Goal: Transaction & Acquisition: Purchase product/service

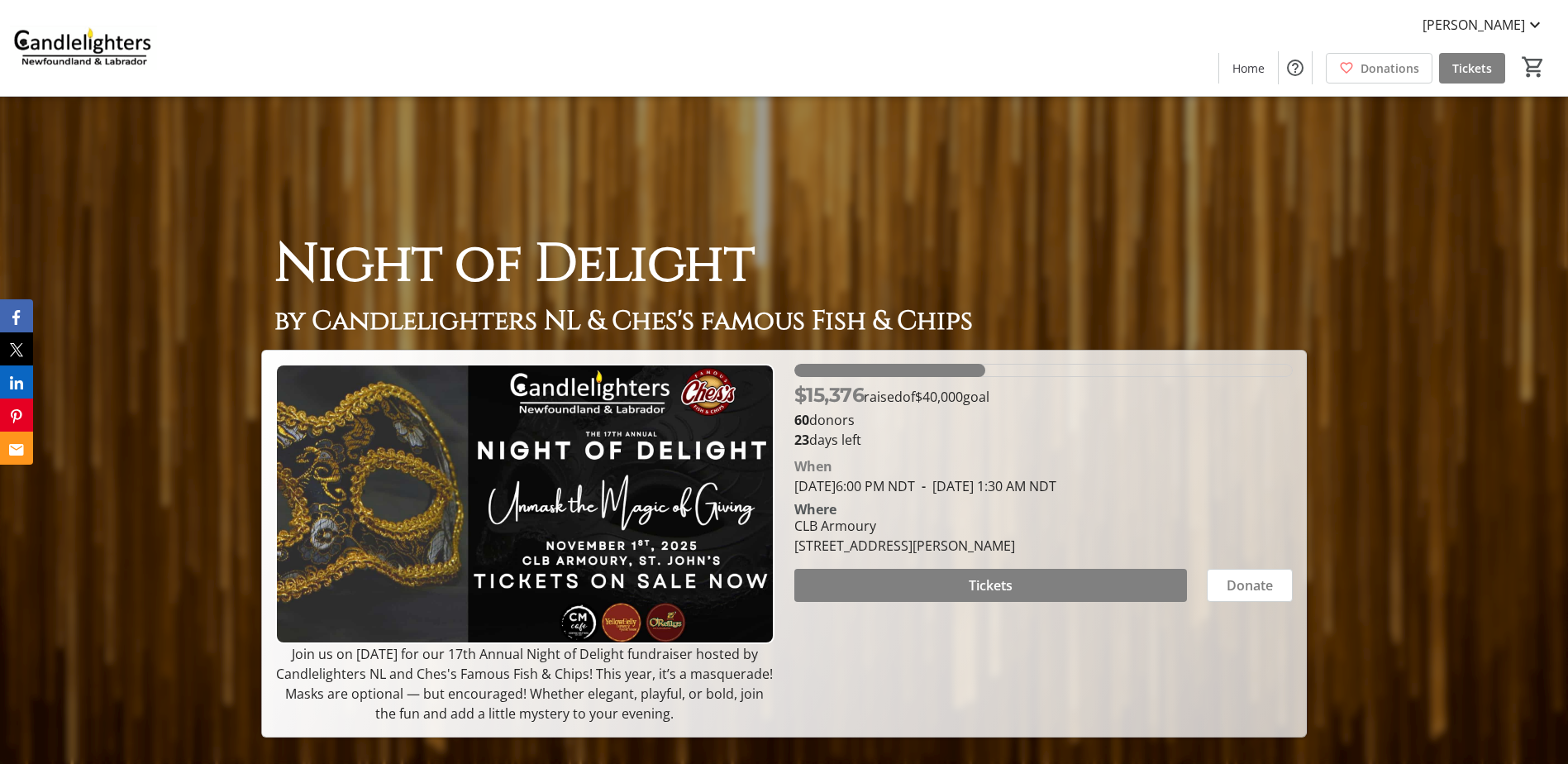
scroll to position [83, 0]
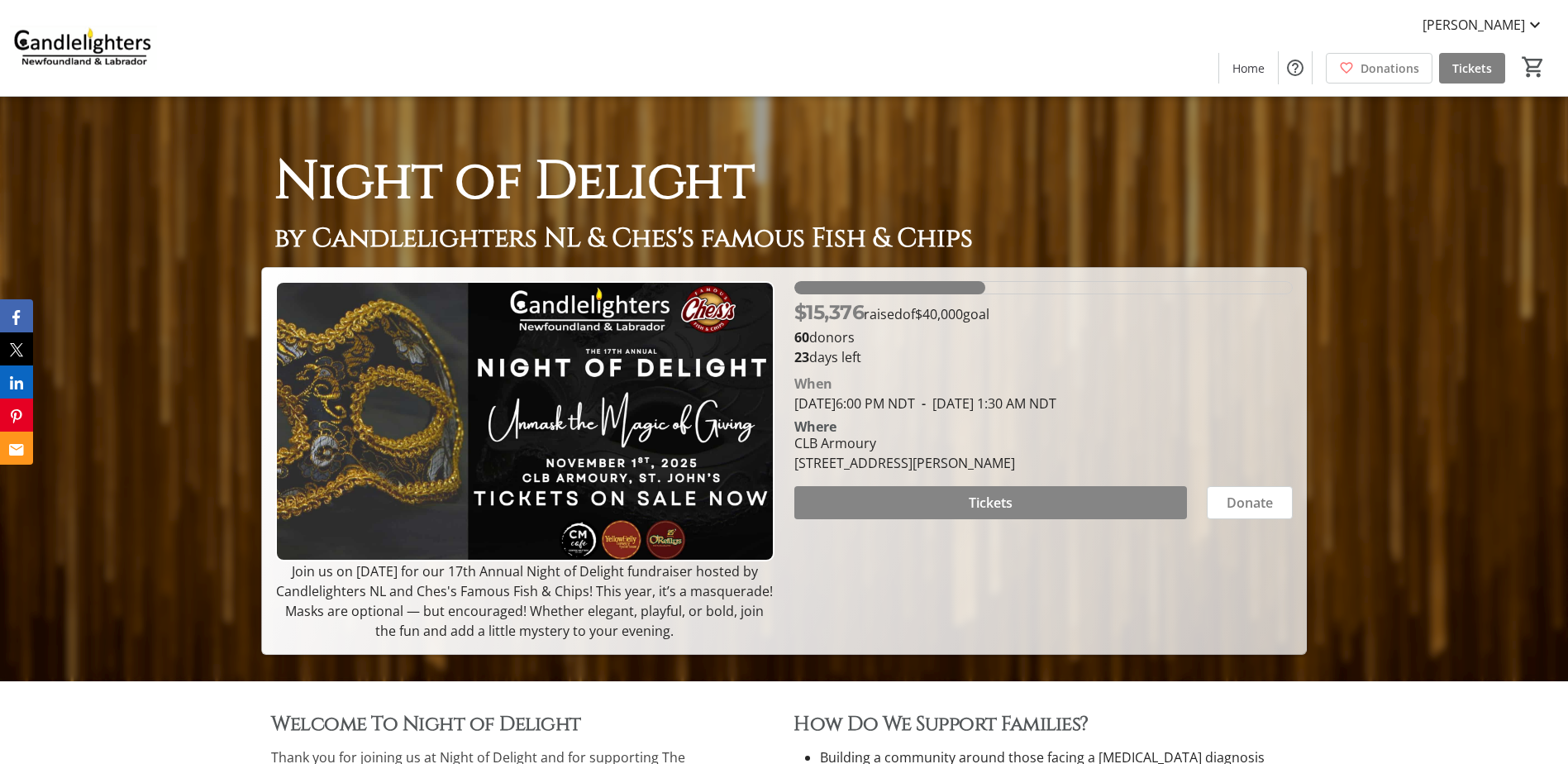
click at [976, 500] on span "Tickets" at bounding box center [990, 502] width 44 height 20
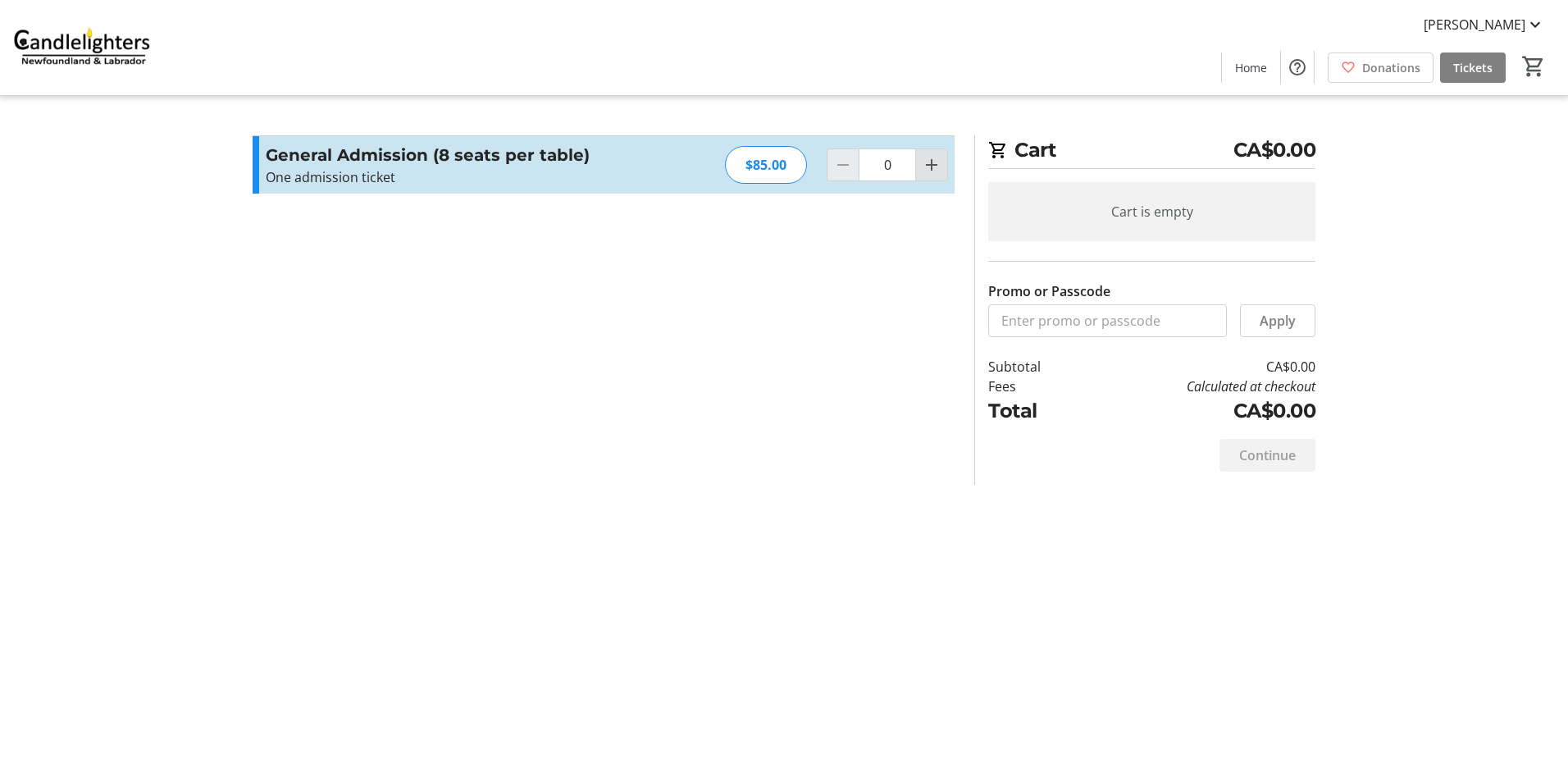
click at [936, 167] on mat-icon "Increment by one" at bounding box center [931, 164] width 19 height 19
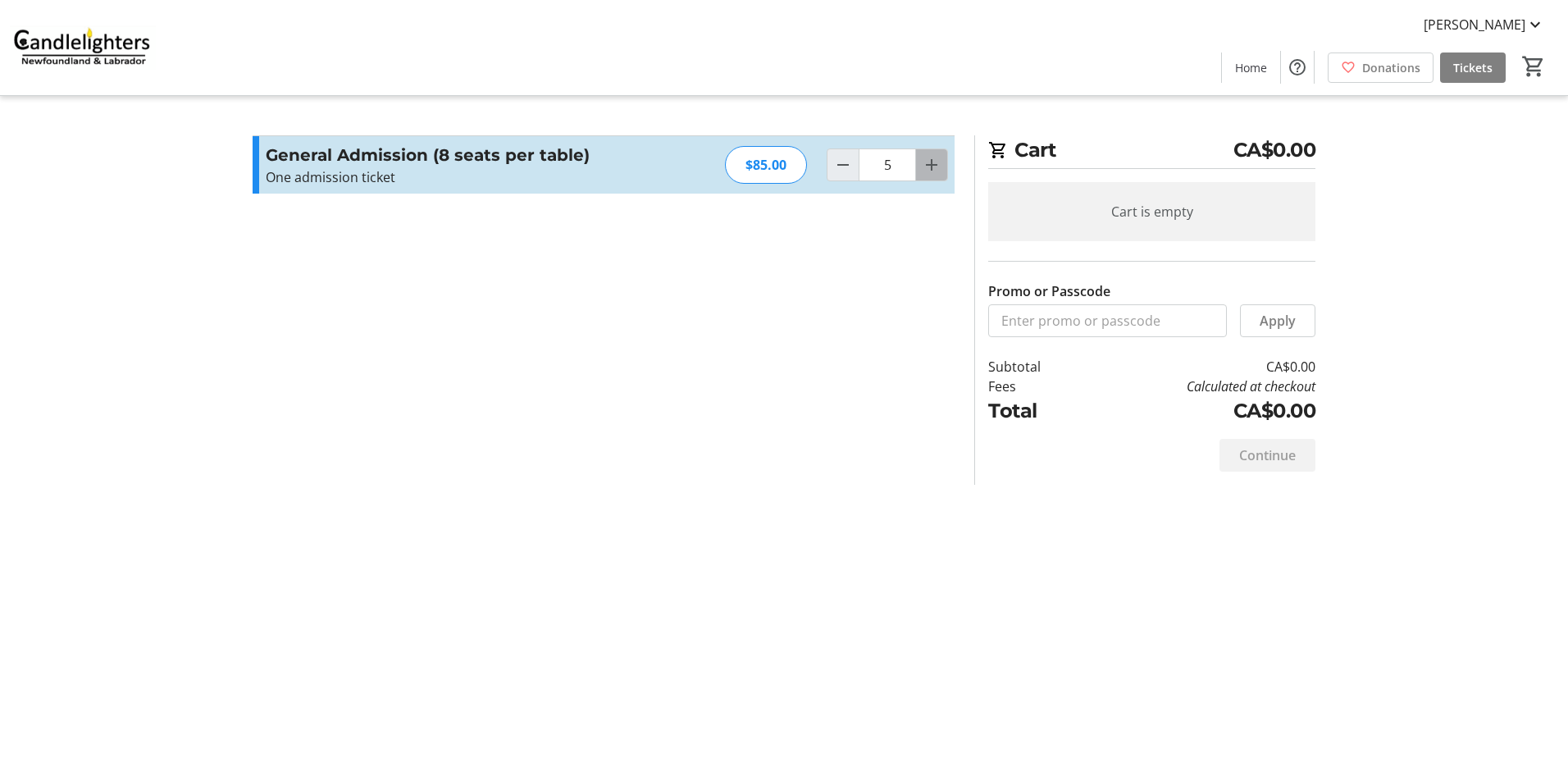
click at [936, 167] on mat-icon "Increment by one" at bounding box center [931, 164] width 19 height 19
click at [936, 166] on mat-icon "Increment by one" at bounding box center [931, 164] width 19 height 19
click at [935, 166] on mat-icon "Increment by one" at bounding box center [931, 164] width 19 height 19
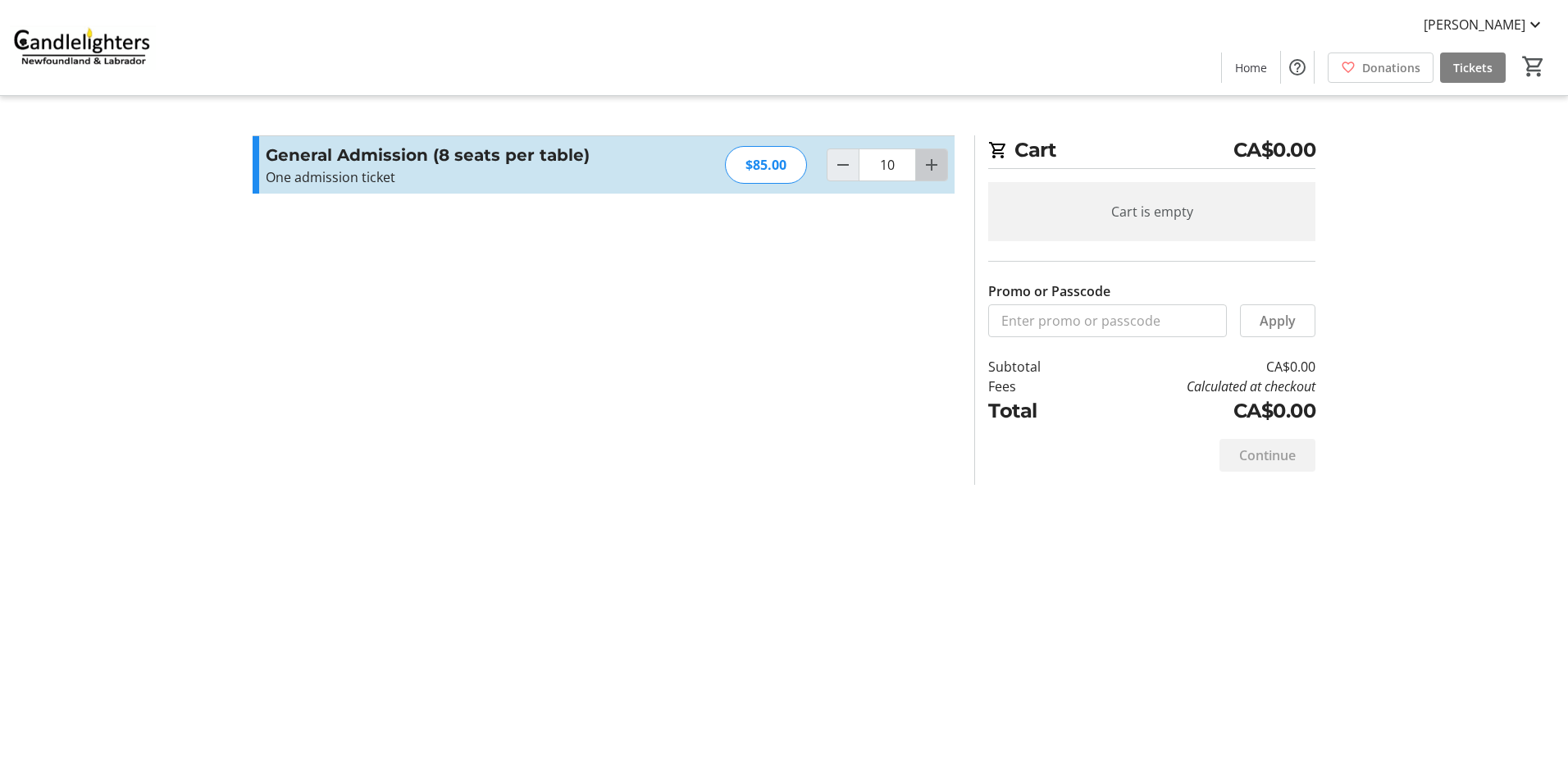
click at [935, 166] on mat-icon "Increment by one" at bounding box center [931, 164] width 19 height 19
click at [933, 166] on mat-icon "Increment by one" at bounding box center [931, 164] width 19 height 19
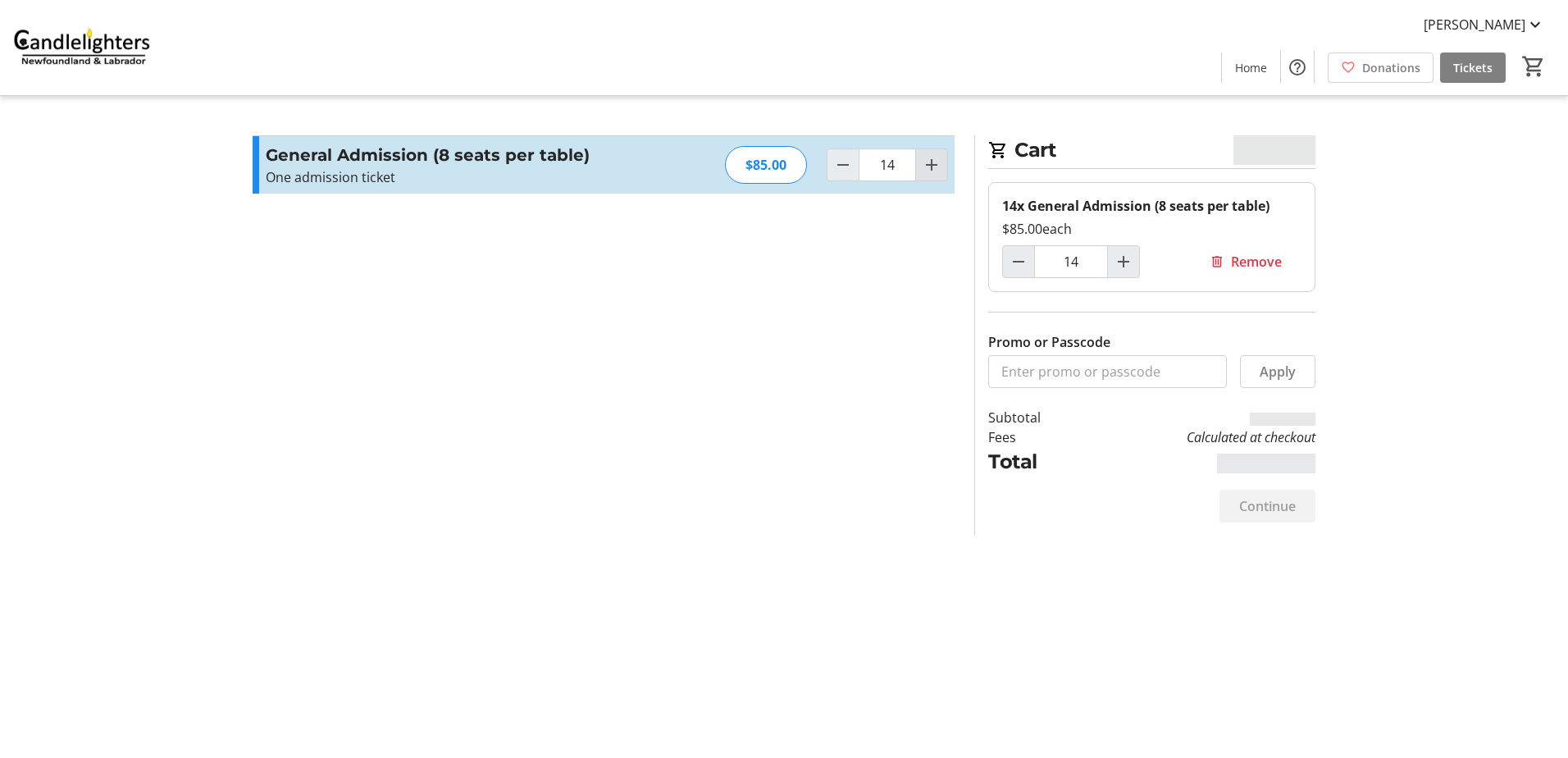
click at [933, 166] on mat-icon "Increment by one" at bounding box center [931, 164] width 19 height 19
type input "15"
type input "1"
click at [933, 166] on div at bounding box center [932, 165] width 33 height 33
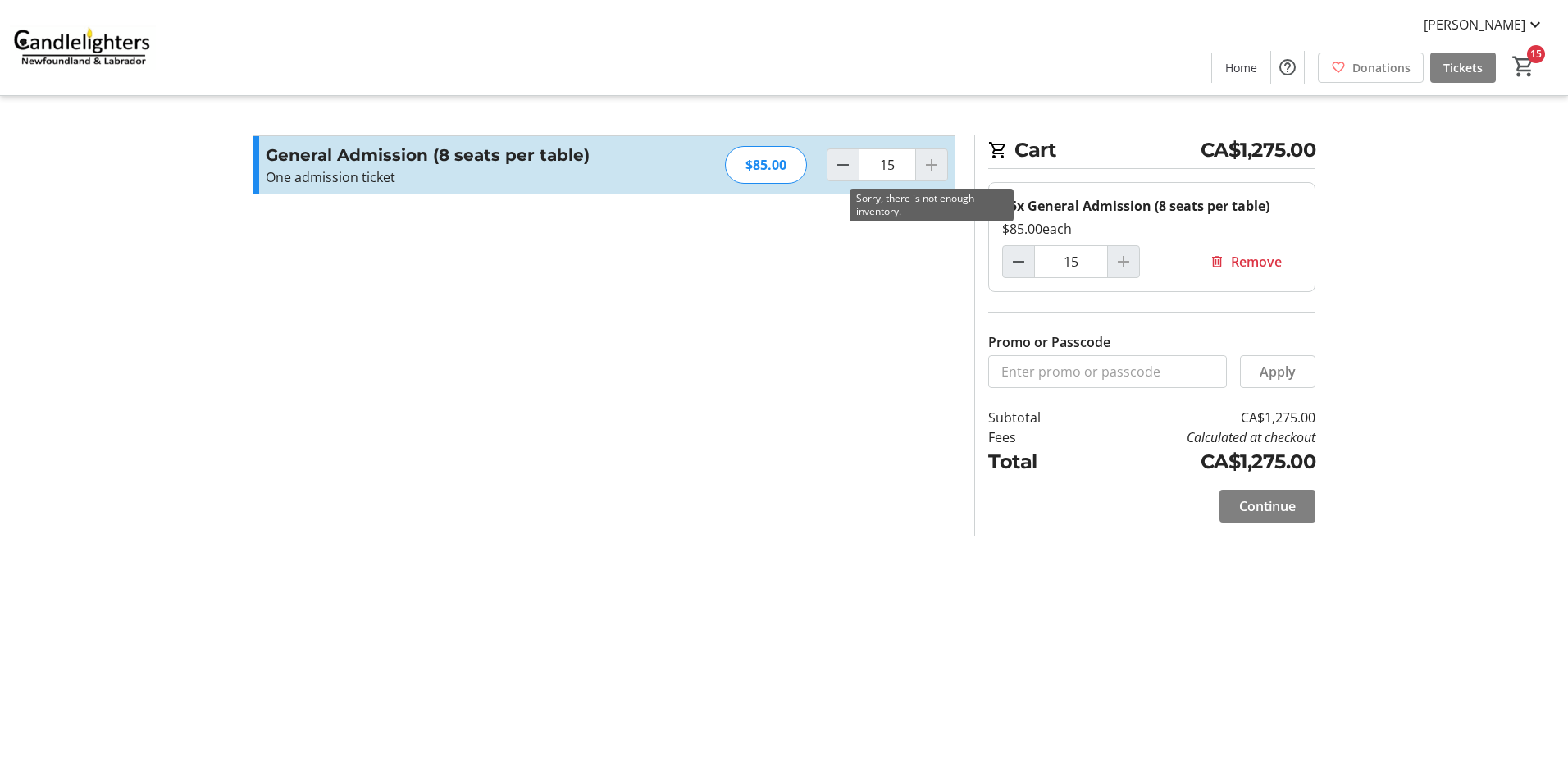
click at [928, 164] on div at bounding box center [932, 165] width 33 height 33
click at [1118, 260] on div at bounding box center [1124, 262] width 33 height 33
click at [1119, 260] on div at bounding box center [1124, 262] width 33 height 33
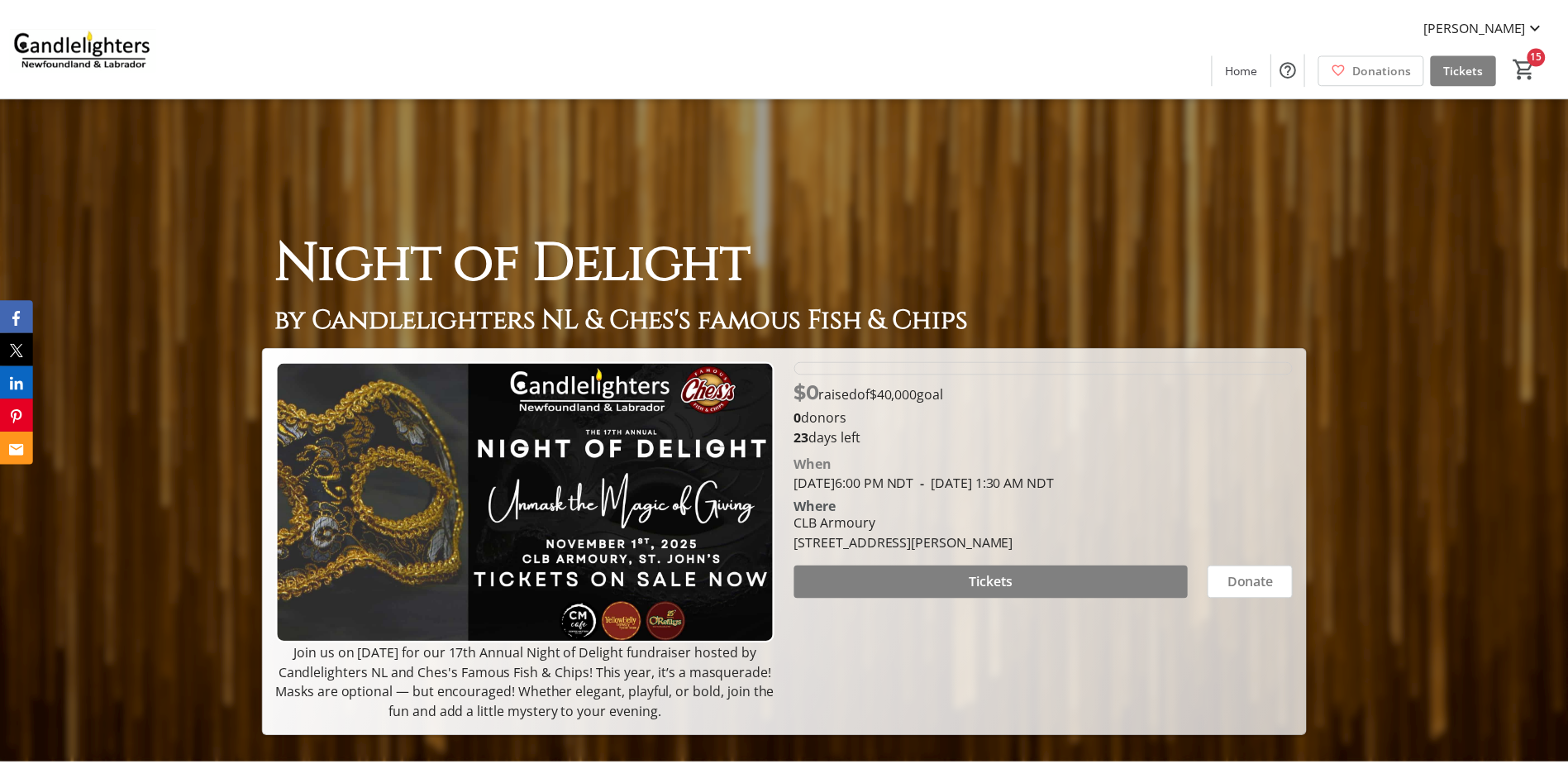
scroll to position [83, 0]
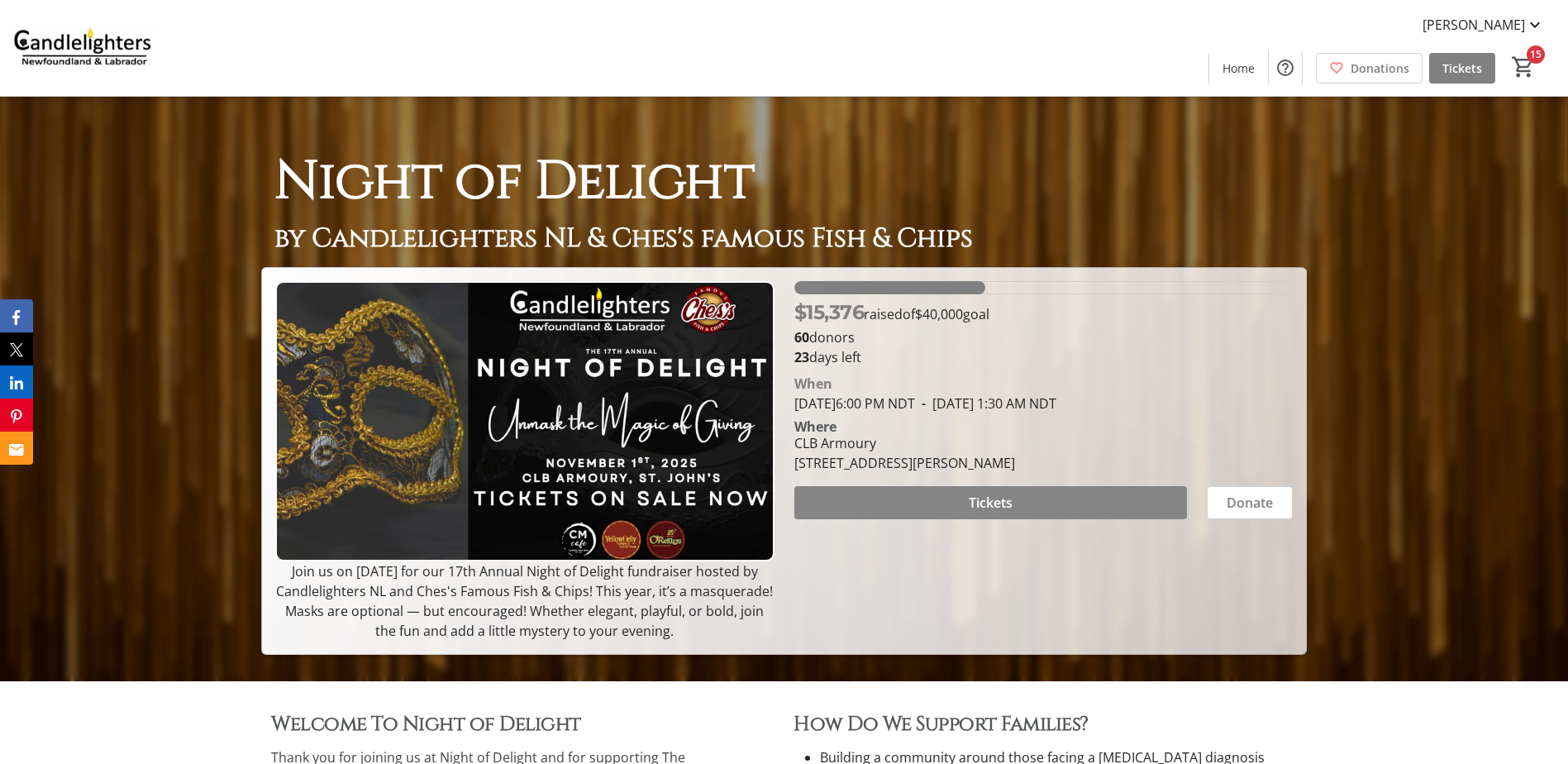
click at [1012, 505] on span "Tickets" at bounding box center [990, 502] width 44 height 20
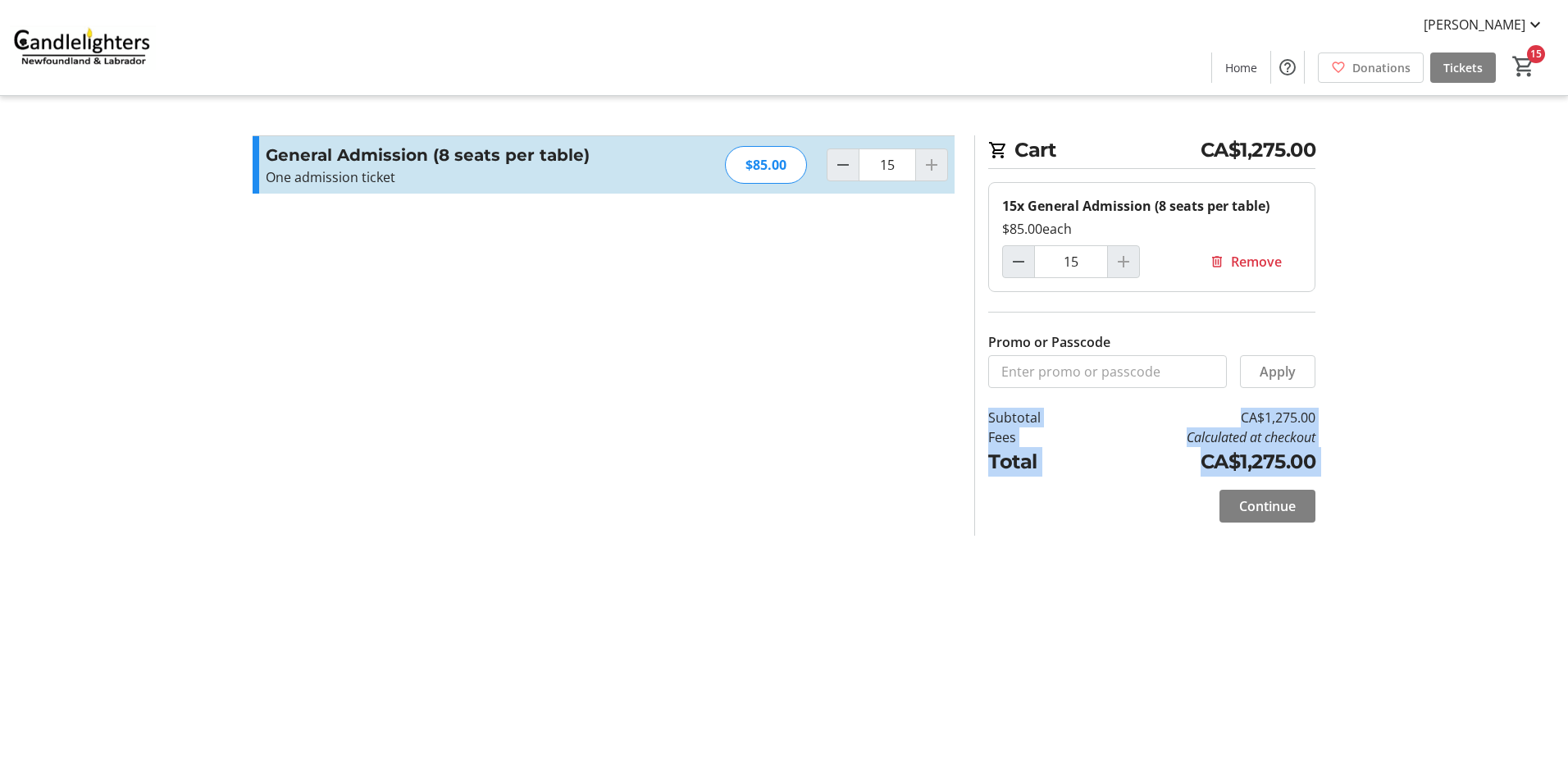
drag, startPoint x: 1571, startPoint y: 456, endPoint x: 1567, endPoint y: 504, distance: 48.2
click at [1567, 504] on html "[PERSON_NAME] Home Donations Tickets 15 Home Donations Tickets Cart CA$1,275.00…" at bounding box center [784, 379] width 1568 height 758
click at [1257, 506] on span "Continue" at bounding box center [1267, 505] width 56 height 19
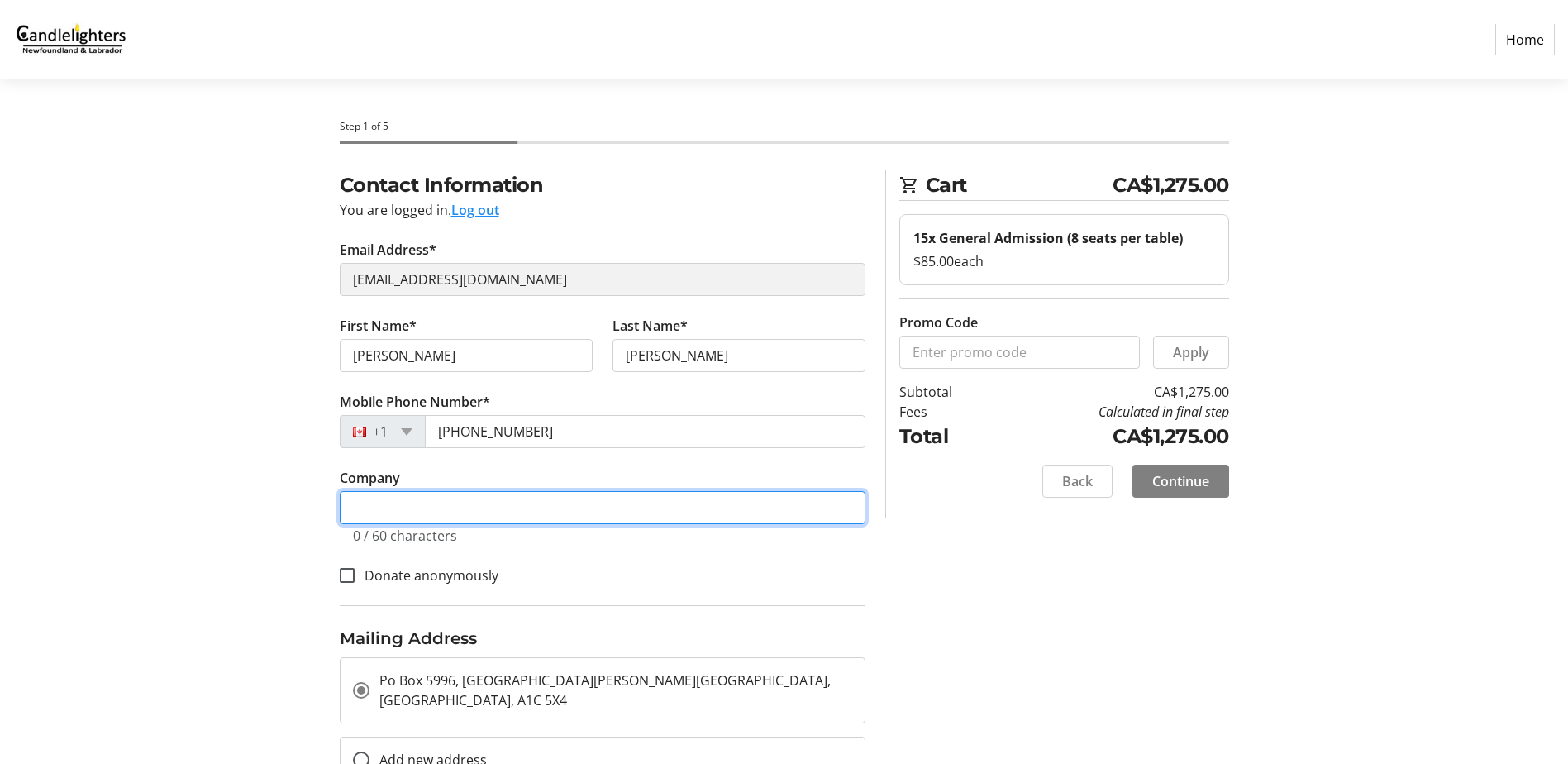
click at [479, 504] on input "Company" at bounding box center [602, 507] width 526 height 34
type input "[PERSON_NAME] Services Ltd"
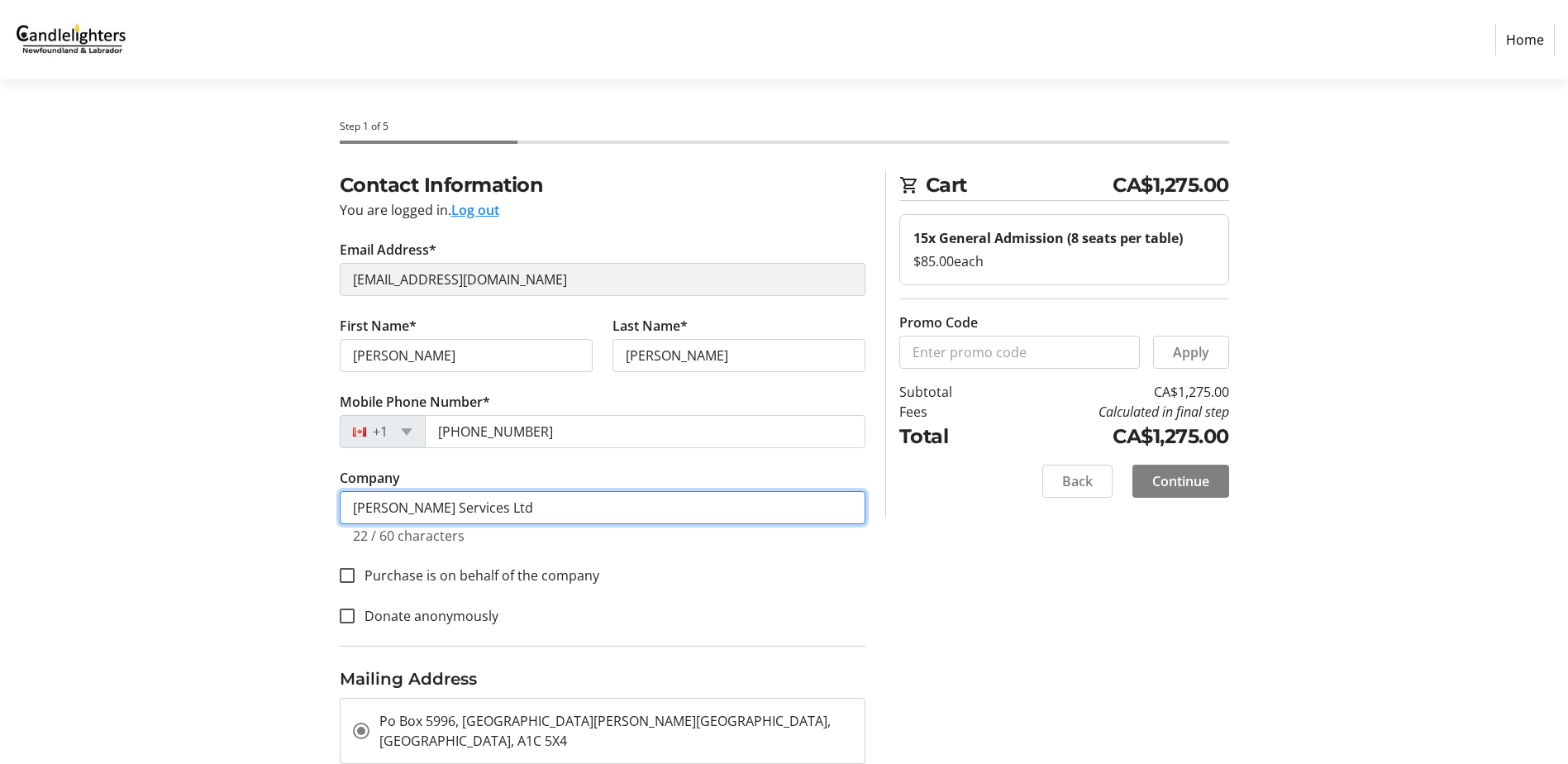
scroll to position [83, 0]
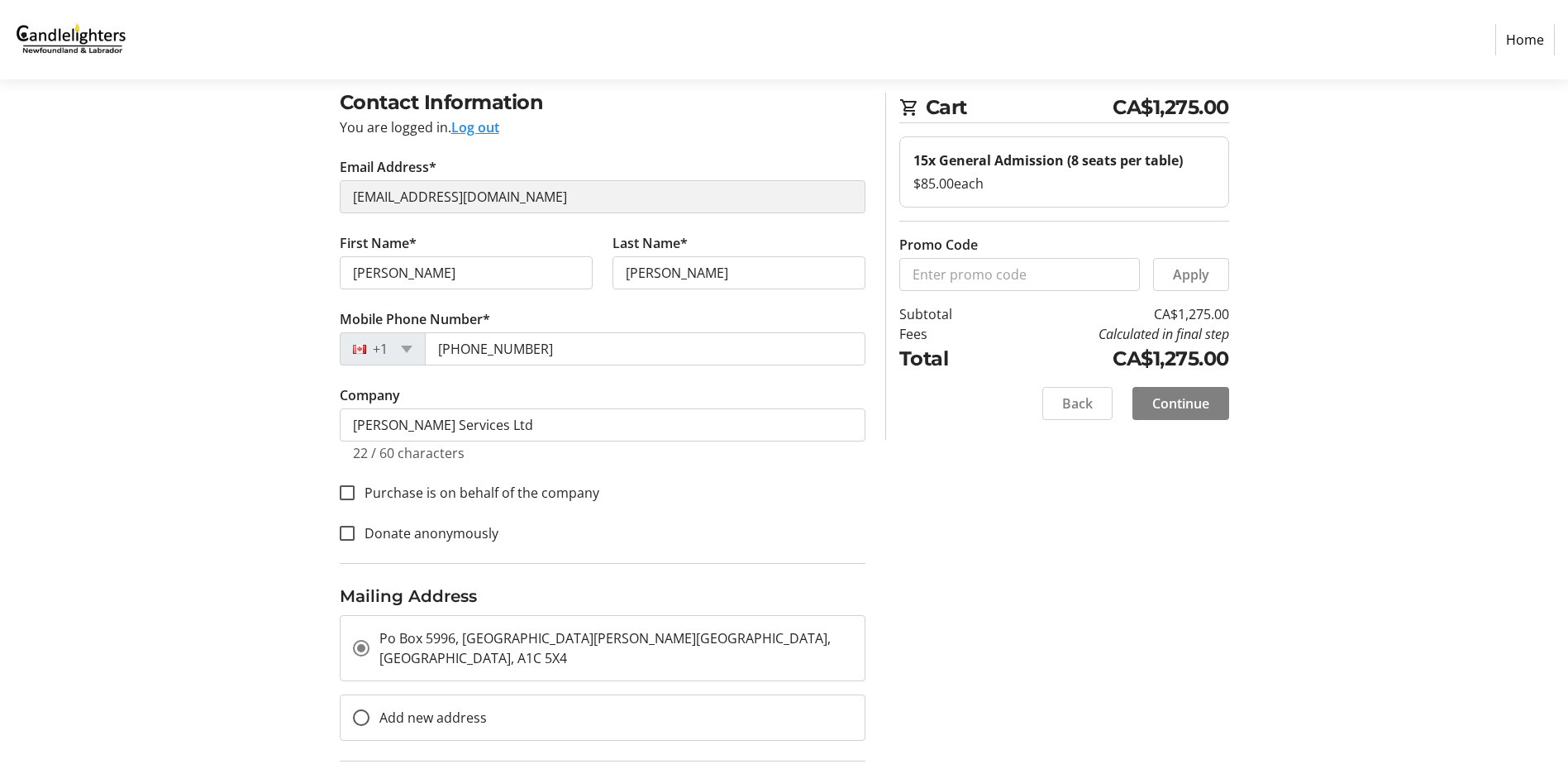
click at [537, 489] on label "Purchase is on behalf of the company" at bounding box center [476, 492] width 245 height 20
click at [355, 489] on input "Purchase is on behalf of the company" at bounding box center [347, 492] width 15 height 15
checkbox input "true"
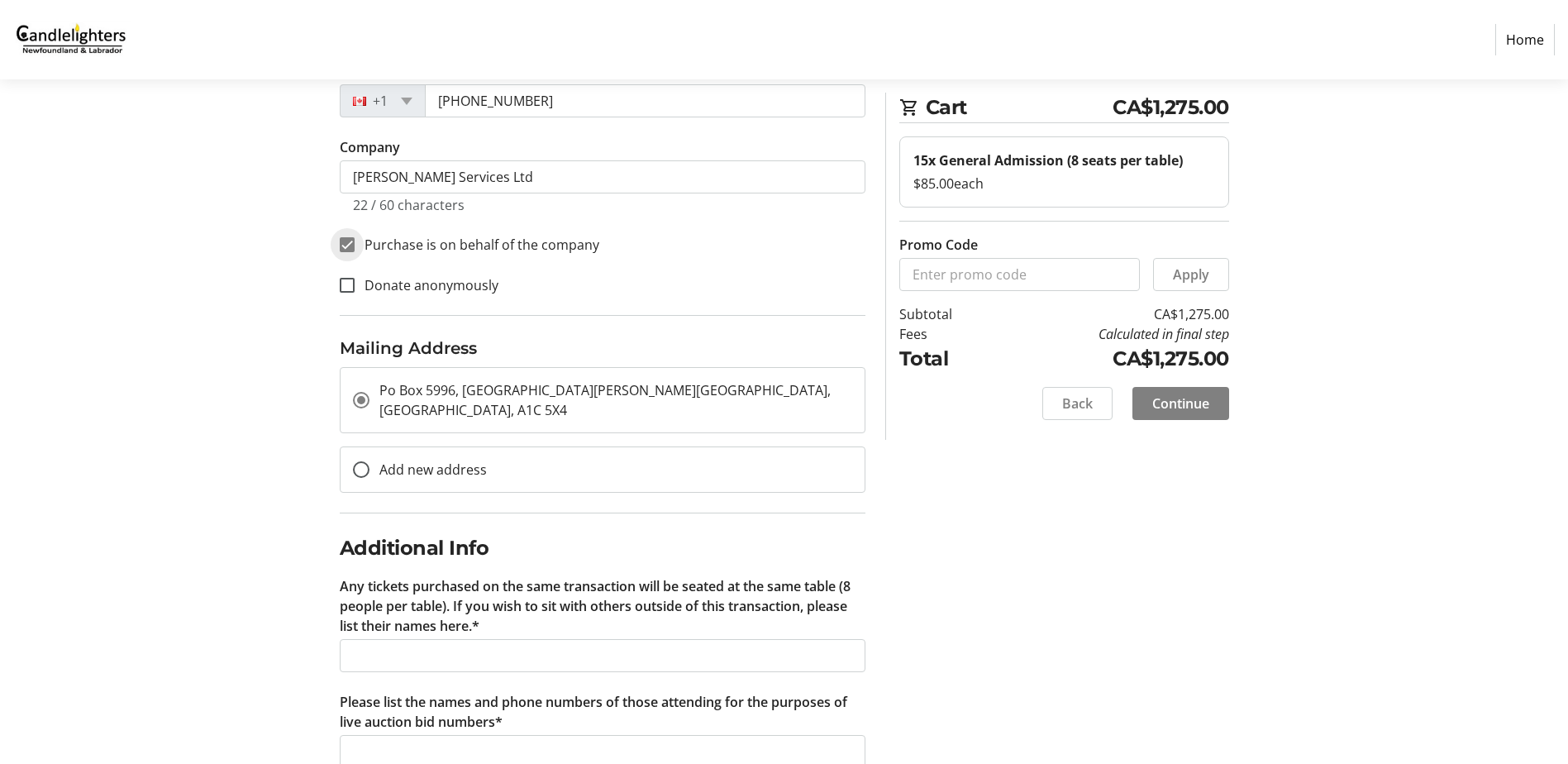
scroll to position [355, 0]
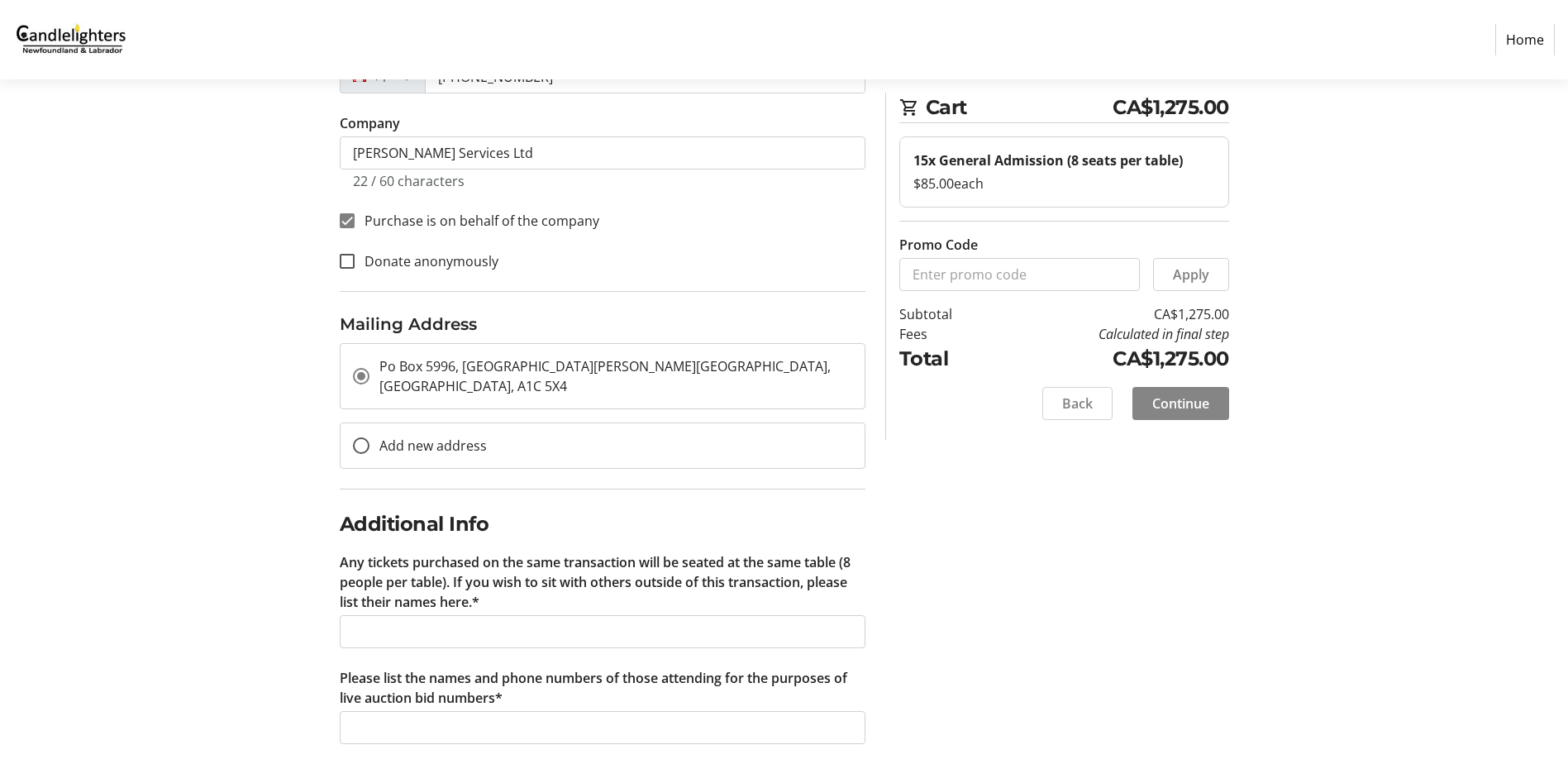
click at [1206, 407] on span "Continue" at bounding box center [1180, 403] width 57 height 20
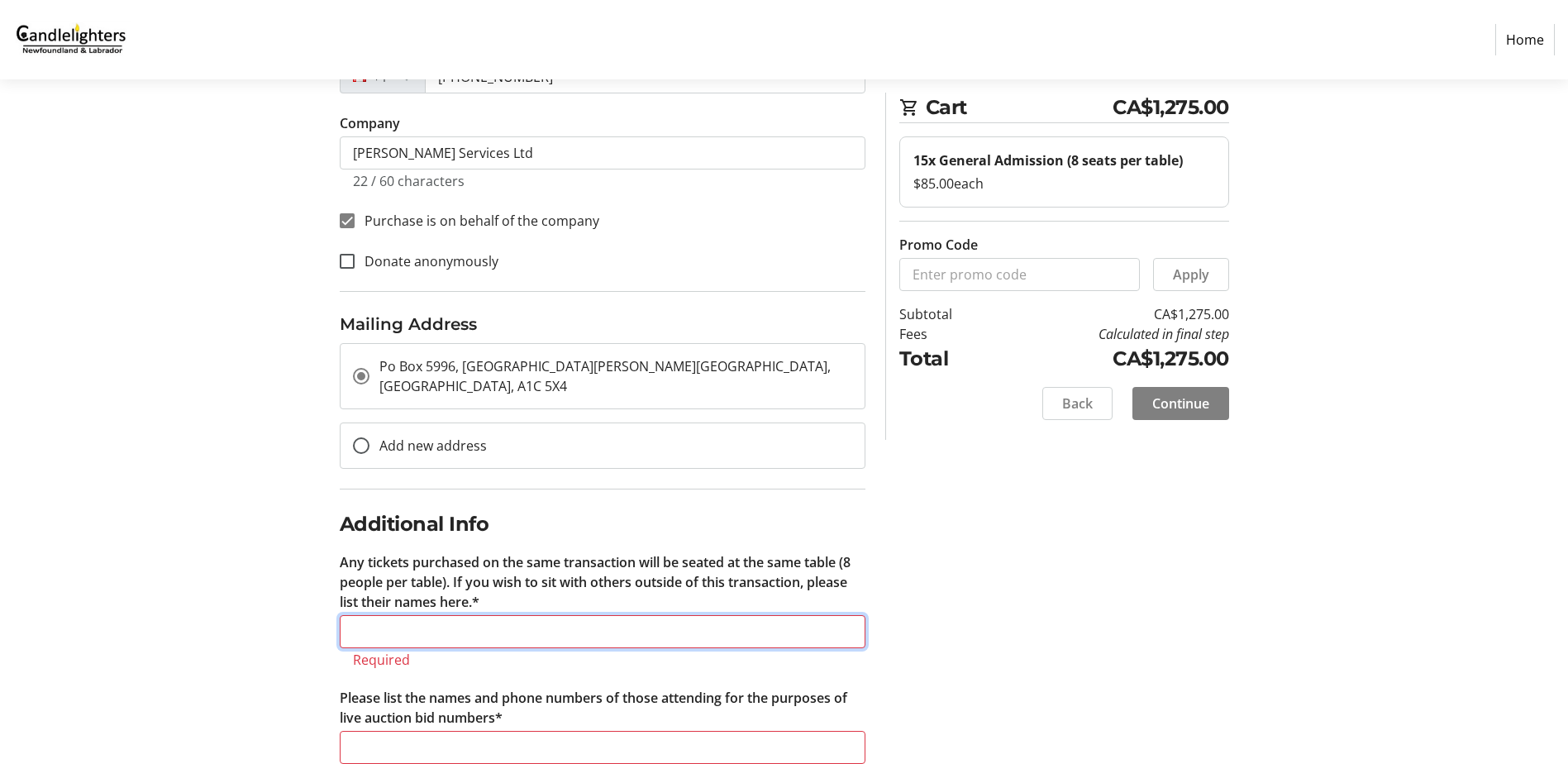
click at [385, 615] on input "Any tickets purchased on the same transaction will be seated at the same table …" at bounding box center [602, 632] width 526 height 34
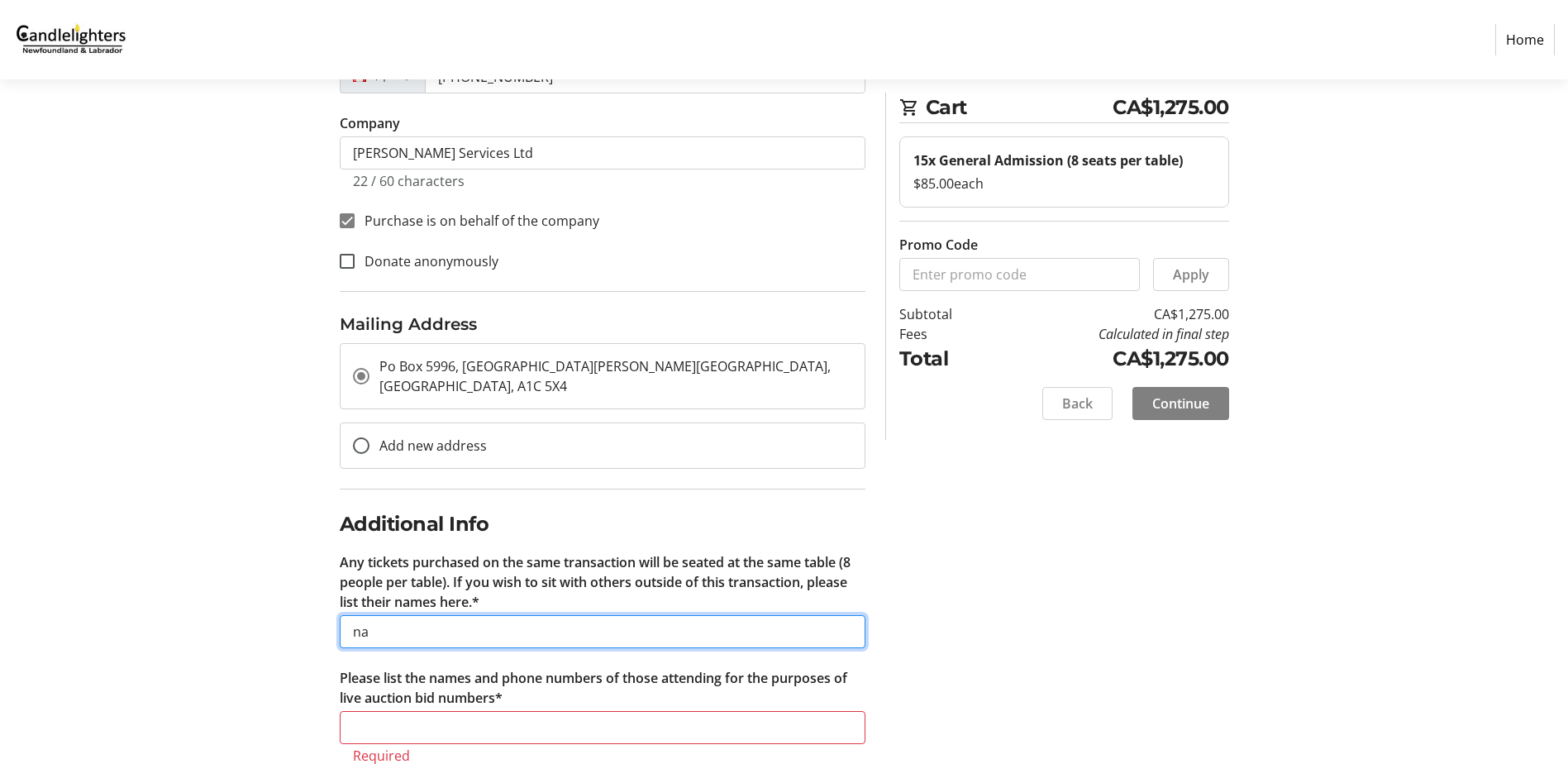
scroll to position [374, 0]
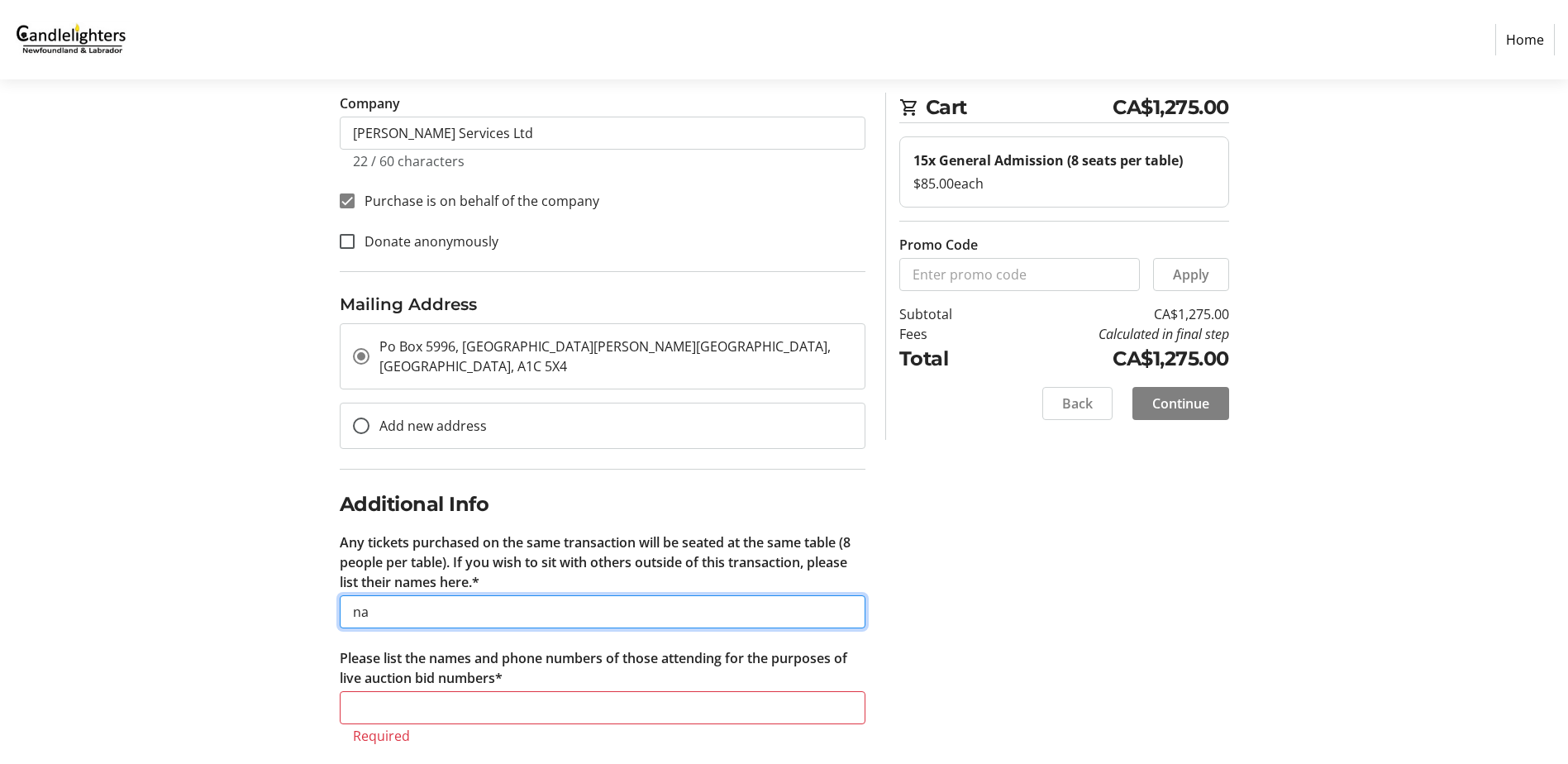
type input "na"
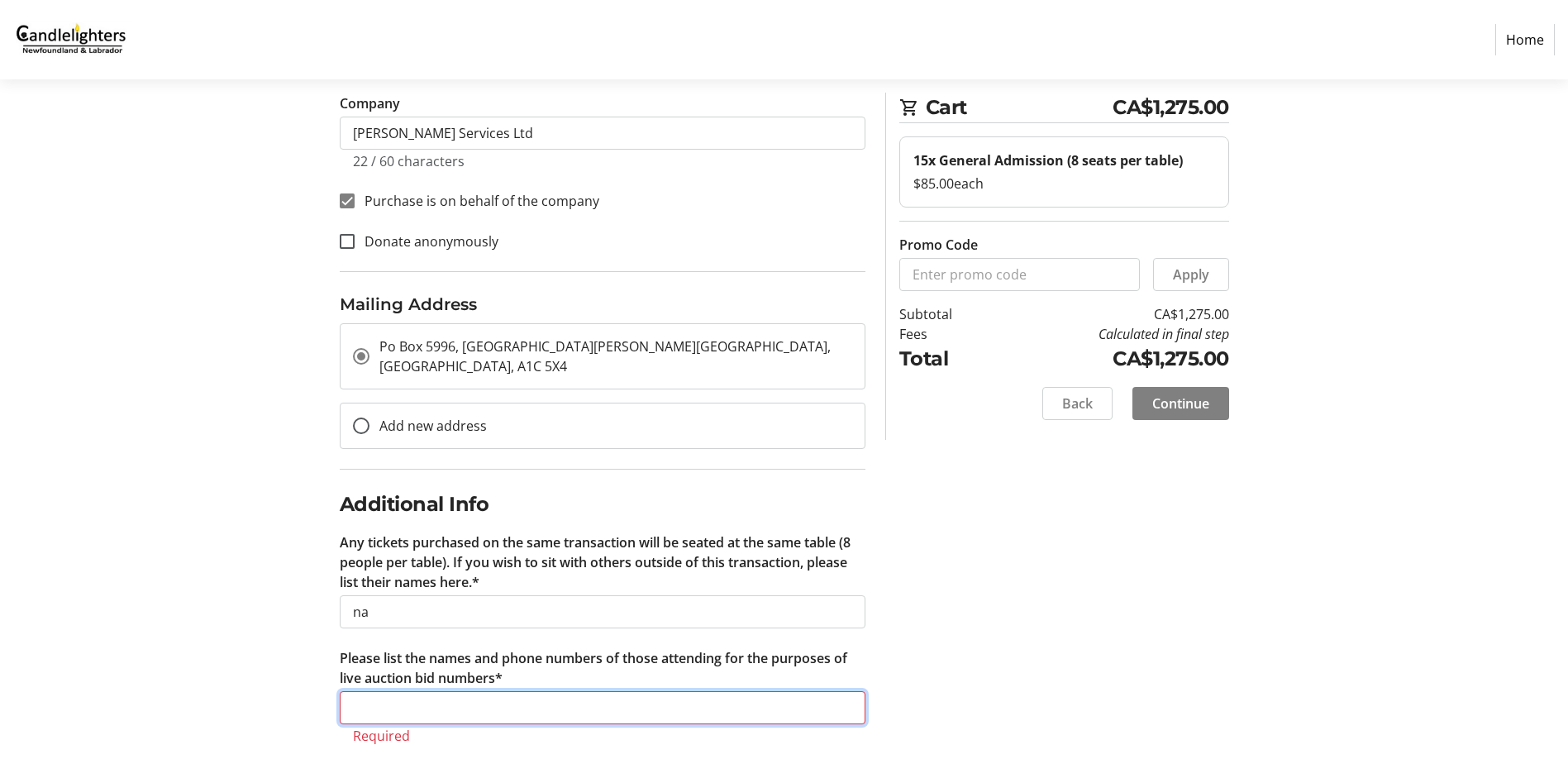
click at [394, 690] on input "Please list the names and phone numbers of those attending for the purposes of …" at bounding box center [602, 707] width 526 height 34
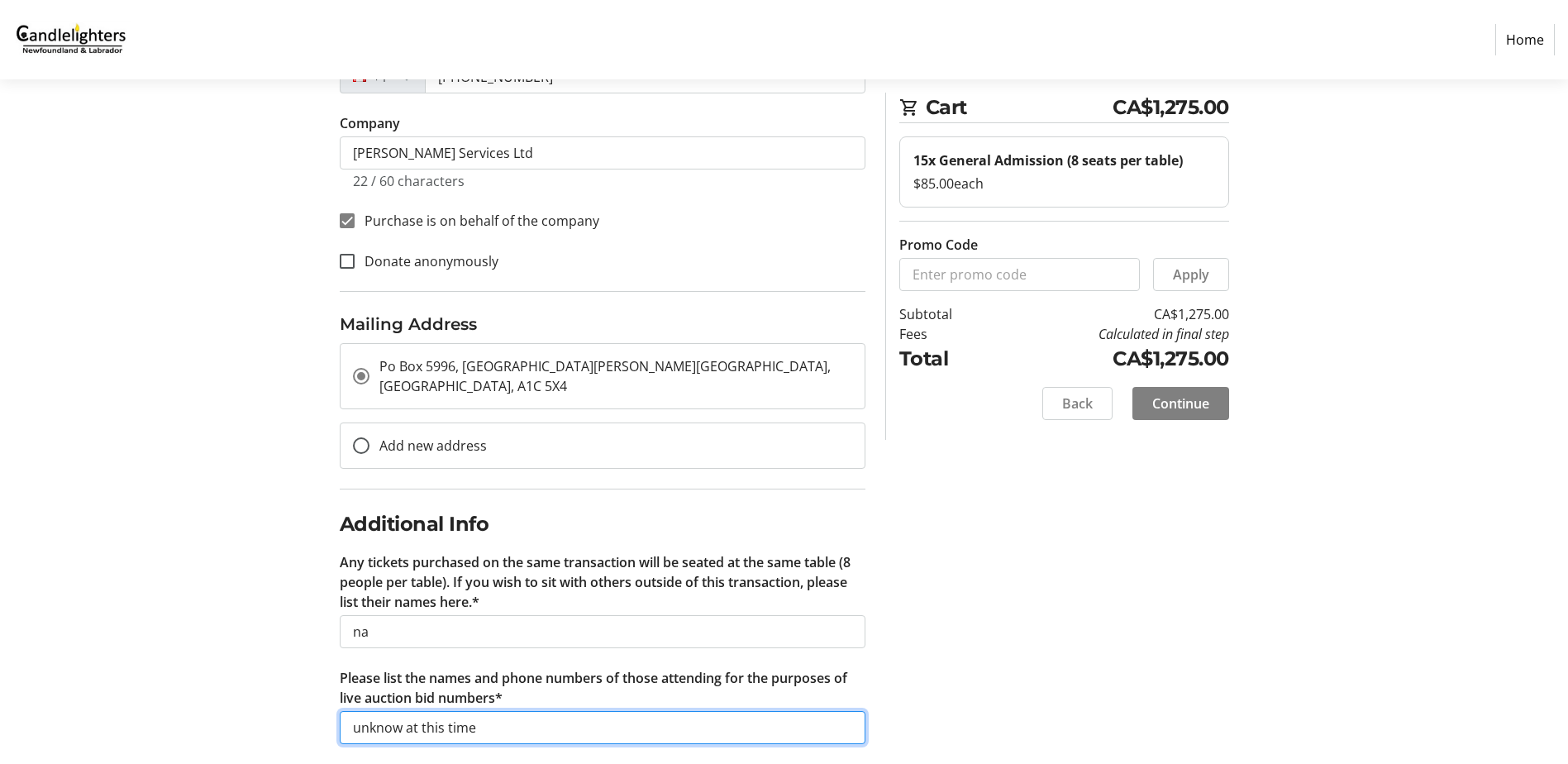
click at [401, 711] on input "unknow at this time" at bounding box center [602, 728] width 526 height 34
type input "unknown at this time"
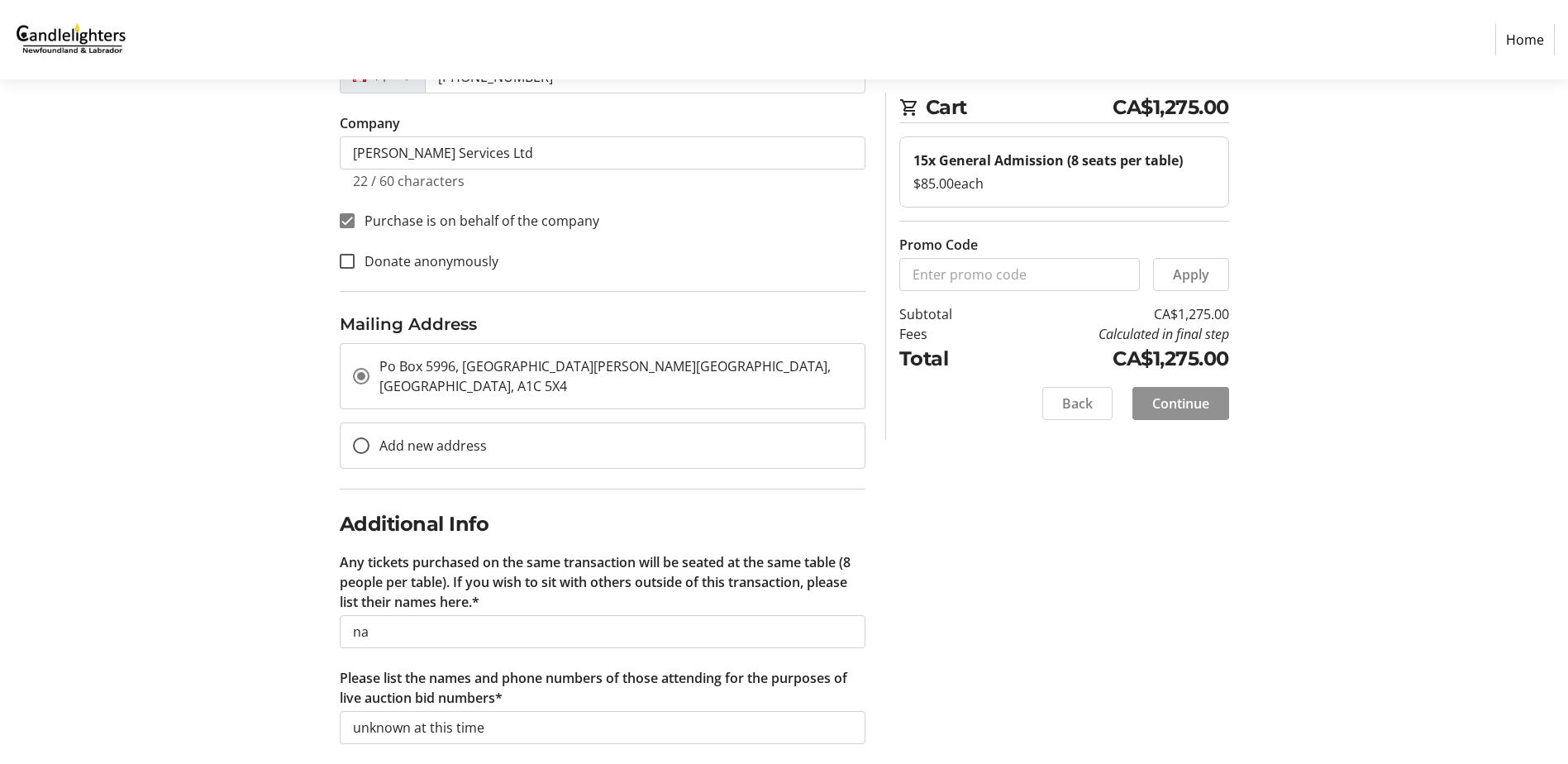
click at [1180, 403] on span "Continue" at bounding box center [1180, 403] width 57 height 20
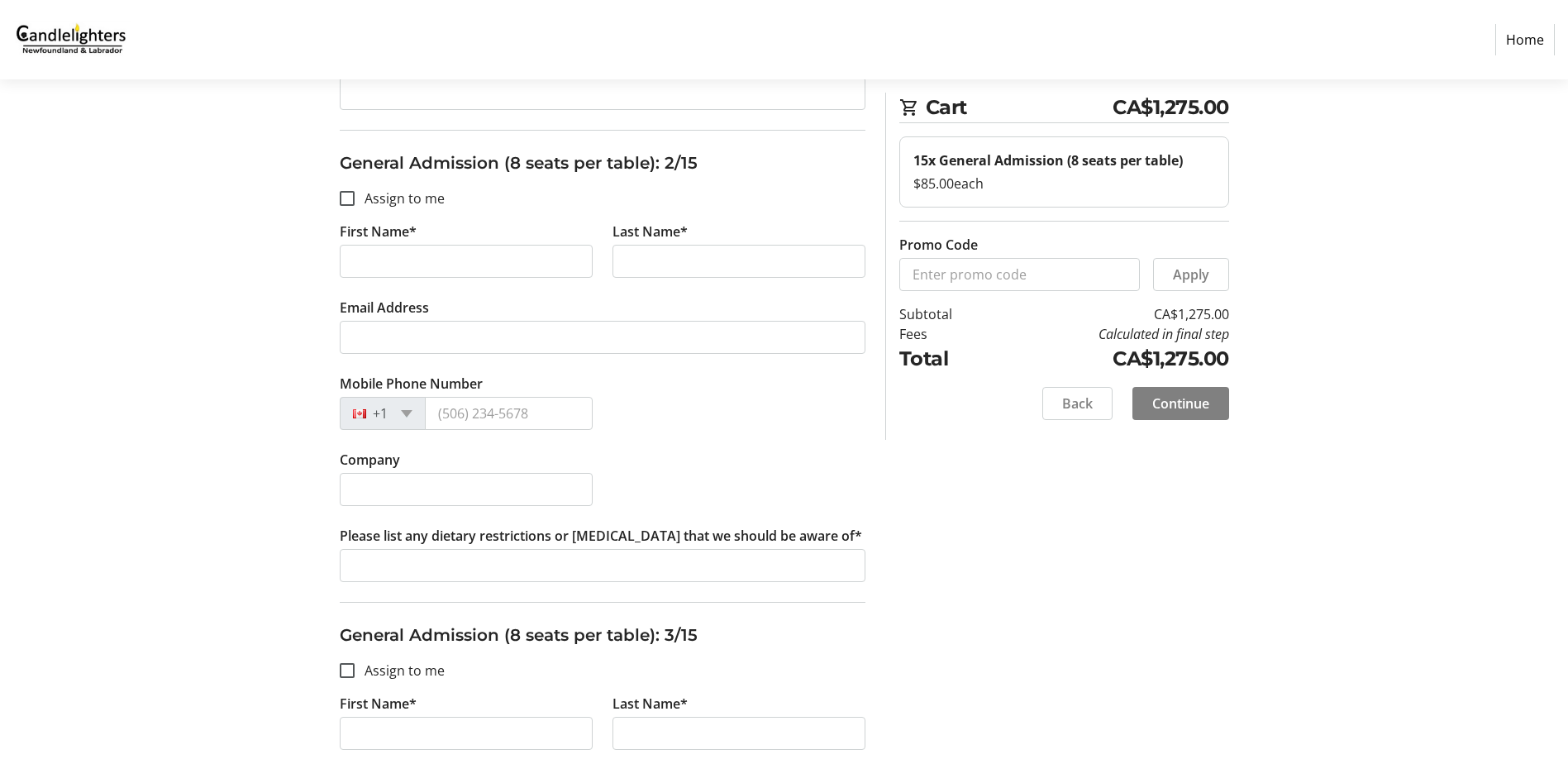
scroll to position [413, 0]
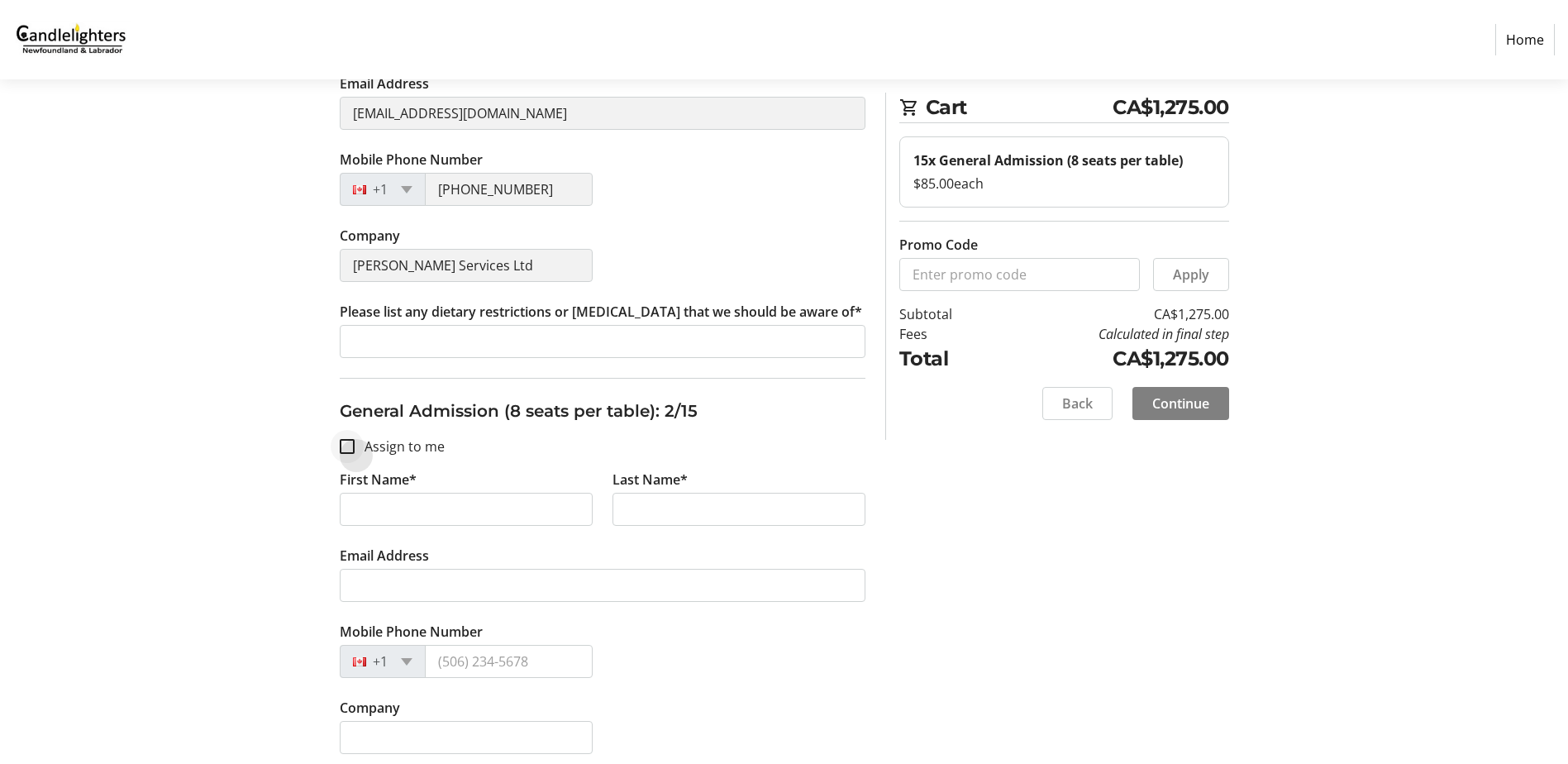
click at [354, 449] on div at bounding box center [347, 447] width 15 height 15
click at [351, 441] on input "Assign to me" at bounding box center [347, 447] width 15 height 15
checkbox input "true"
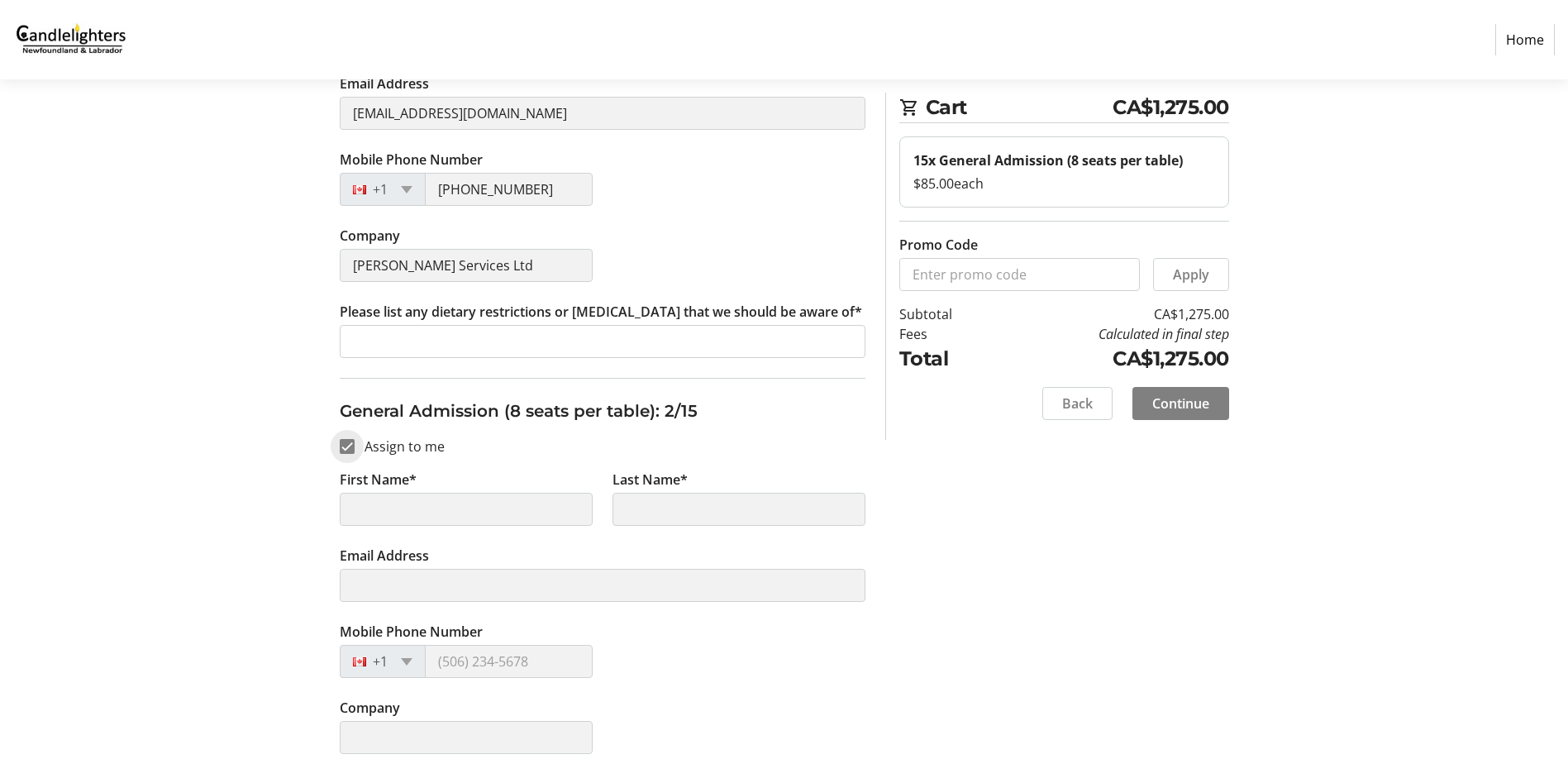
type input "[PERSON_NAME]"
type input "[EMAIL_ADDRESS][DOMAIN_NAME]"
type input "[PHONE_NUMBER]"
type input "[PERSON_NAME] Services Ltd"
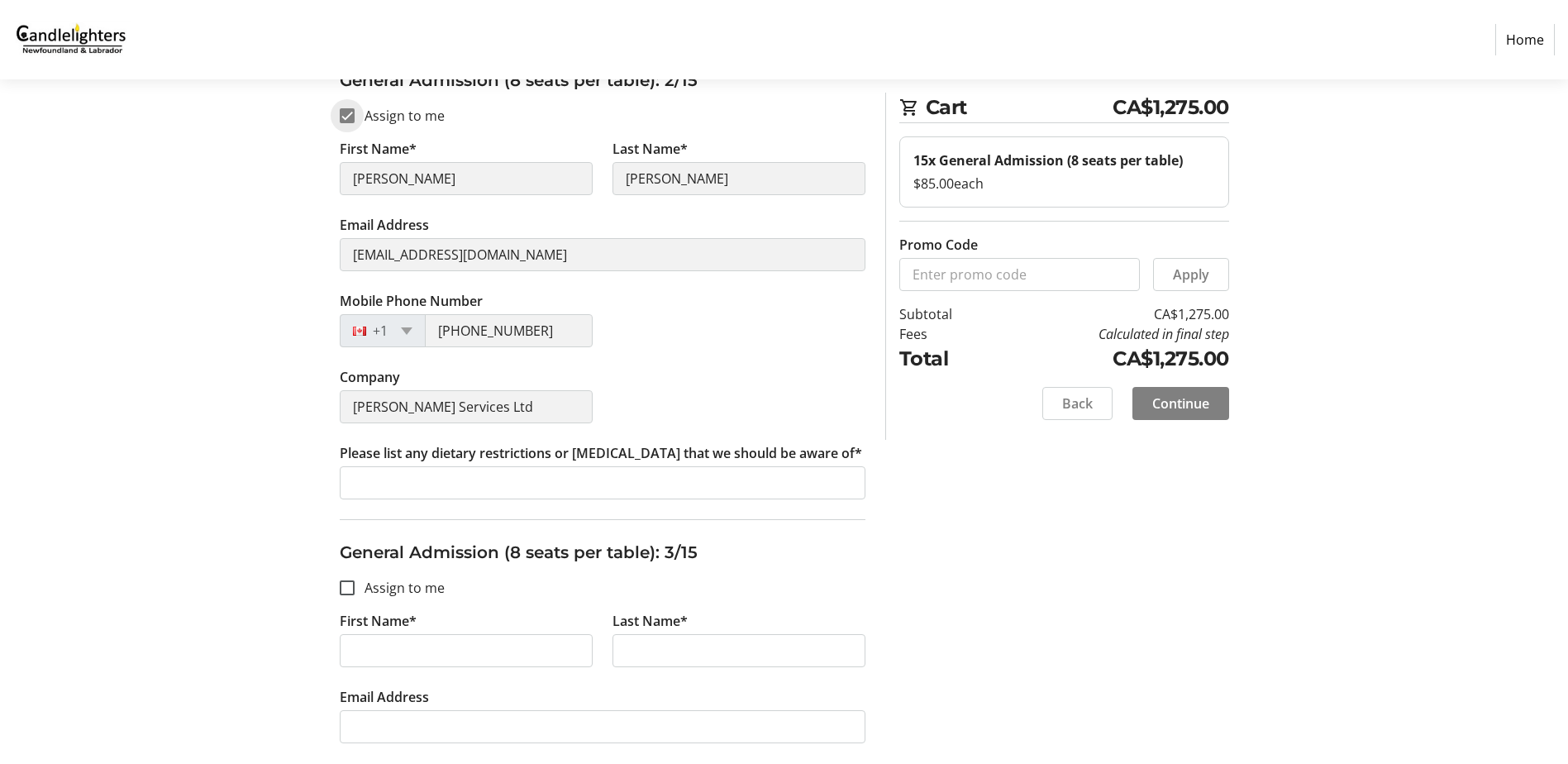
scroll to position [826, 0]
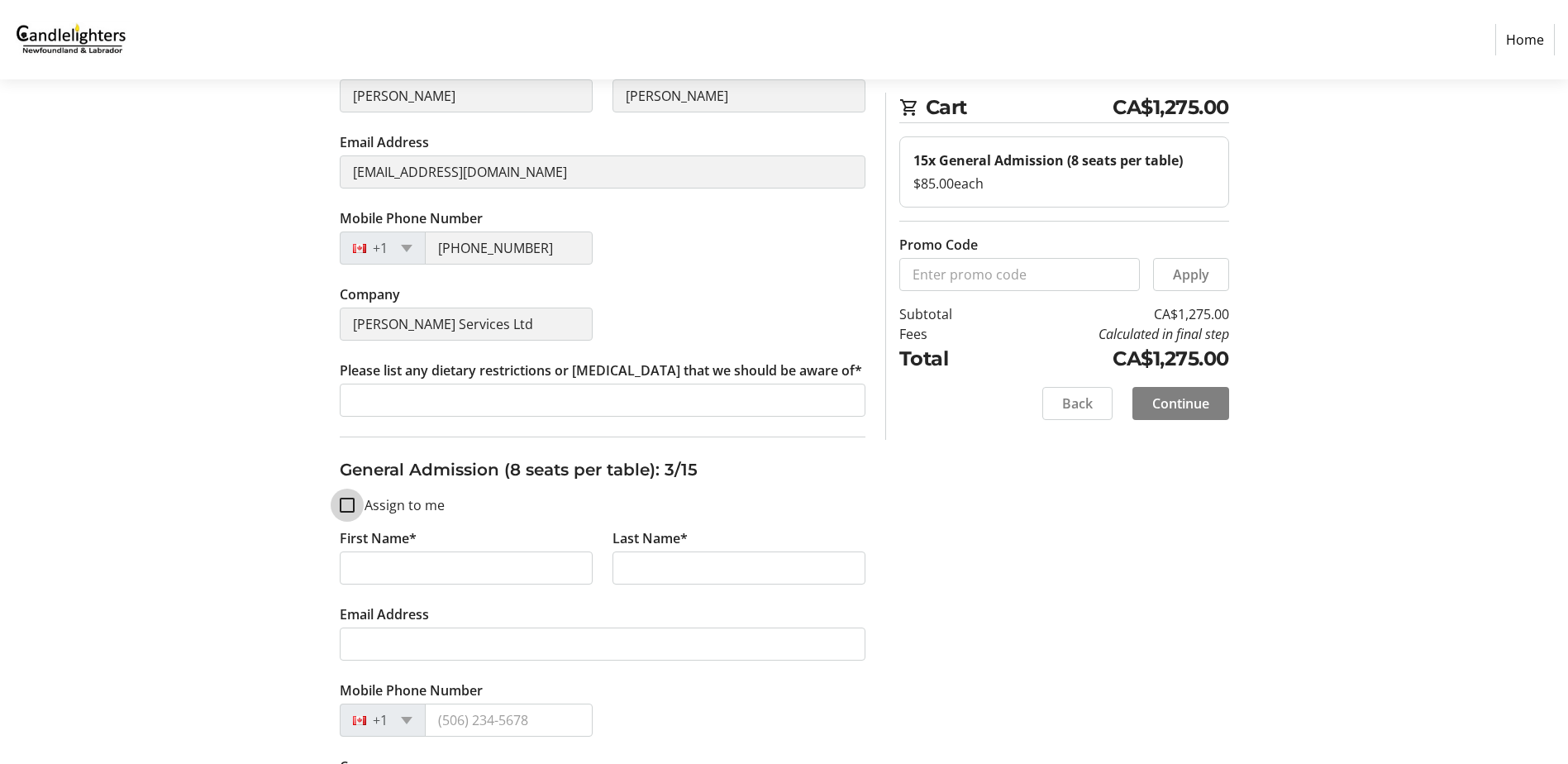
click at [346, 502] on input "Assign to me" at bounding box center [347, 505] width 15 height 15
checkbox input "true"
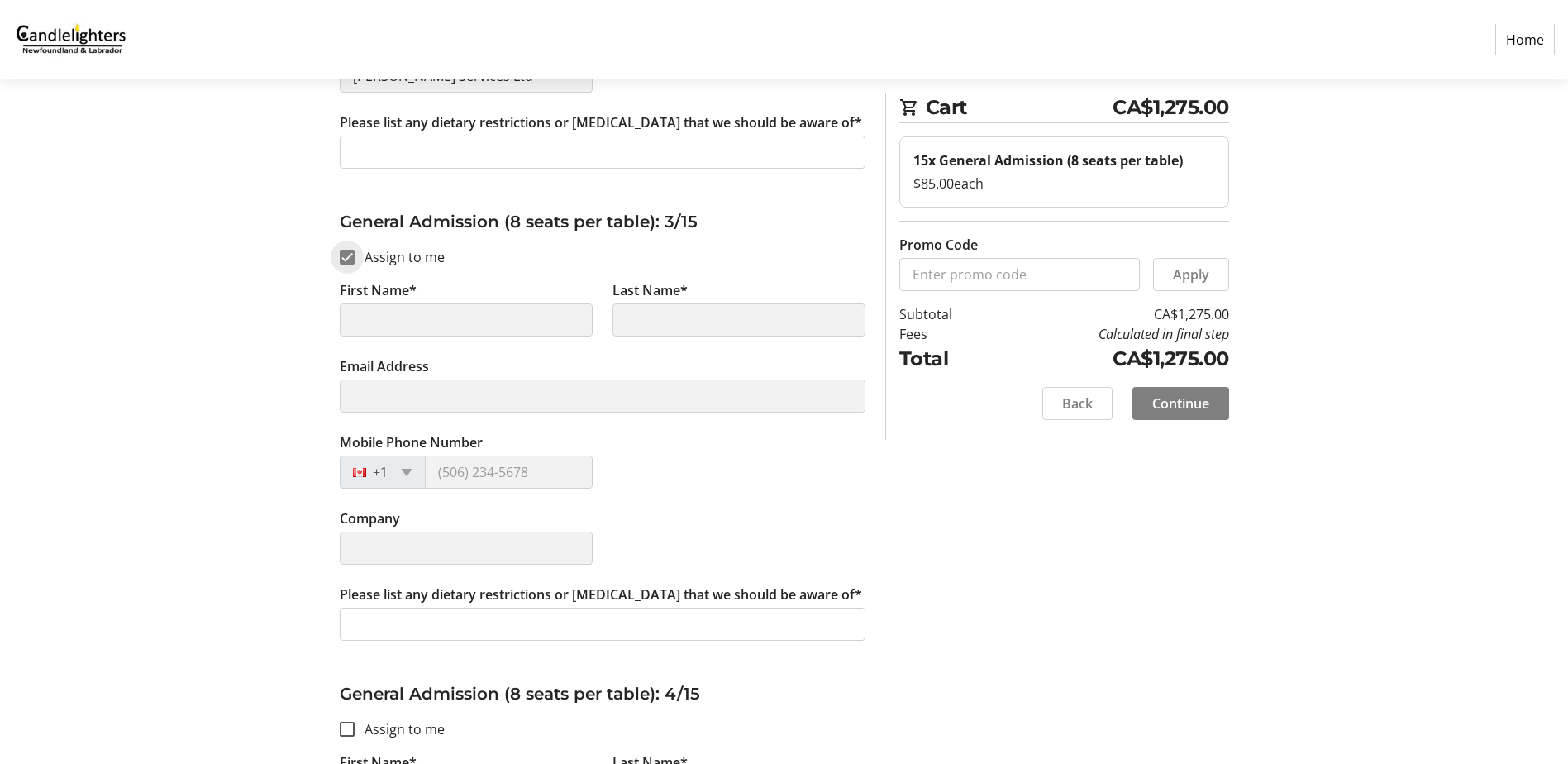
scroll to position [1157, 0]
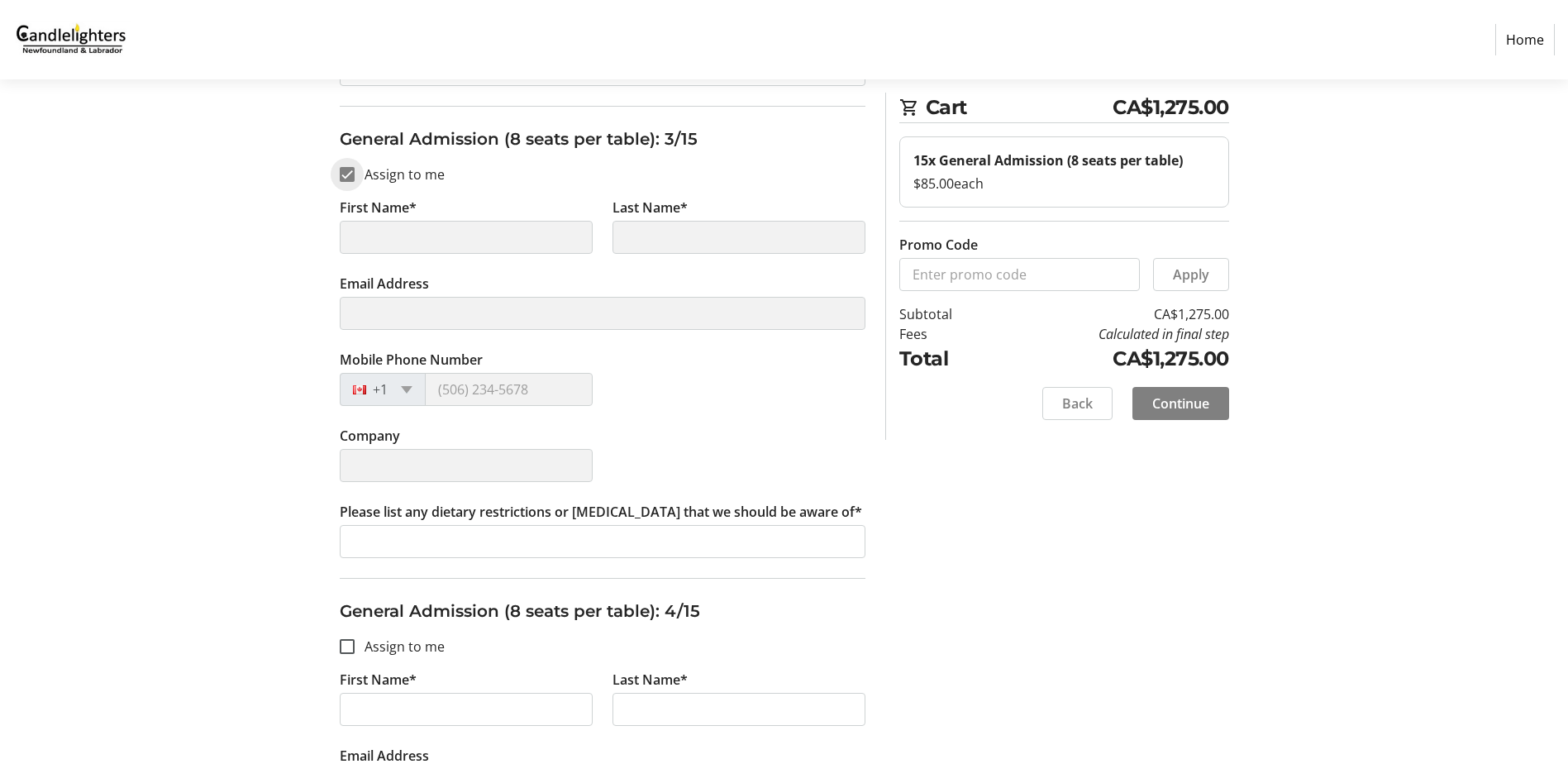
type input "[PERSON_NAME]"
type input "[EMAIL_ADDRESS][DOMAIN_NAME]"
type input "[PHONE_NUMBER]"
type input "[PERSON_NAME] Services Ltd"
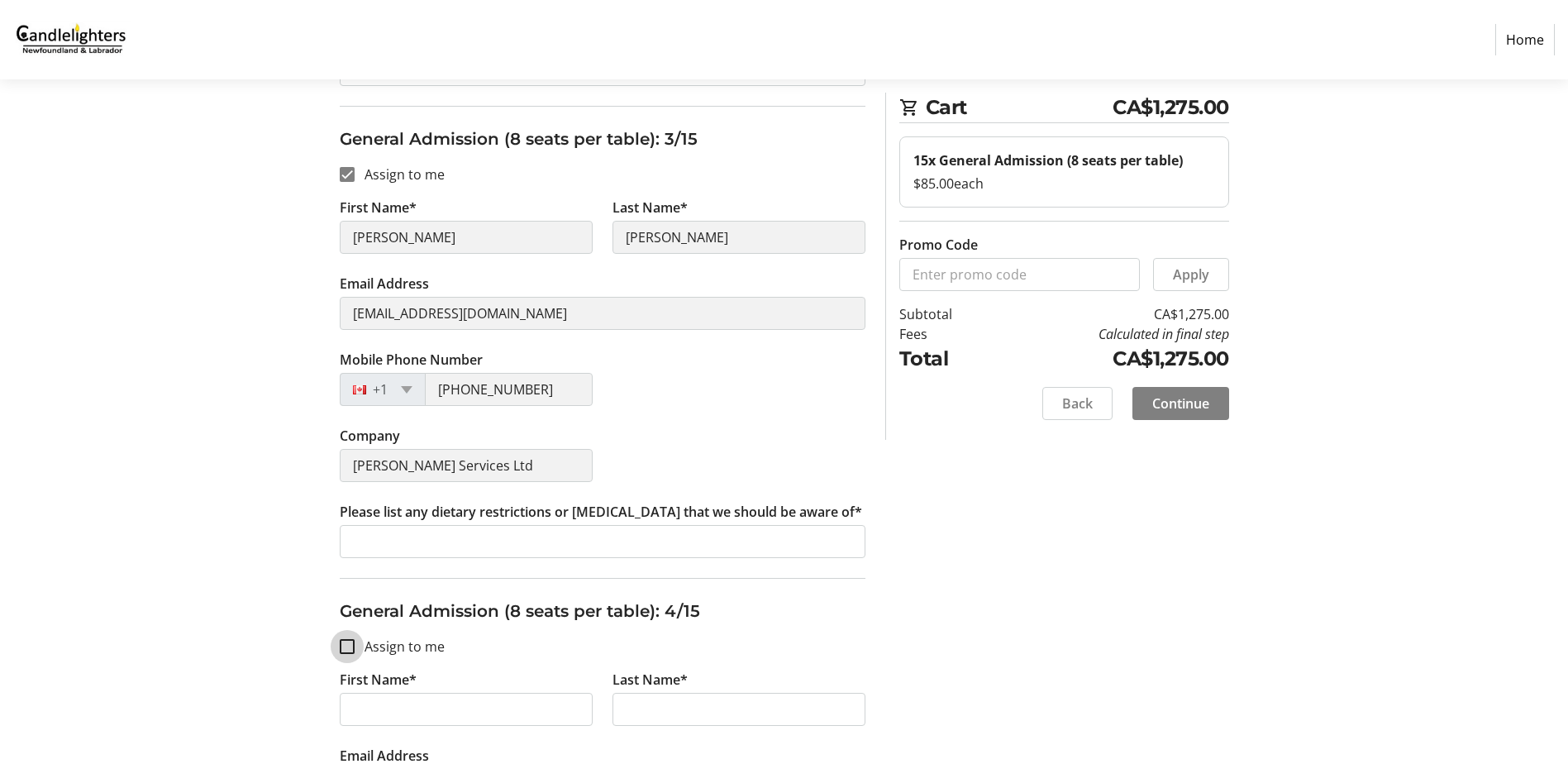
click at [346, 644] on input "Assign to me" at bounding box center [347, 646] width 15 height 15
checkbox input "true"
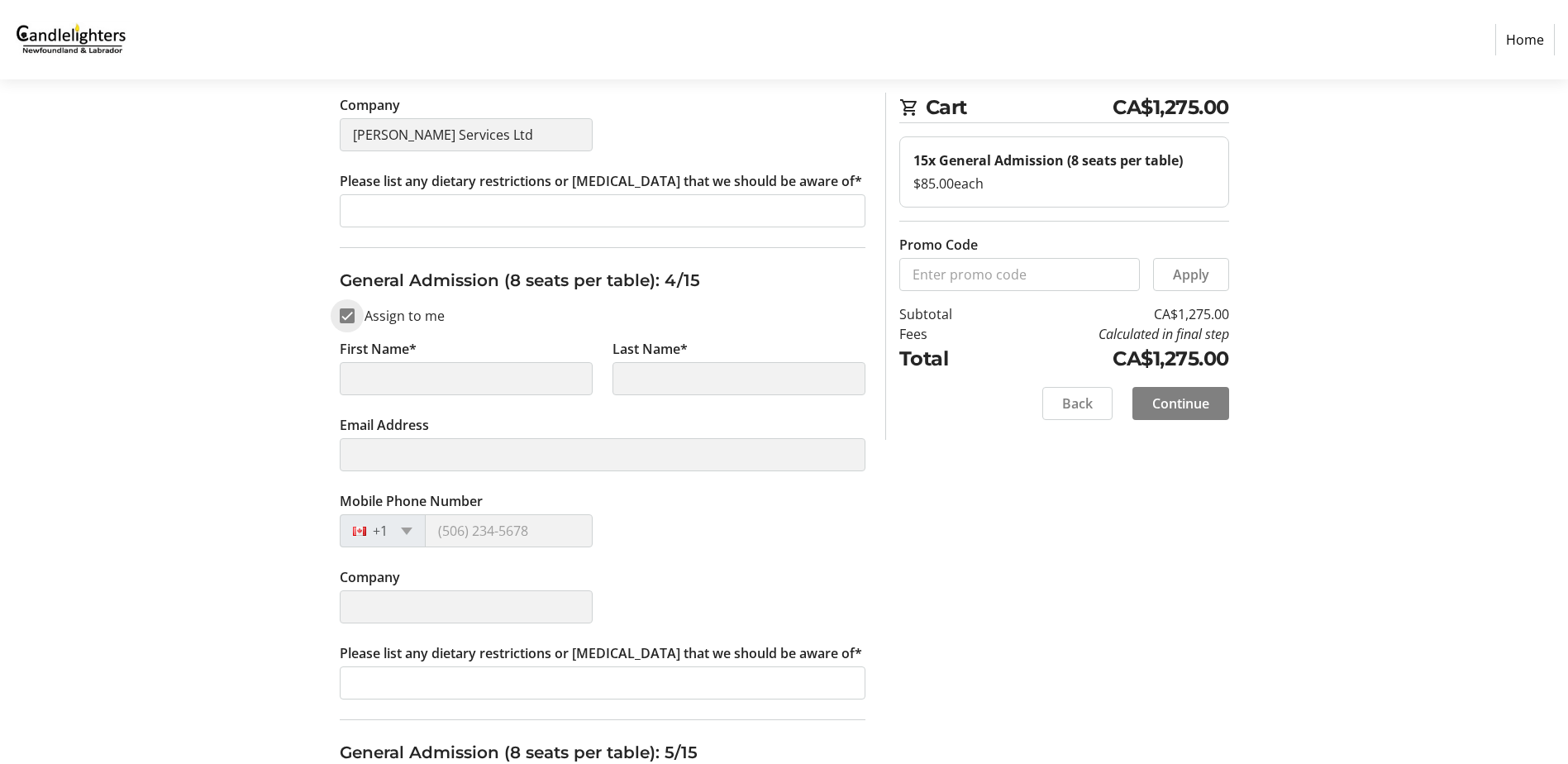
type input "[PERSON_NAME]"
type input "[EMAIL_ADDRESS][DOMAIN_NAME]"
type input "[PHONE_NUMBER]"
type input "[PERSON_NAME] Services Ltd"
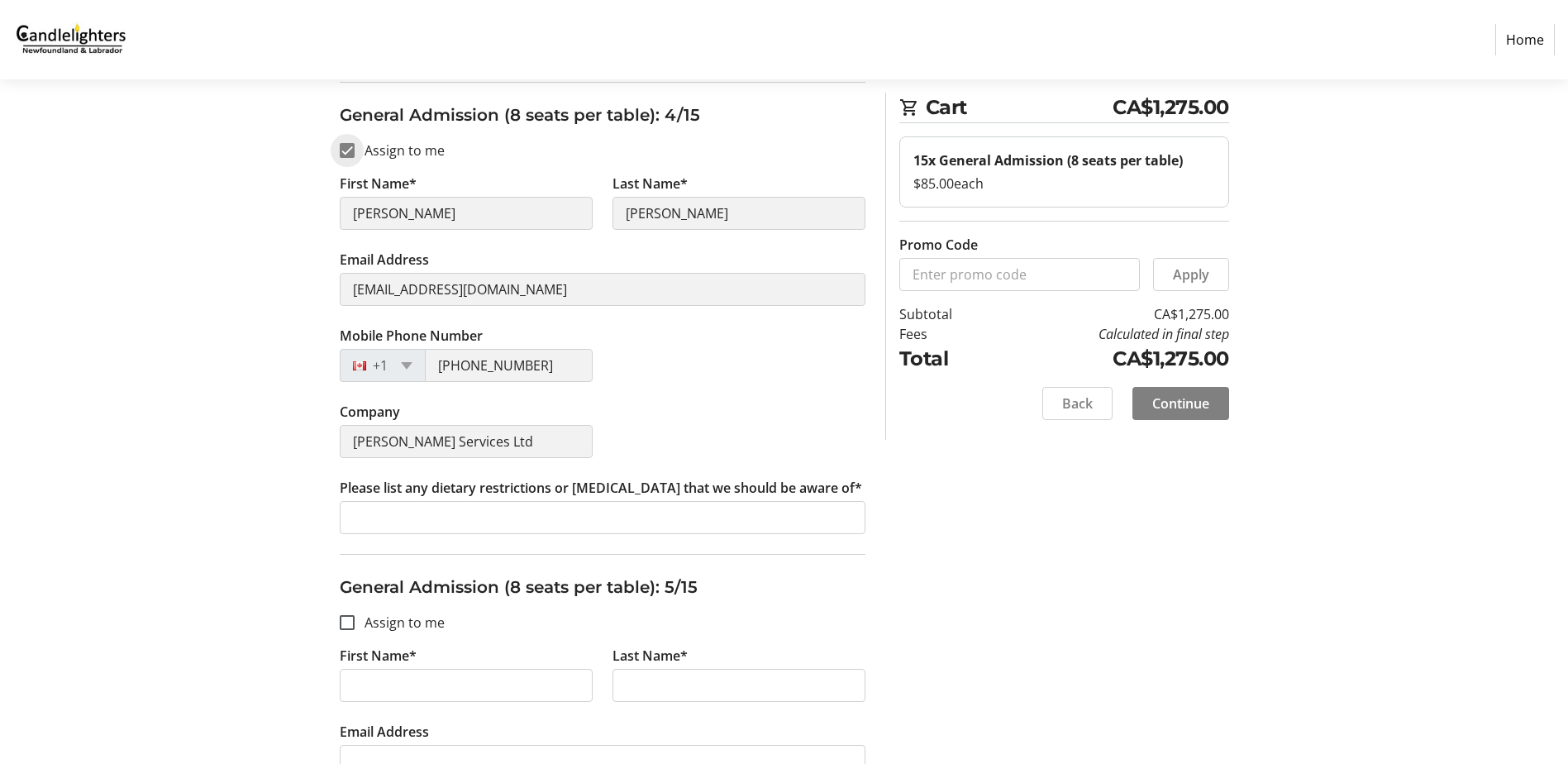
scroll to position [1818, 0]
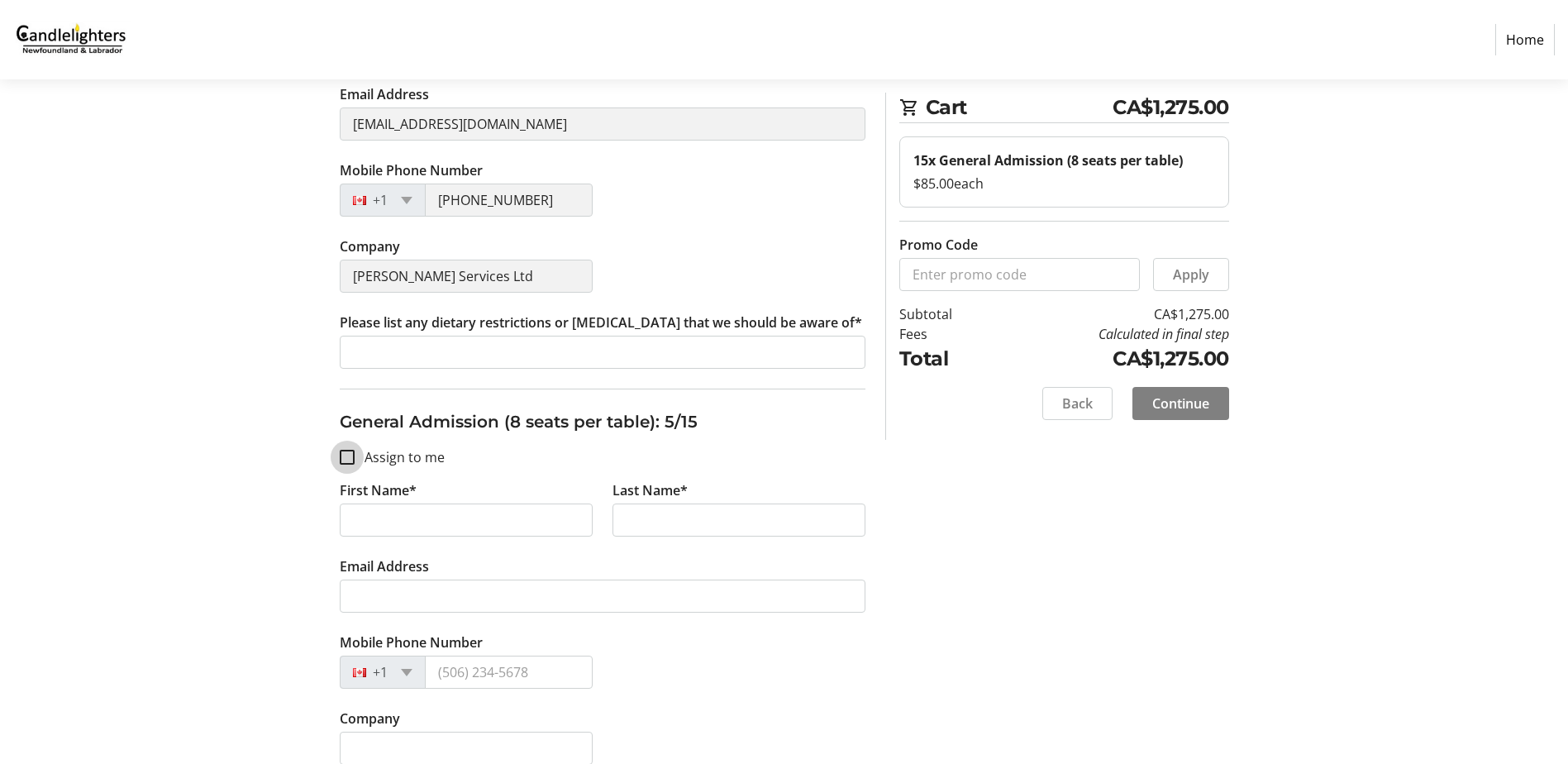
click at [347, 455] on input "Assign to me" at bounding box center [347, 457] width 15 height 15
checkbox input "true"
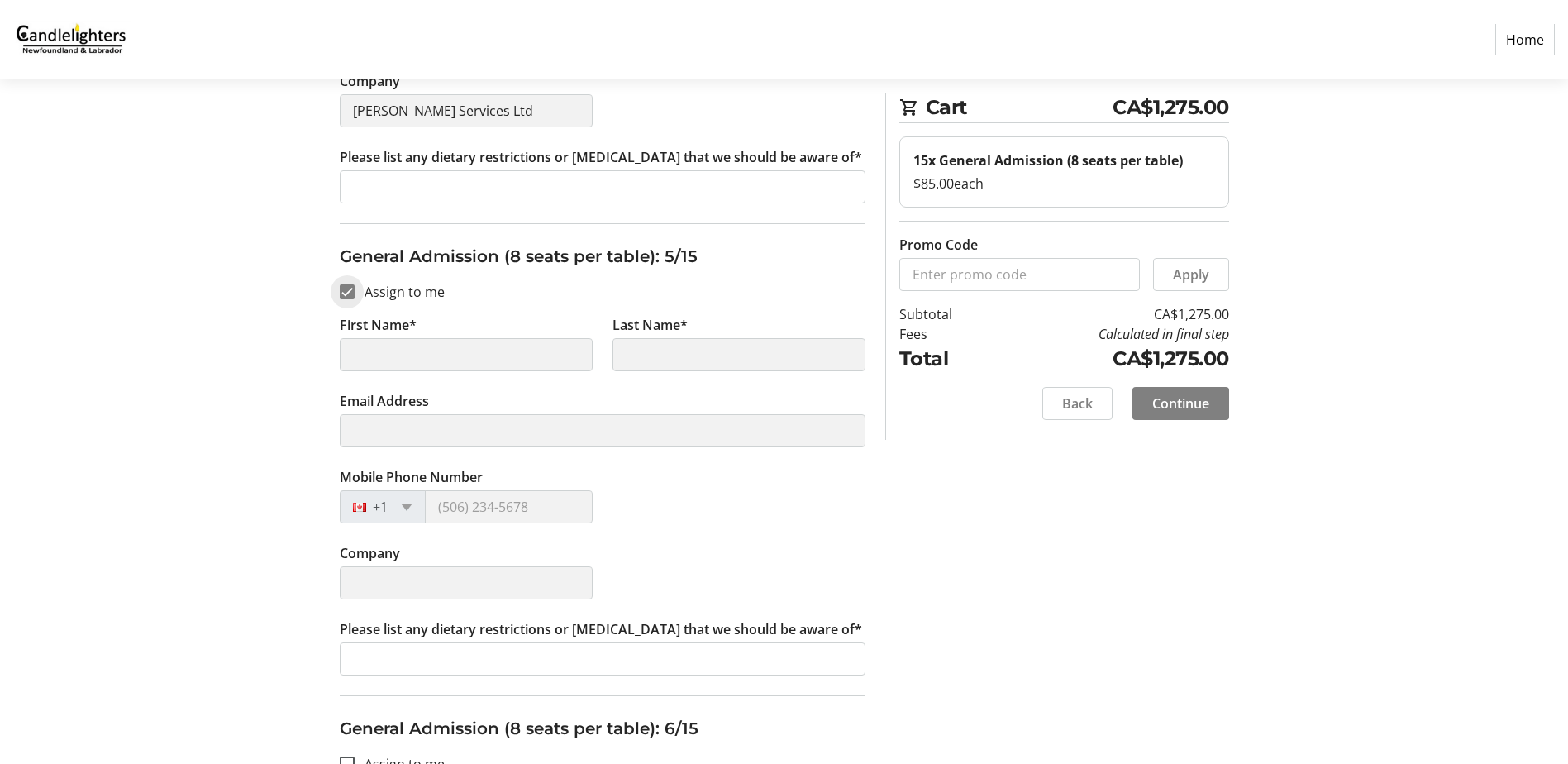
scroll to position [2149, 0]
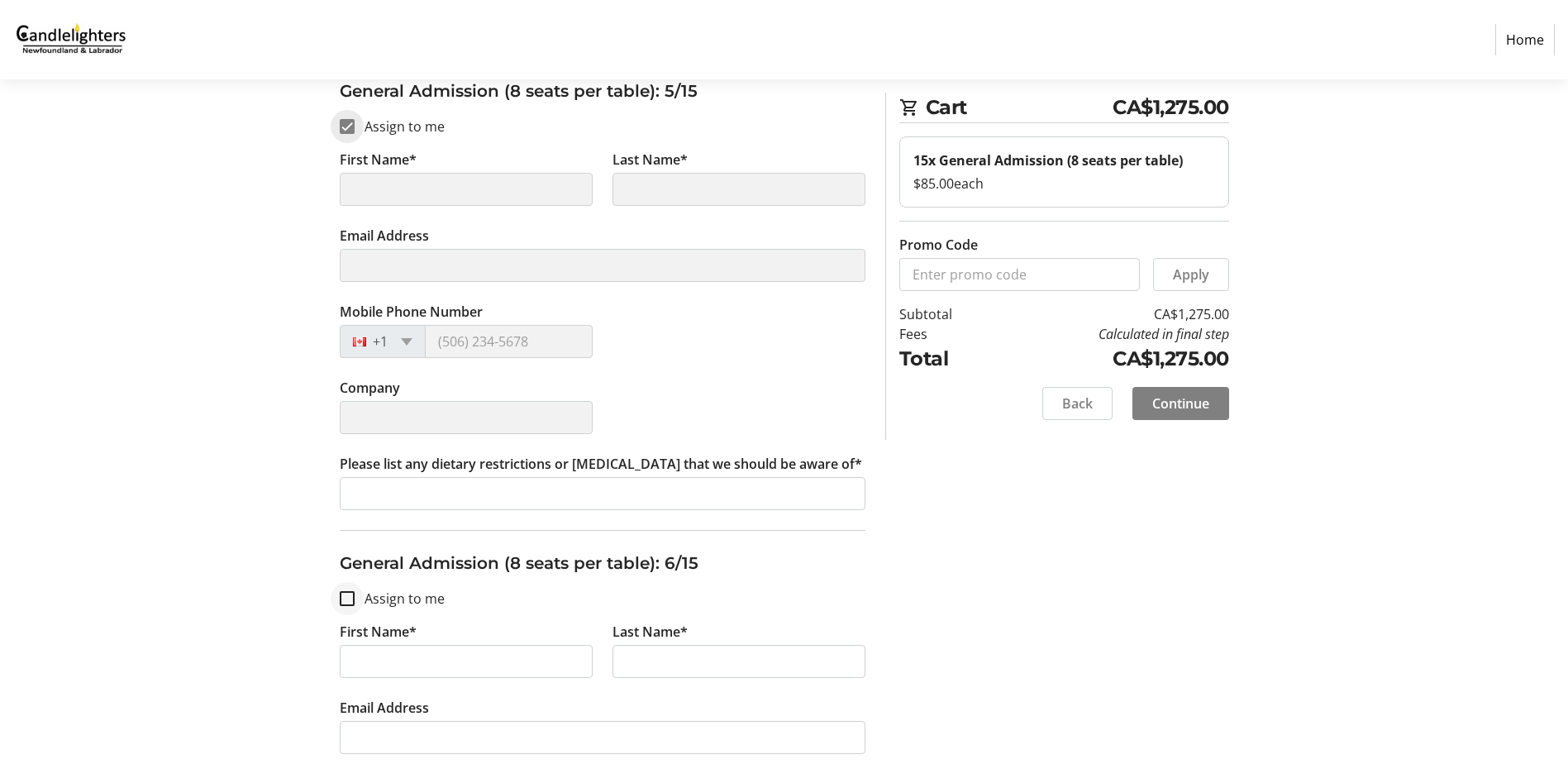
type input "[PERSON_NAME]"
type input "[EMAIL_ADDRESS][DOMAIN_NAME]"
type input "[PHONE_NUMBER]"
type input "[PERSON_NAME] Services Ltd"
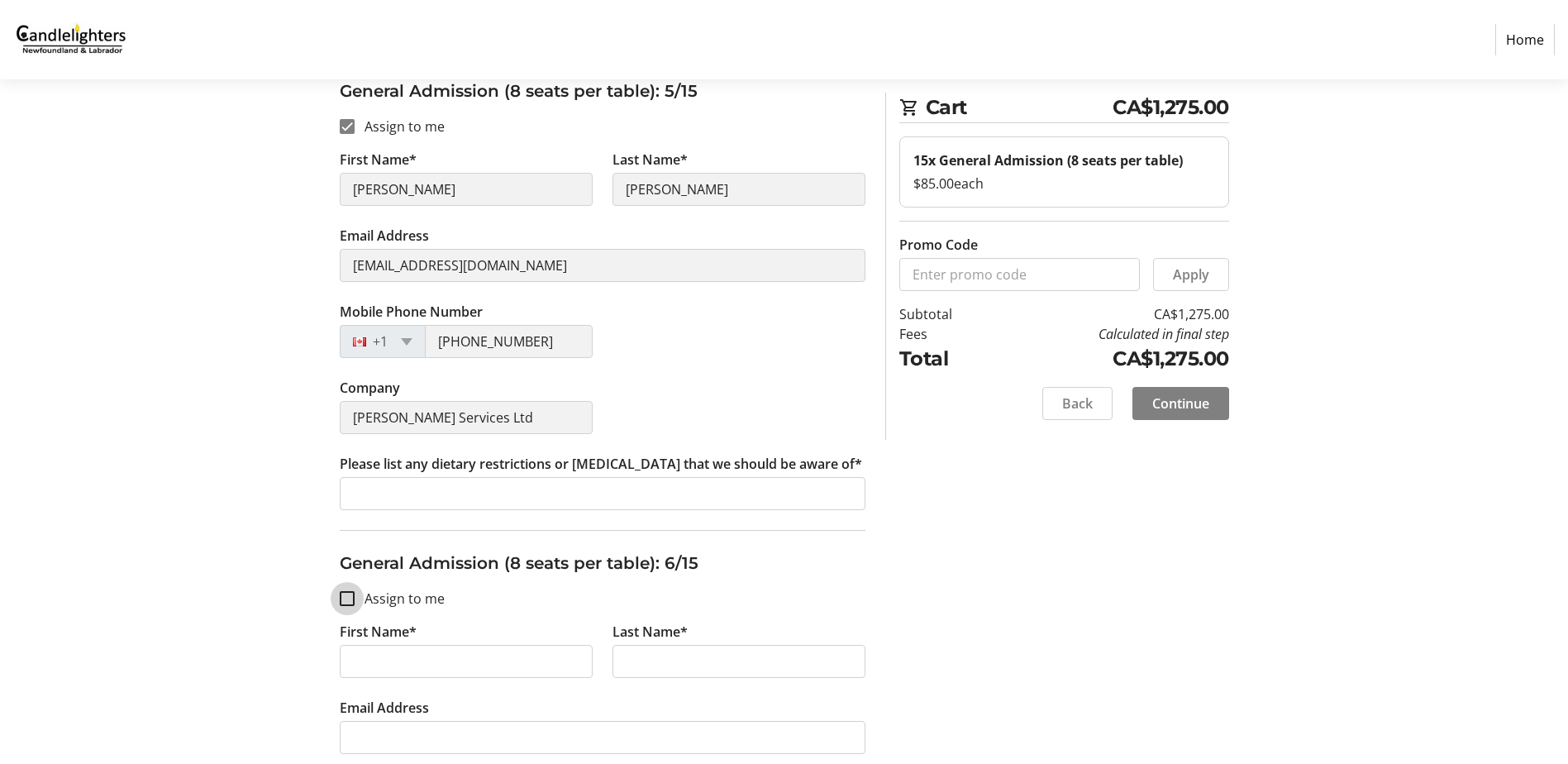
click at [345, 598] on input "Assign to me" at bounding box center [347, 598] width 15 height 15
checkbox input "true"
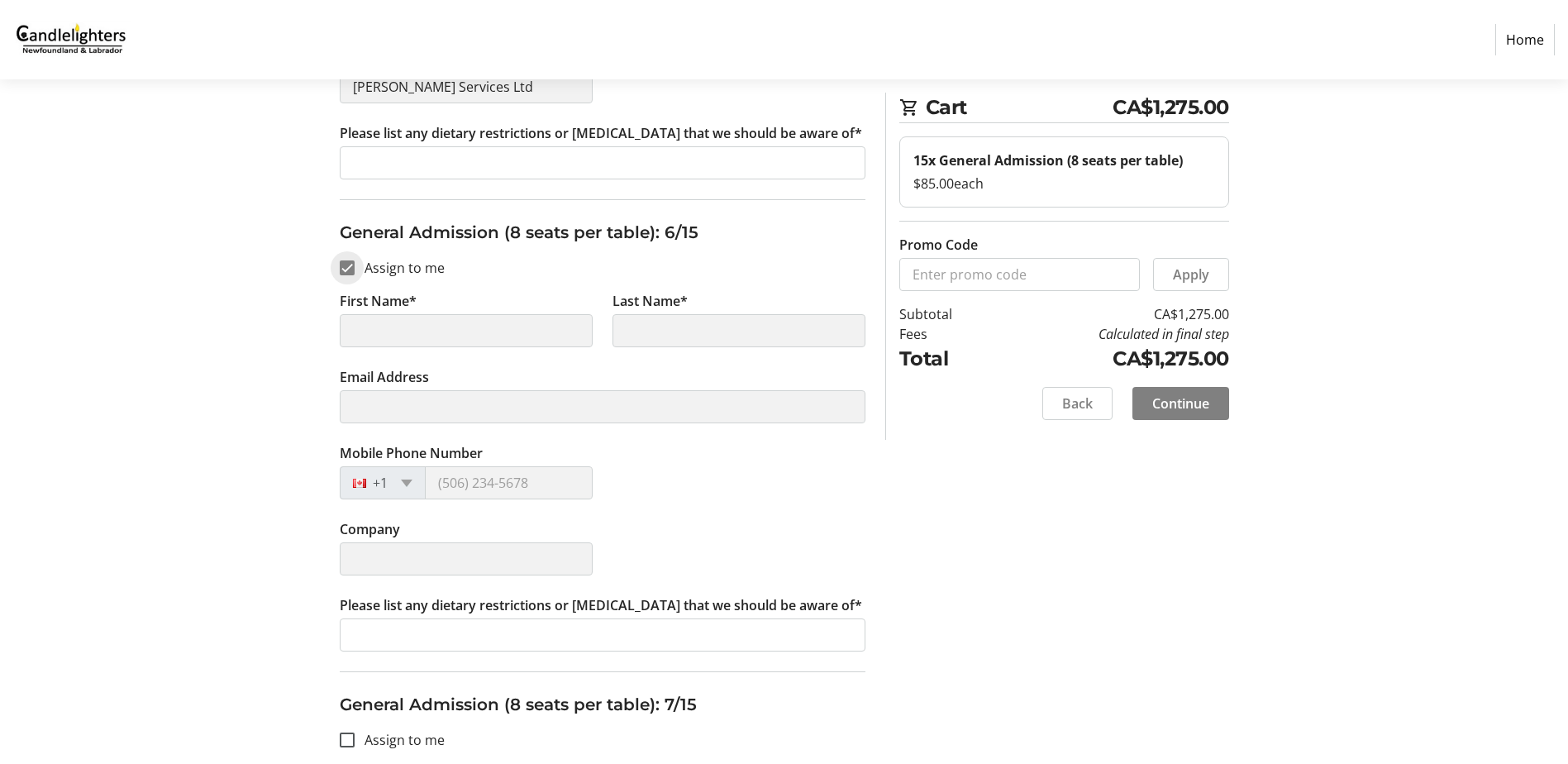
type input "[PERSON_NAME]"
type input "[EMAIL_ADDRESS][DOMAIN_NAME]"
type input "[PHONE_NUMBER]"
type input "[PERSON_NAME] Services Ltd"
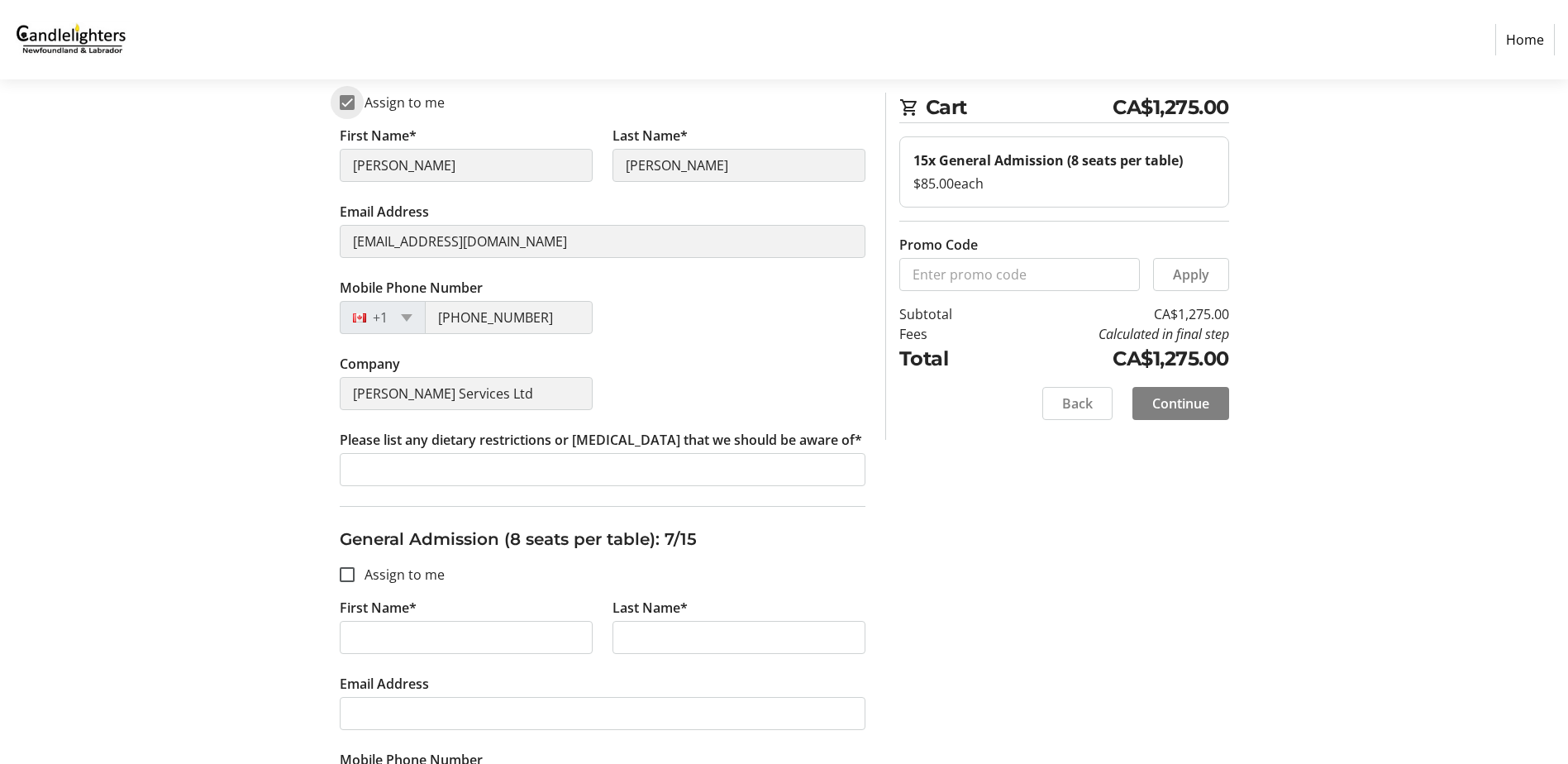
scroll to position [2727, 0]
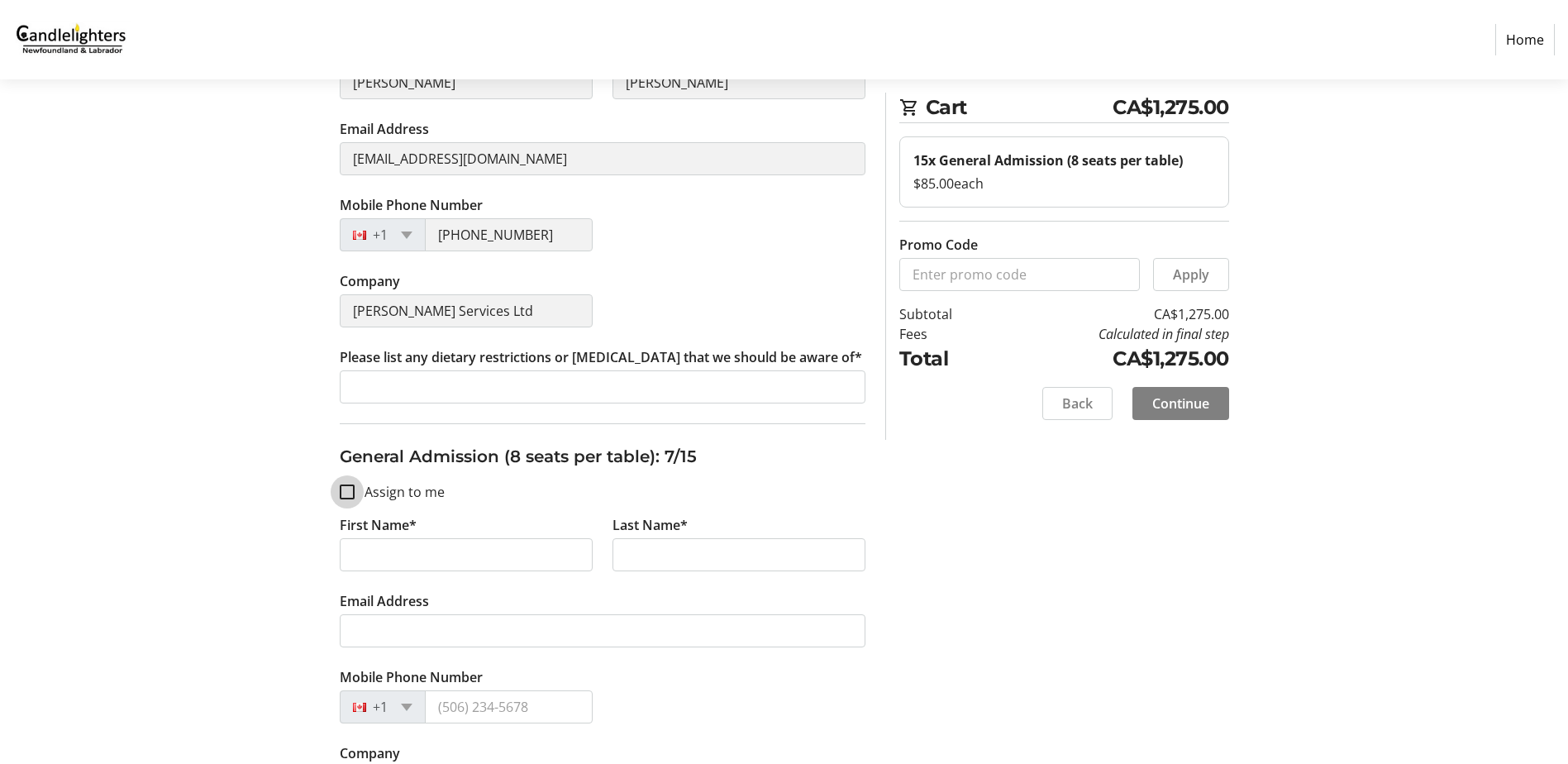
click at [345, 492] on input "Assign to me" at bounding box center [347, 491] width 15 height 15
checkbox input "true"
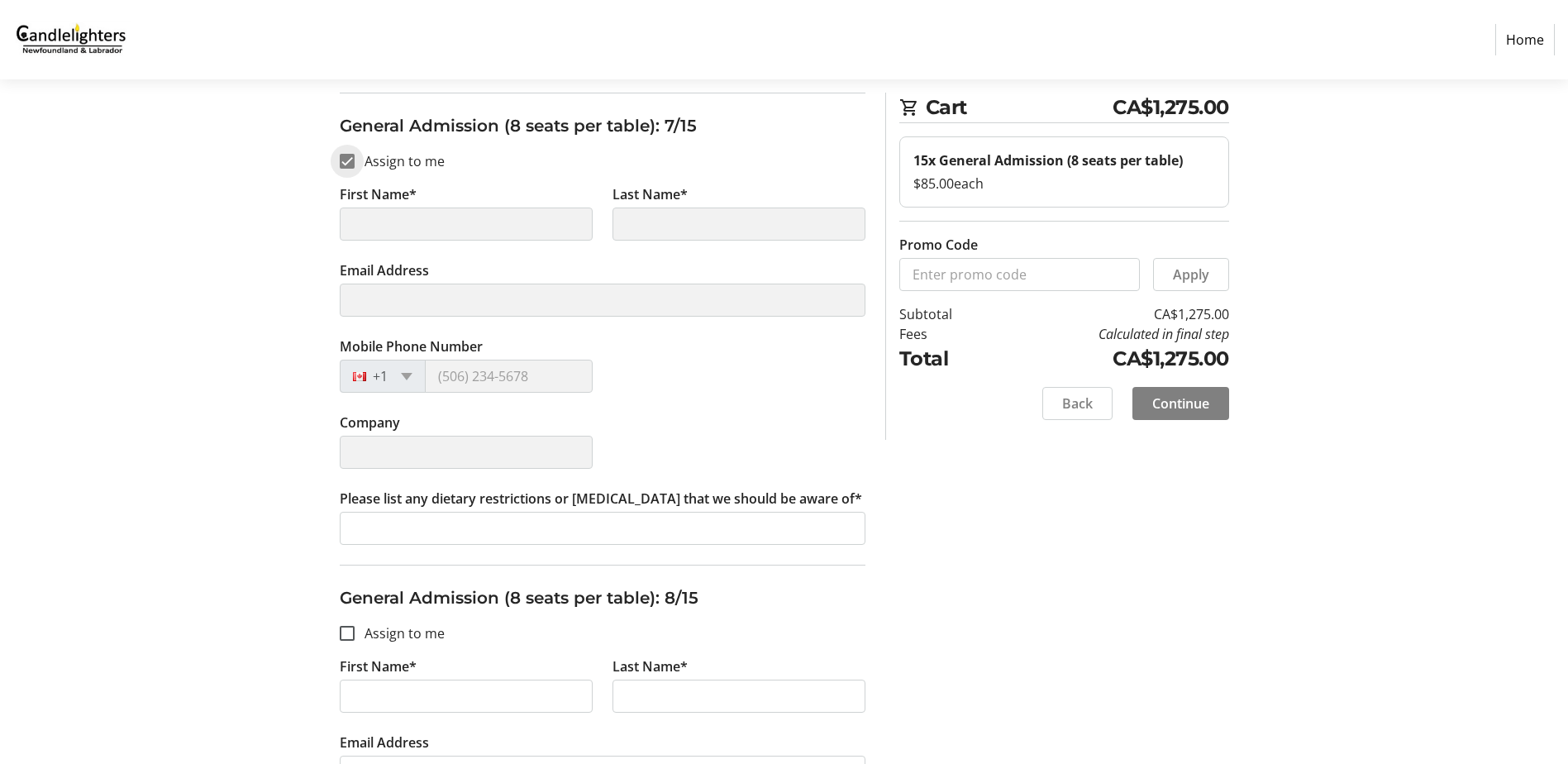
scroll to position [3140, 0]
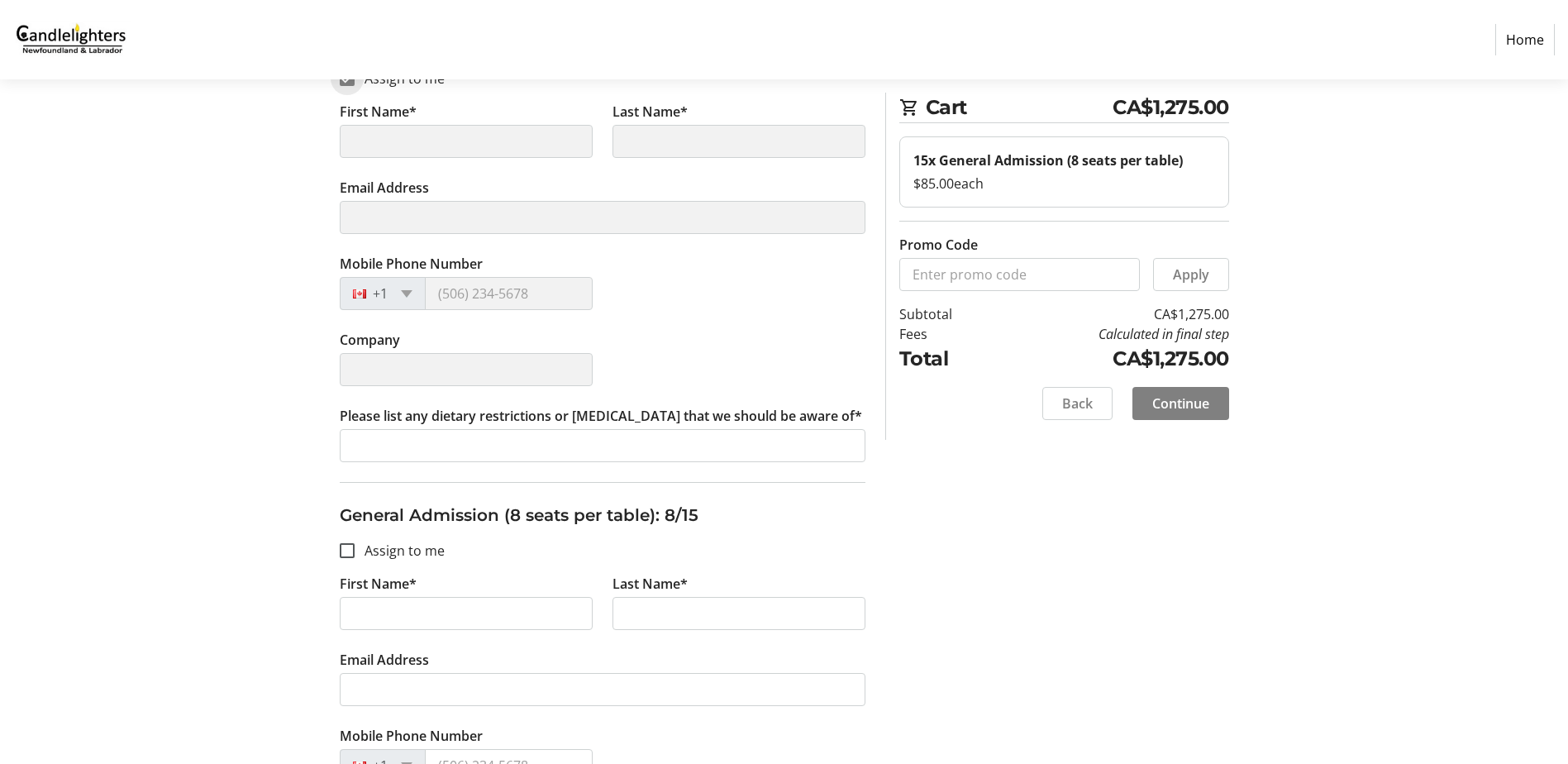
type input "[PERSON_NAME]"
type input "[EMAIL_ADDRESS][DOMAIN_NAME]"
type input "[PHONE_NUMBER]"
type input "[PERSON_NAME] Services Ltd"
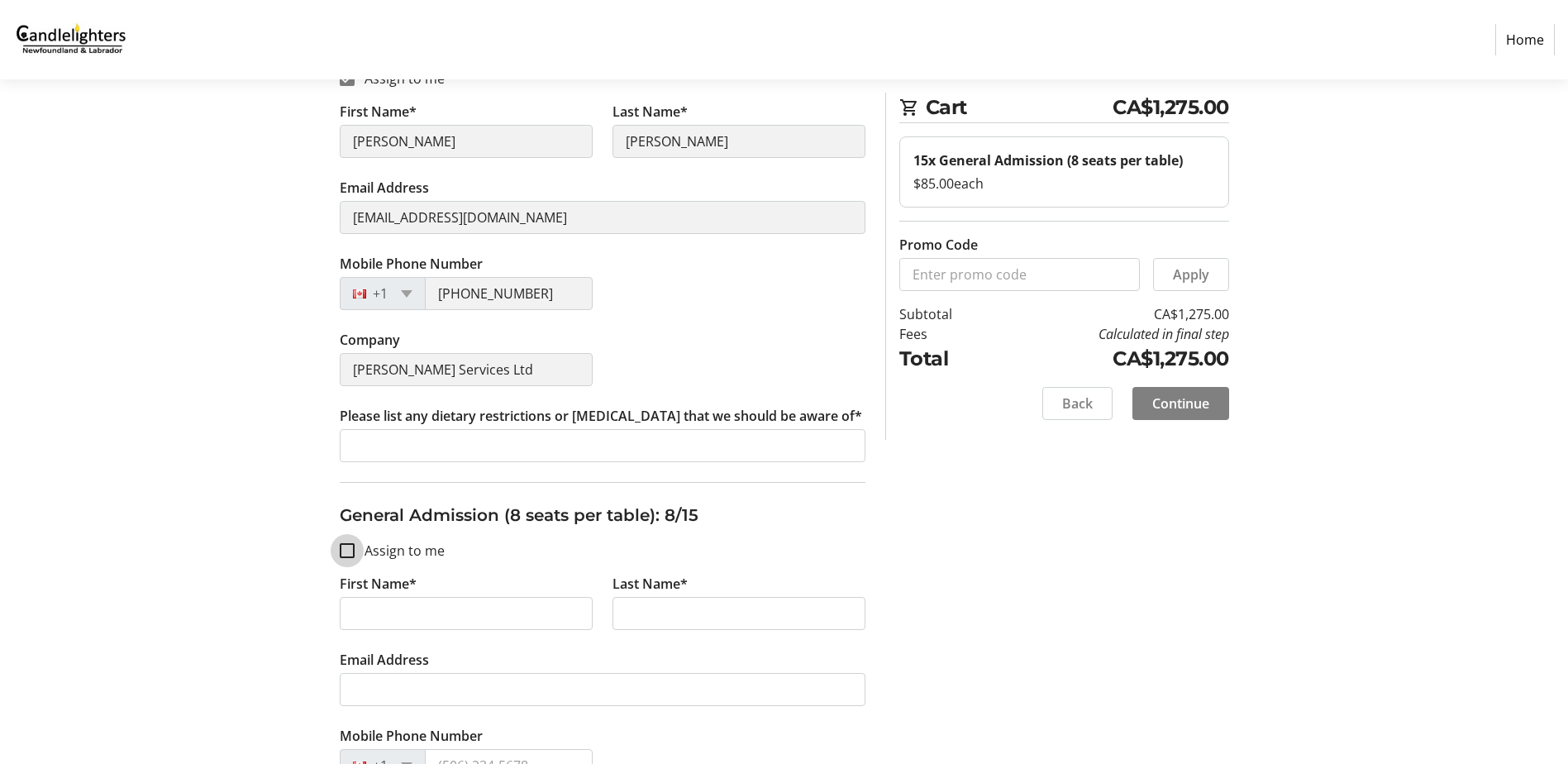
click at [350, 550] on input "Assign to me" at bounding box center [347, 550] width 15 height 15
checkbox input "true"
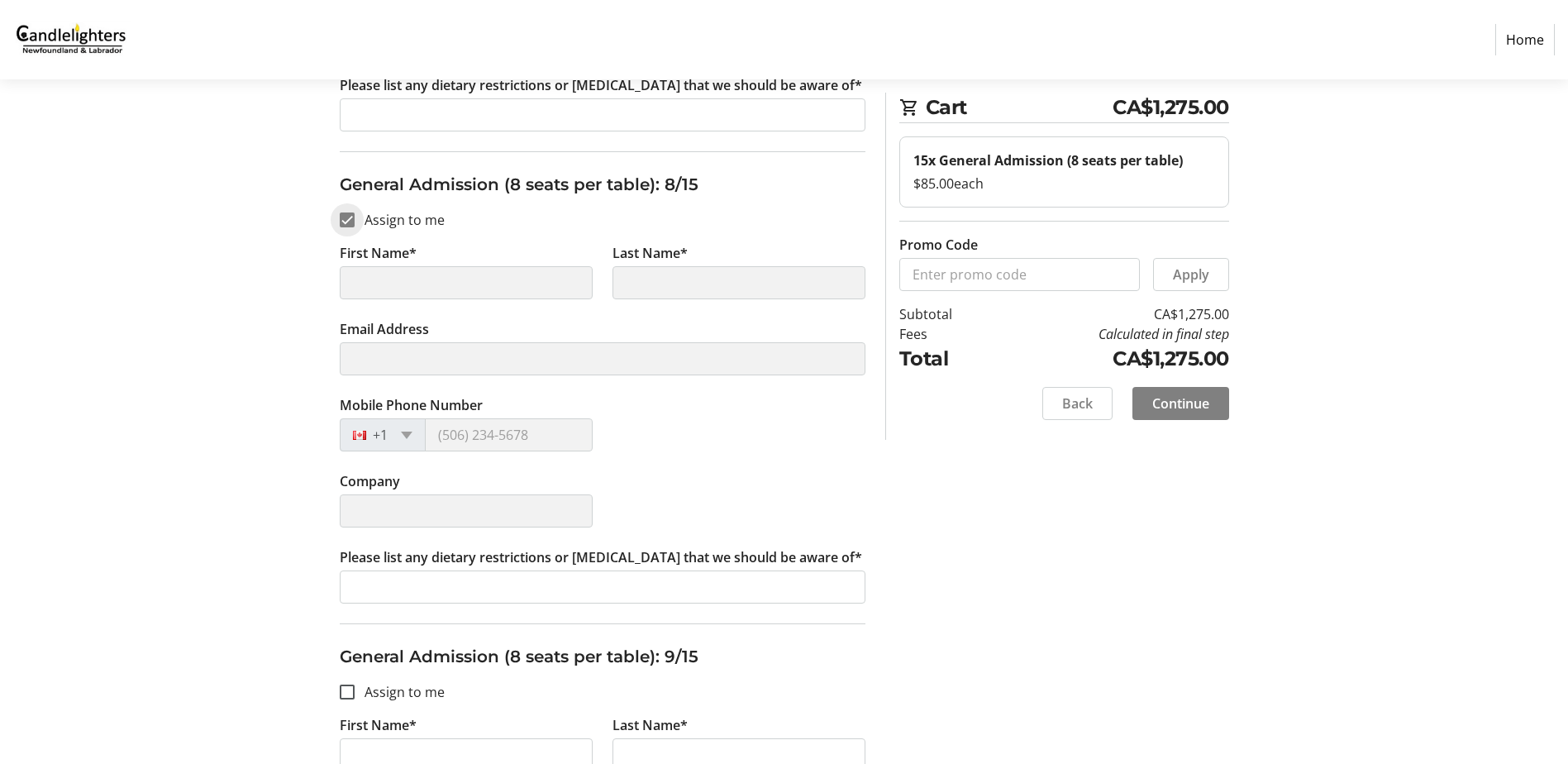
scroll to position [3553, 0]
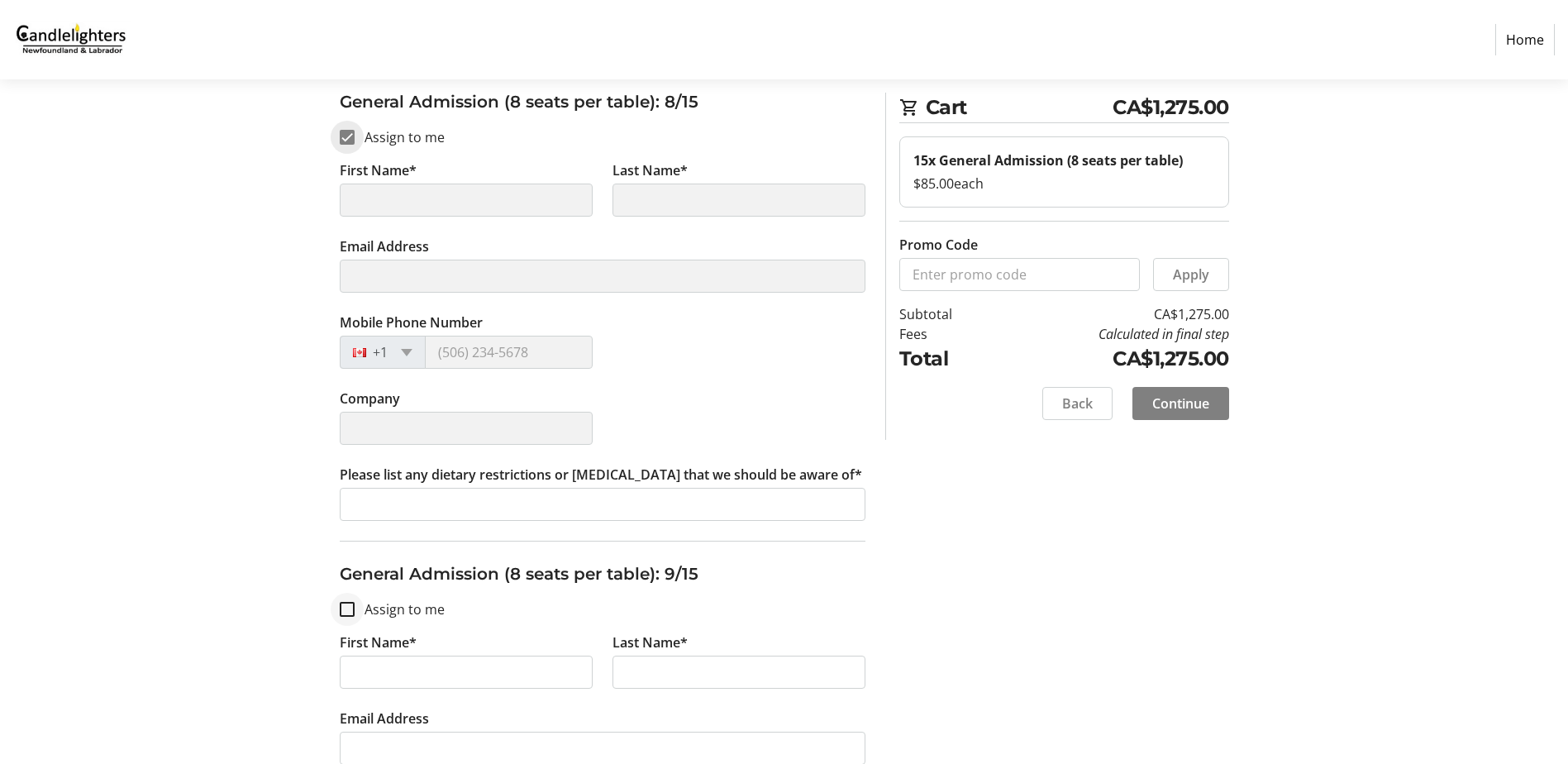
type input "[PERSON_NAME]"
type input "[EMAIL_ADDRESS][DOMAIN_NAME]"
type input "[PHONE_NUMBER]"
type input "[PERSON_NAME] Services Ltd"
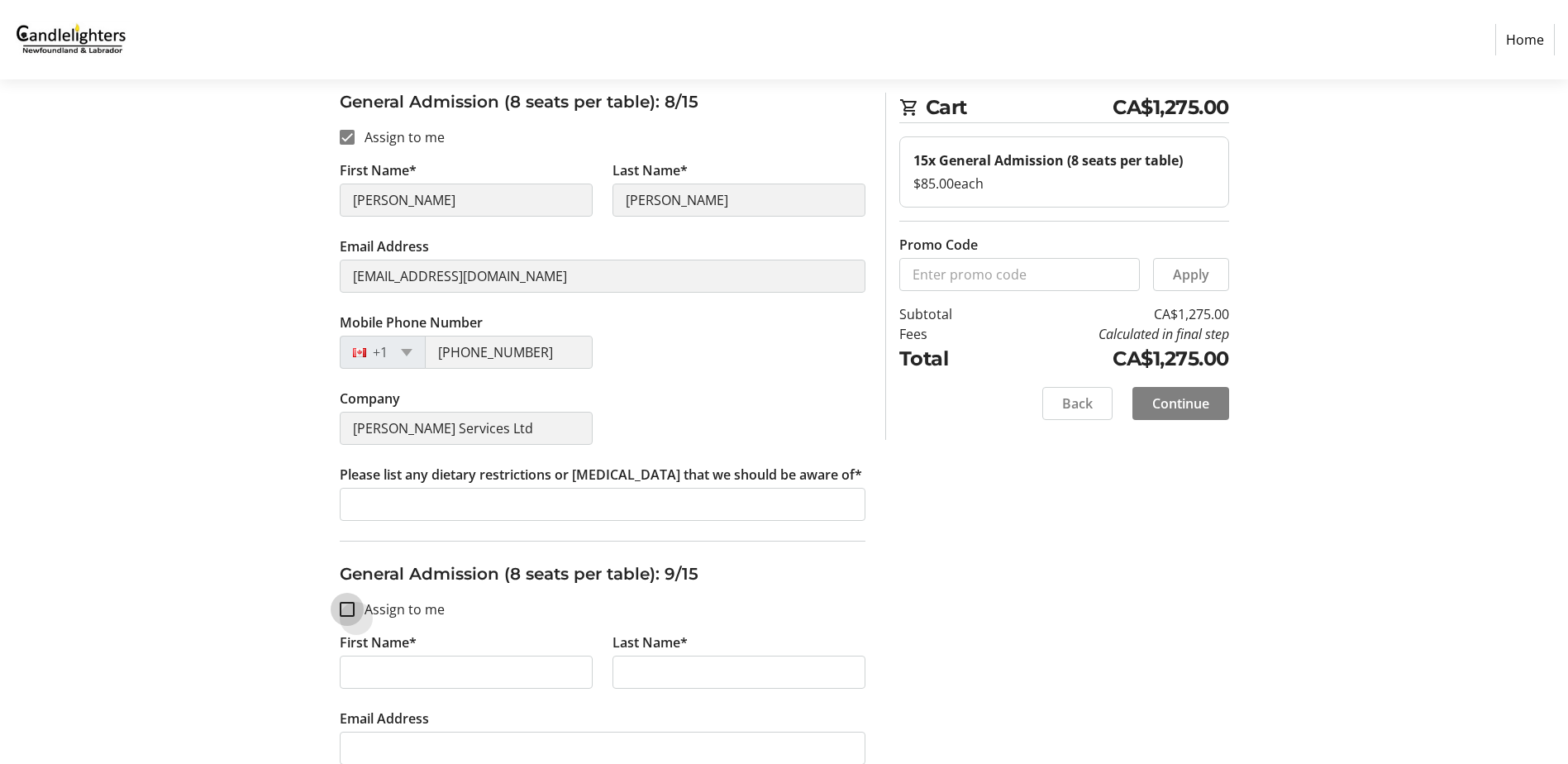
click at [349, 607] on input "Assign to me" at bounding box center [347, 609] width 15 height 15
checkbox input "true"
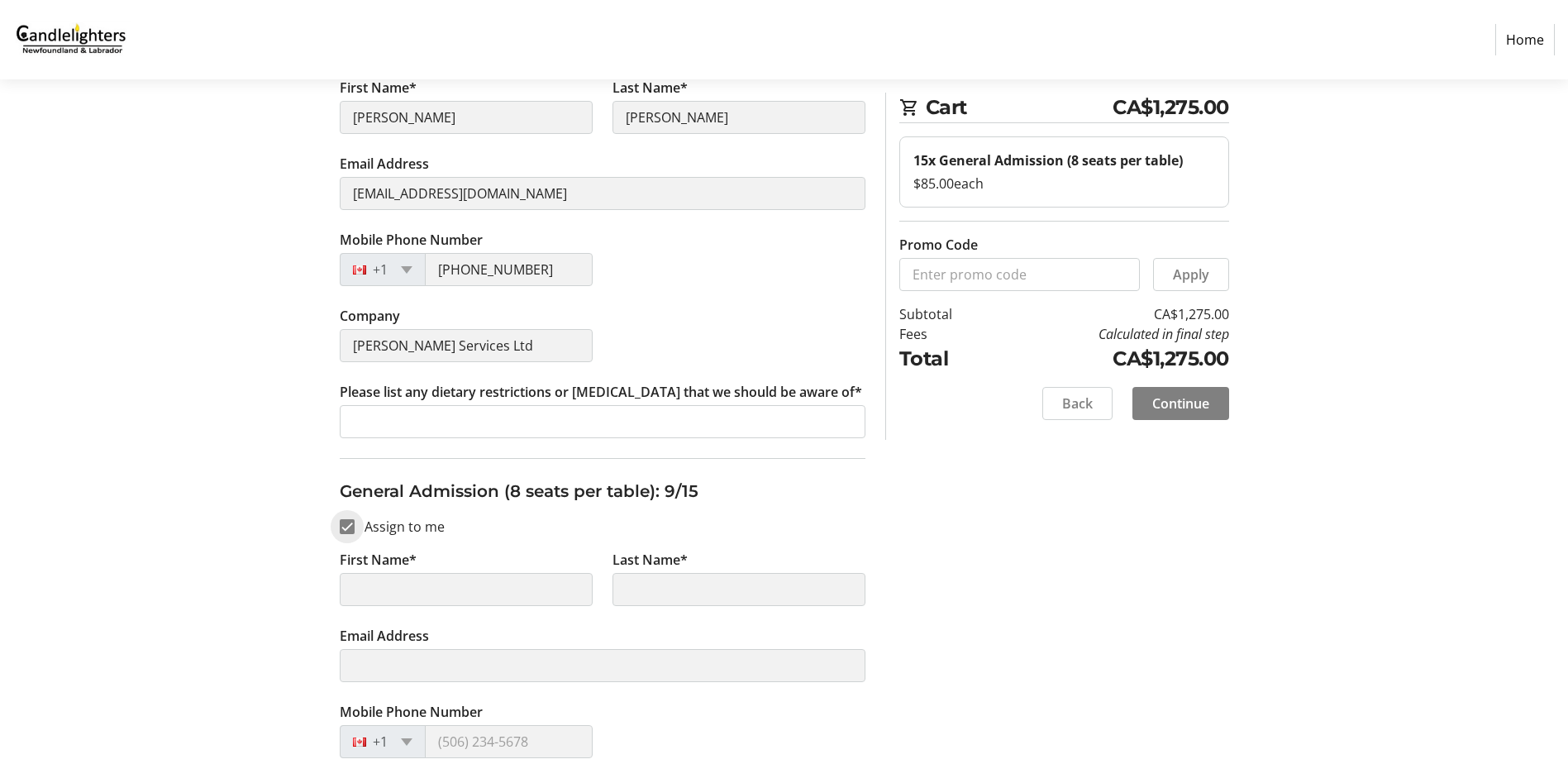
type input "[PERSON_NAME]"
type input "[EMAIL_ADDRESS][DOMAIN_NAME]"
type input "[PHONE_NUMBER]"
type input "[PERSON_NAME] Services Ltd"
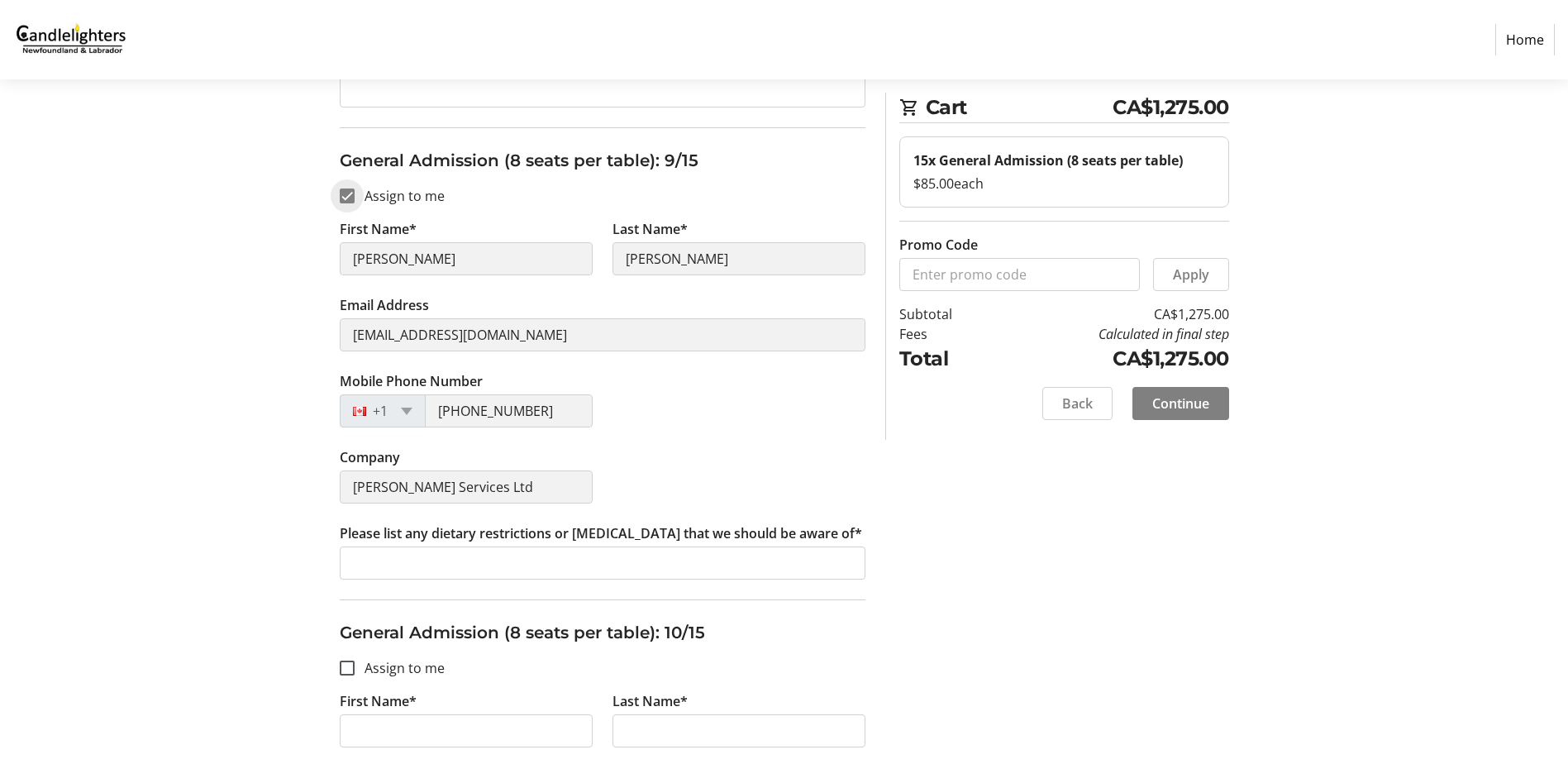
scroll to position [4132, 0]
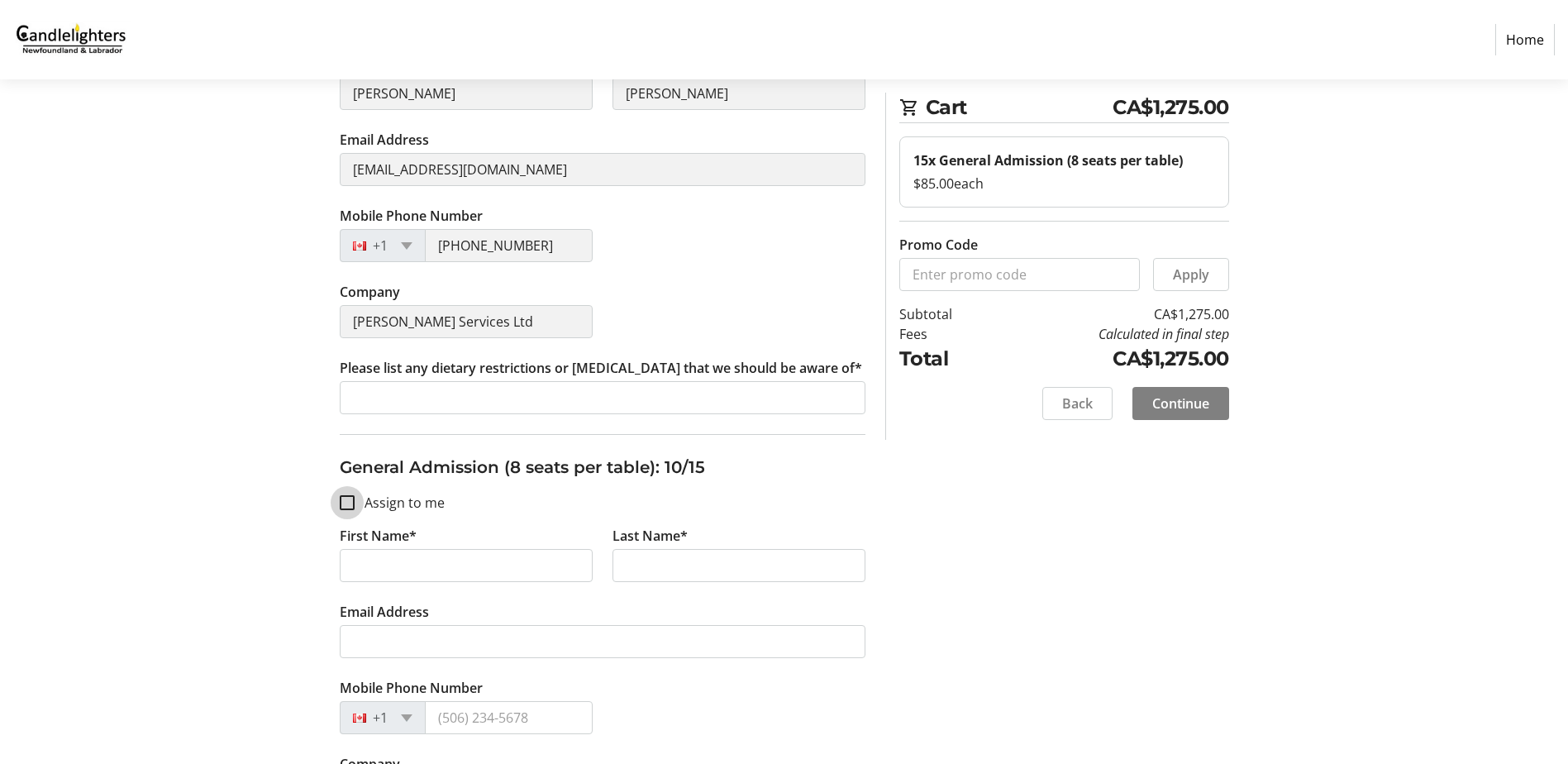
click at [347, 503] on input "Assign to me" at bounding box center [347, 503] width 15 height 15
checkbox input "true"
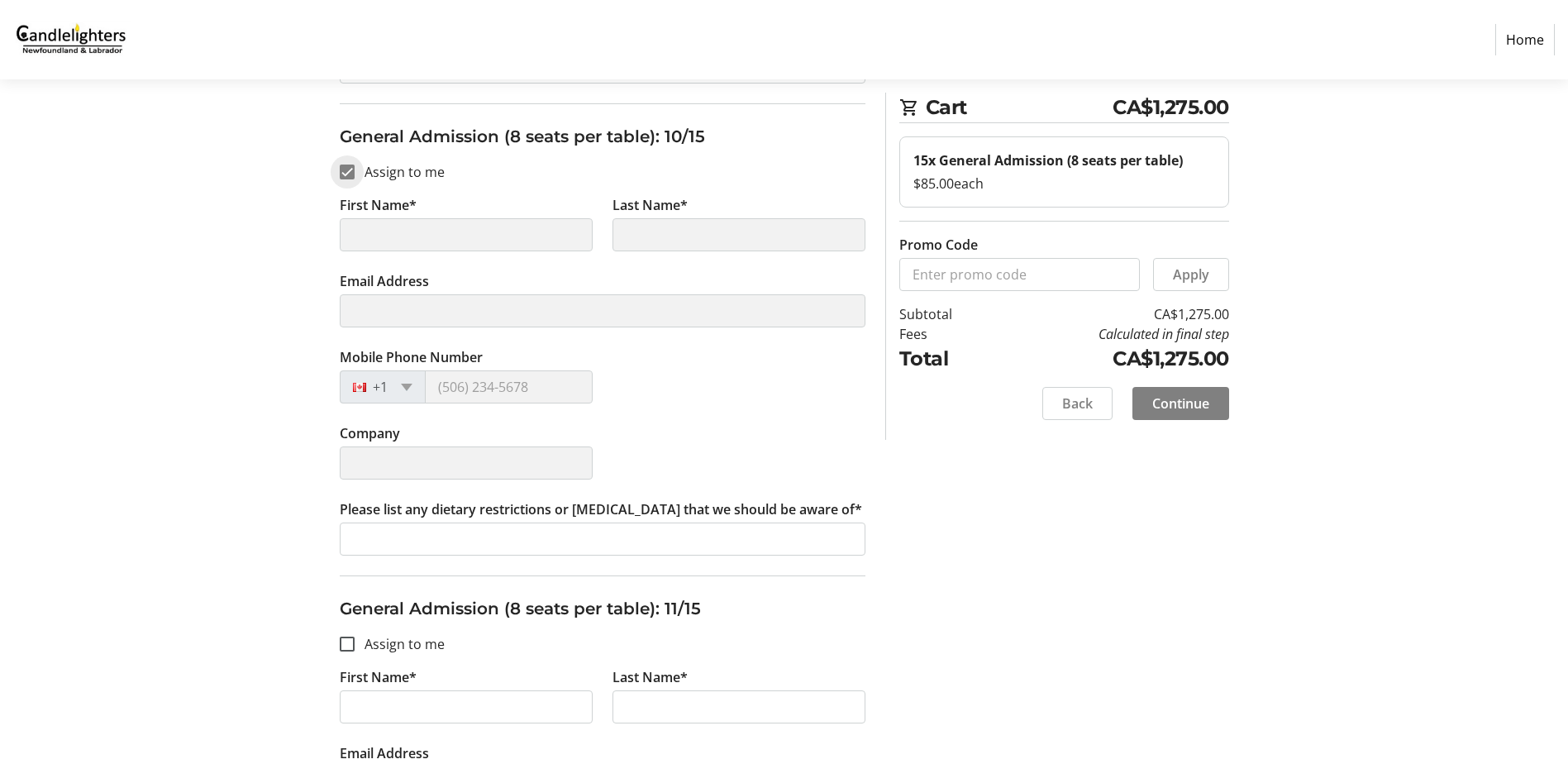
type input "[PERSON_NAME]"
type input "[EMAIL_ADDRESS][DOMAIN_NAME]"
type input "[PHONE_NUMBER]"
type input "[PERSON_NAME] Services Ltd"
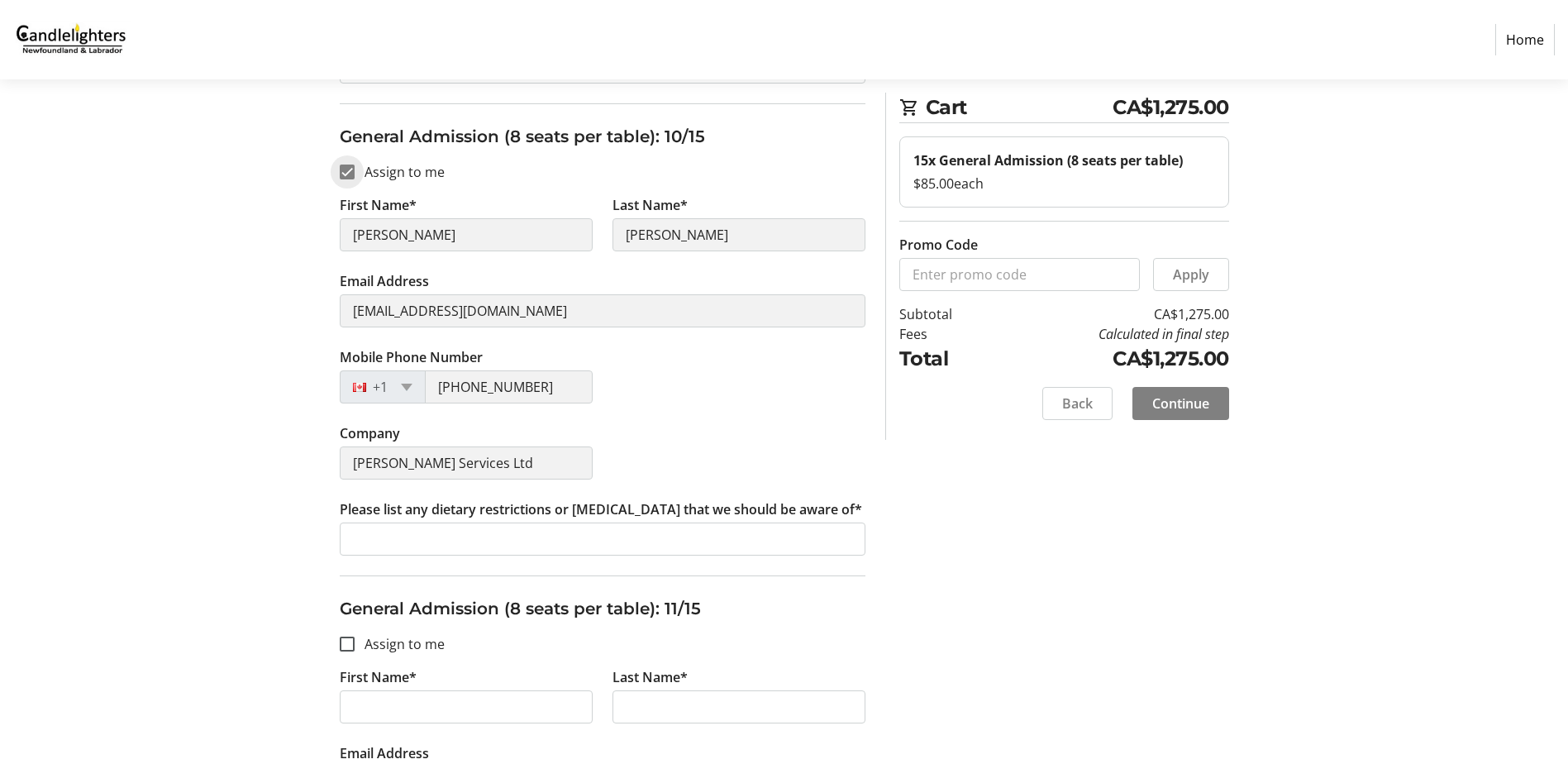
scroll to position [4628, 0]
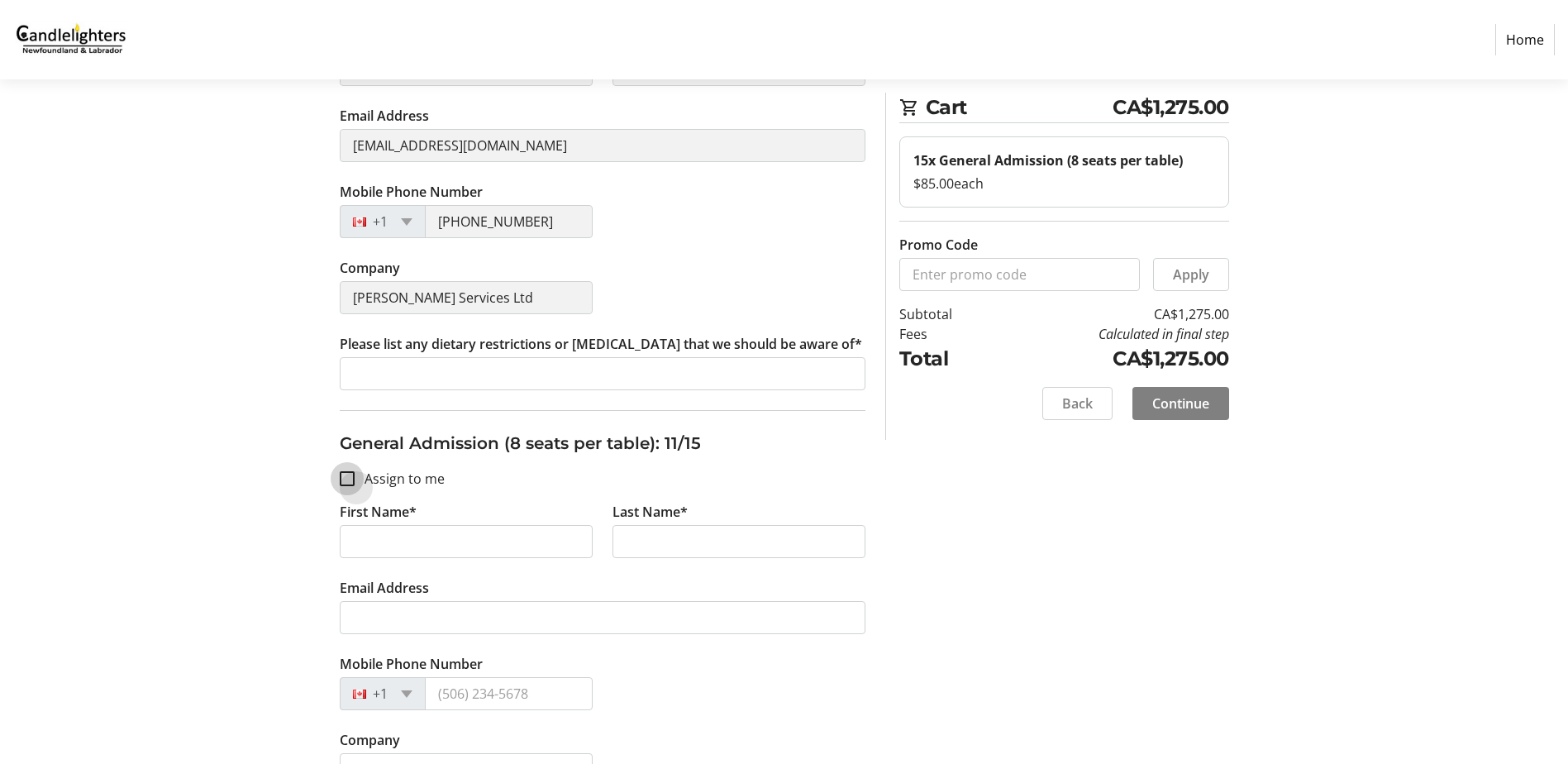
click at [352, 482] on input "Assign to me" at bounding box center [347, 478] width 15 height 15
checkbox input "true"
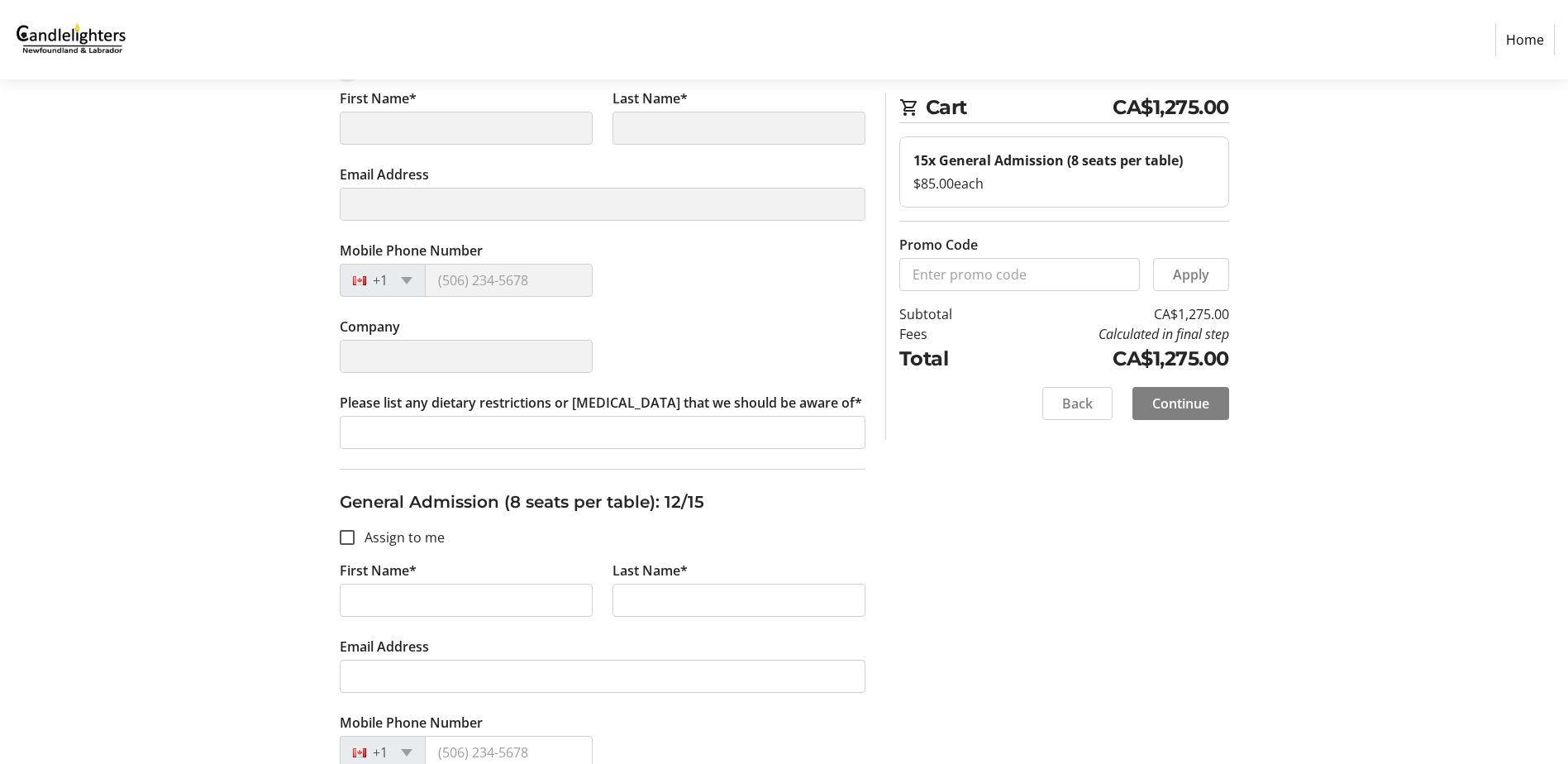
scroll to position [5124, 0]
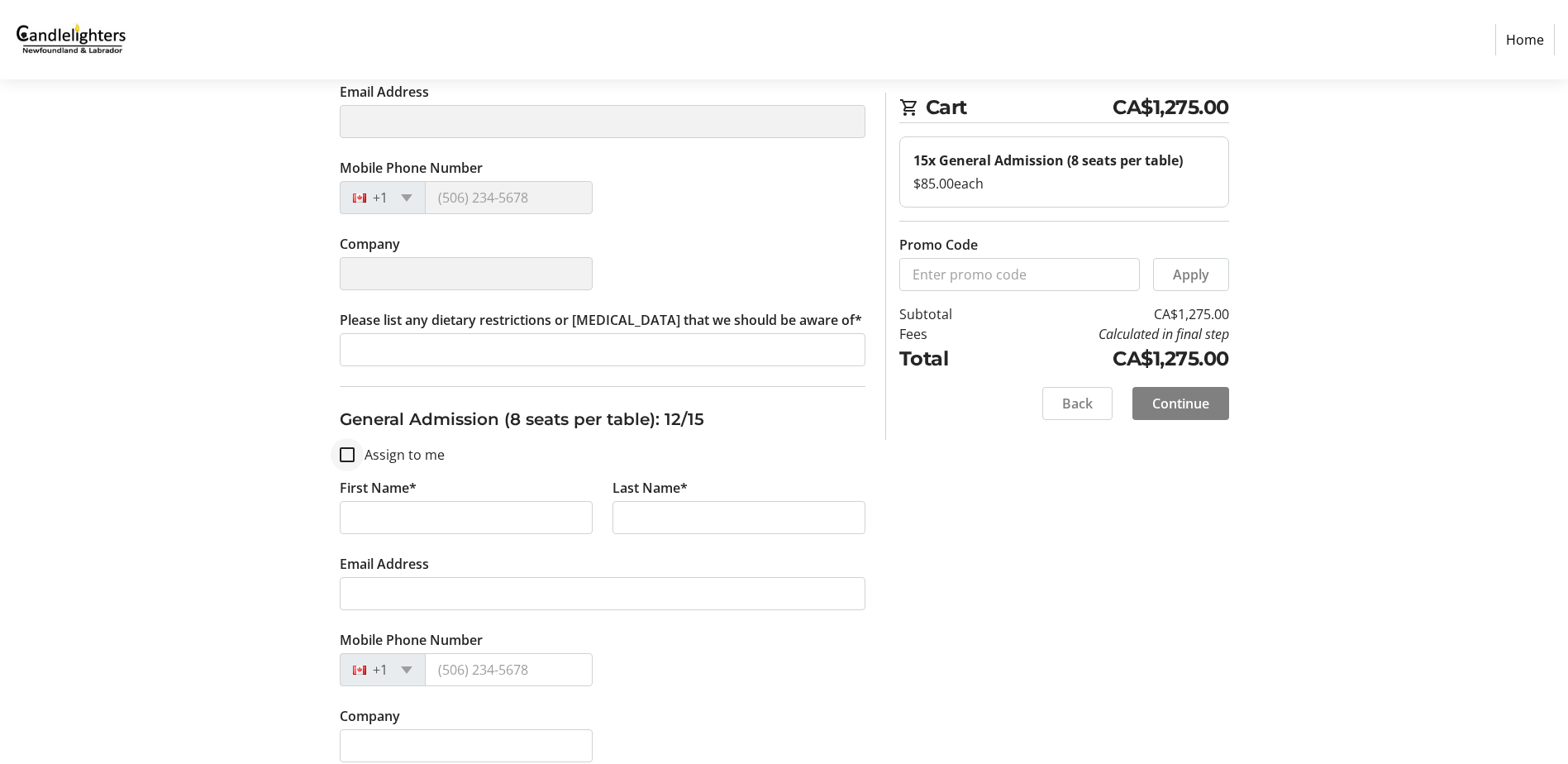
type input "[PERSON_NAME]"
type input "[EMAIL_ADDRESS][DOMAIN_NAME]"
type input "[PHONE_NUMBER]"
type input "[PERSON_NAME] Services Ltd"
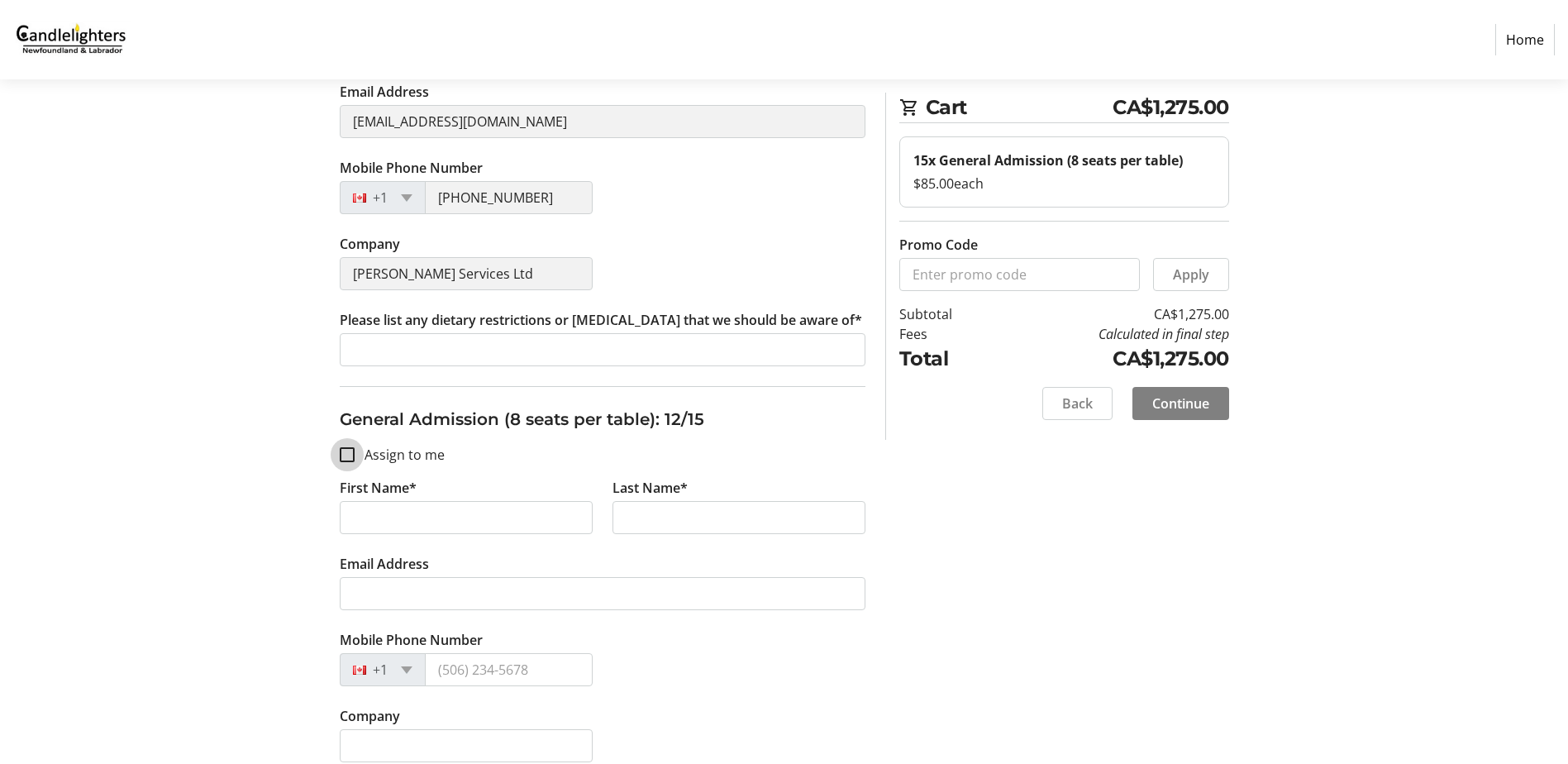
click at [350, 455] on input "Assign to me" at bounding box center [347, 454] width 15 height 15
checkbox input "true"
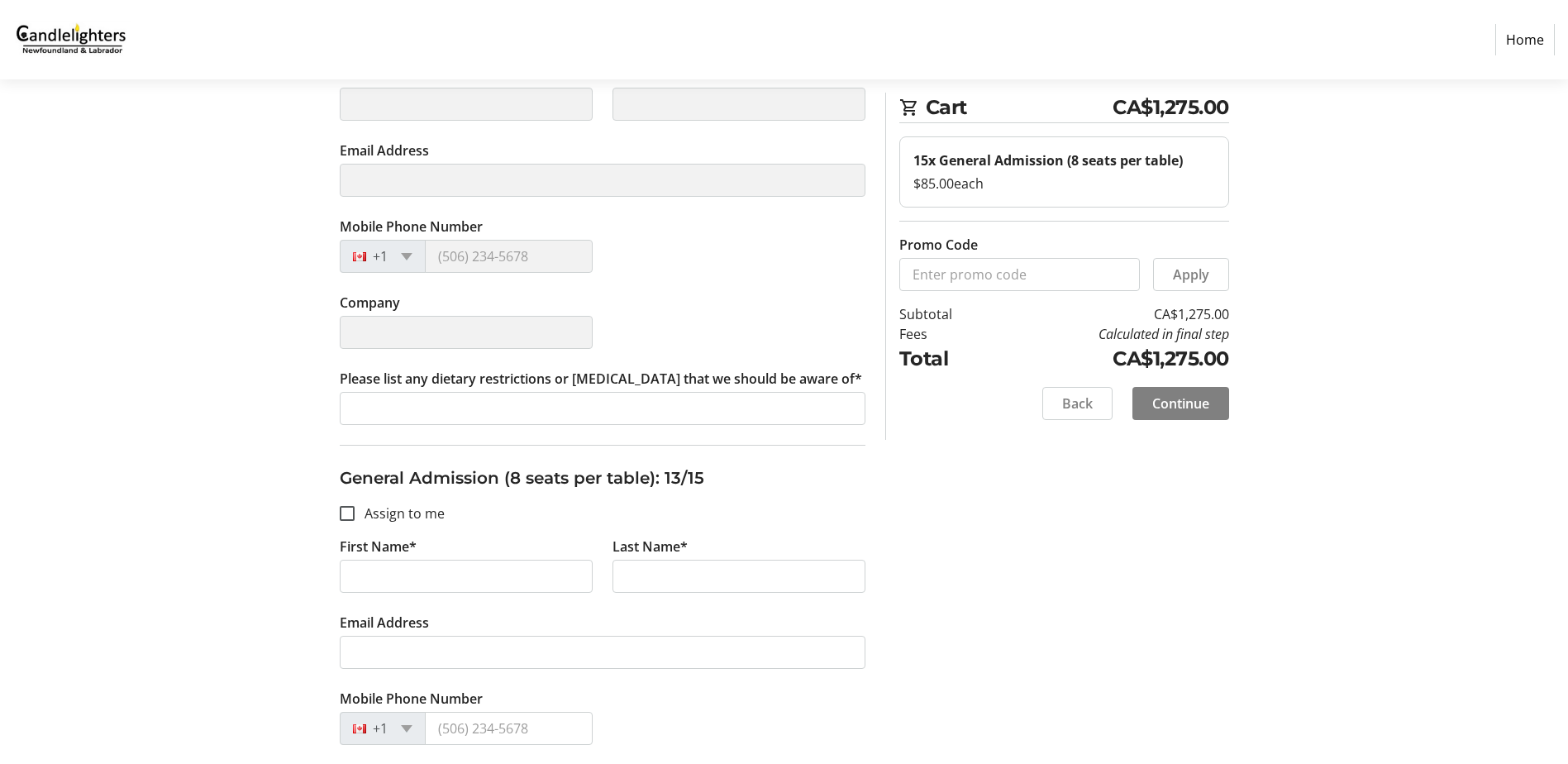
scroll to position [5619, 0]
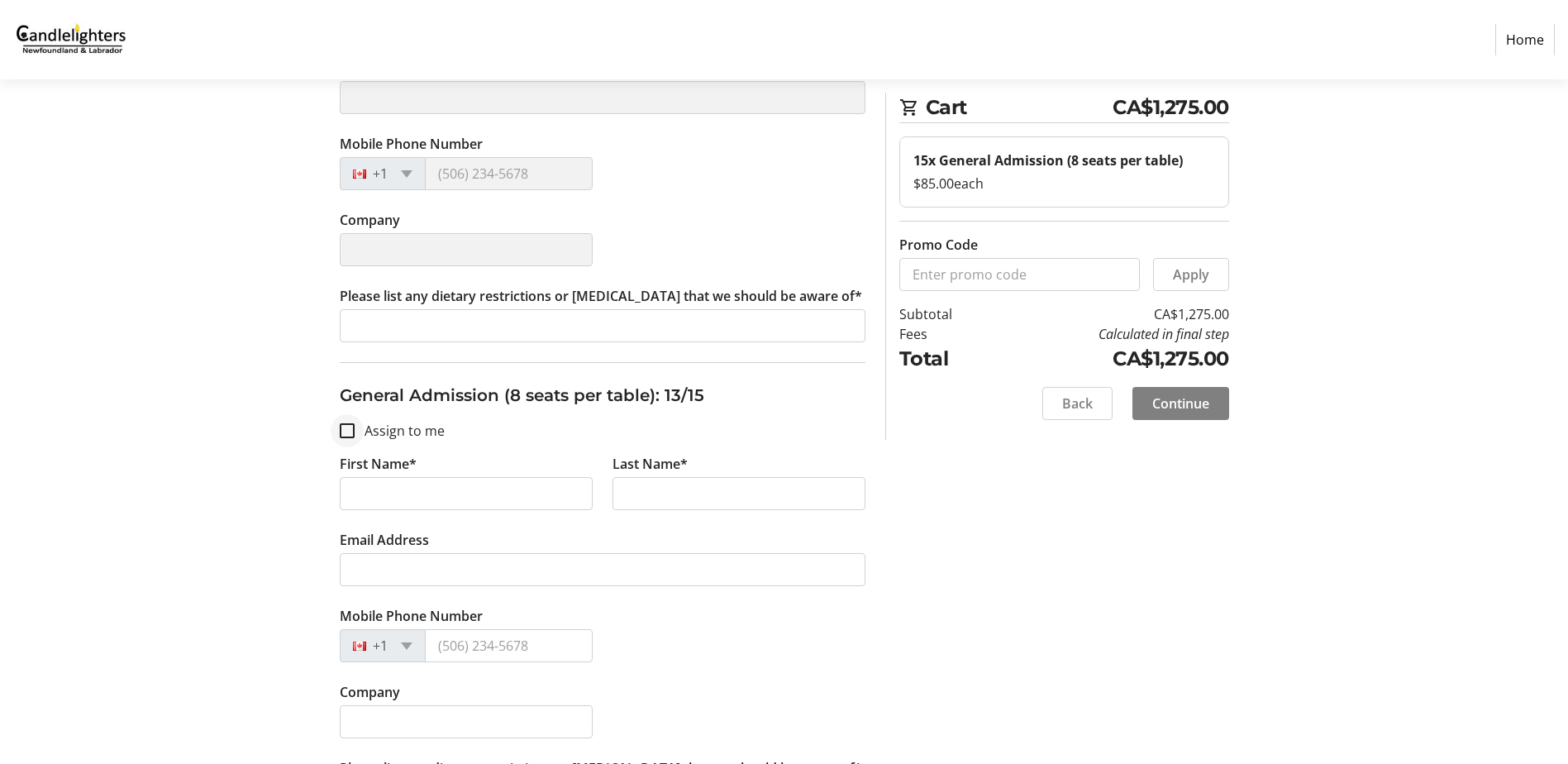
type input "[PERSON_NAME]"
type input "[EMAIL_ADDRESS][DOMAIN_NAME]"
type input "[PHONE_NUMBER]"
type input "[PERSON_NAME] Services Ltd"
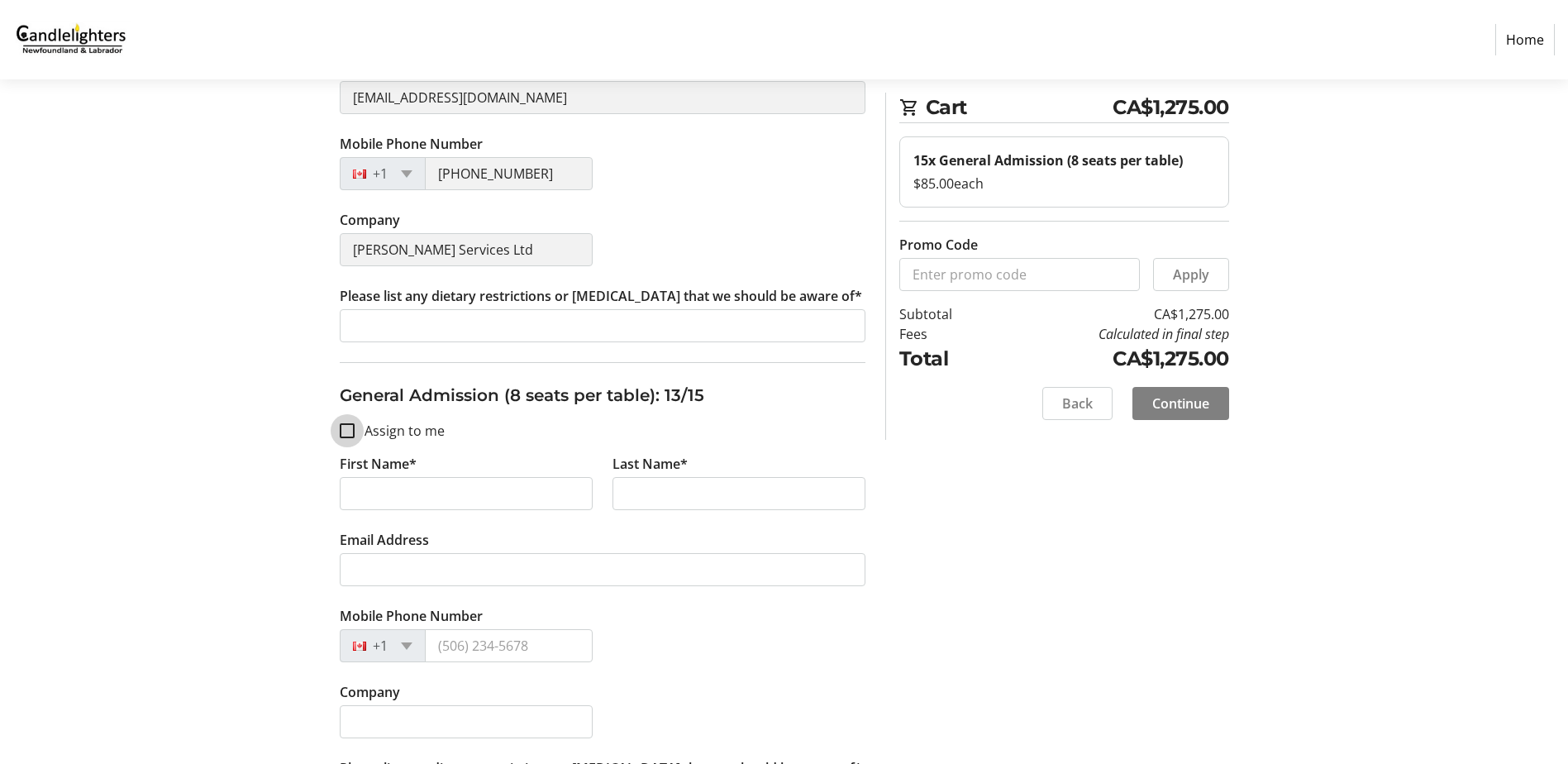
click at [344, 429] on input "Assign to me" at bounding box center [347, 431] width 15 height 15
checkbox input "true"
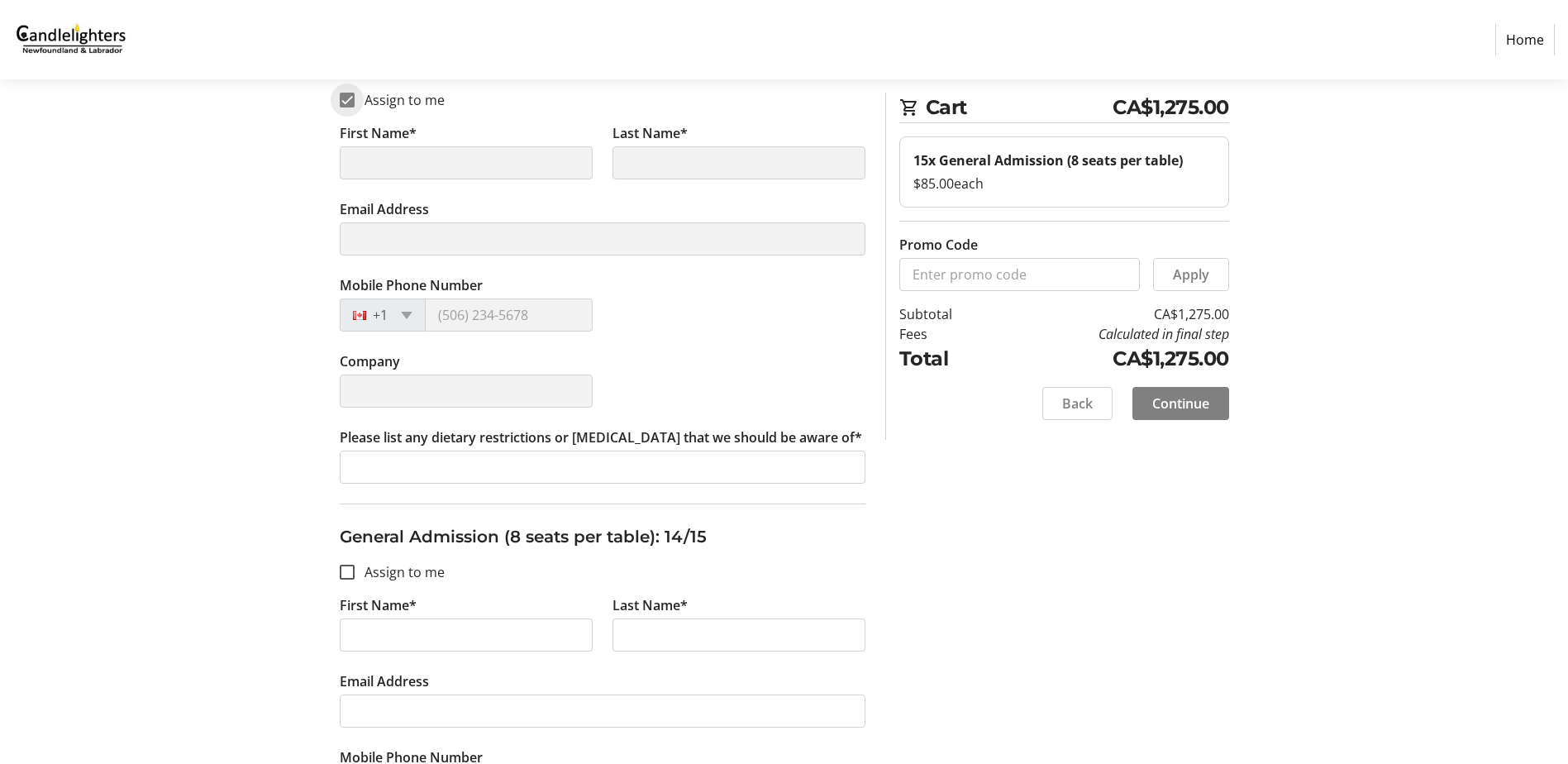
scroll to position [6115, 0]
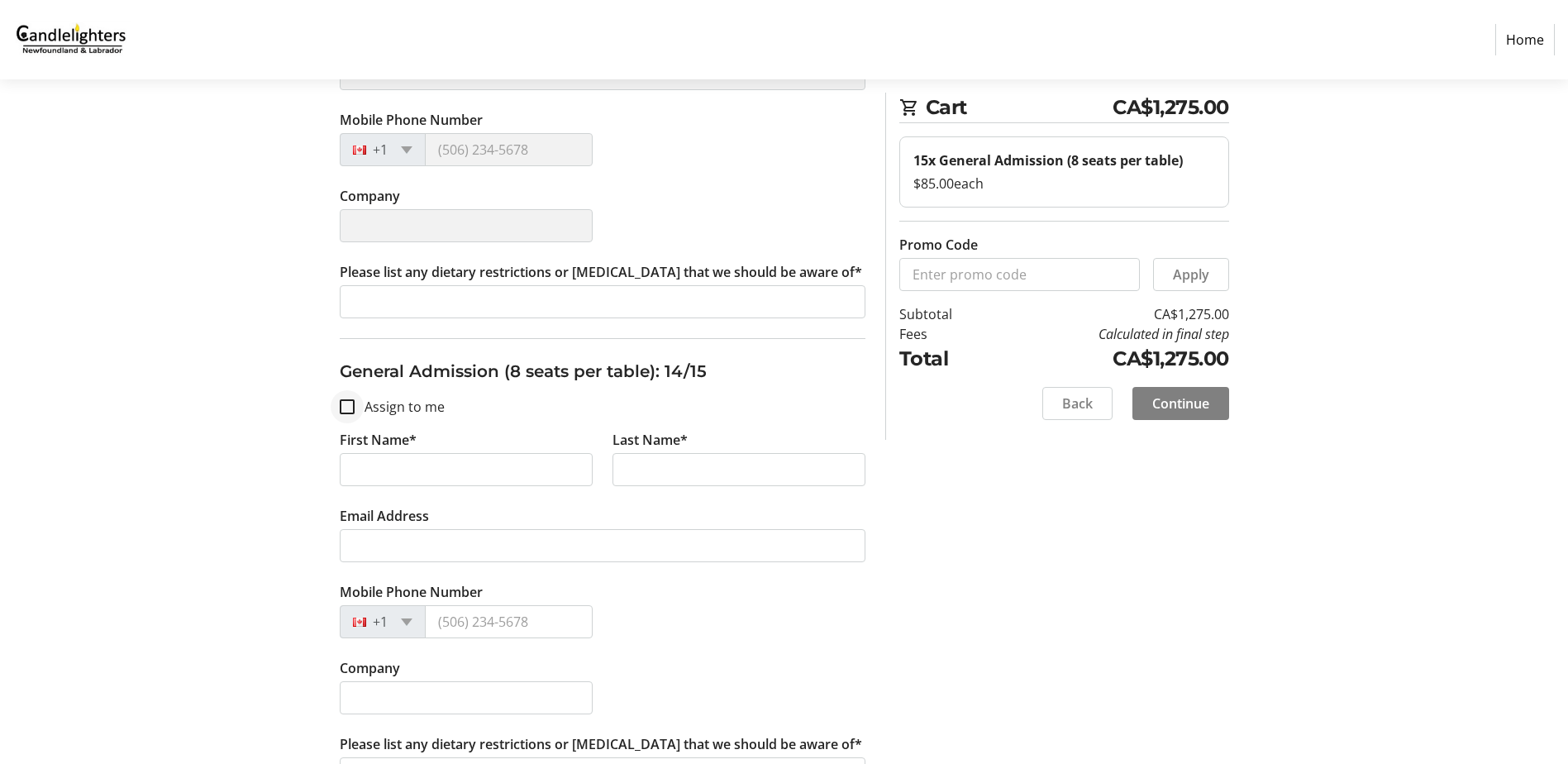
type input "[PERSON_NAME]"
type input "[EMAIL_ADDRESS][DOMAIN_NAME]"
type input "[PHONE_NUMBER]"
type input "[PERSON_NAME] Services Ltd"
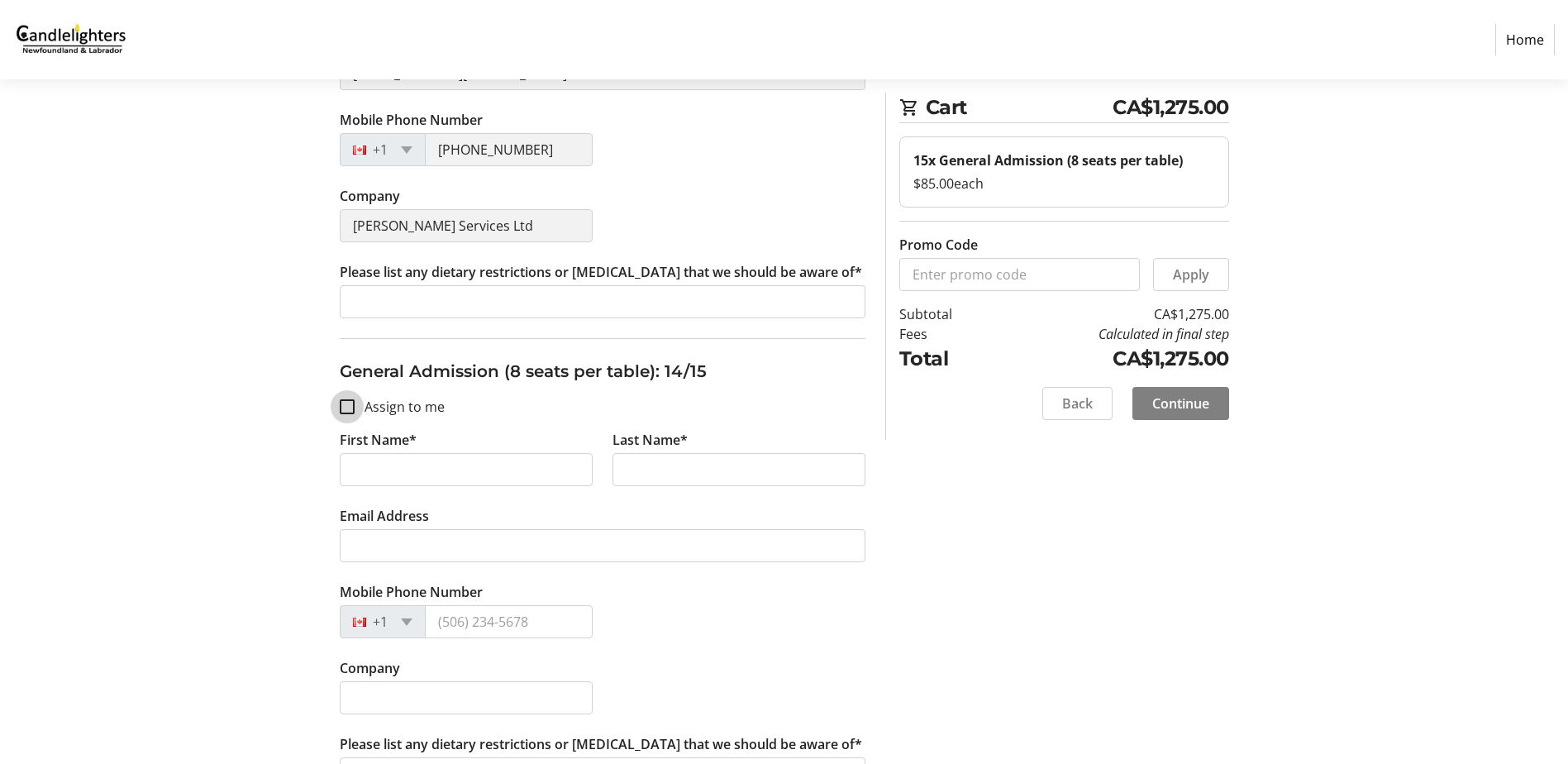
click at [354, 404] on input "Assign to me" at bounding box center [347, 407] width 15 height 15
checkbox input "true"
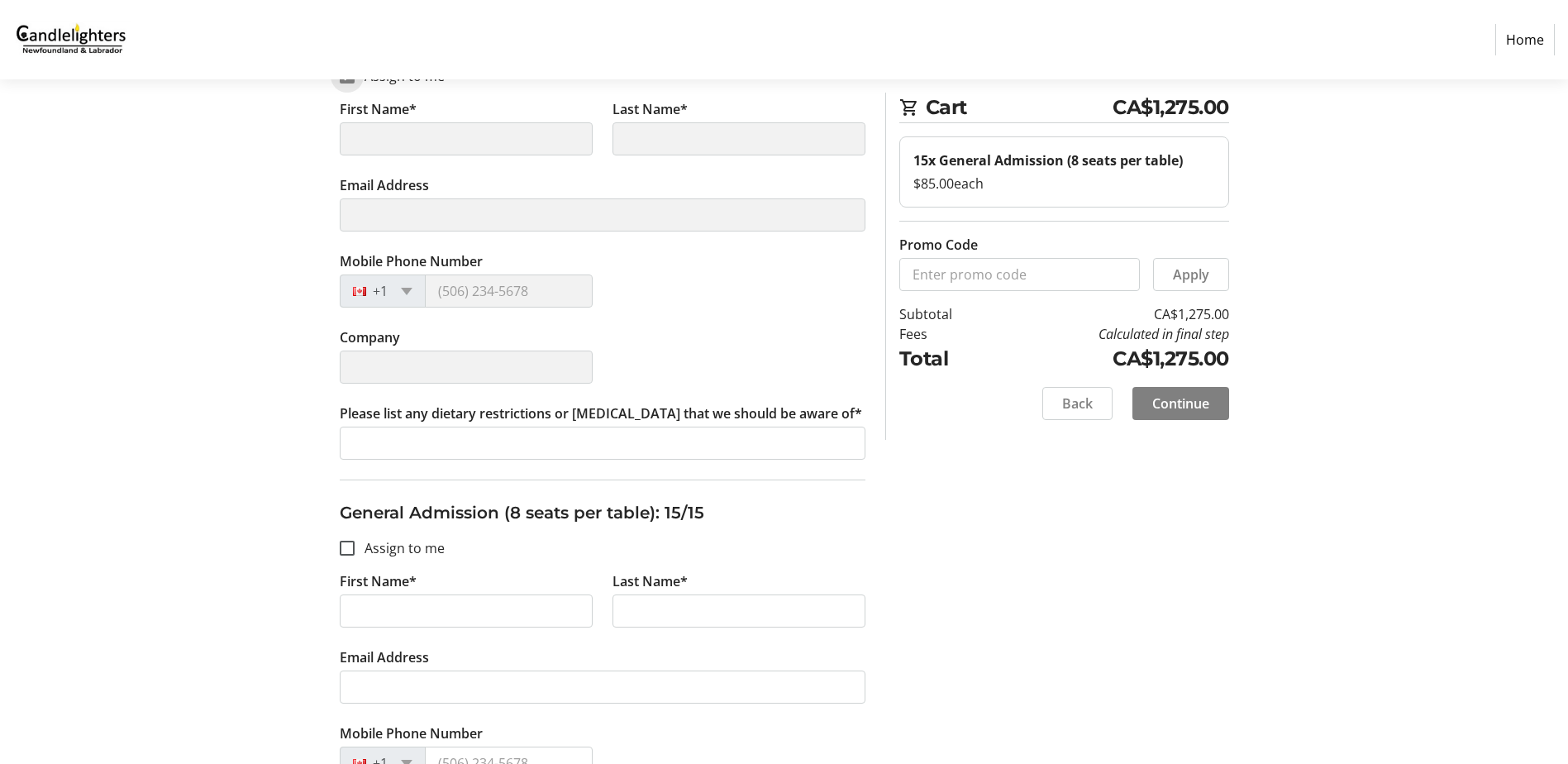
scroll to position [6528, 0]
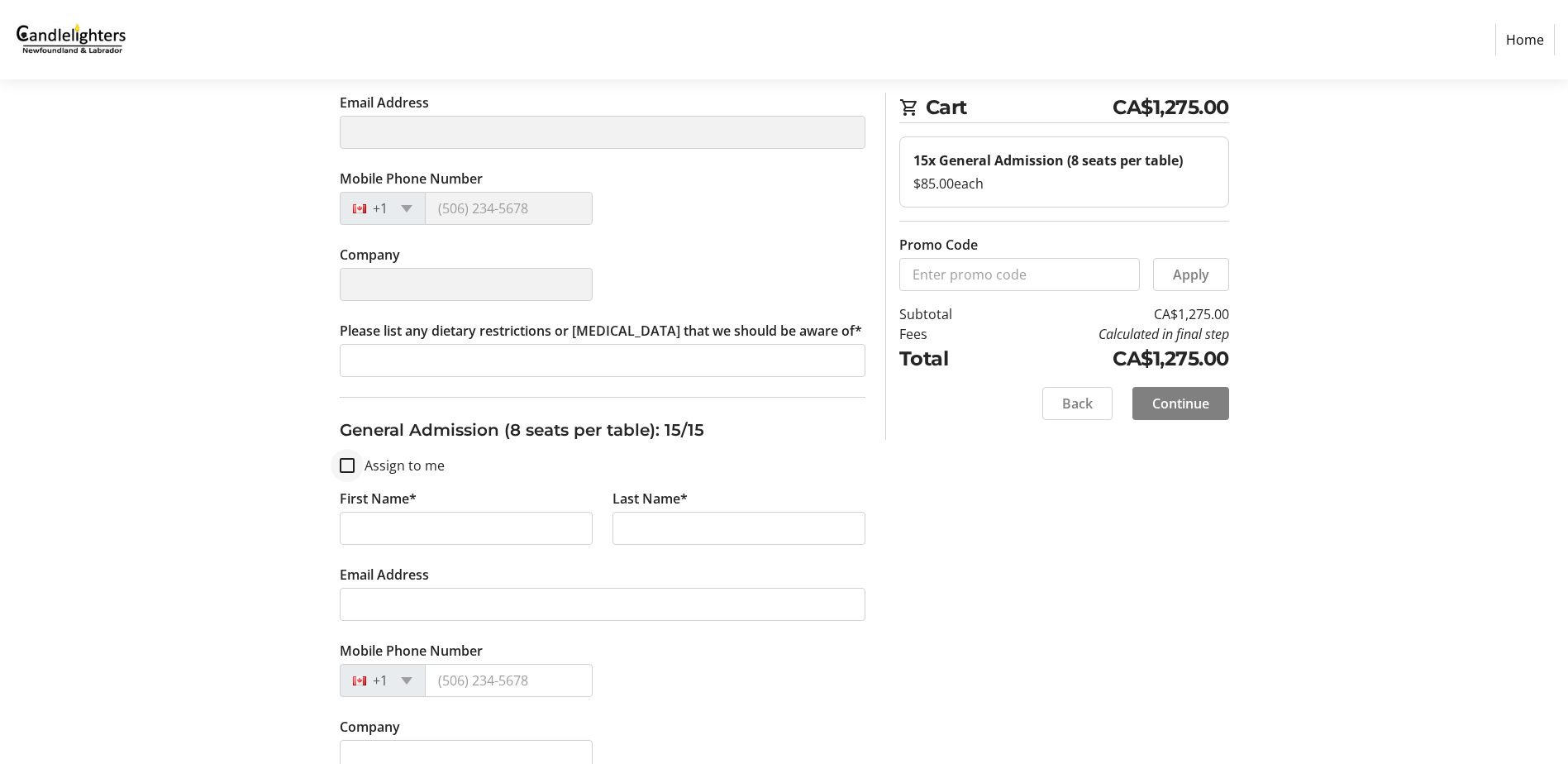
type input "[PERSON_NAME]"
type input "[EMAIL_ADDRESS][DOMAIN_NAME]"
type input "[PHONE_NUMBER]"
type input "[PERSON_NAME] Services Ltd"
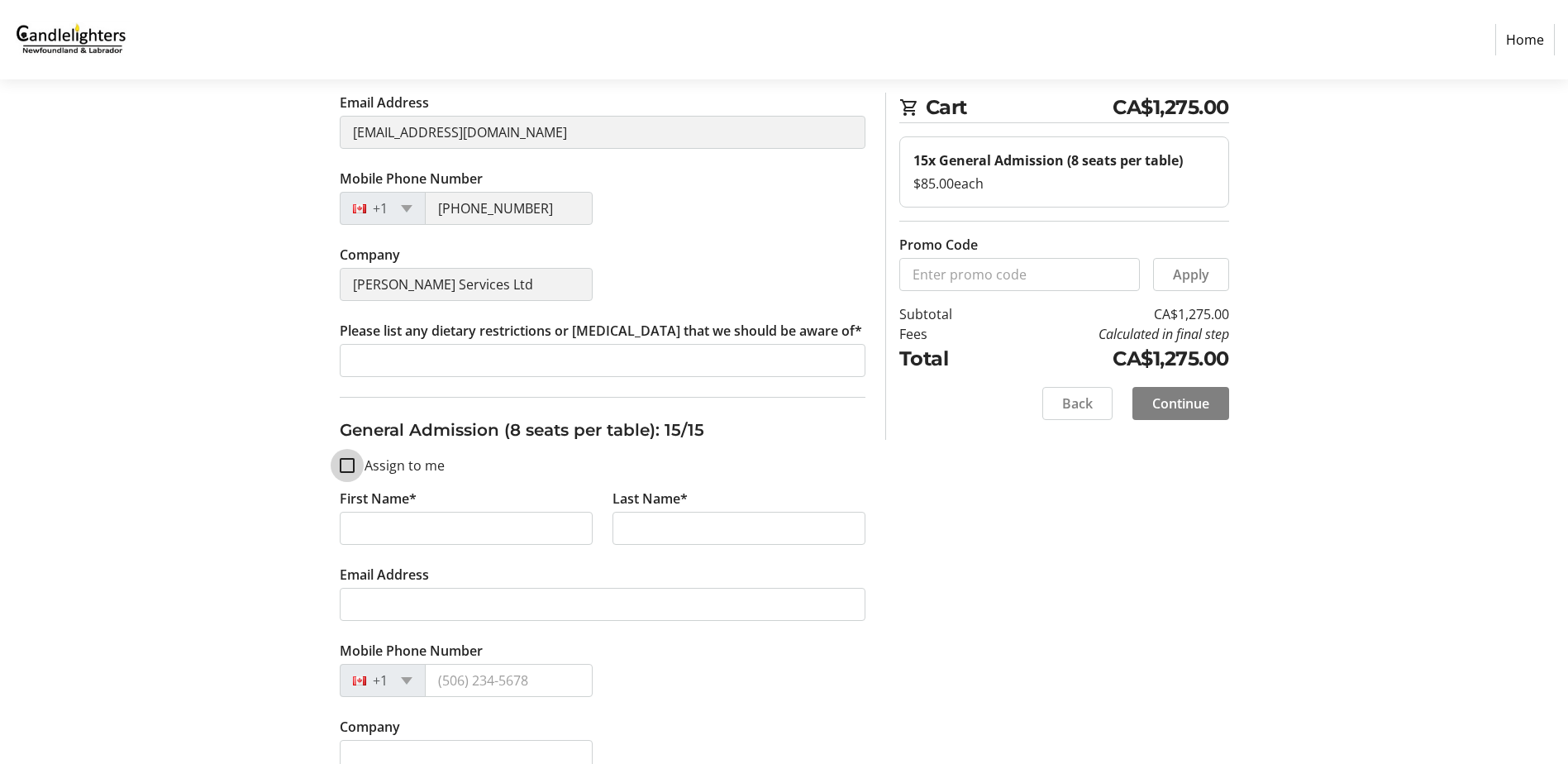
click at [351, 465] on input "Assign to me" at bounding box center [347, 465] width 15 height 15
checkbox input "true"
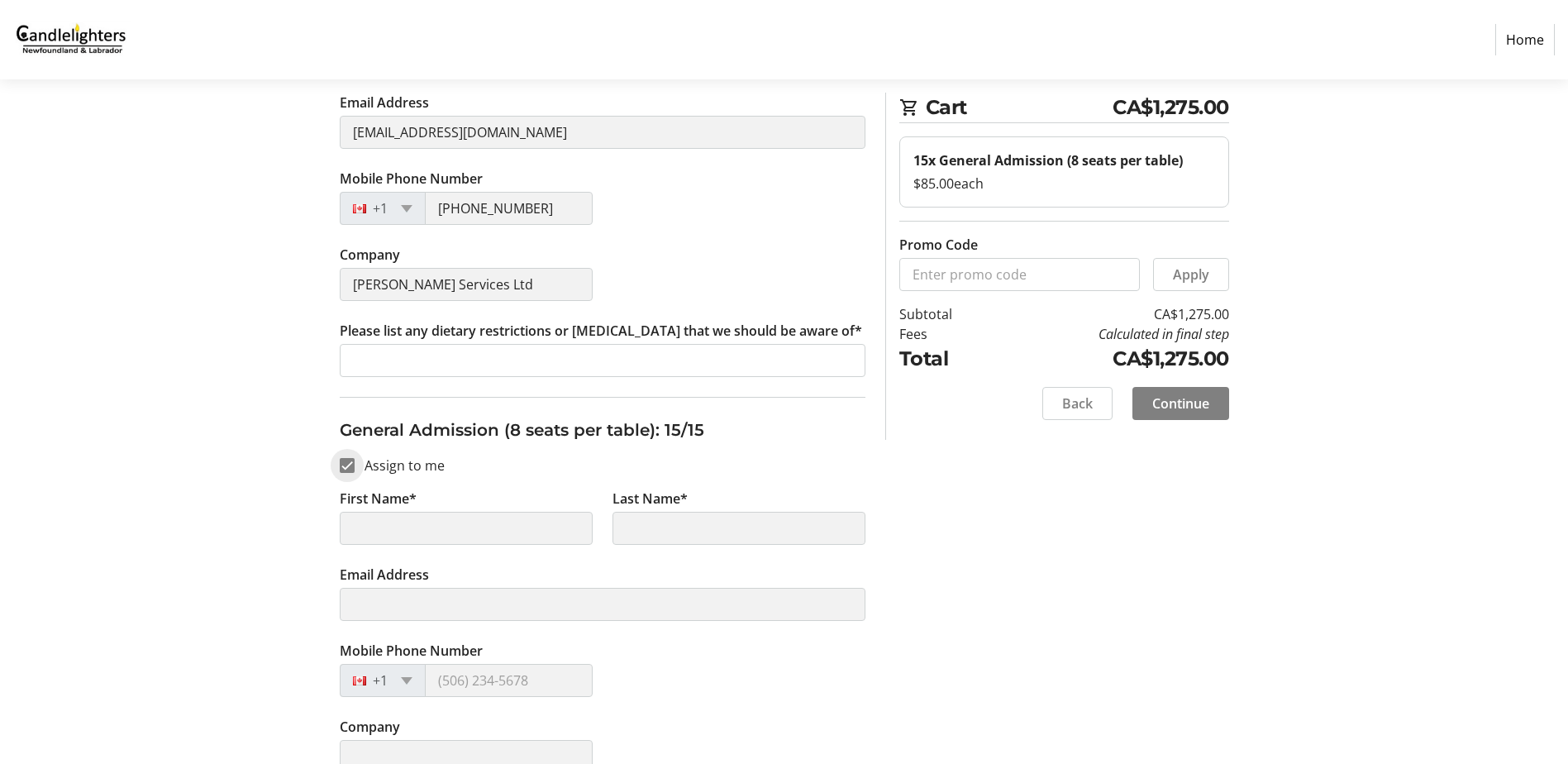
scroll to position [6633, 0]
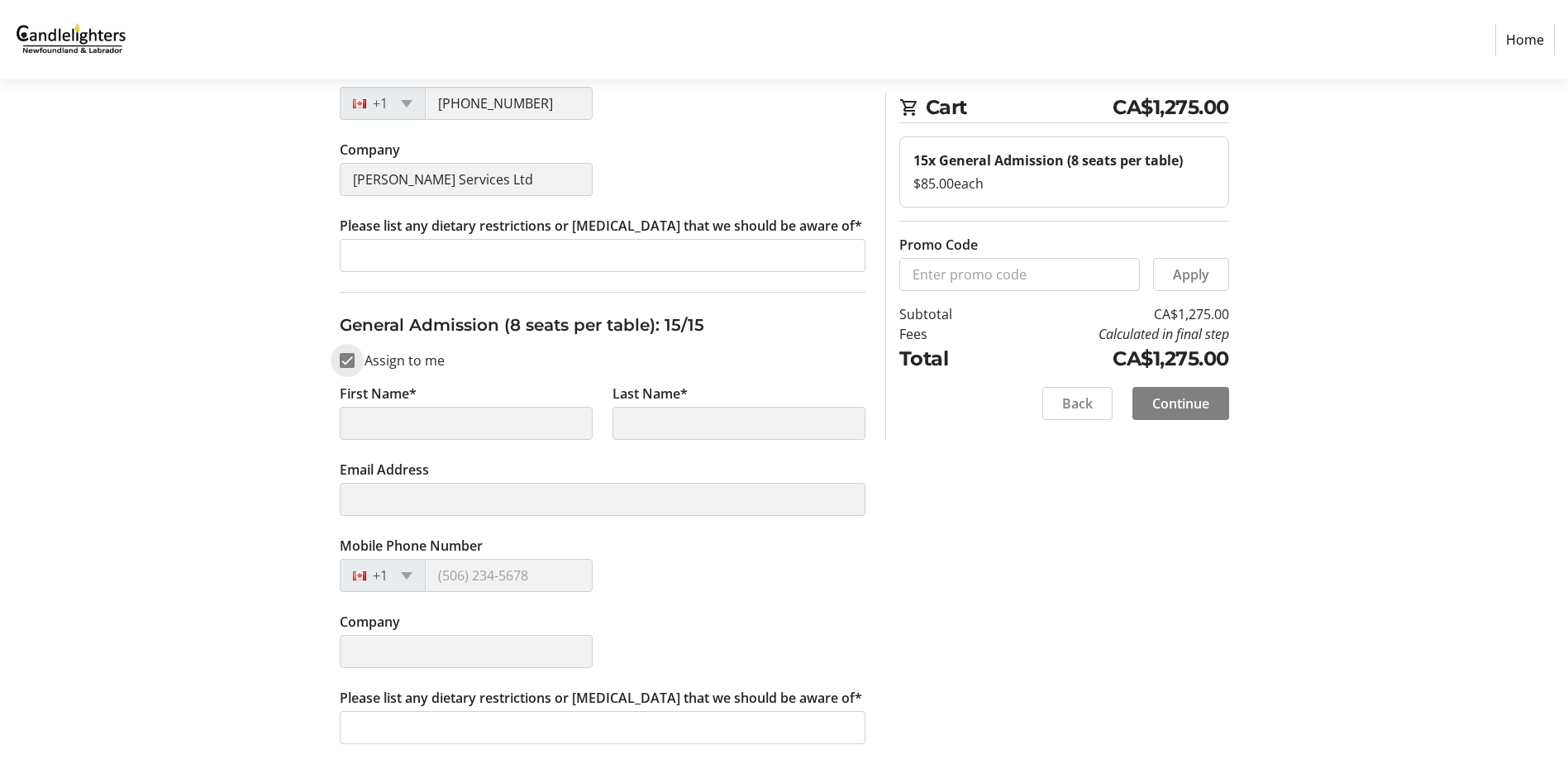
type input "[PERSON_NAME]"
type input "[EMAIL_ADDRESS][DOMAIN_NAME]"
type input "[PHONE_NUMBER]"
type input "[PERSON_NAME] Services Ltd"
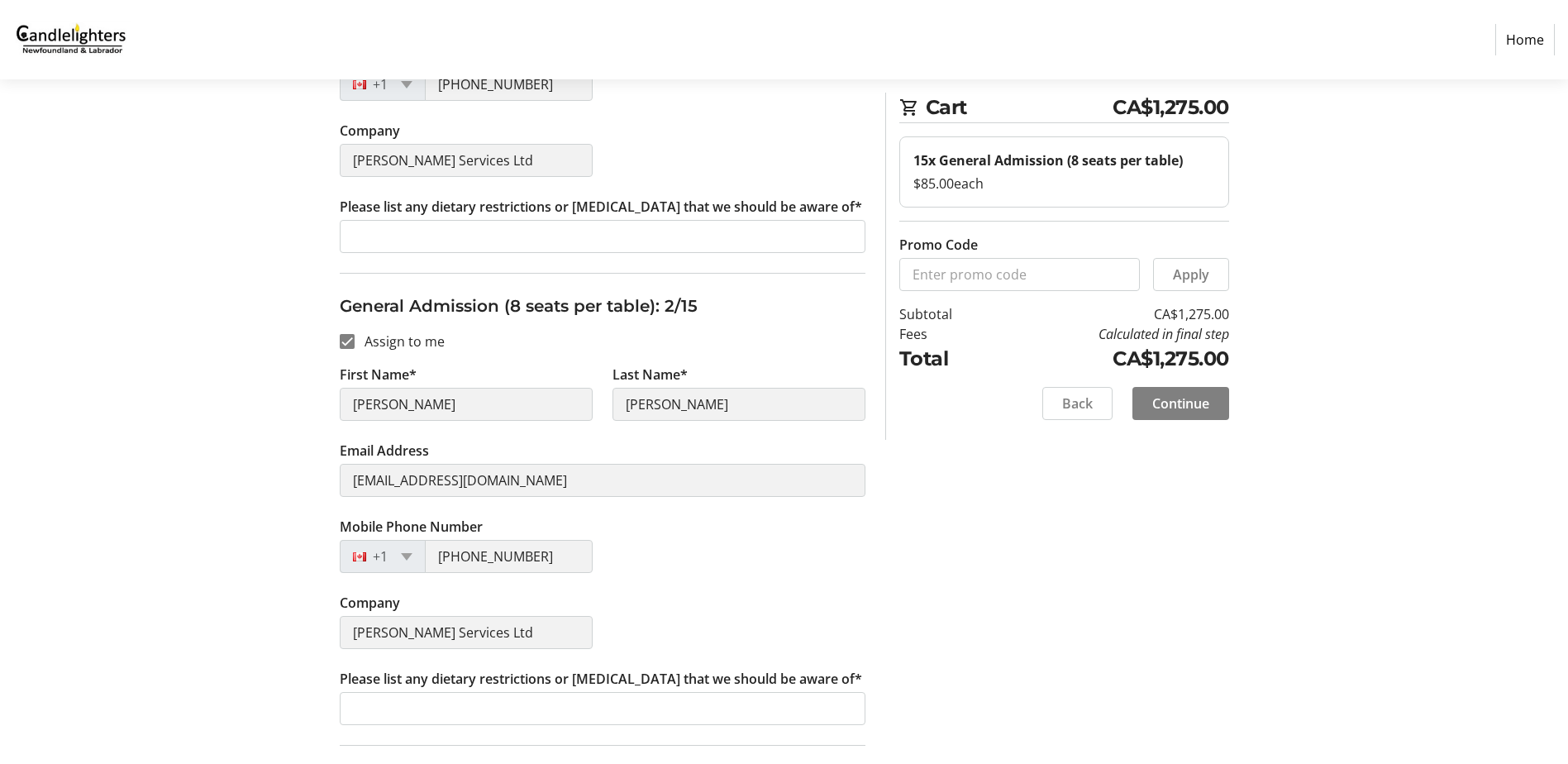
scroll to position [0, 0]
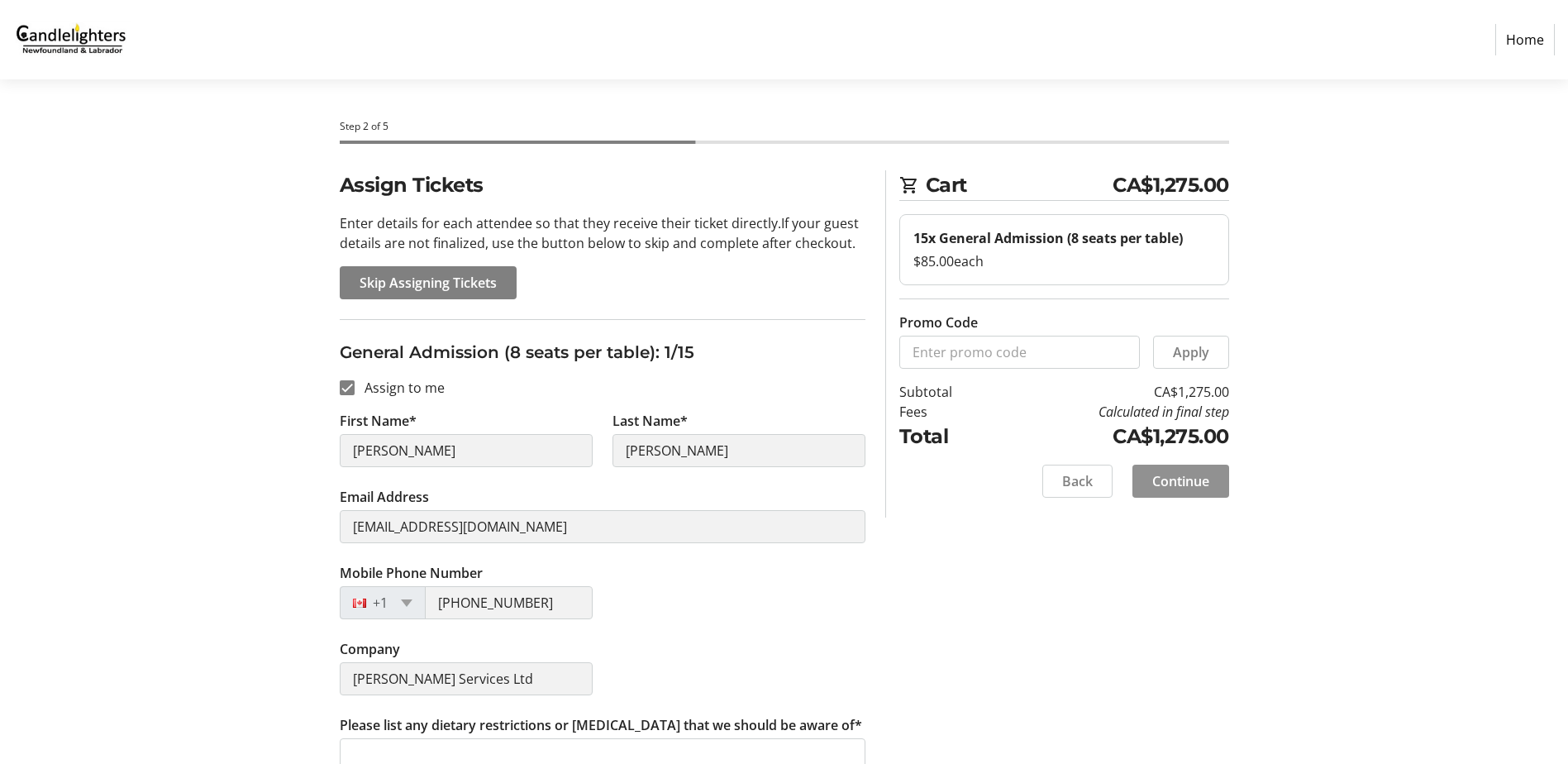
click at [1192, 474] on span "Continue" at bounding box center [1180, 480] width 57 height 20
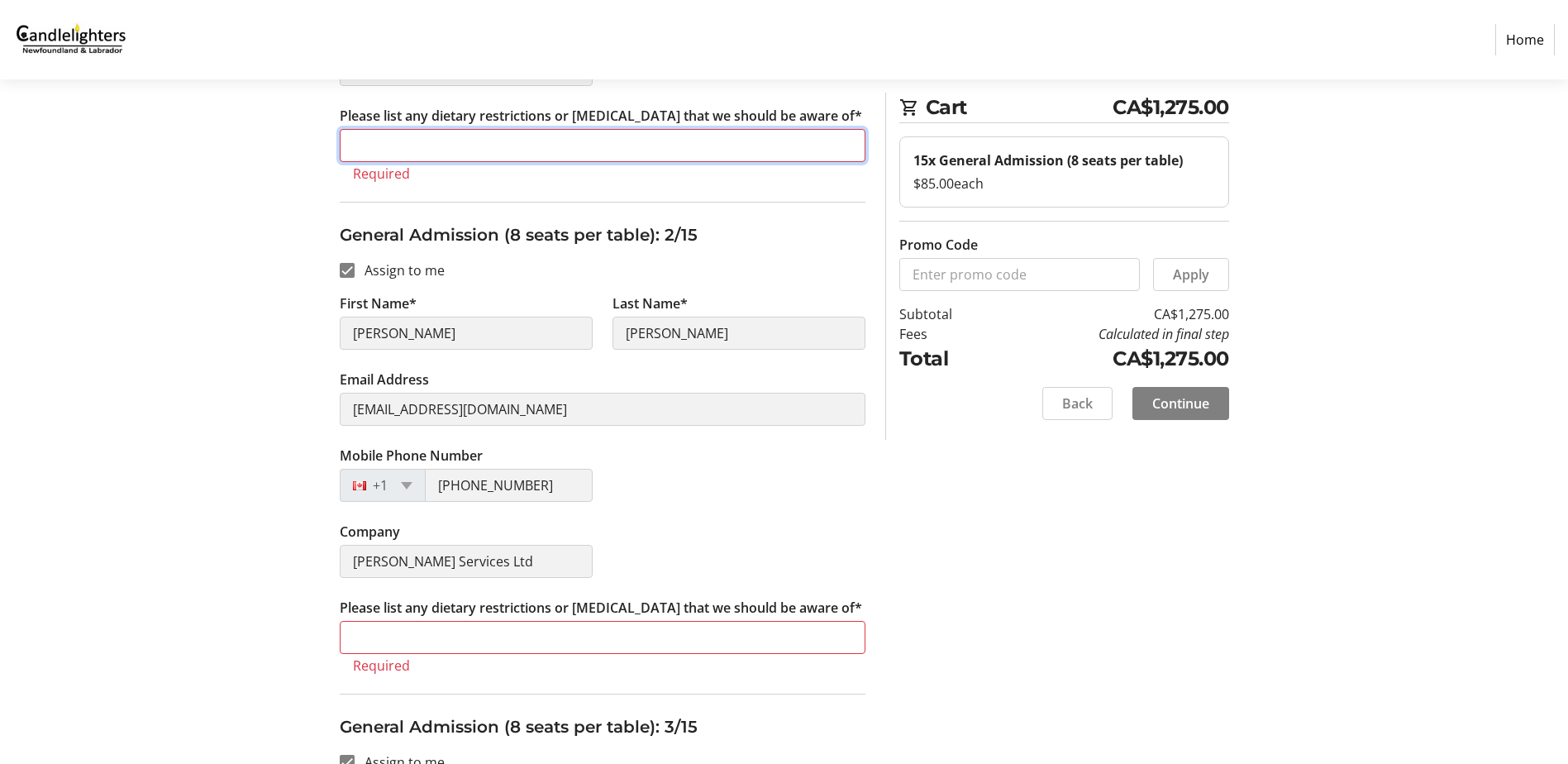
scroll to position [444, 0]
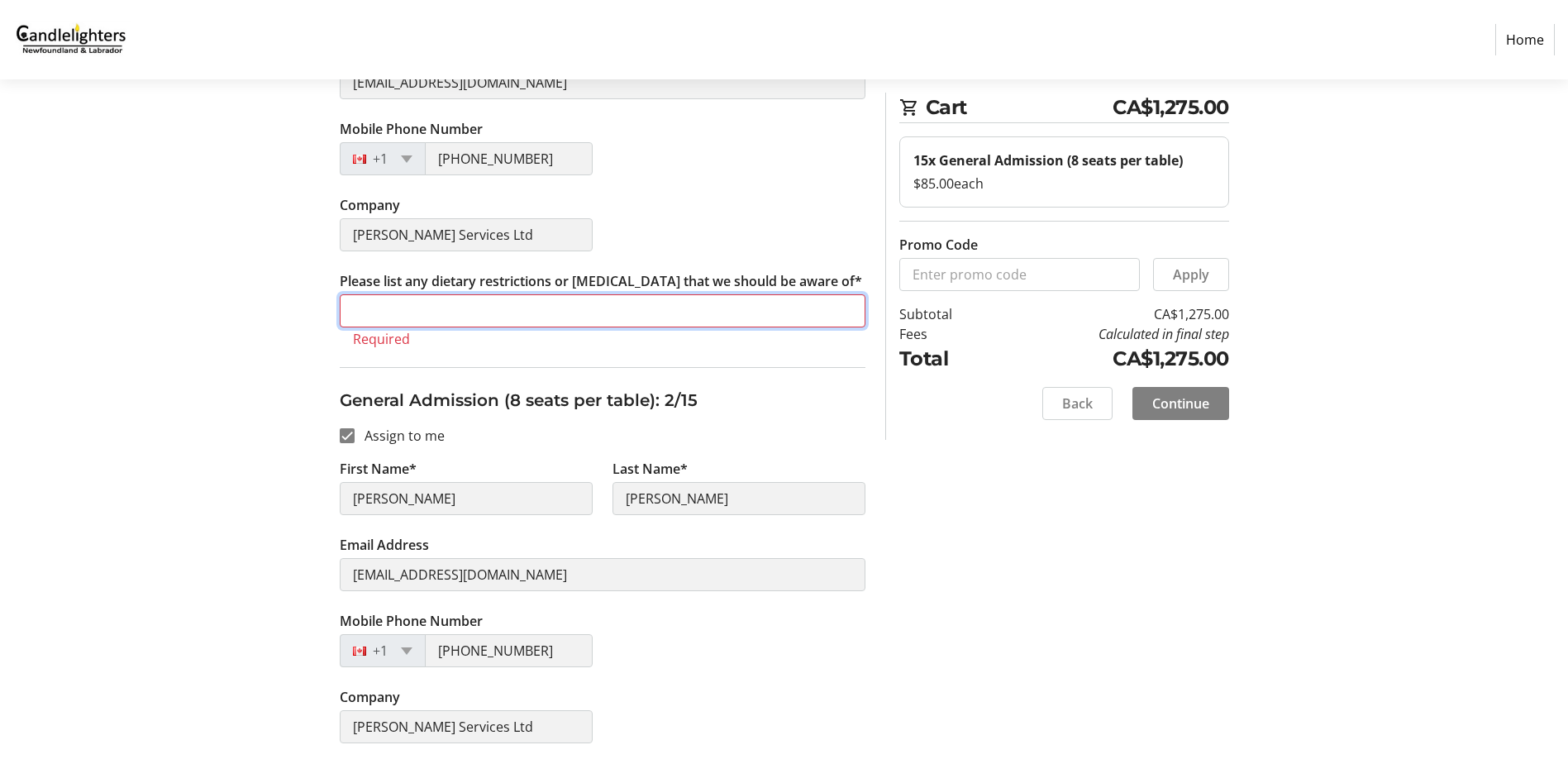
click at [453, 308] on input "Please list any dietary restrictions or [MEDICAL_DATA] that we should be aware …" at bounding box center [602, 311] width 526 height 34
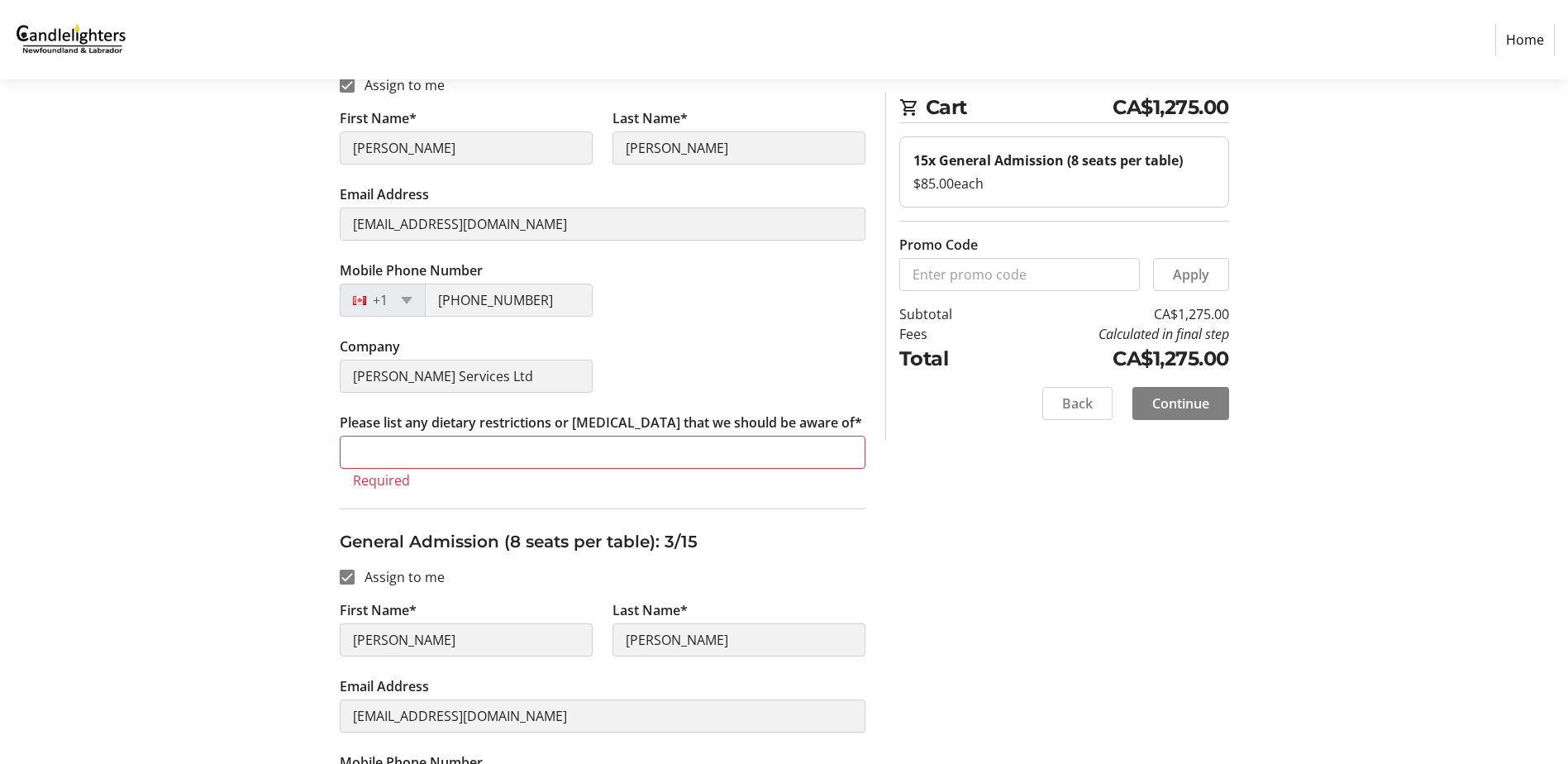
scroll to position [857, 0]
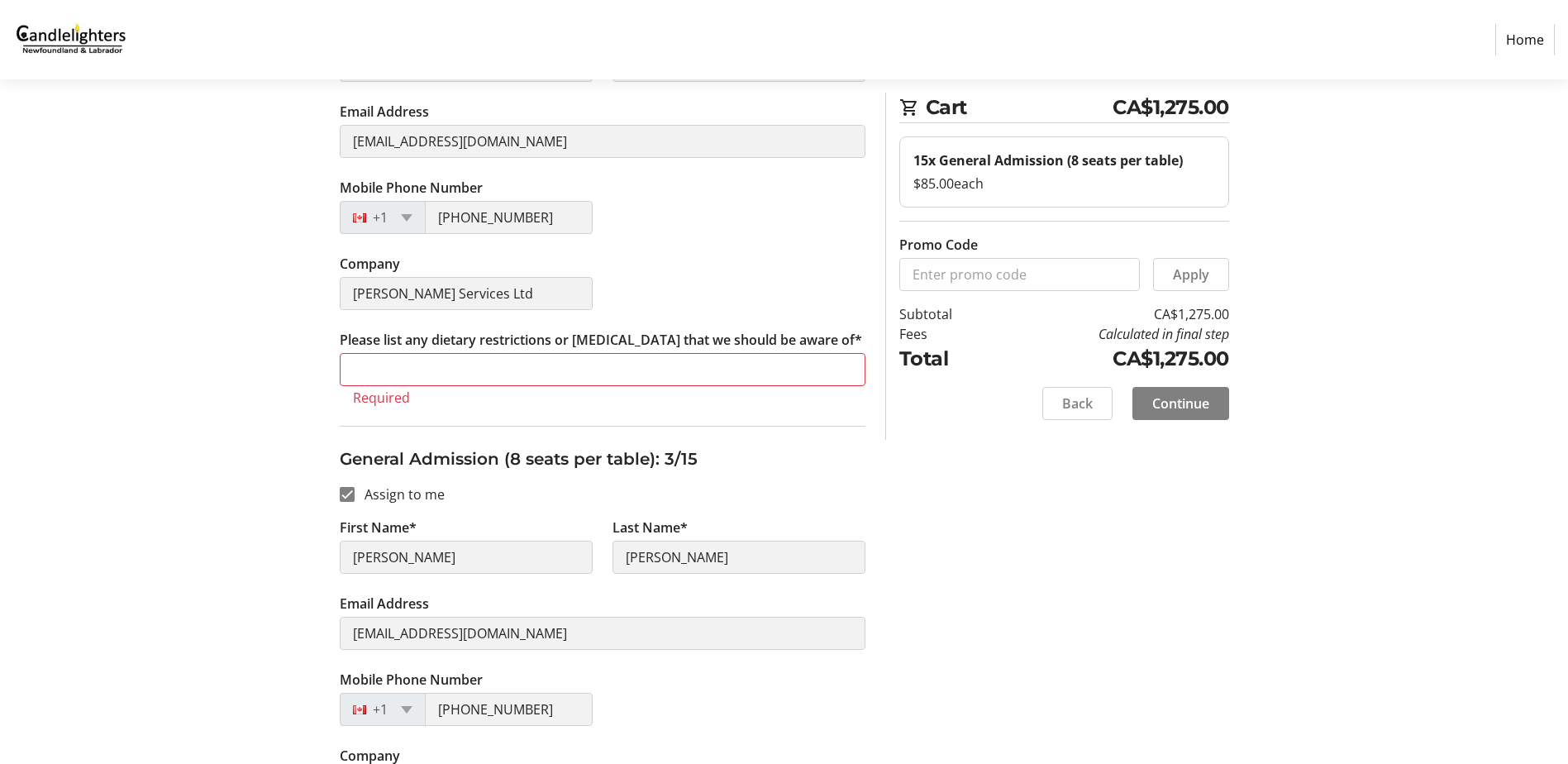
type input "na"
click at [479, 364] on input "Please list any dietary restrictions or [MEDICAL_DATA] that we should be aware …" at bounding box center [602, 369] width 526 height 34
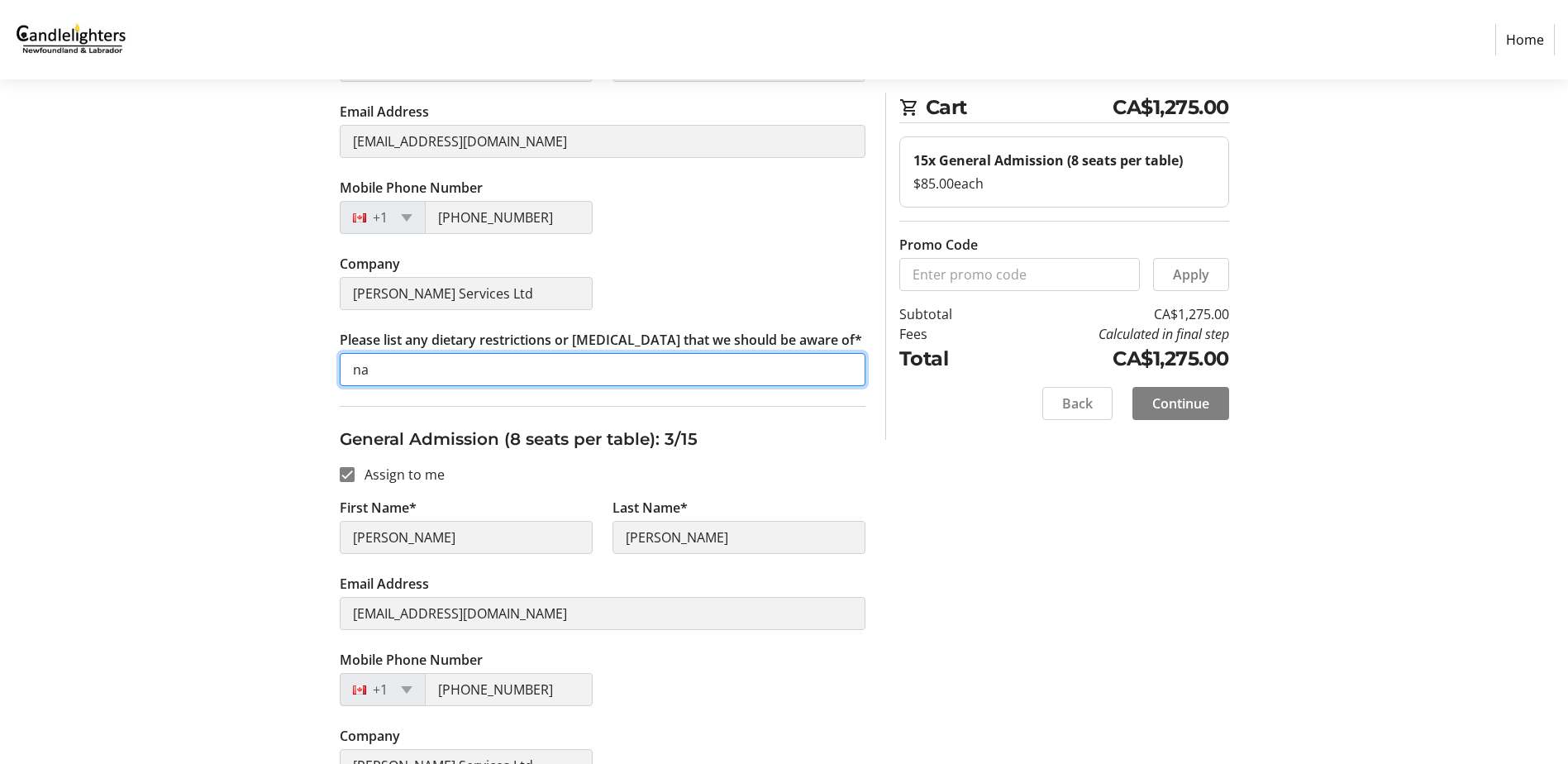
scroll to position [1187, 0]
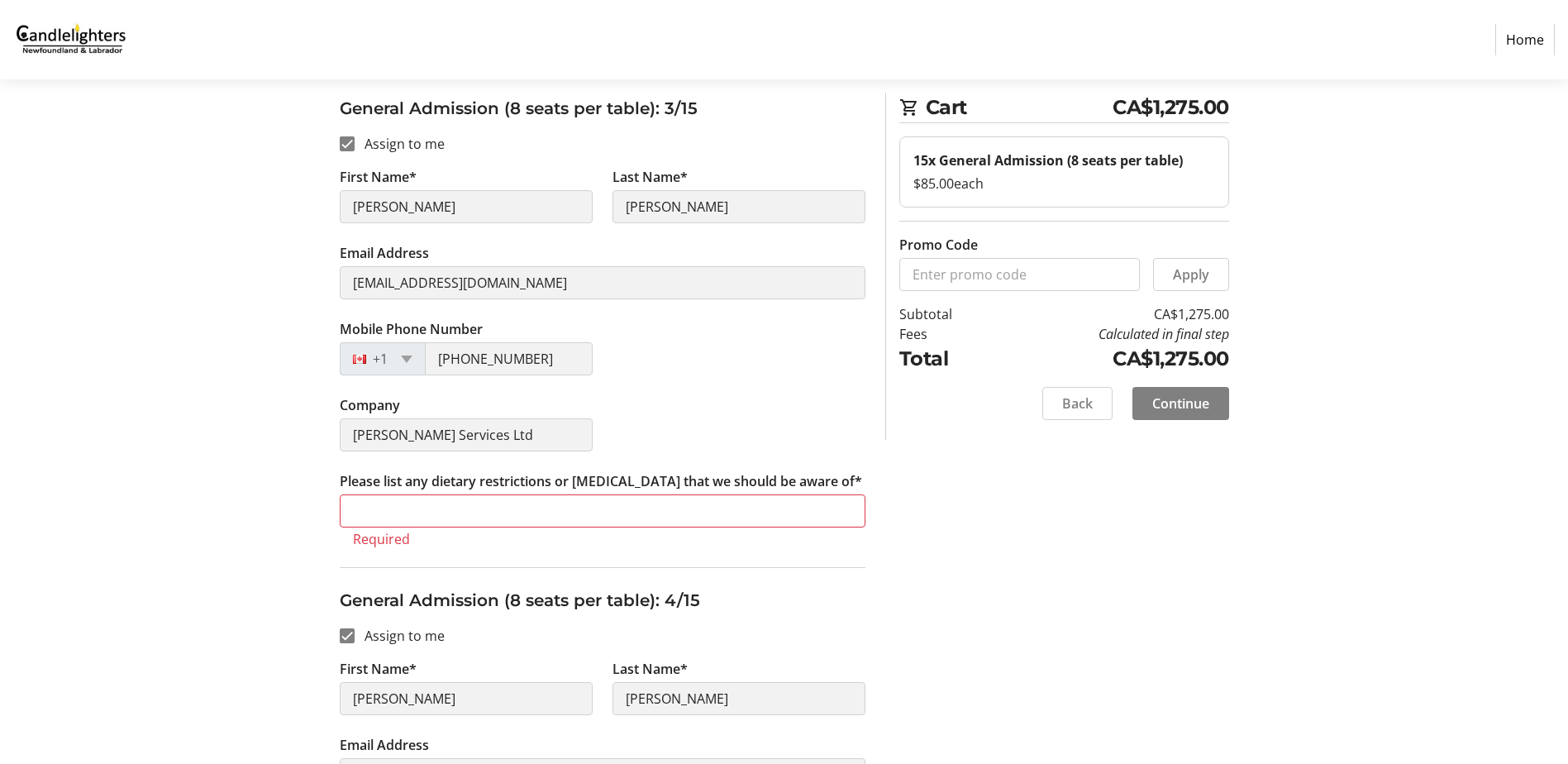
type input "na"
click at [446, 506] on input "Please list any dietary restrictions or [MEDICAL_DATA] that we should be aware …" at bounding box center [602, 511] width 526 height 34
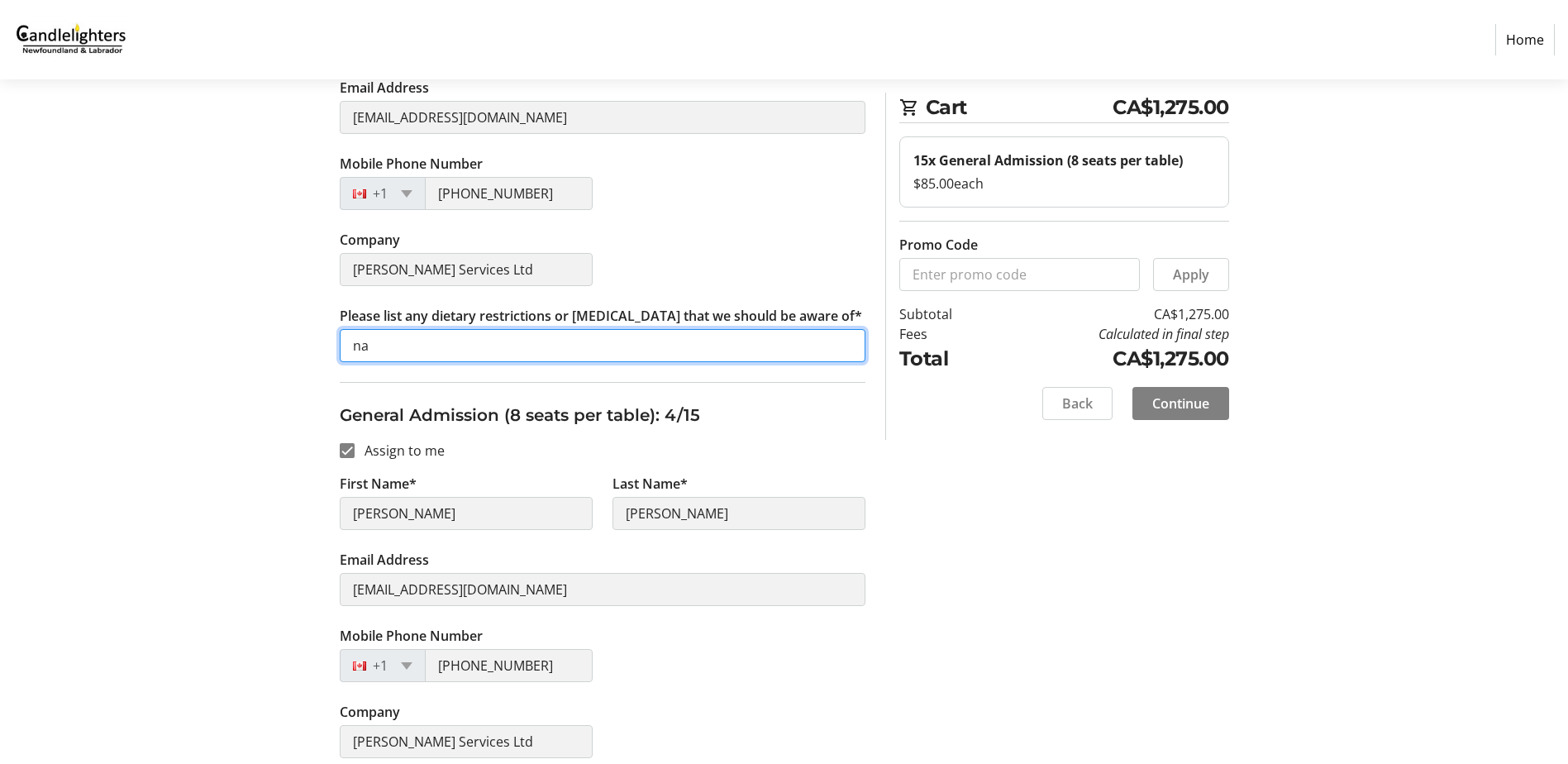
scroll to position [1601, 0]
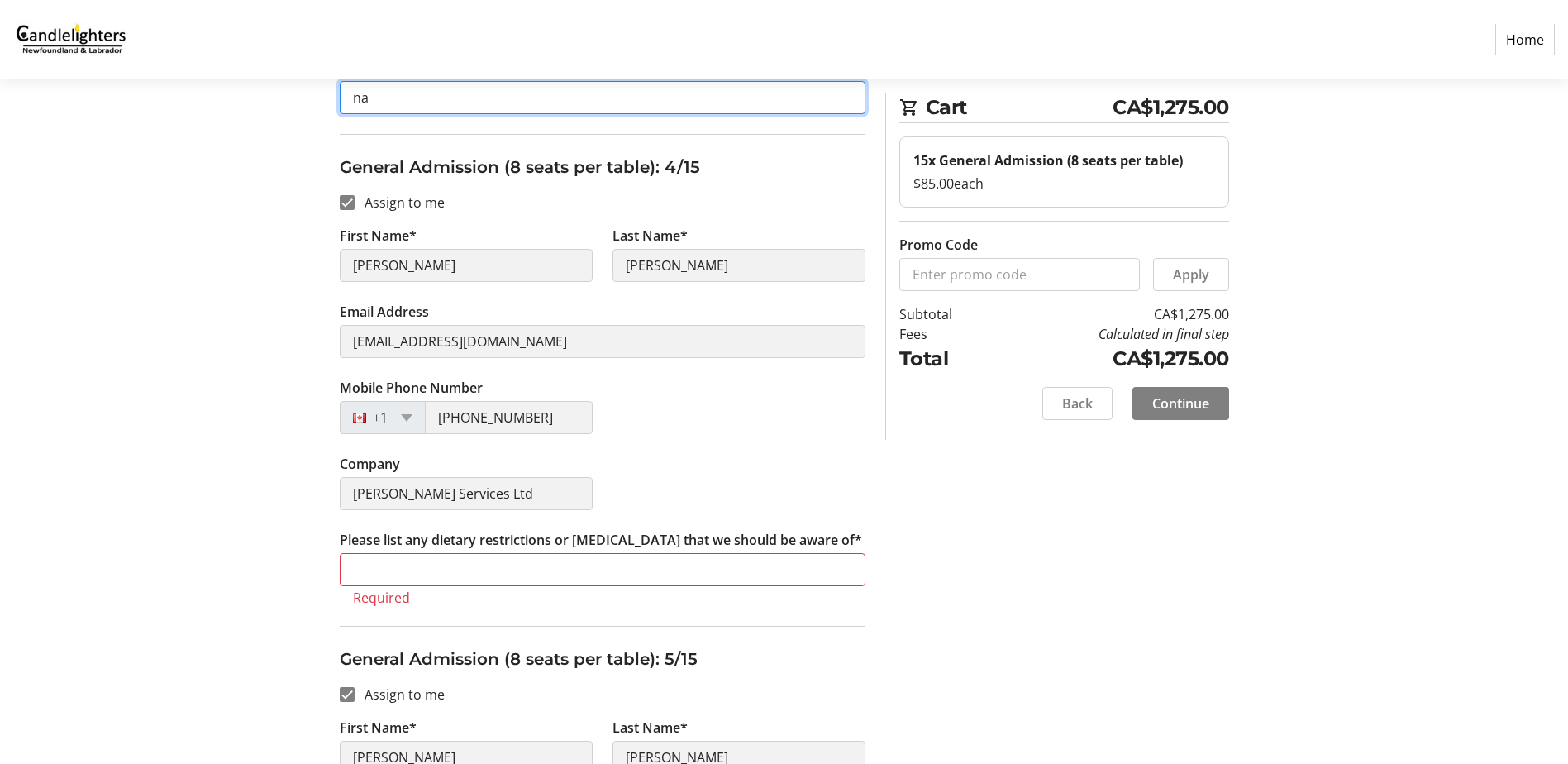
type input "na"
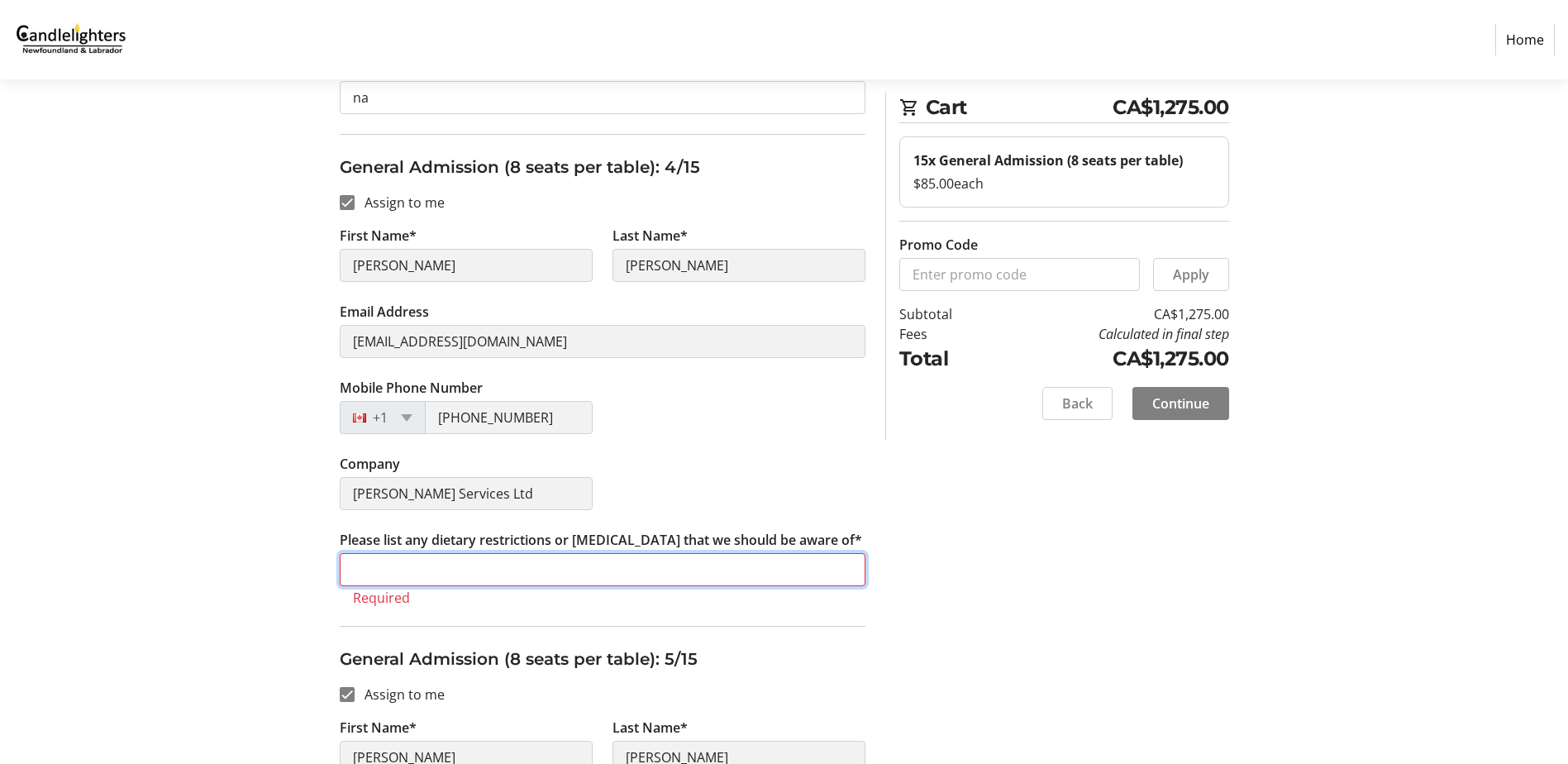
click at [430, 571] on input "Please list any dietary restrictions or [MEDICAL_DATA] that we should be aware …" at bounding box center [602, 570] width 526 height 34
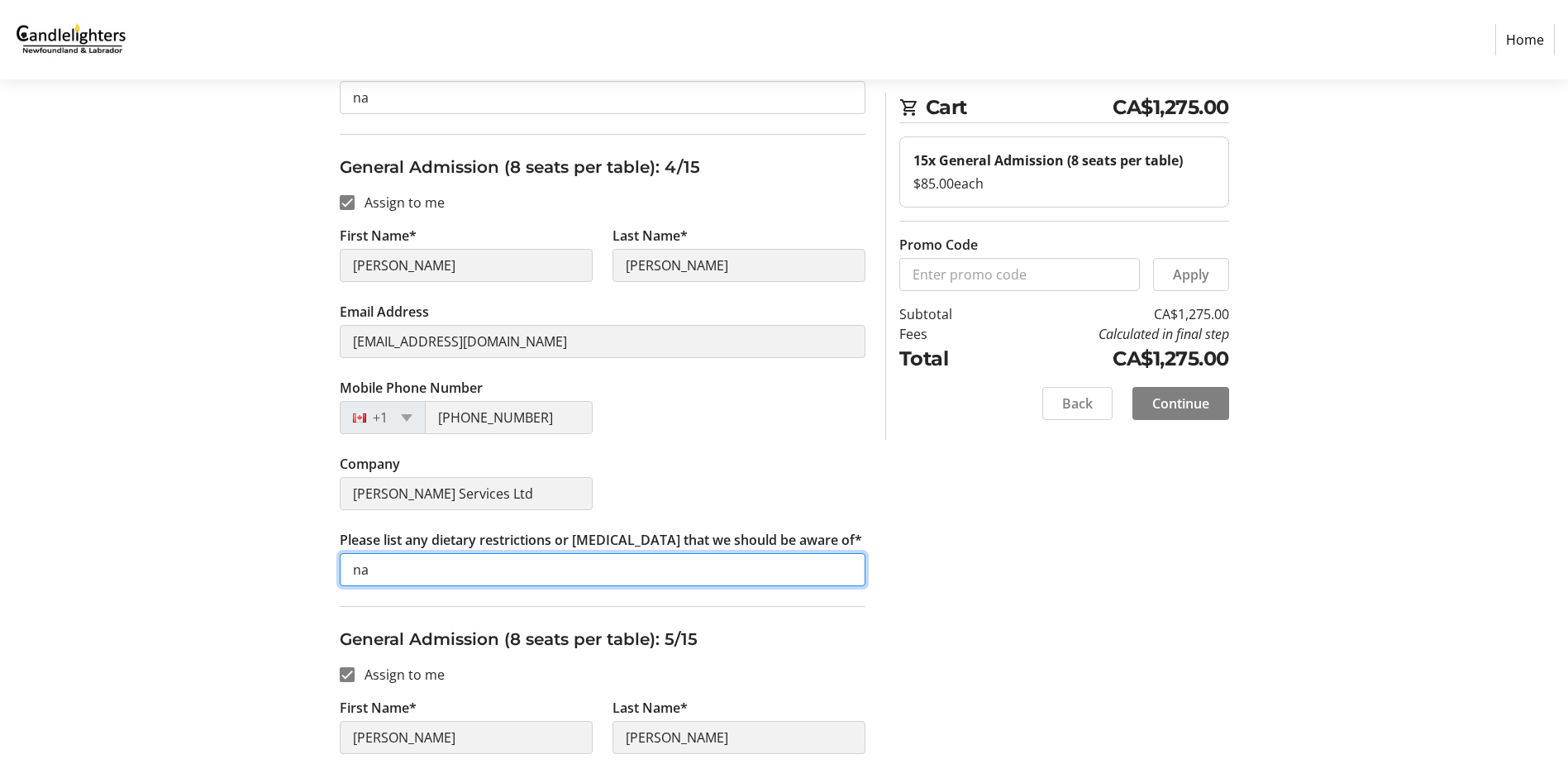
scroll to position [2014, 0]
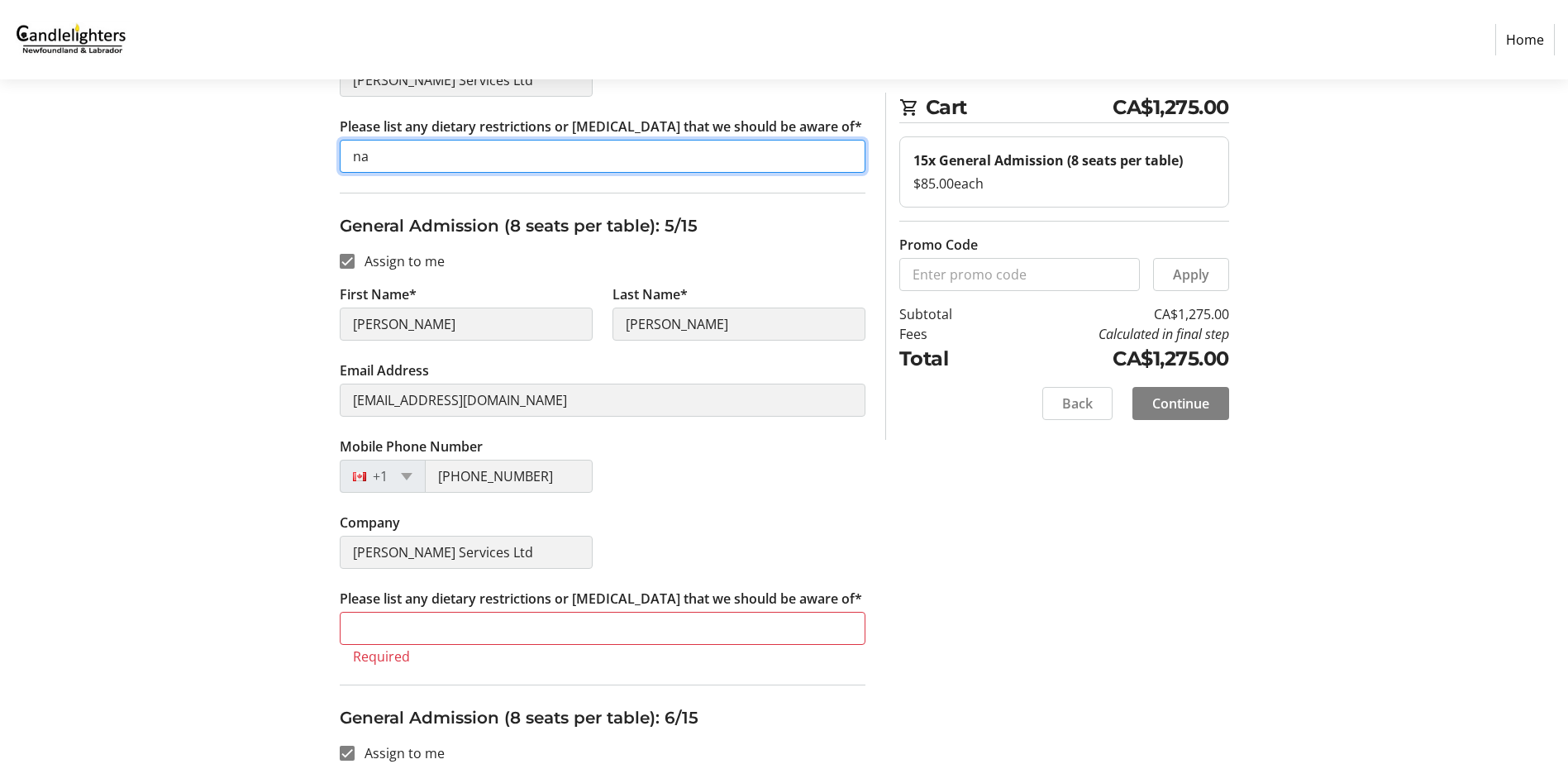
type input "na"
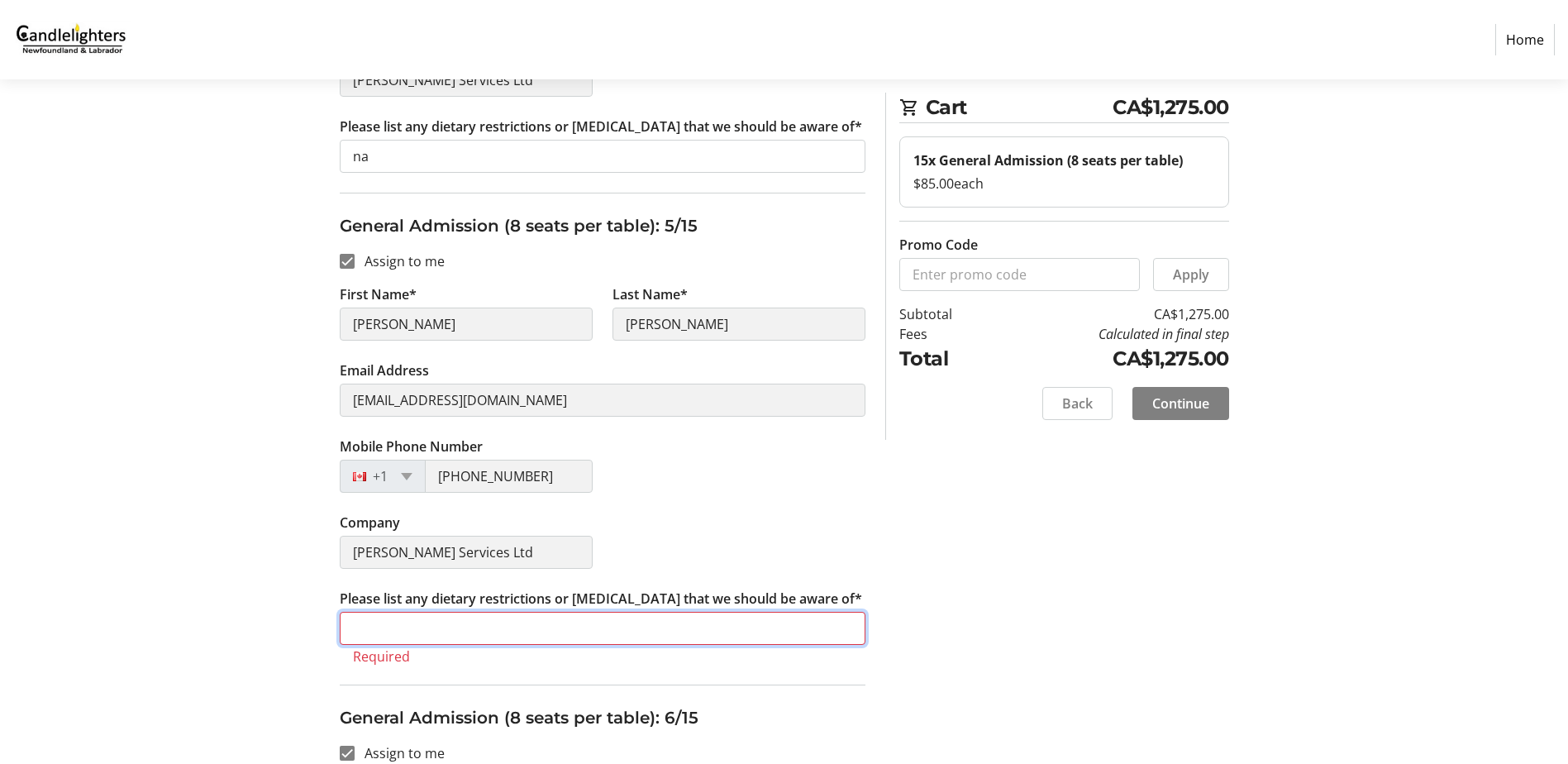
click at [433, 637] on input "Please list any dietary restrictions or [MEDICAL_DATA] that we should be aware …" at bounding box center [602, 628] width 526 height 34
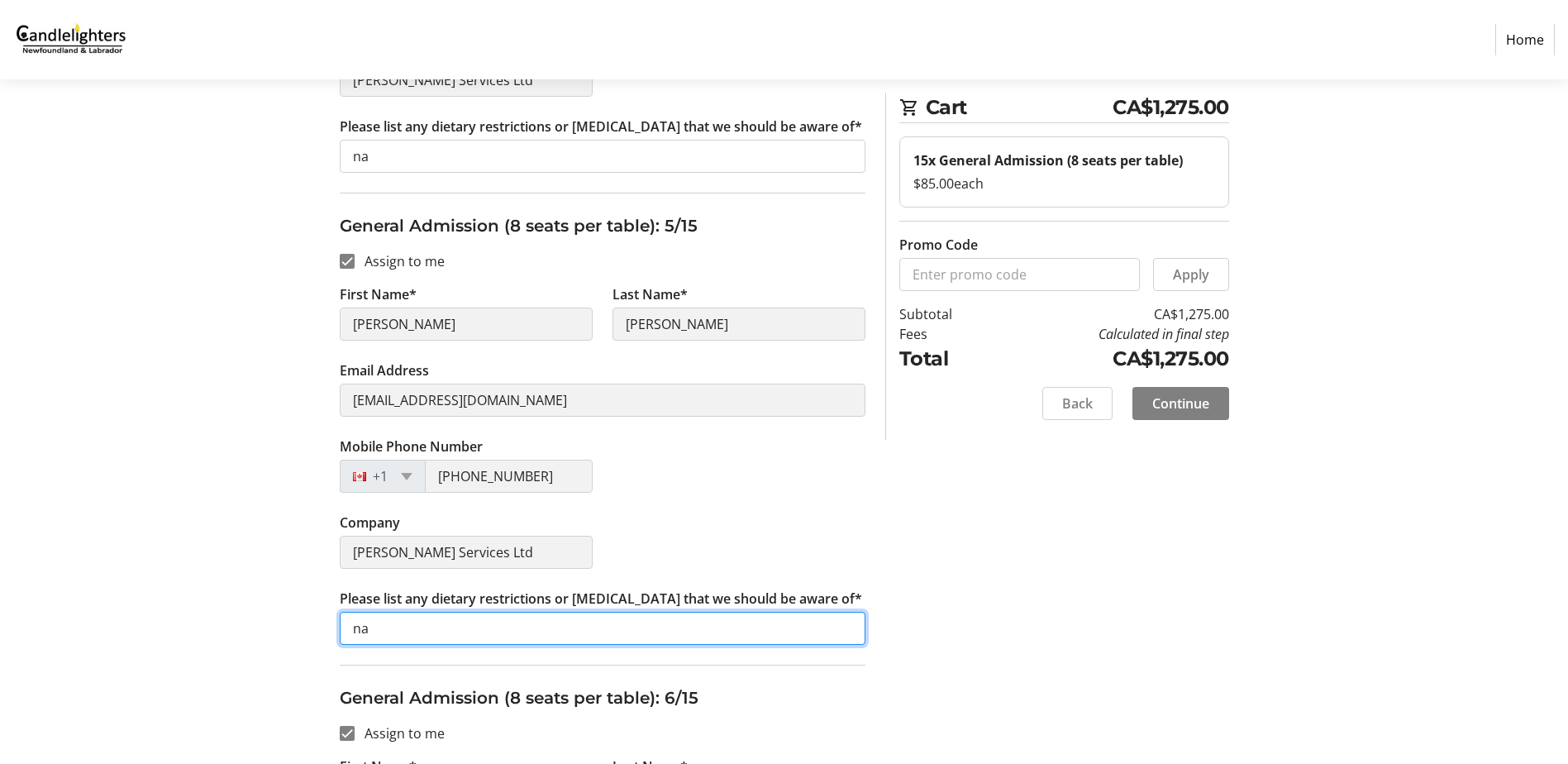
scroll to position [2510, 0]
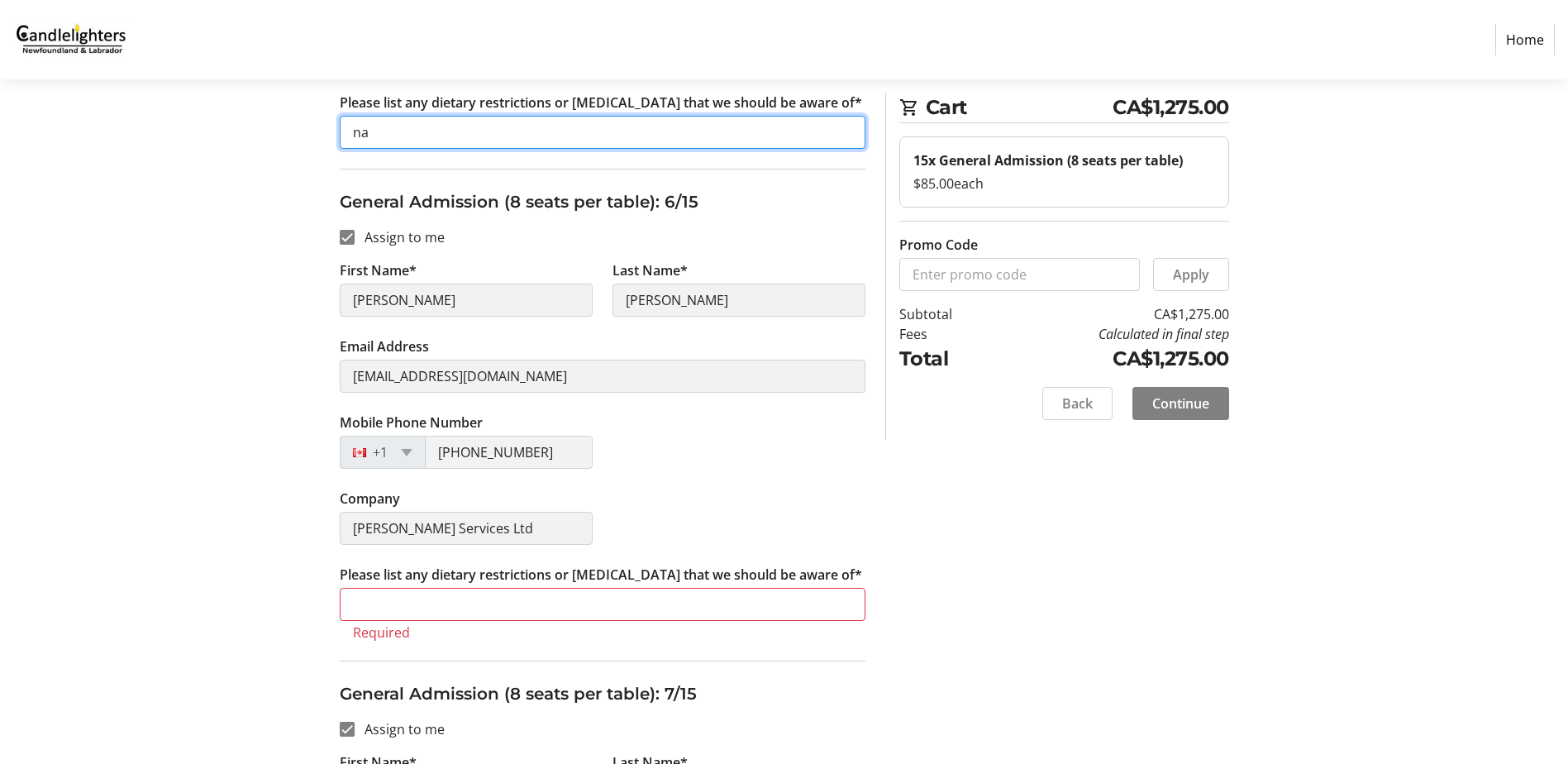
type input "na"
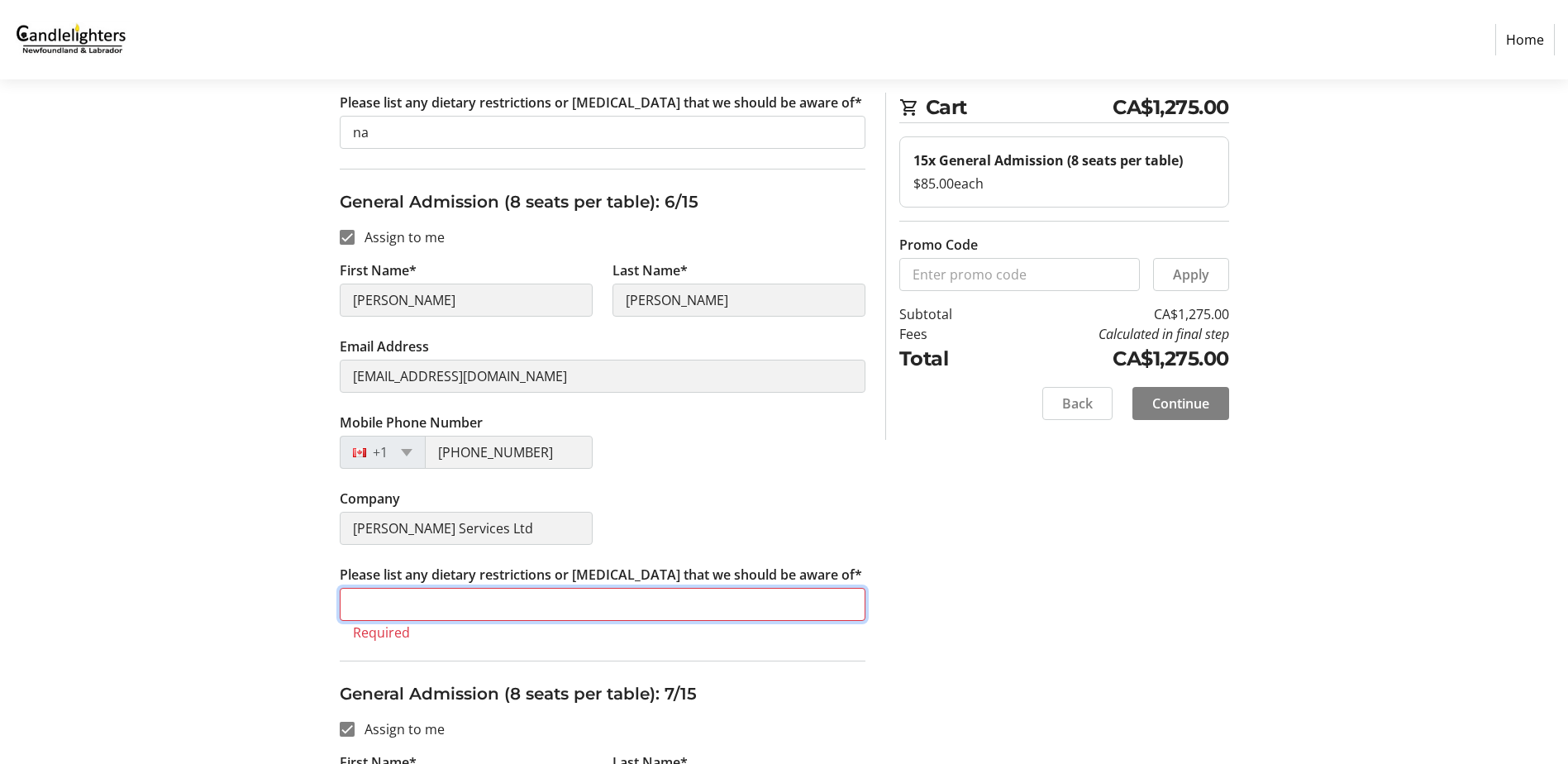
click at [458, 604] on input "Please list any dietary restrictions or [MEDICAL_DATA] that we should be aware …" at bounding box center [602, 604] width 526 height 34
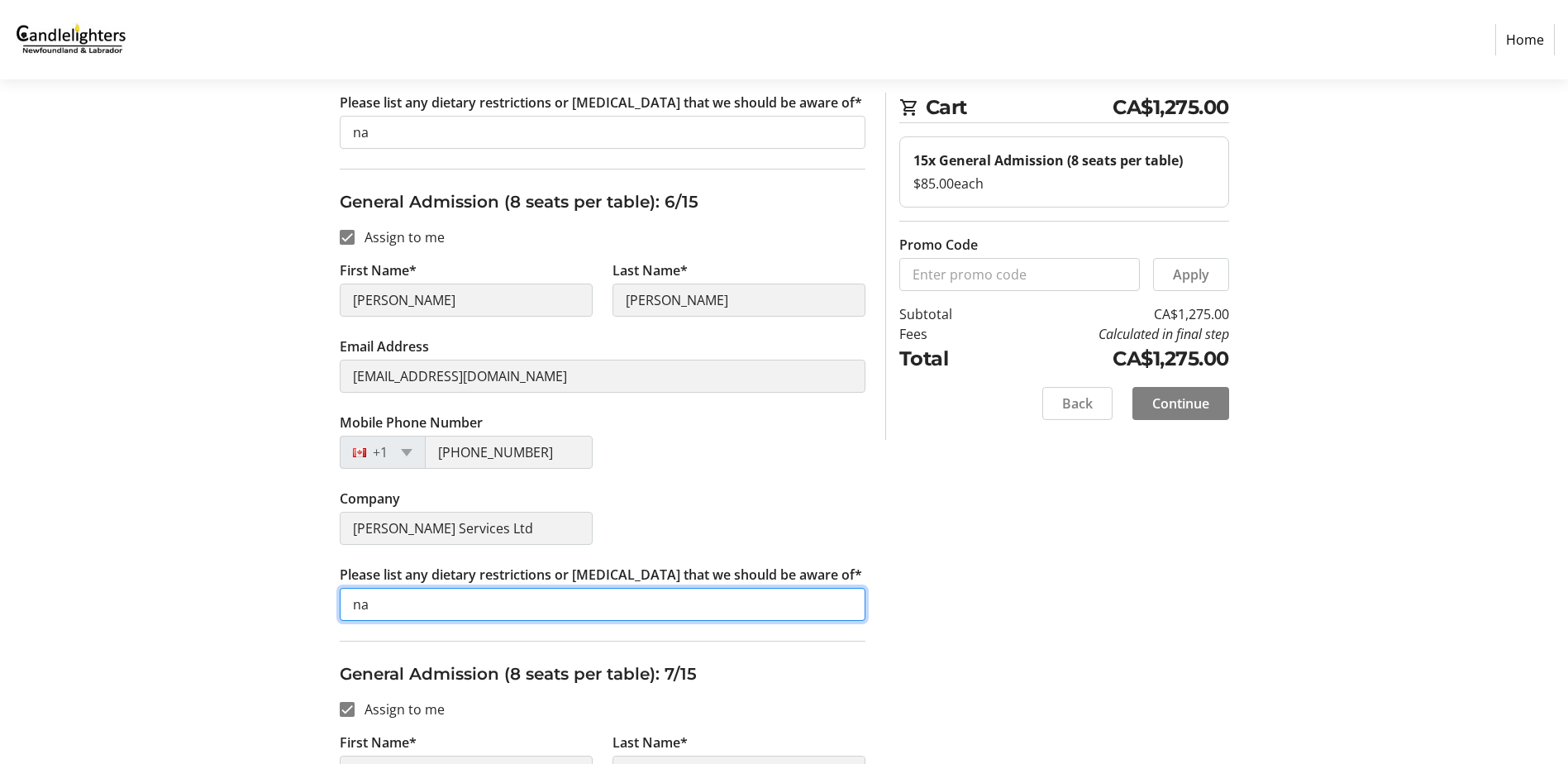
scroll to position [3006, 0]
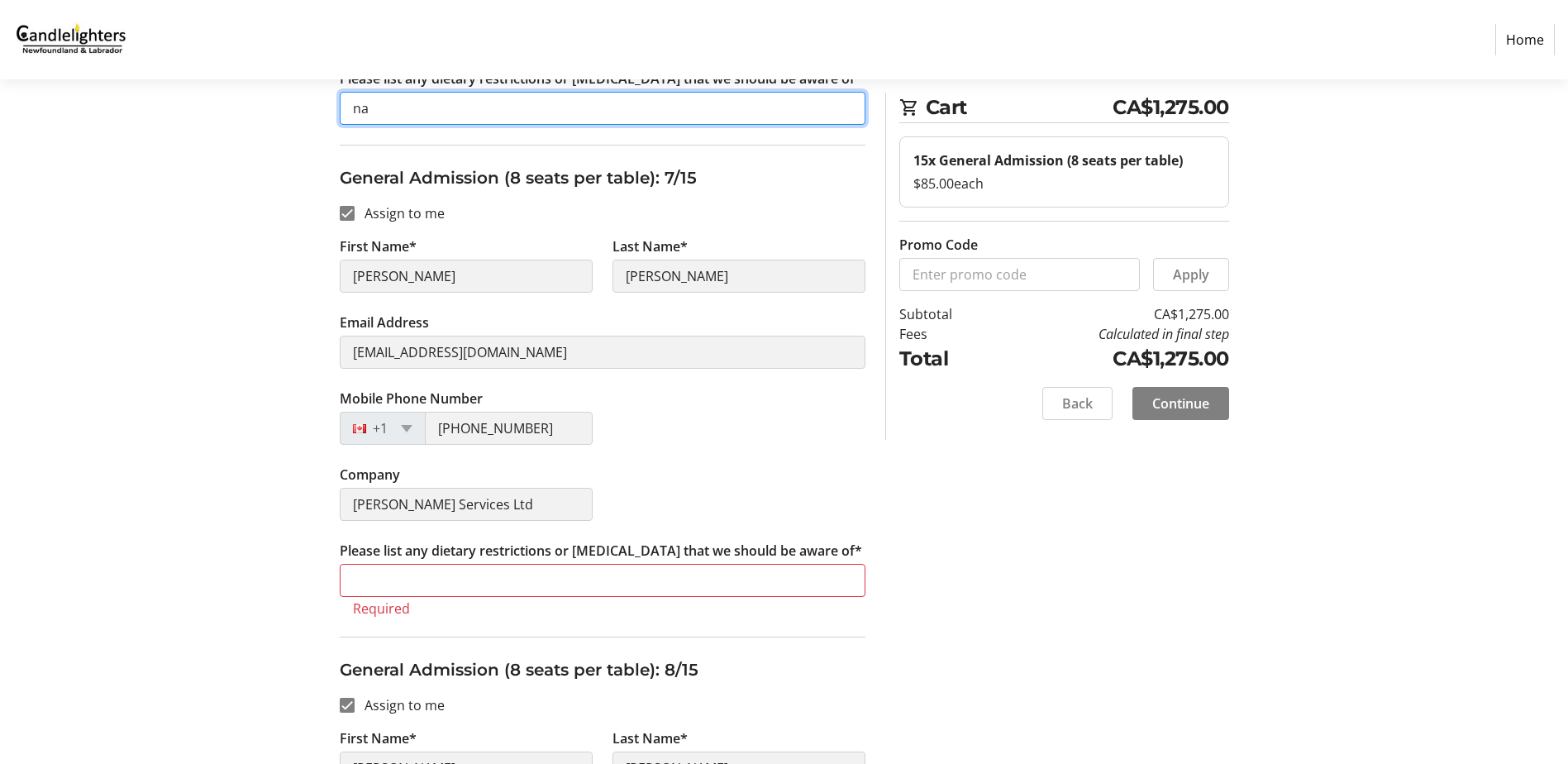
type input "na"
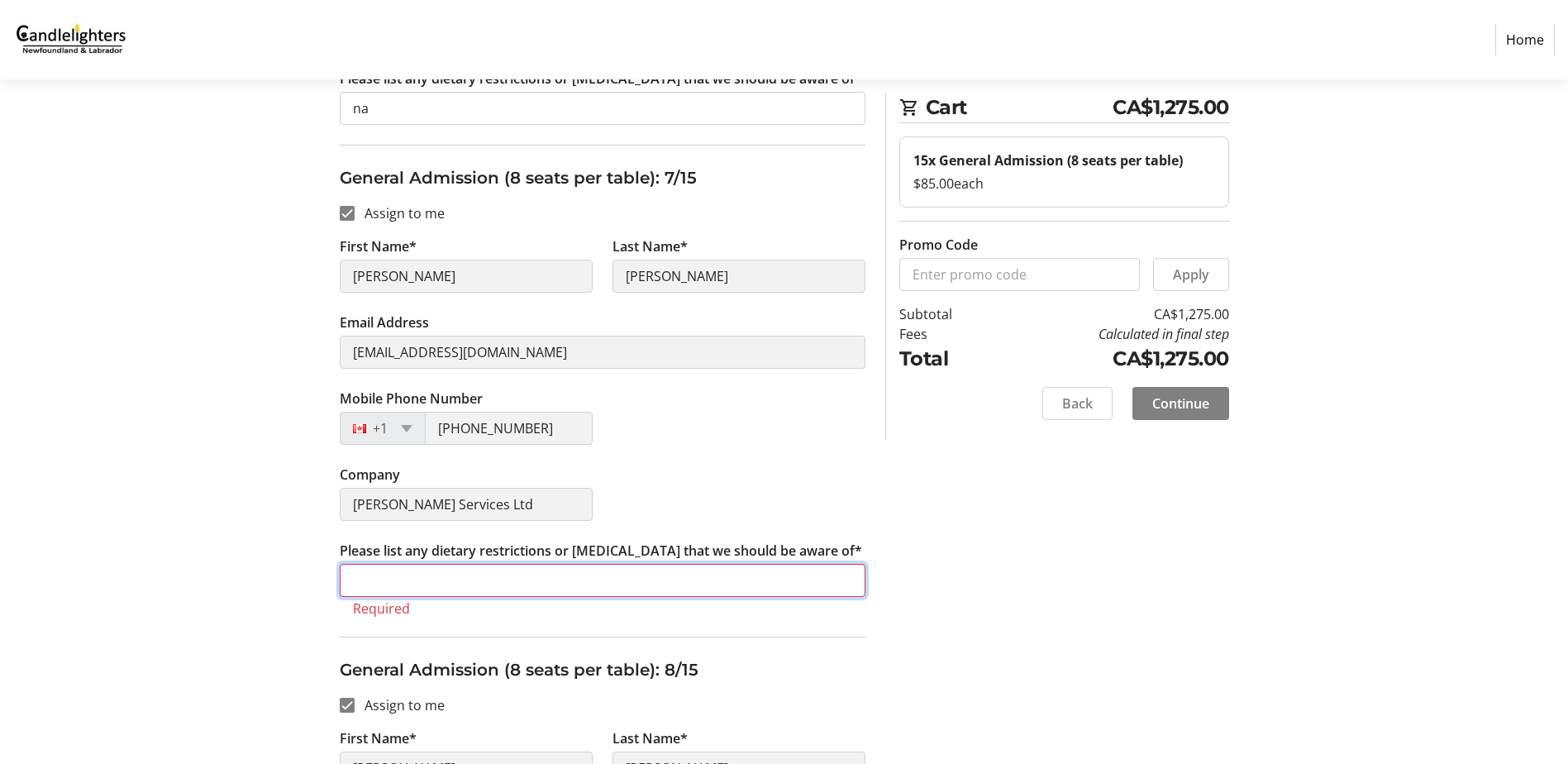
click at [485, 574] on input "Please list any dietary restrictions or [MEDICAL_DATA] that we should be aware …" at bounding box center [602, 581] width 526 height 34
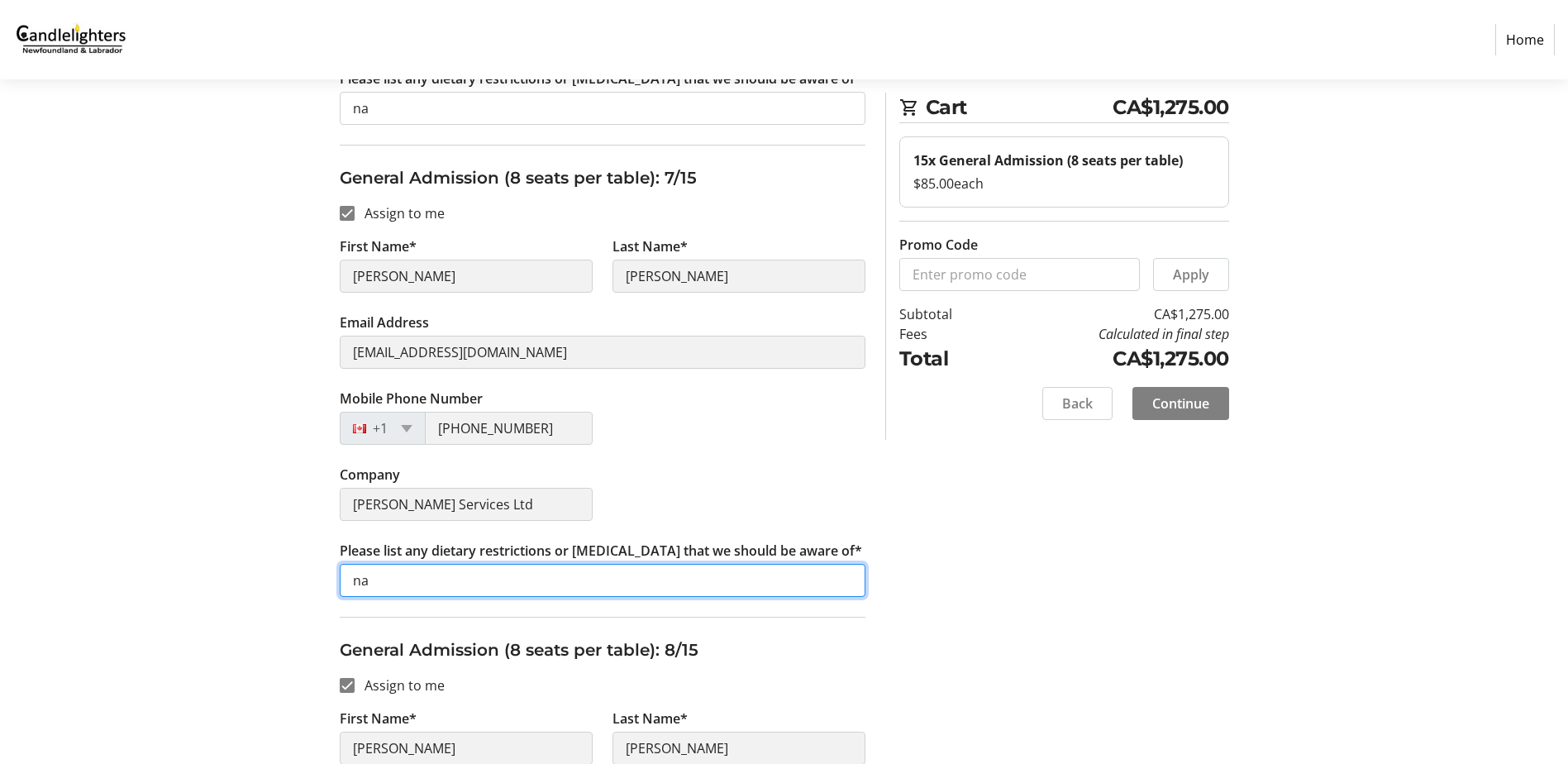
scroll to position [3584, 0]
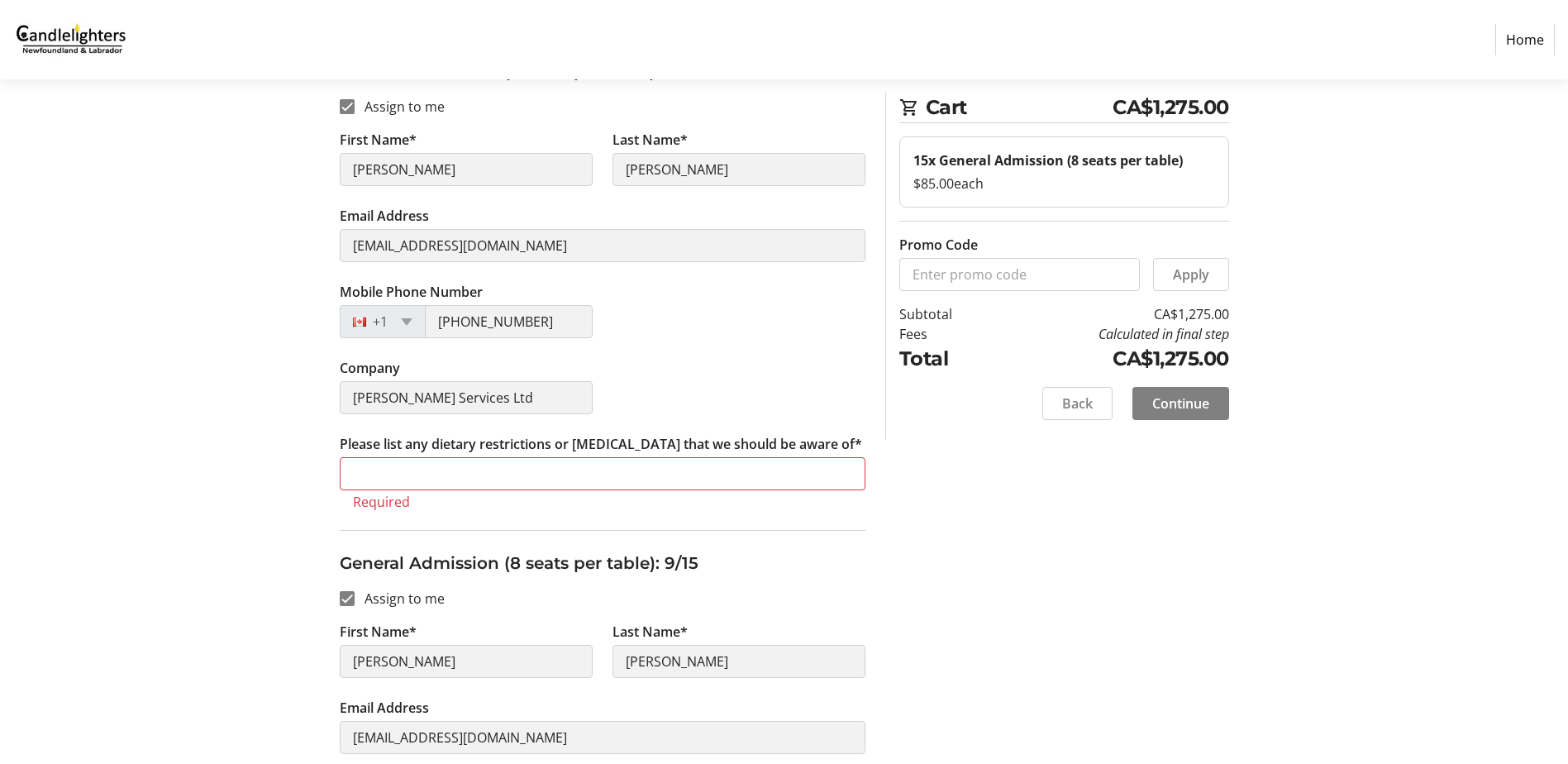
type input "na"
click at [459, 468] on input "Please list any dietary restrictions or [MEDICAL_DATA] that we should be aware …" at bounding box center [602, 474] width 526 height 34
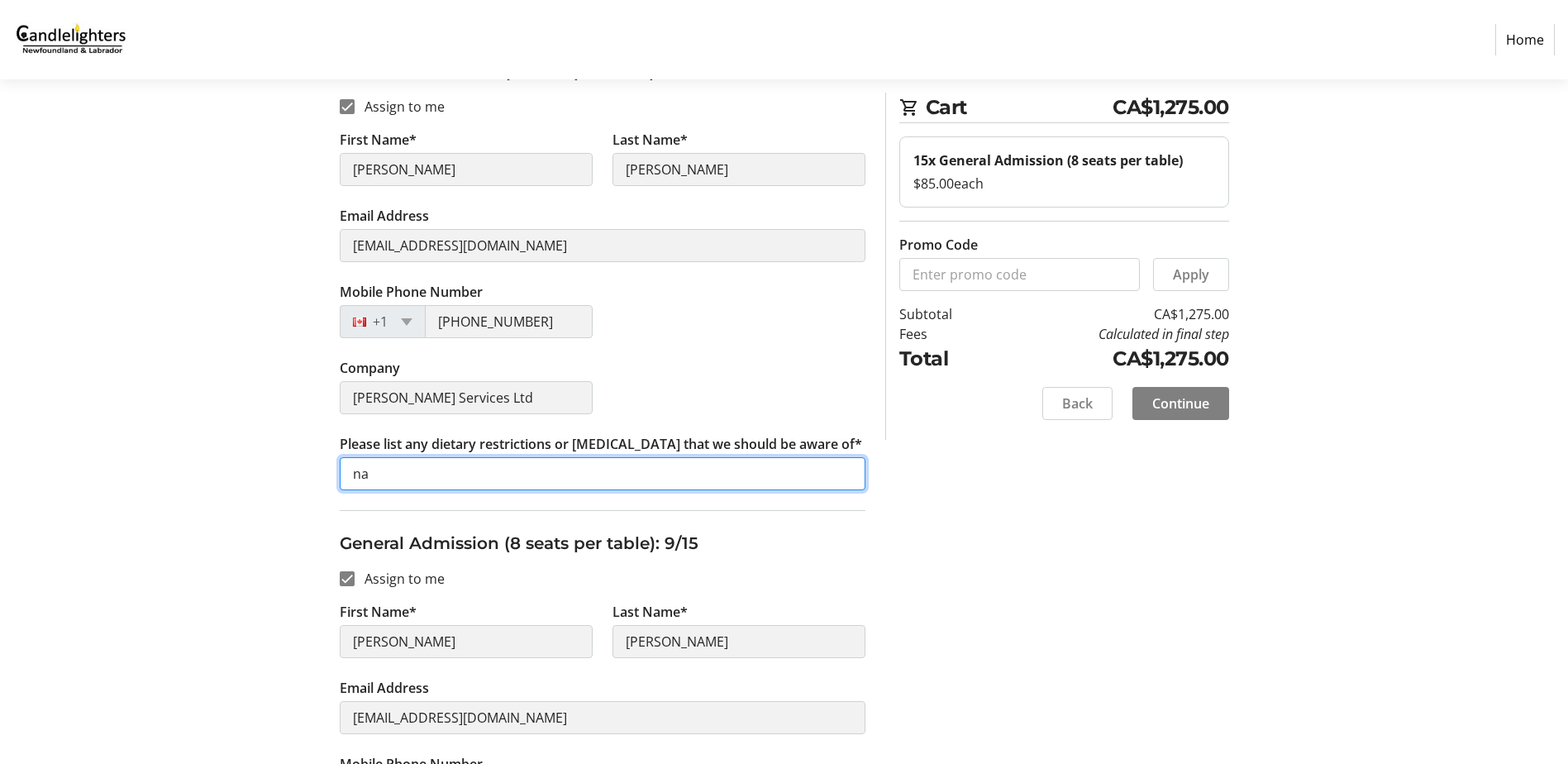
scroll to position [4080, 0]
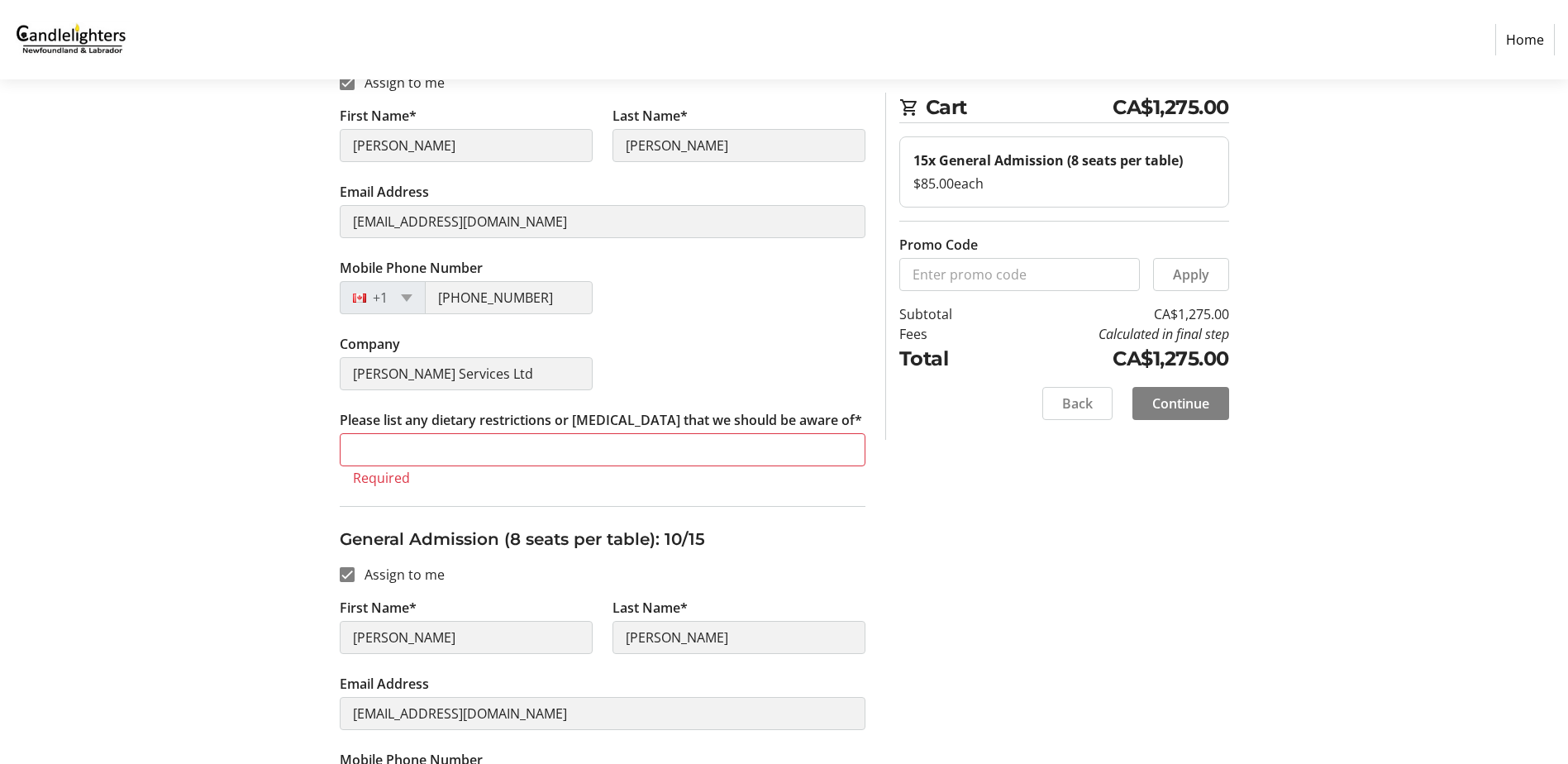
type input "na"
click at [460, 446] on input "Please list any dietary restrictions or [MEDICAL_DATA] that we should be aware …" at bounding box center [602, 449] width 526 height 34
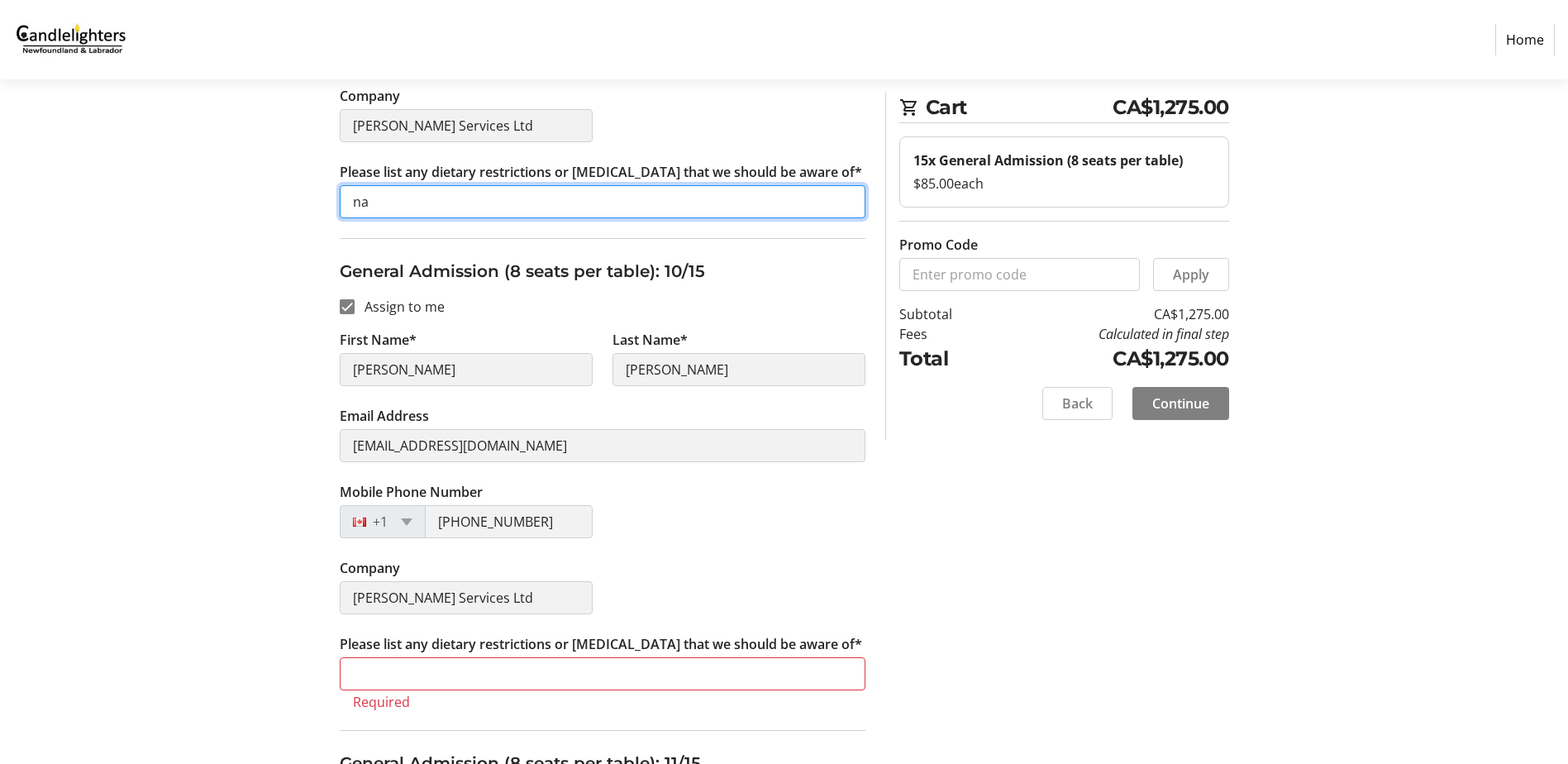
scroll to position [4576, 0]
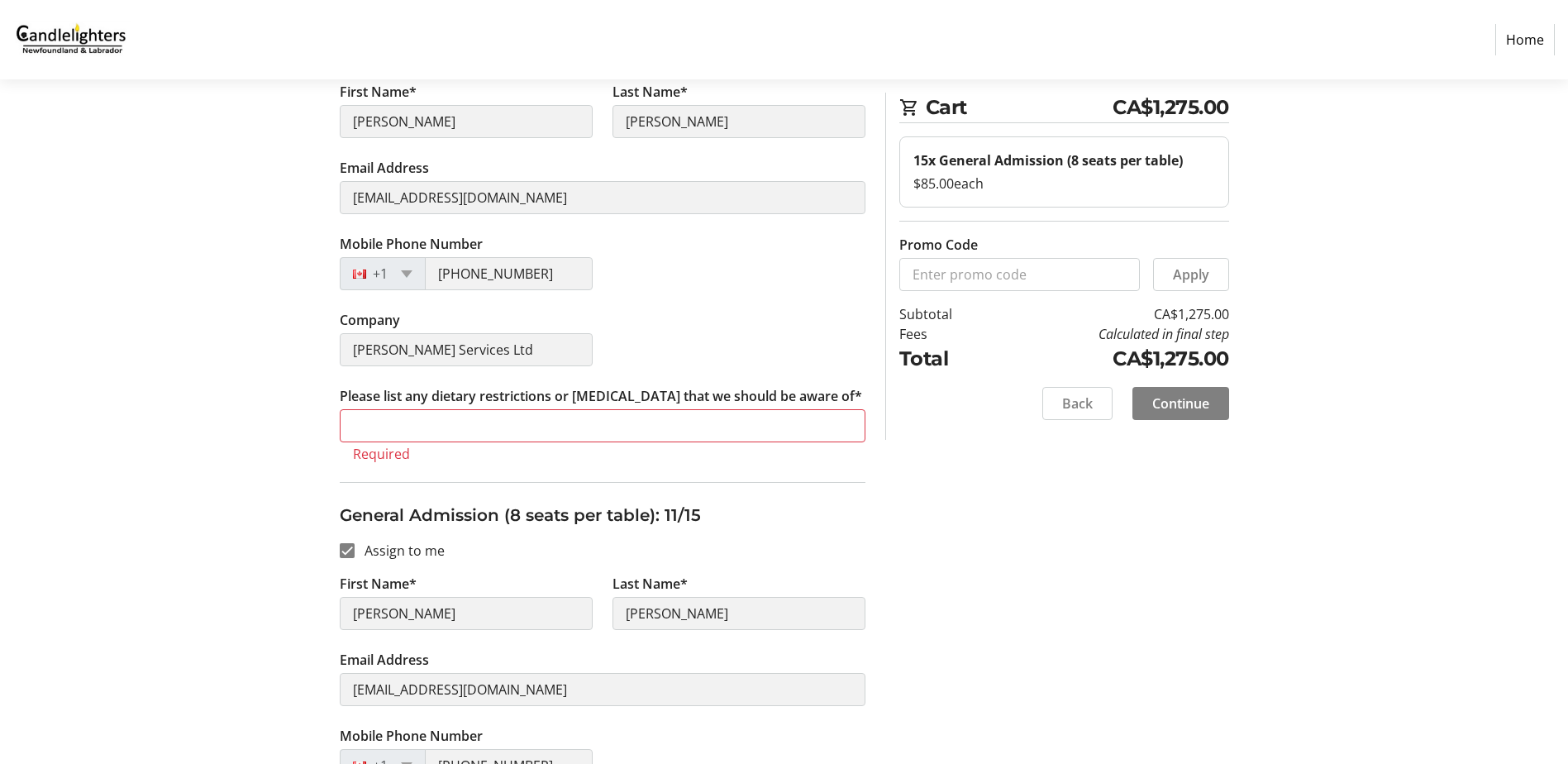
type input "na"
click at [462, 423] on input "Please list any dietary restrictions or [MEDICAL_DATA] that we should be aware …" at bounding box center [602, 426] width 526 height 34
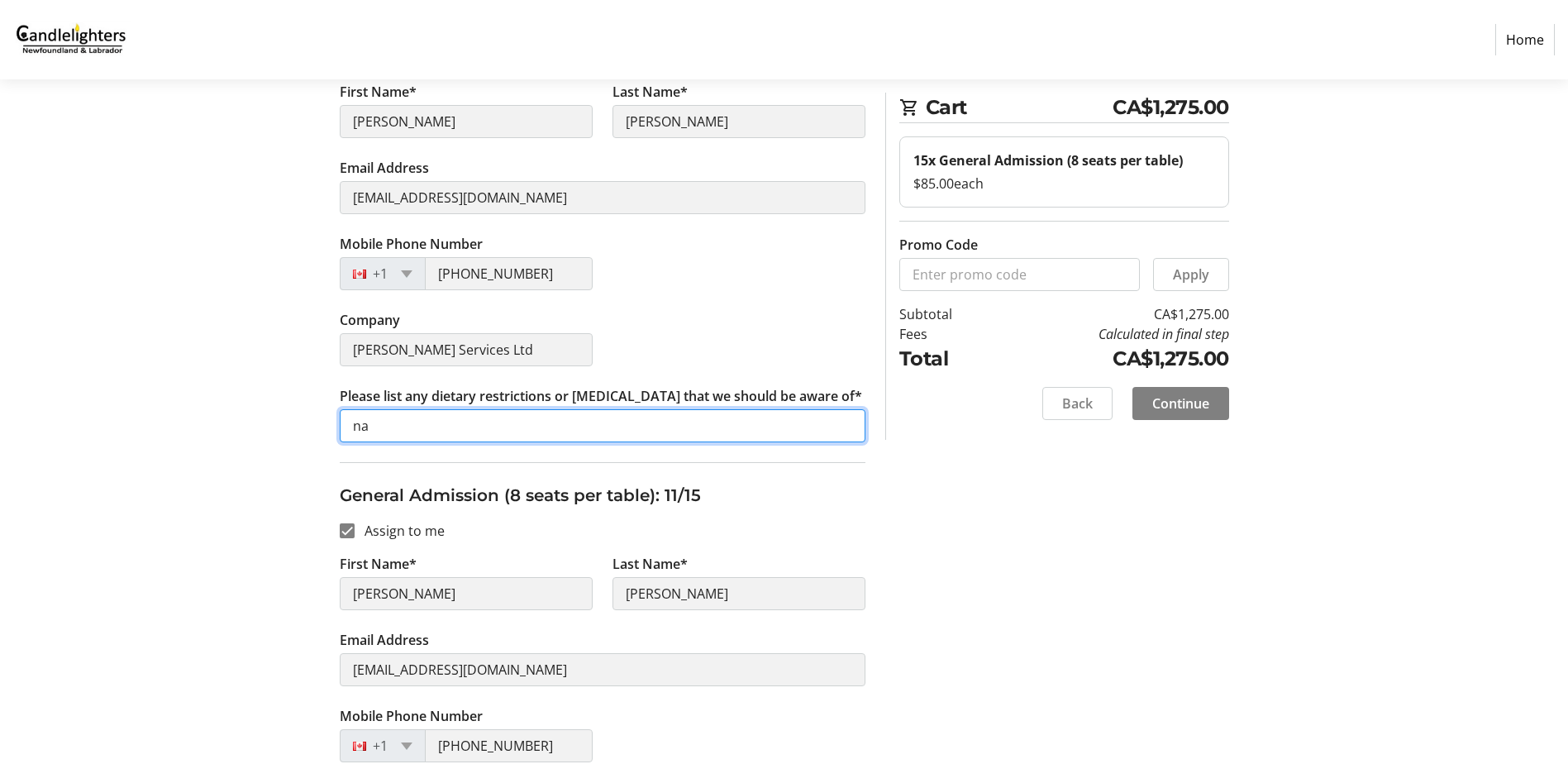
scroll to position [4989, 0]
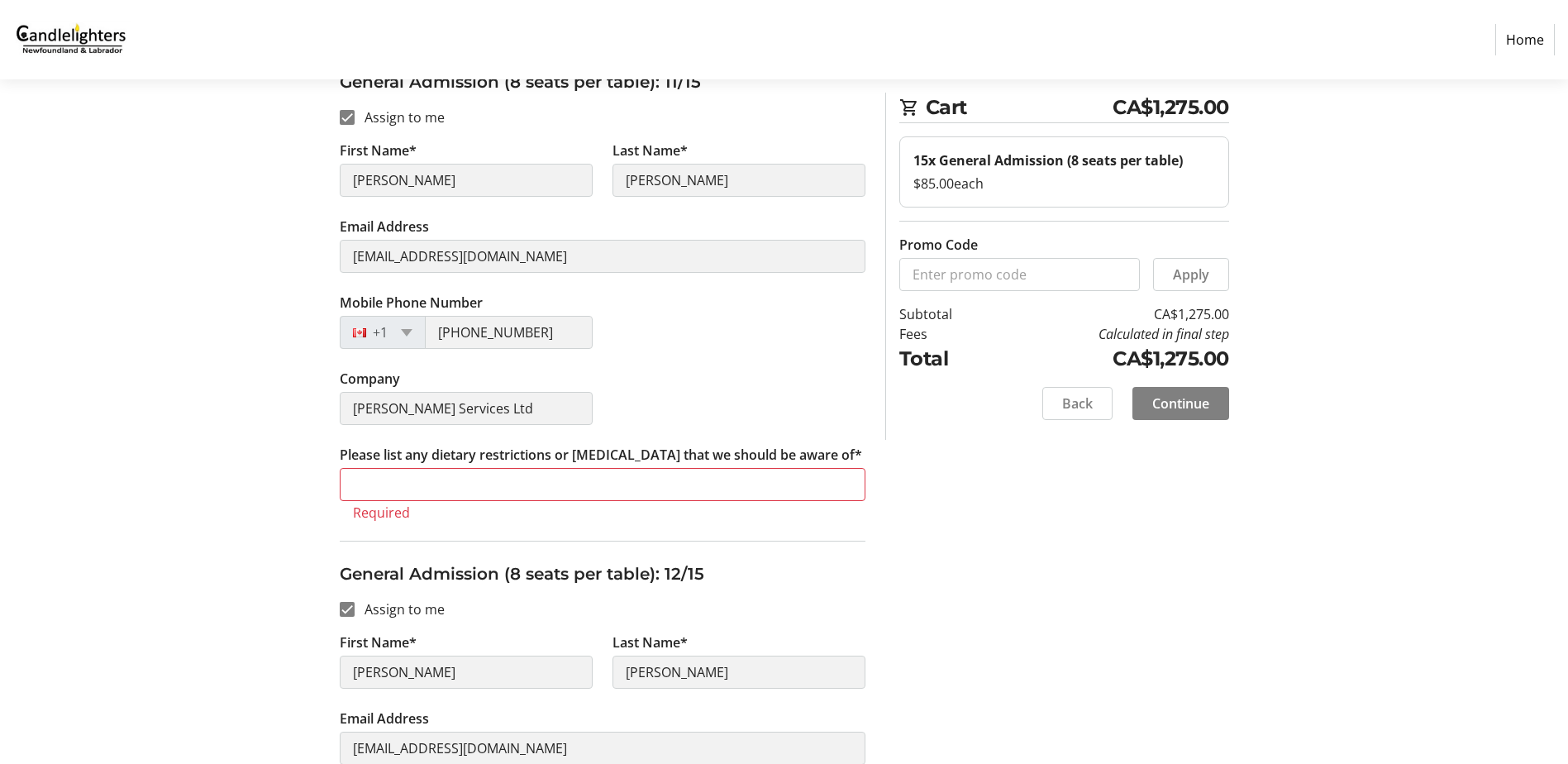
type input "na"
click at [439, 485] on input "Please list any dietary restrictions or [MEDICAL_DATA] that we should be aware …" at bounding box center [602, 485] width 526 height 34
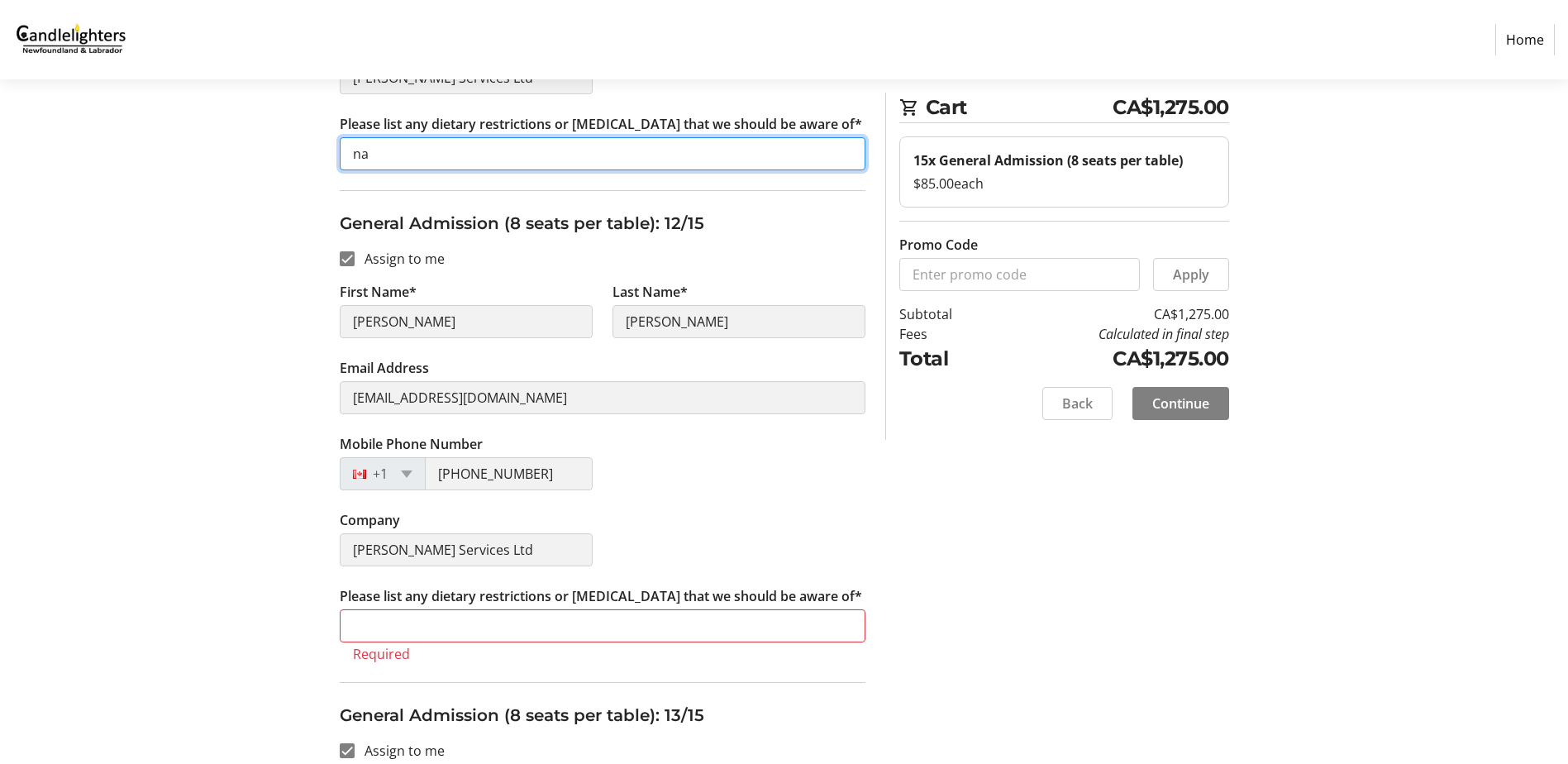
scroll to position [5402, 0]
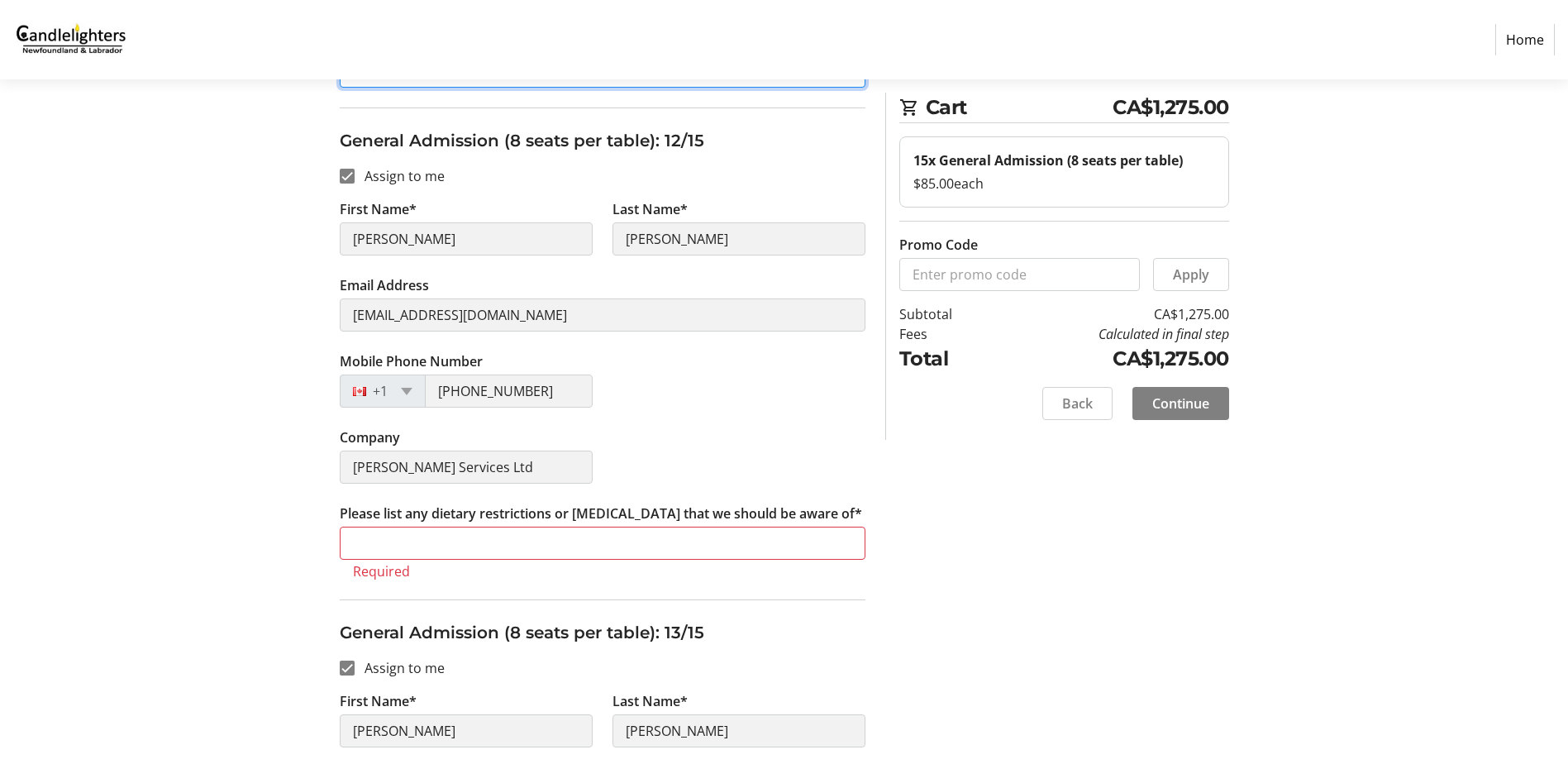
type input "na"
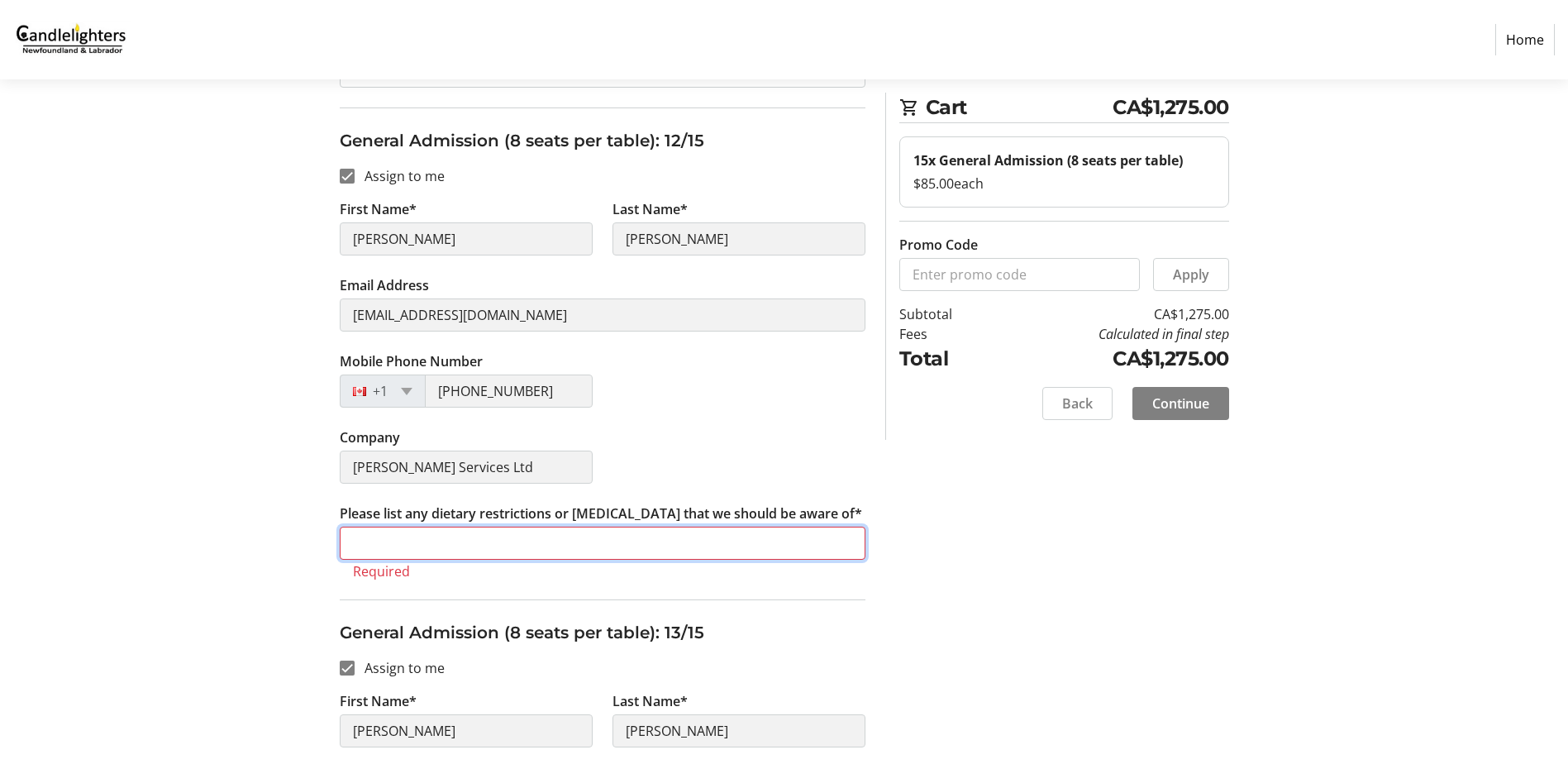
click at [436, 535] on input "Please list any dietary restrictions or [MEDICAL_DATA] that we should be aware …" at bounding box center [602, 543] width 526 height 34
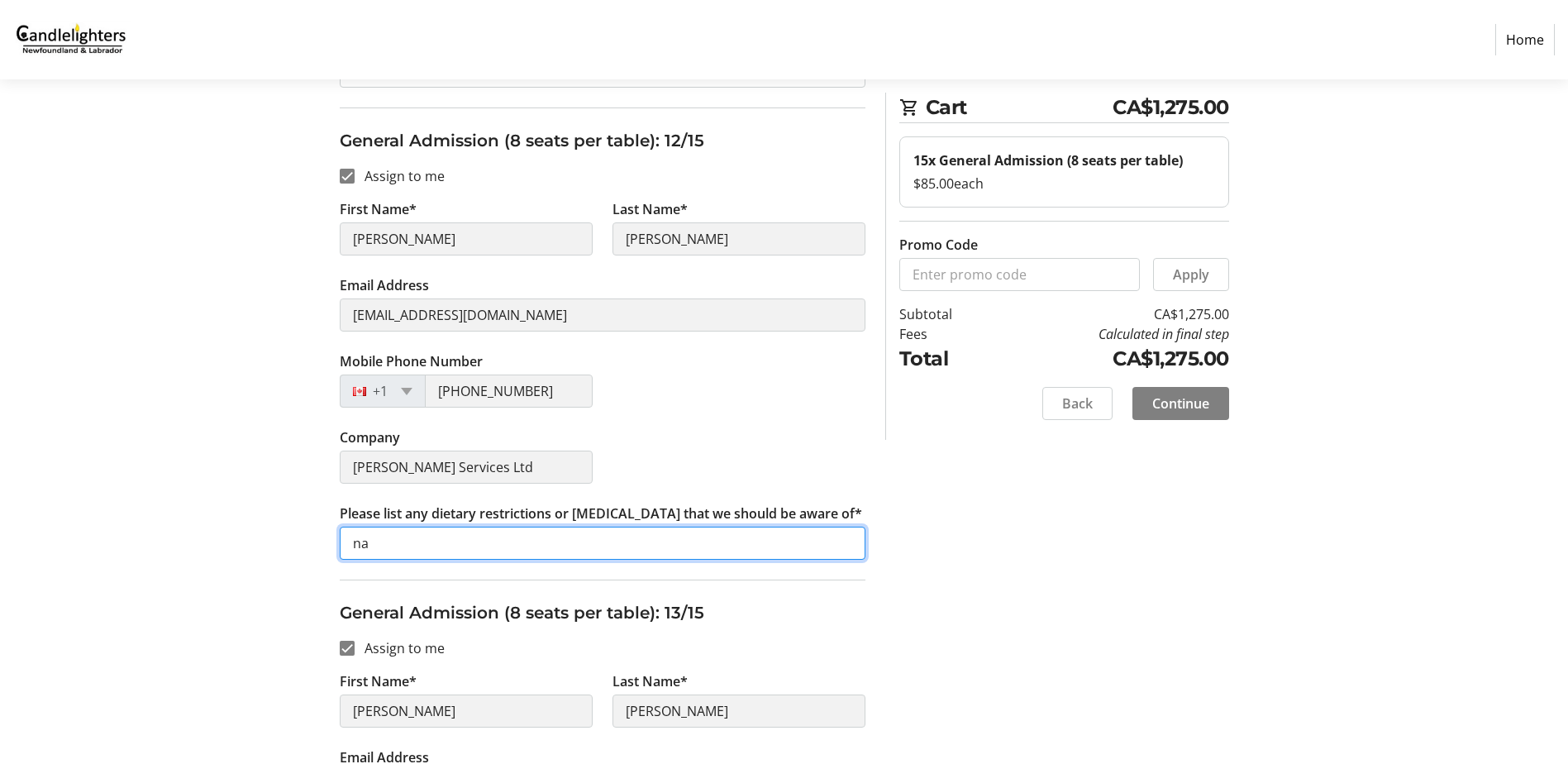
scroll to position [5815, 0]
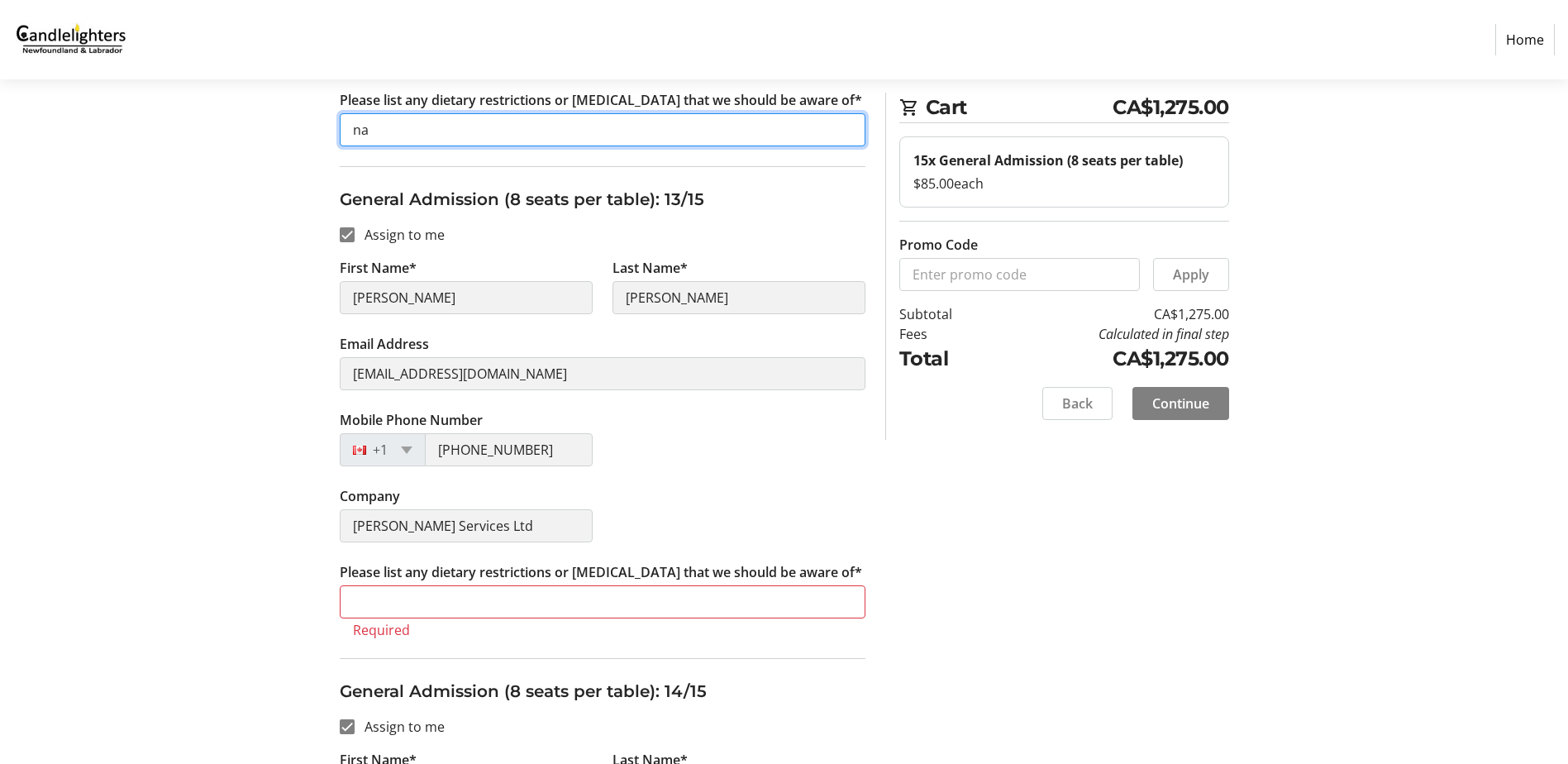
type input "na"
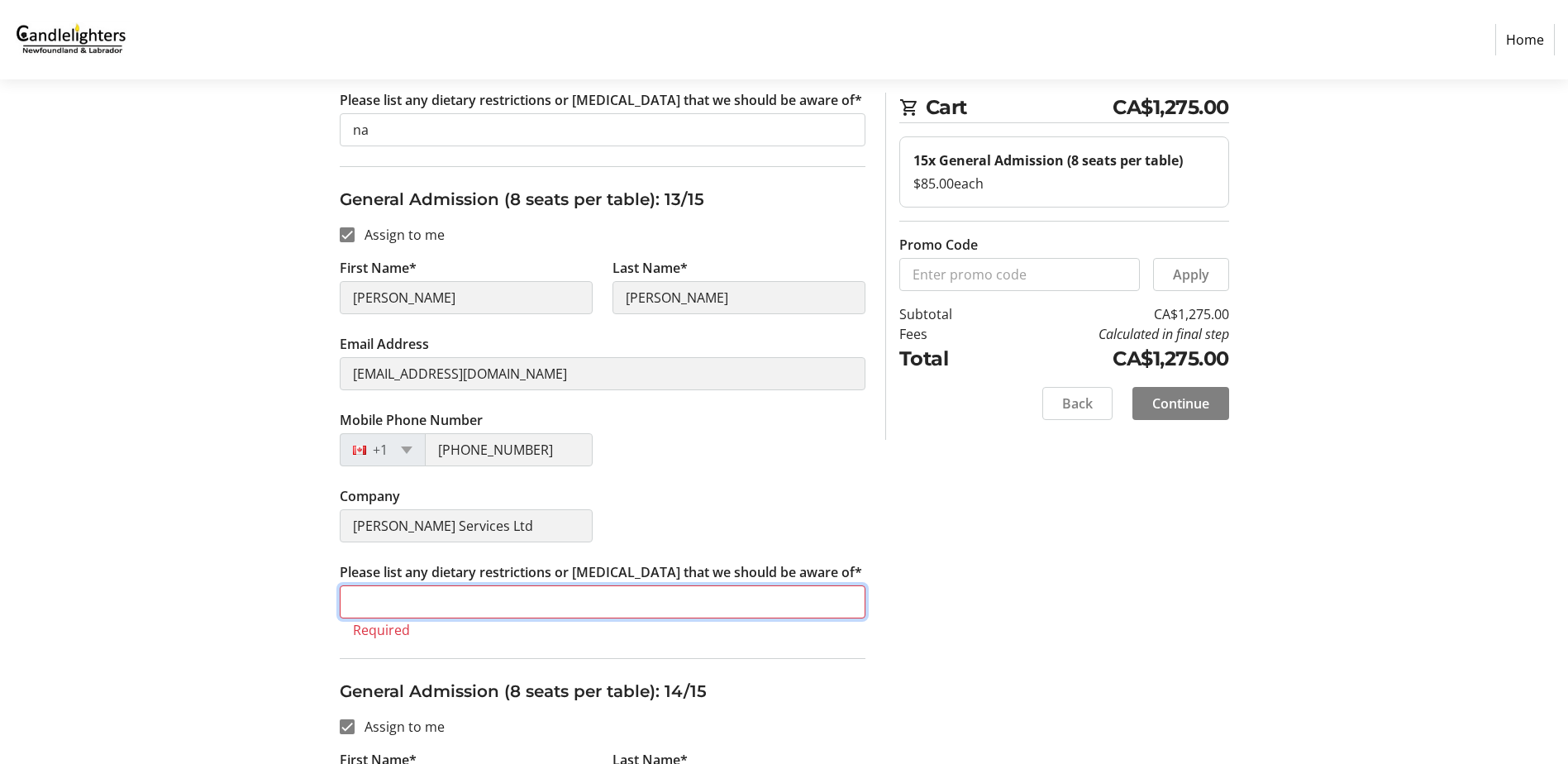
click at [424, 596] on input "Please list any dietary restrictions or [MEDICAL_DATA] that we should be aware …" at bounding box center [602, 602] width 526 height 34
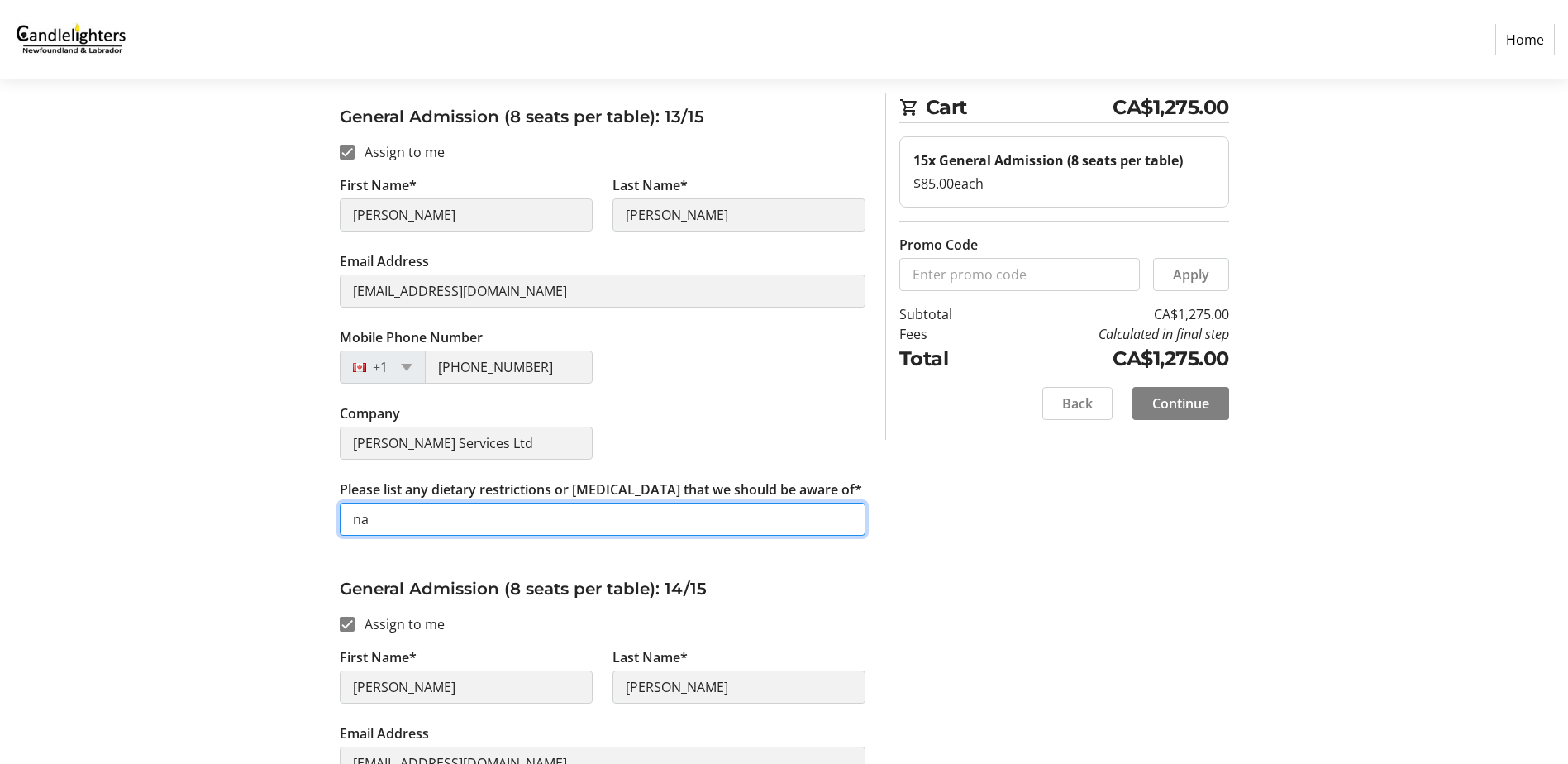
scroll to position [6228, 0]
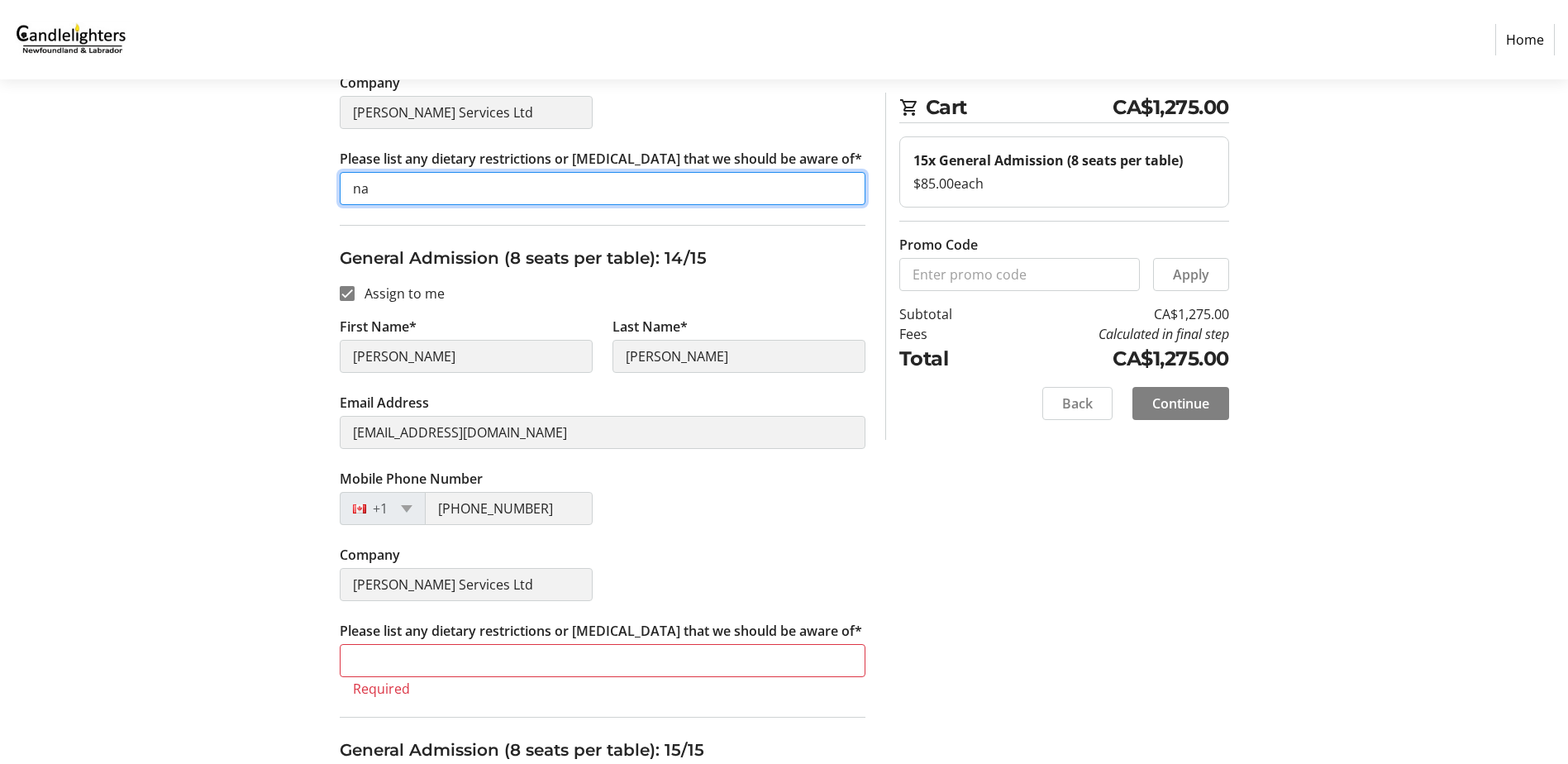
type input "na"
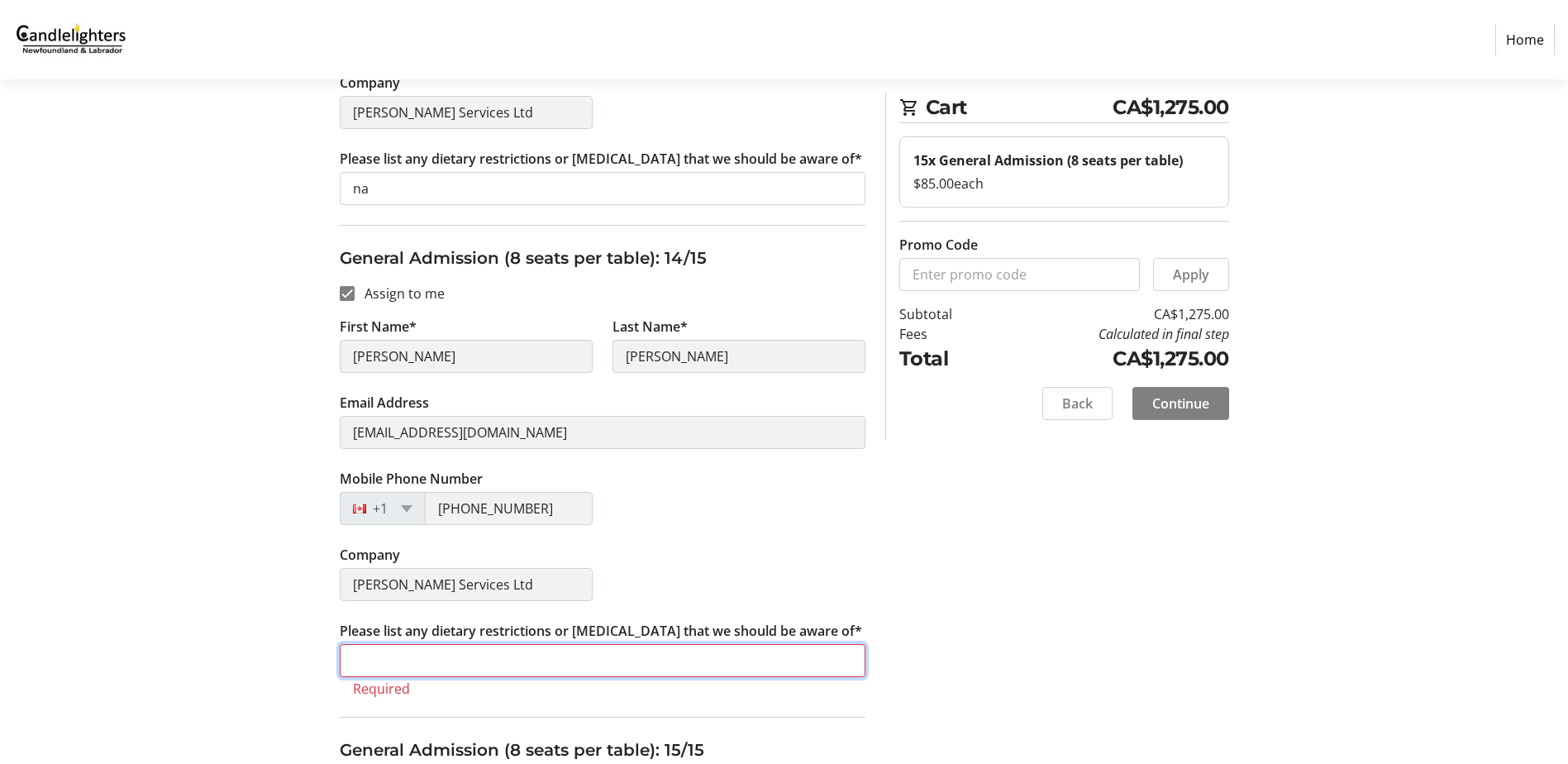
click at [406, 653] on input "Please list any dietary restrictions or [MEDICAL_DATA] that we should be aware …" at bounding box center [602, 661] width 526 height 34
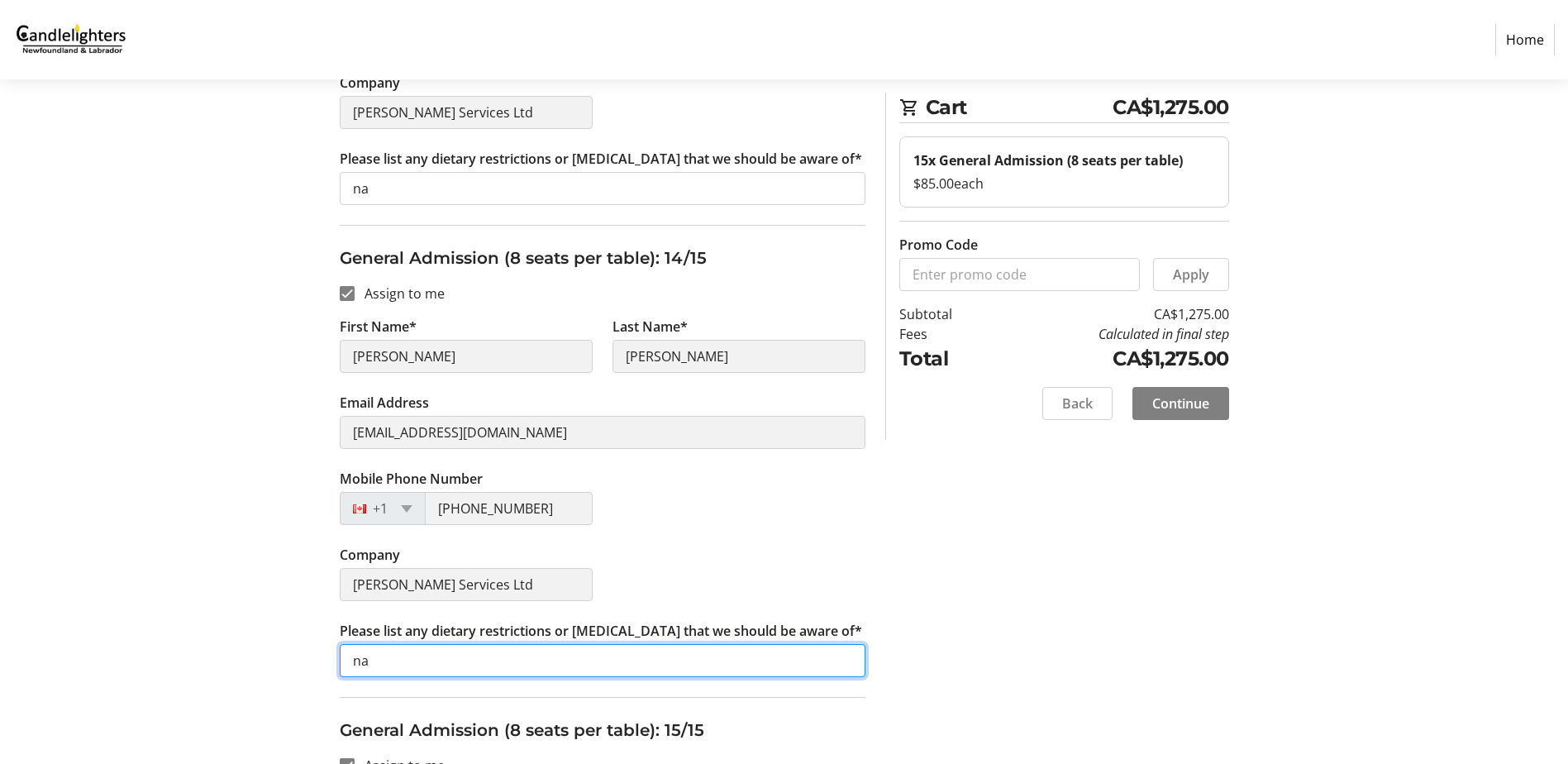
scroll to position [6653, 0]
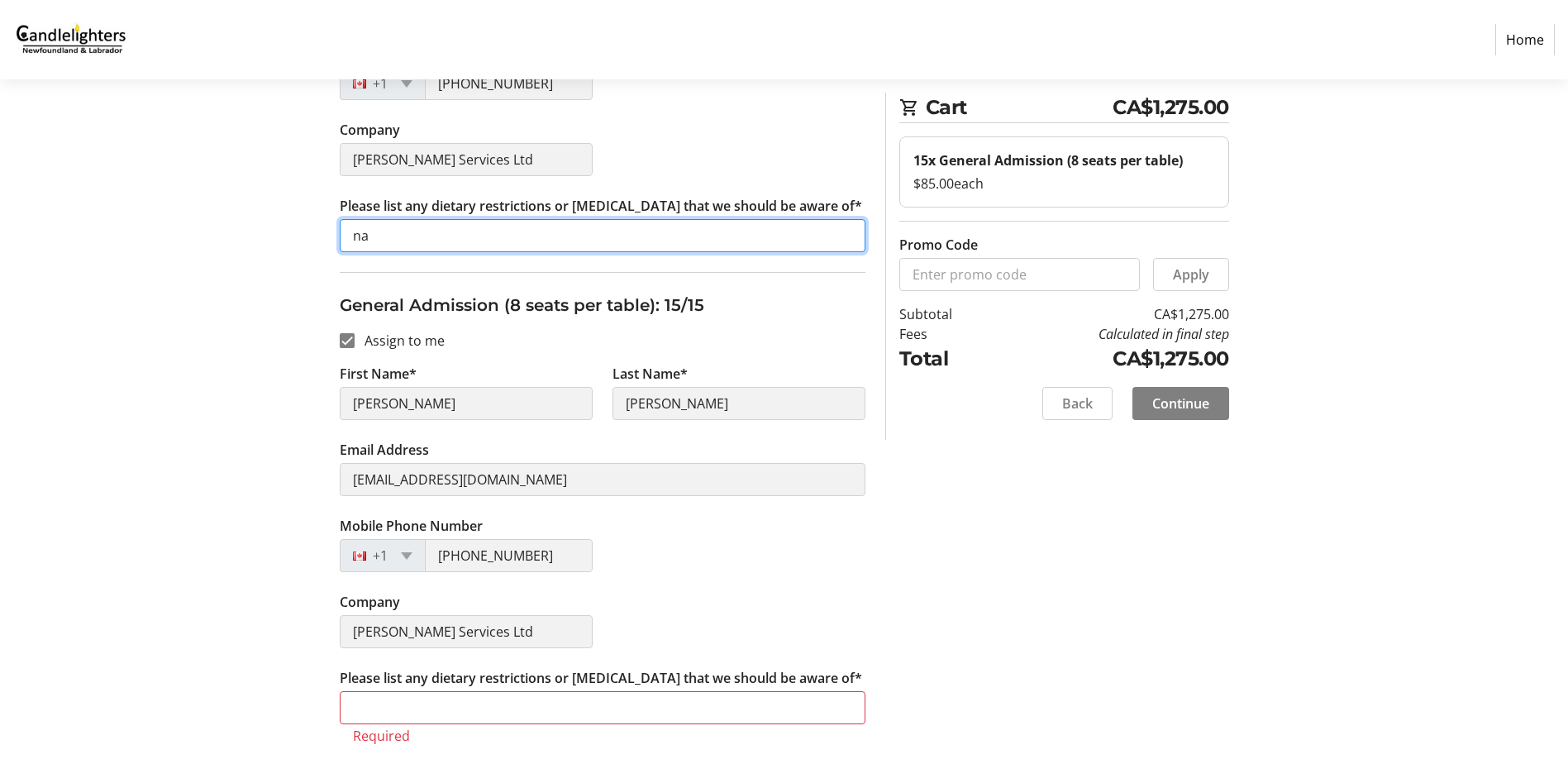
type input "na"
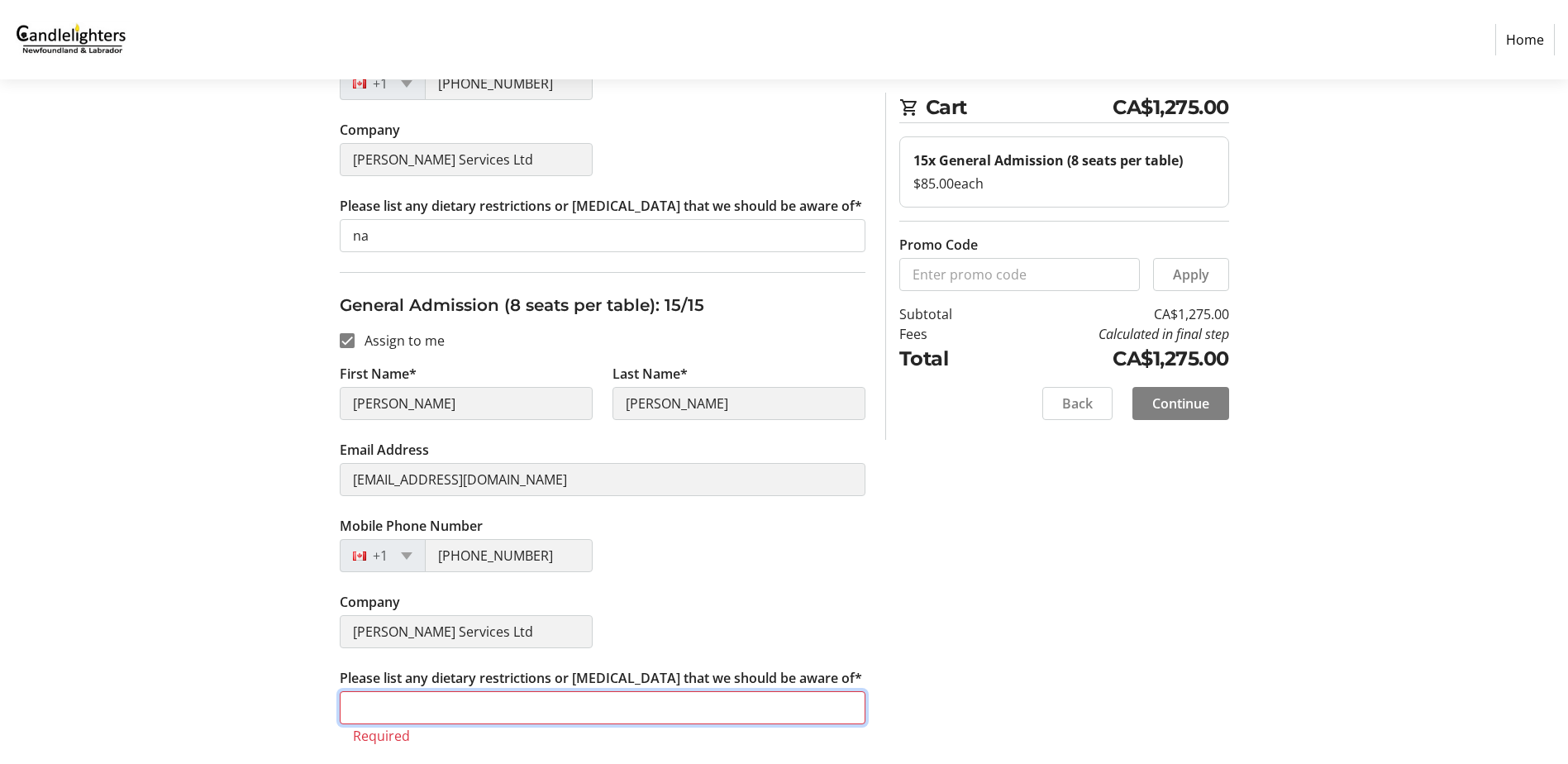
click at [404, 712] on input "Please list any dietary restrictions or [MEDICAL_DATA] that we should be aware …" at bounding box center [602, 707] width 526 height 34
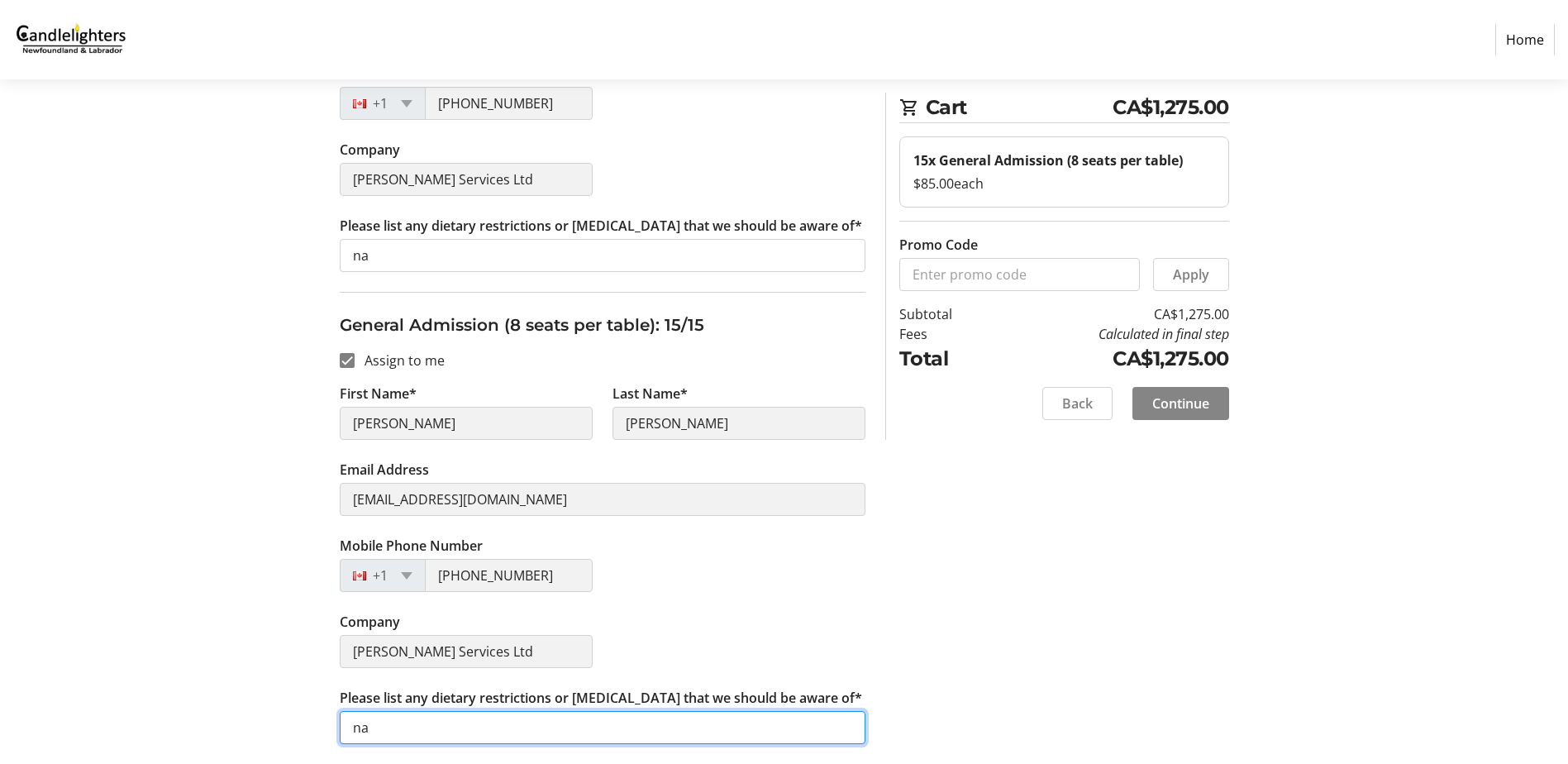
type input "na"
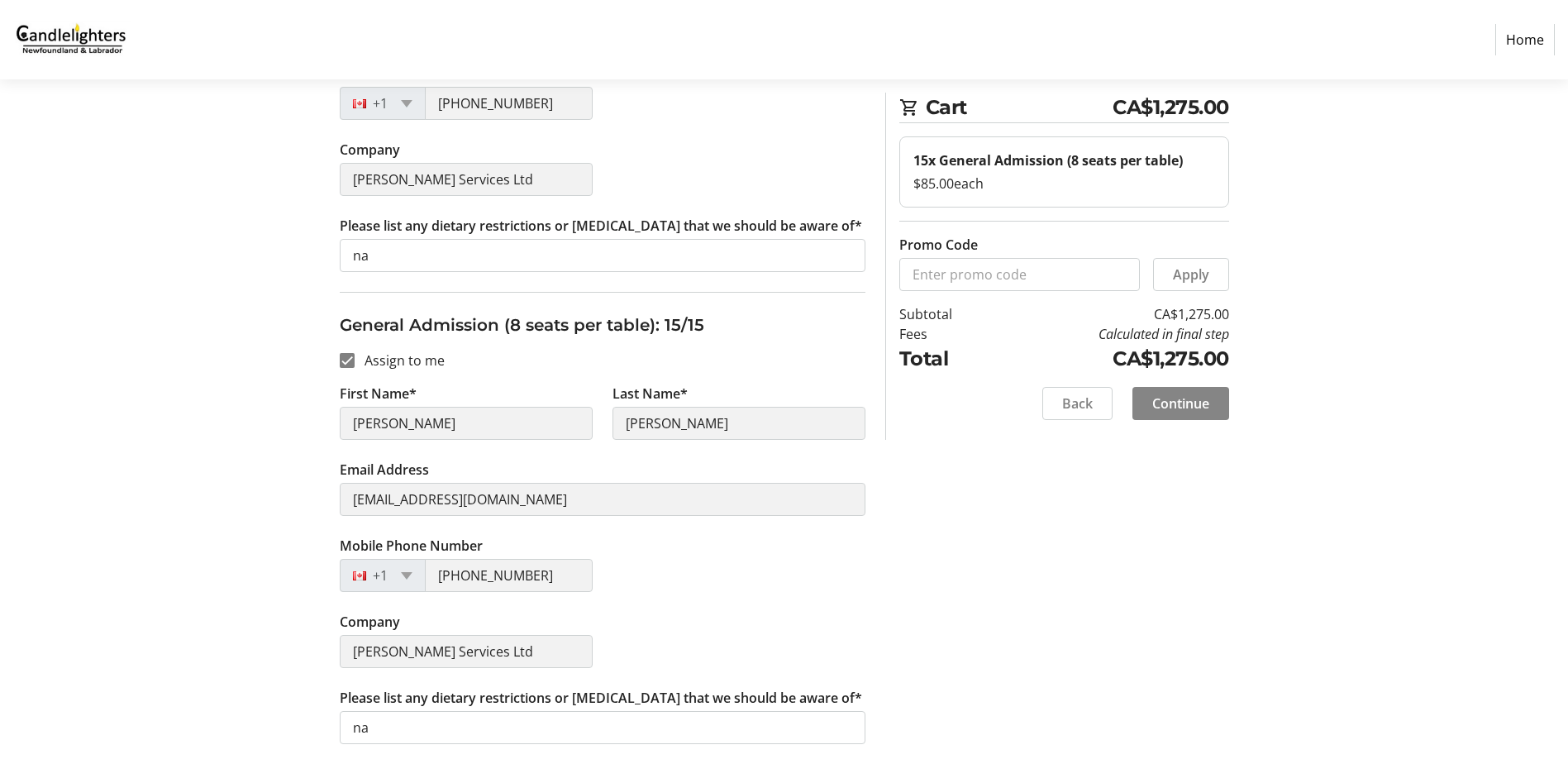
click at [1184, 395] on span "Continue" at bounding box center [1180, 403] width 57 height 20
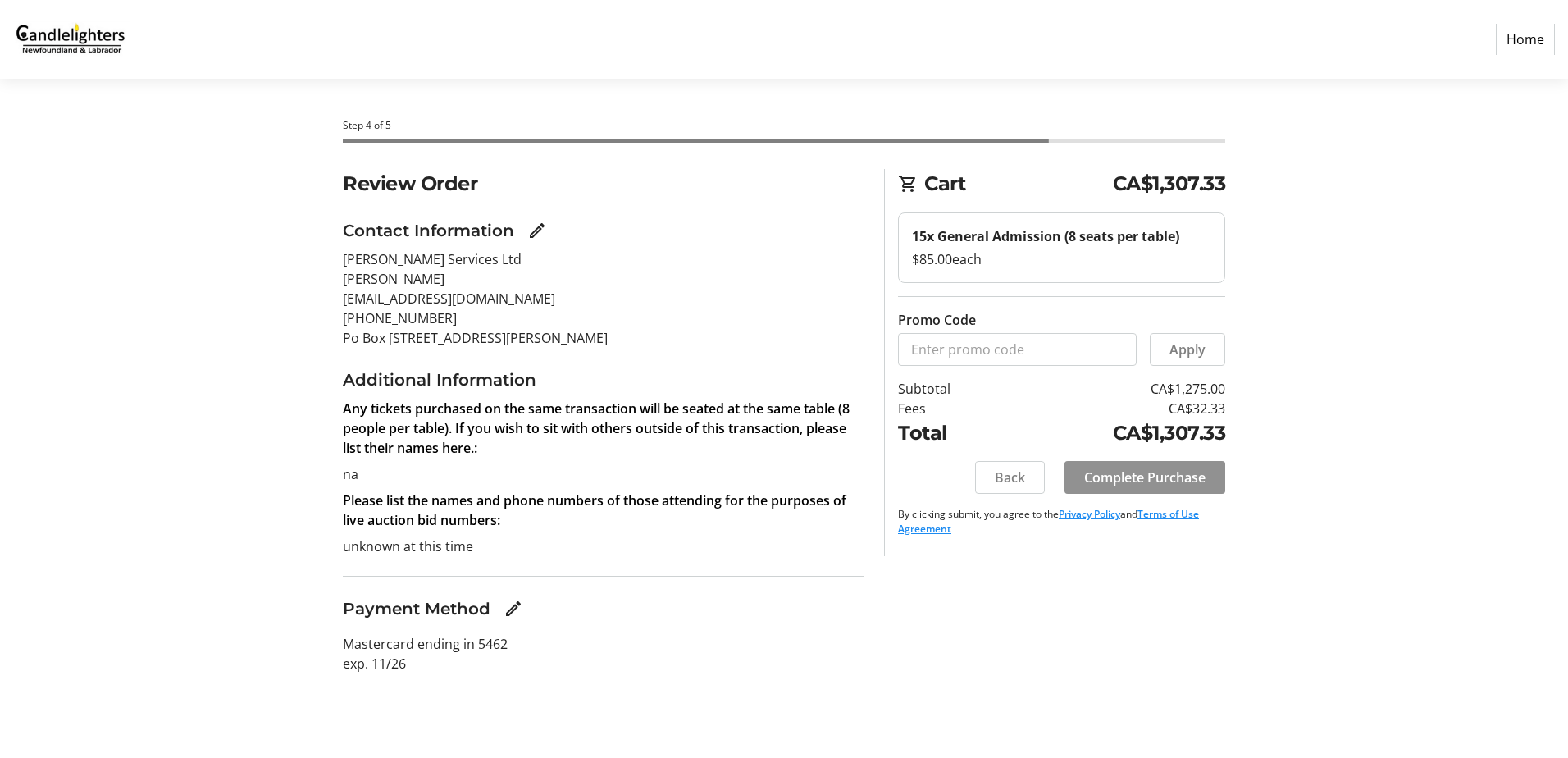
click at [1140, 471] on span "Complete Purchase" at bounding box center [1144, 476] width 121 height 19
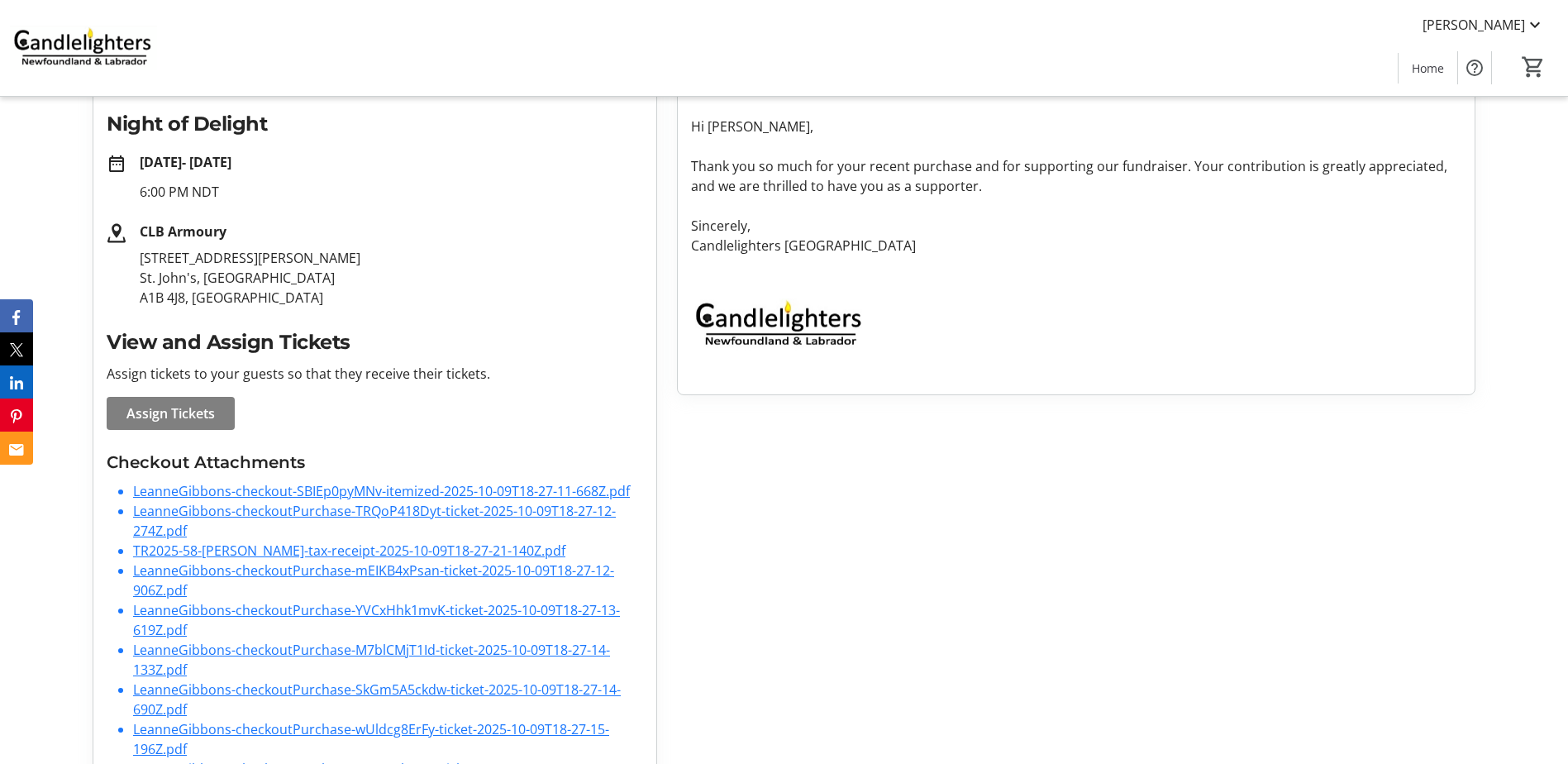
scroll to position [330, 0]
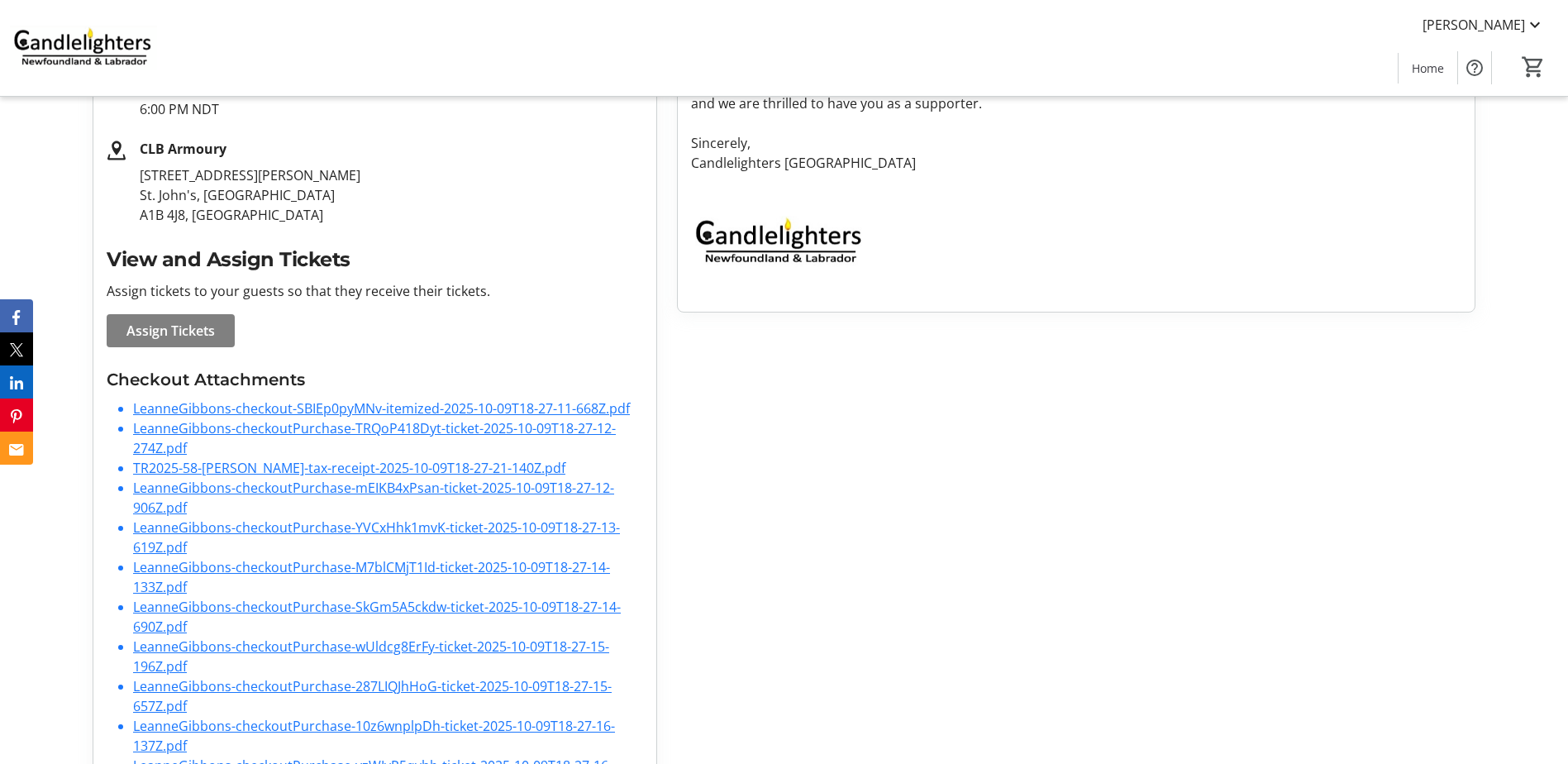
click at [268, 459] on link "TR2025-58-[PERSON_NAME]-tax-receipt-2025-10-09T18-27-21-140Z.pdf" at bounding box center [349, 468] width 432 height 19
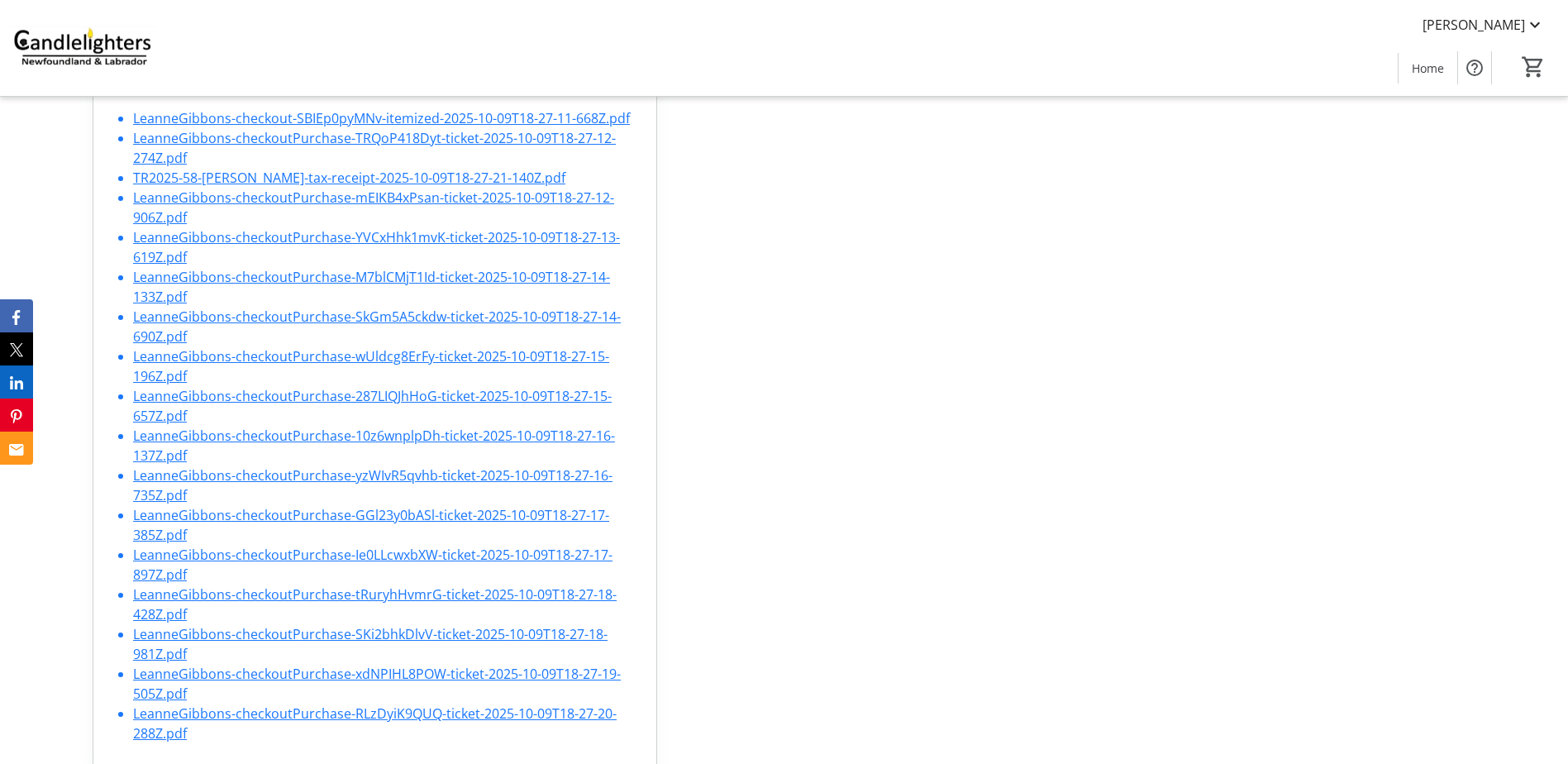
scroll to position [0, 0]
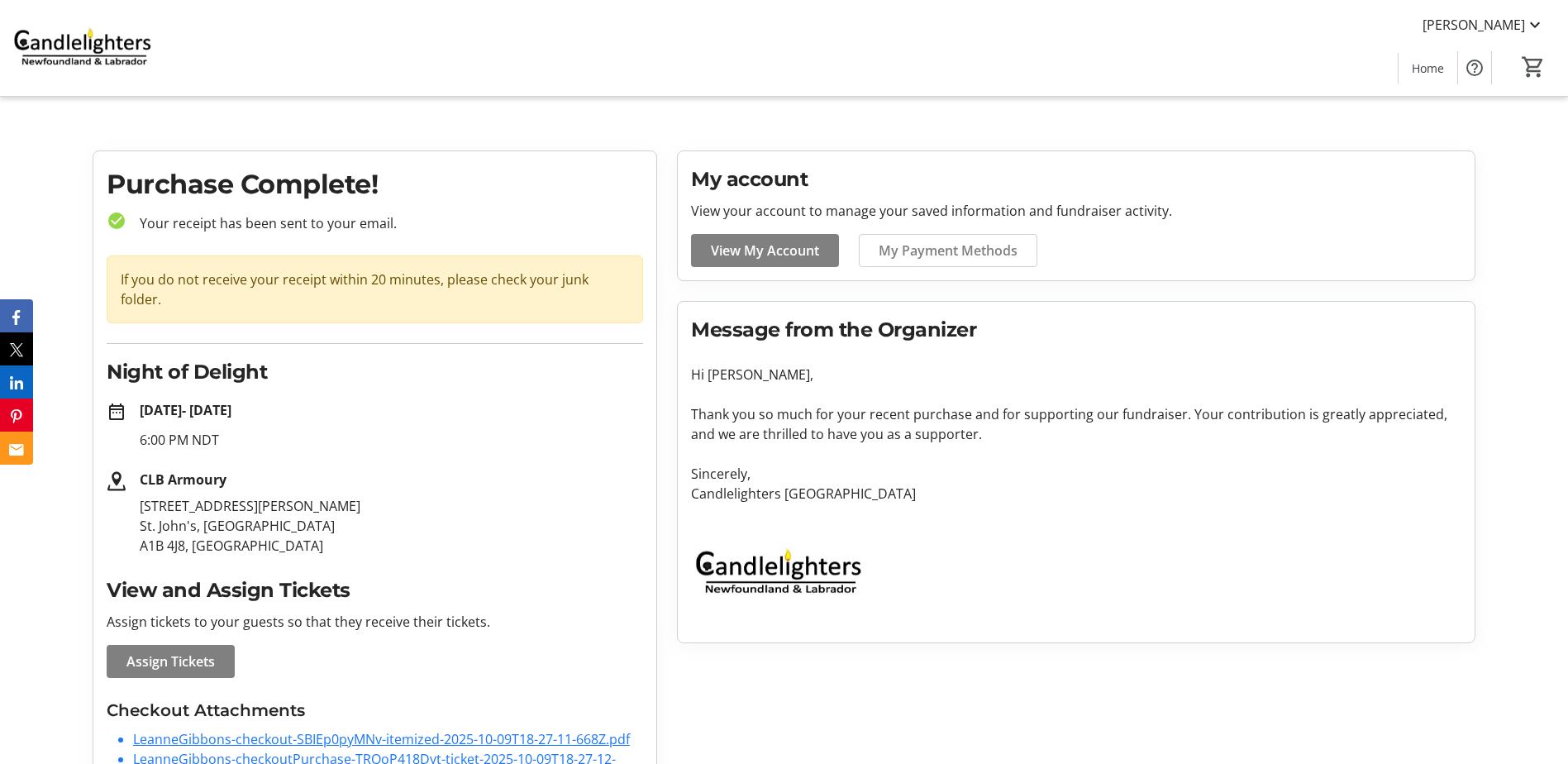
drag, startPoint x: 1535, startPoint y: 63, endPoint x: 1485, endPoint y: 107, distance: 66.6
click at [1535, 63] on mat-icon "0" at bounding box center [1533, 67] width 25 height 25
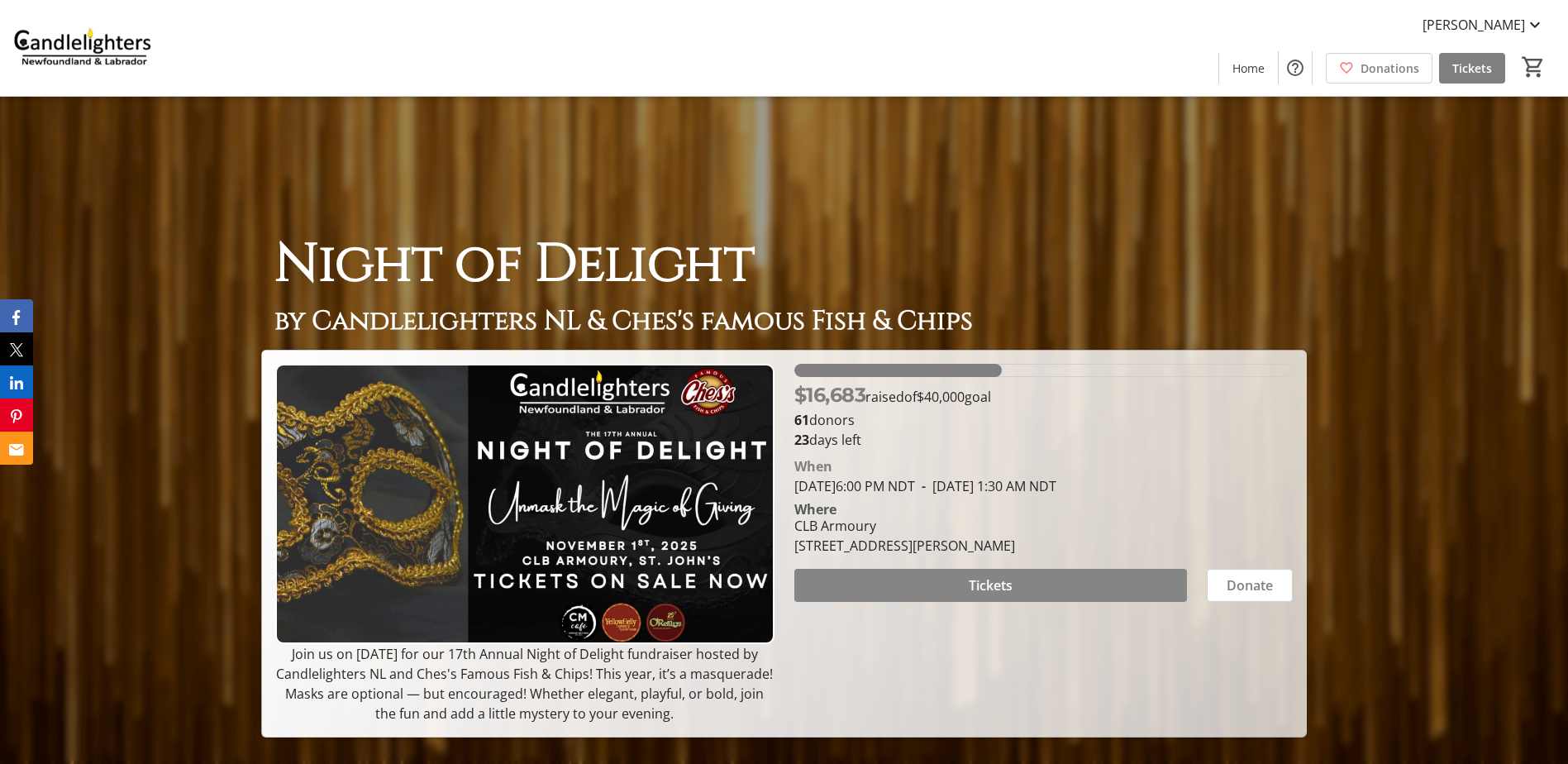
click at [953, 586] on span at bounding box center [990, 584] width 393 height 40
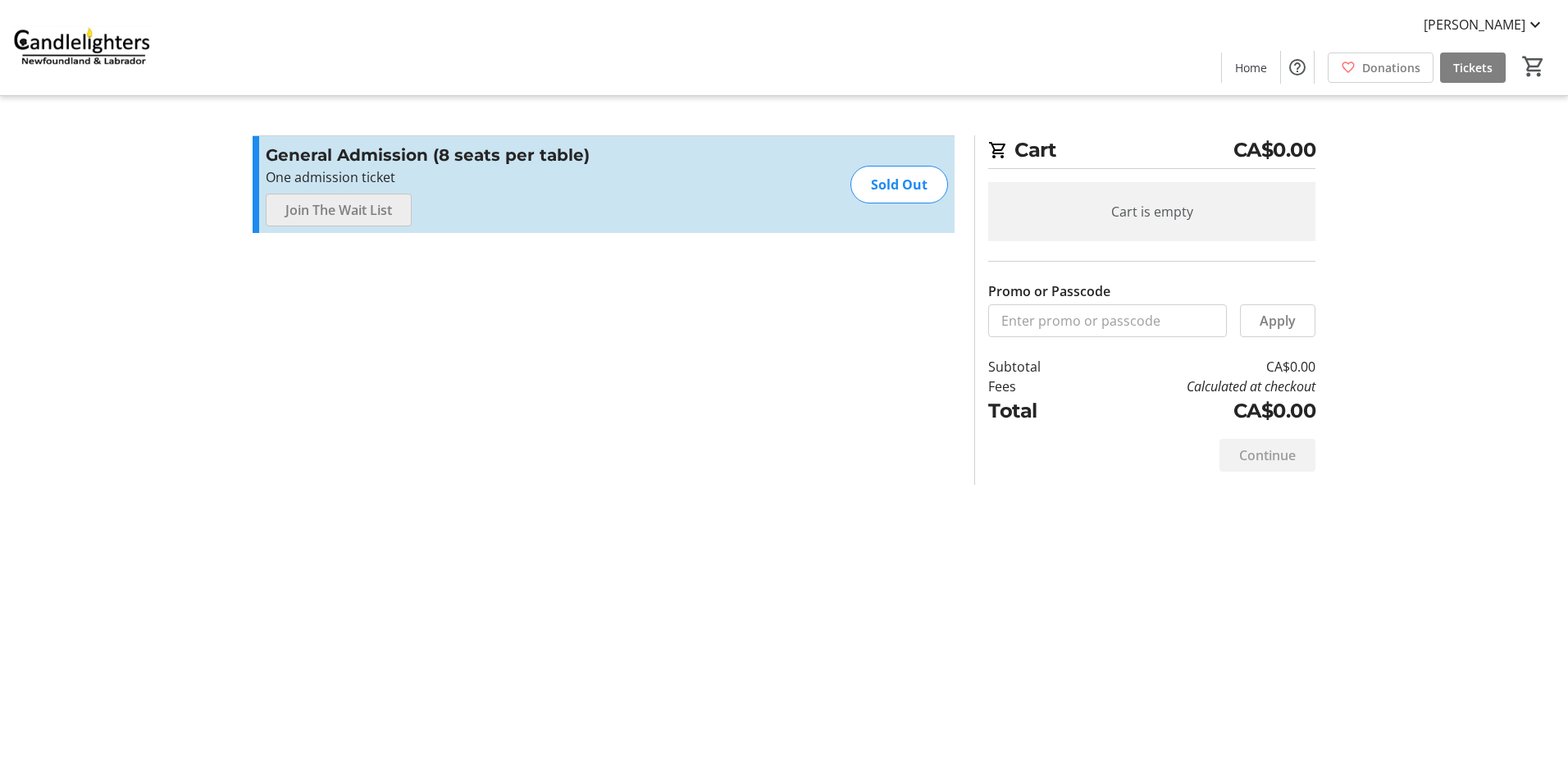
click at [348, 211] on span "Join The Wait List" at bounding box center [338, 210] width 106 height 19
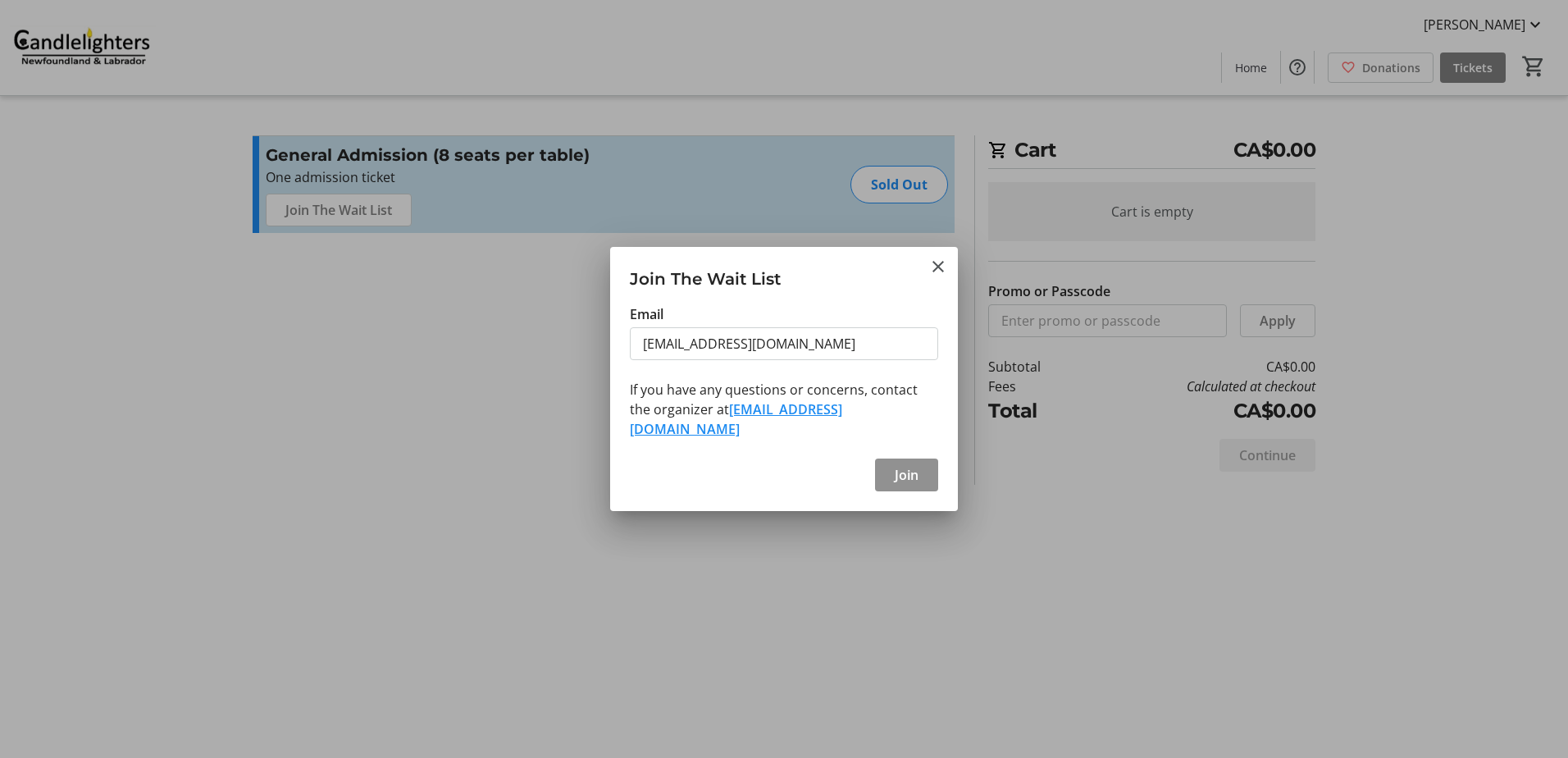
click at [902, 468] on span "Join" at bounding box center [907, 474] width 24 height 19
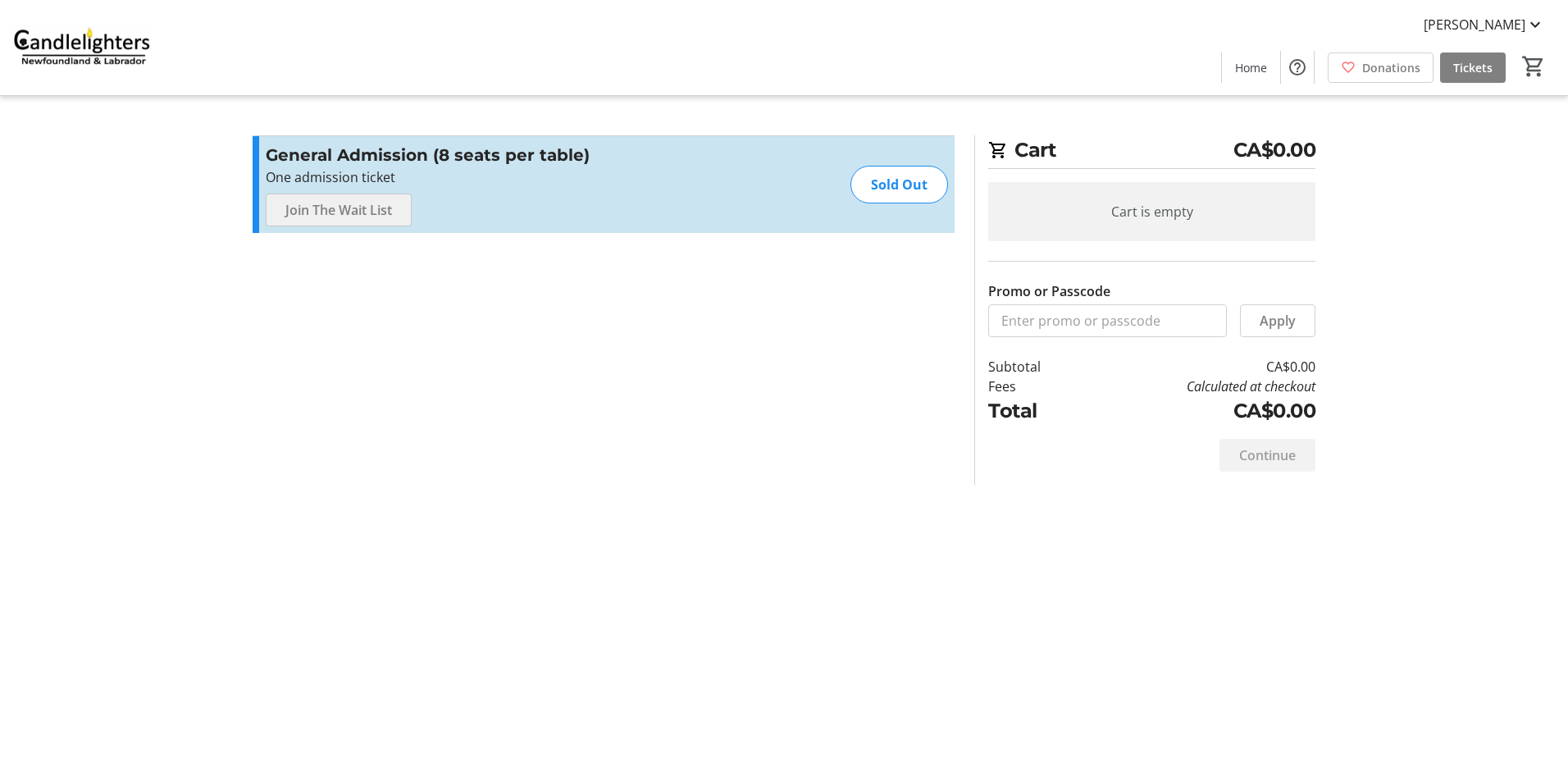
click at [565, 397] on section "Promo or Passcode Apply General Admission (8 seats per table) One admission tic…" at bounding box center [603, 310] width 721 height 349
click at [503, 407] on section "Promo or Passcode Apply General Admission (8 seats per table) One admission tic…" at bounding box center [603, 310] width 721 height 349
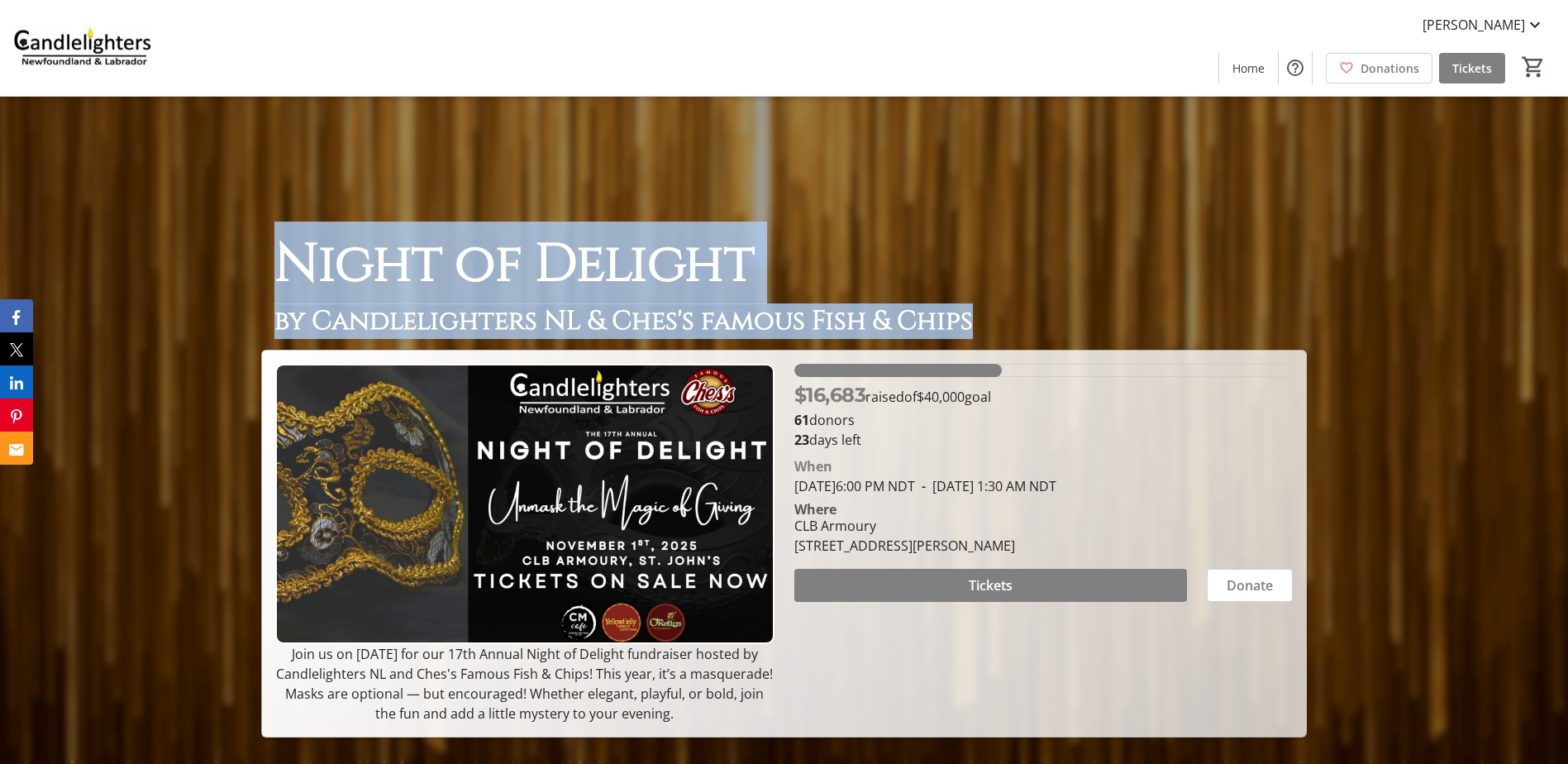
drag, startPoint x: 327, startPoint y: 257, endPoint x: 973, endPoint y: 316, distance: 648.7
click at [973, 316] on div "Night of Delight by Candlelighters NL & Ches's famous Fish & Chips" at bounding box center [784, 278] width 1045 height 114
copy div "Night of Delight by Candlelighters NL & Ches's famous Fish & Chips"
click at [591, 454] on img at bounding box center [524, 503] width 498 height 280
click at [503, 461] on img at bounding box center [524, 503] width 498 height 280
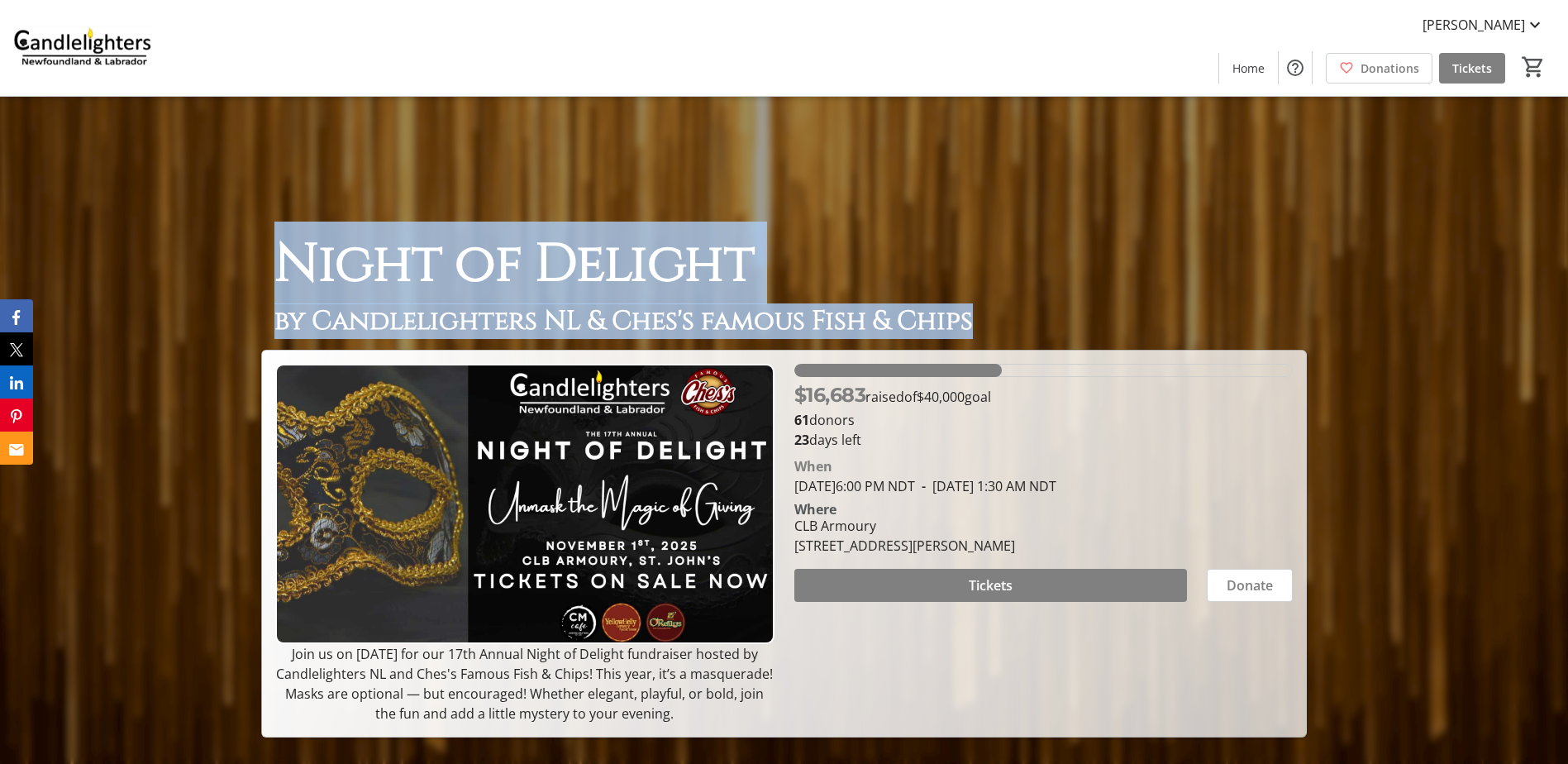
click at [505, 464] on img at bounding box center [524, 503] width 498 height 280
click at [506, 464] on img at bounding box center [524, 503] width 498 height 280
click at [1117, 141] on div "Night of Delight by Candlelighters NL & Ches's famous Fish & Chips Night of Del…" at bounding box center [784, 417] width 1568 height 640
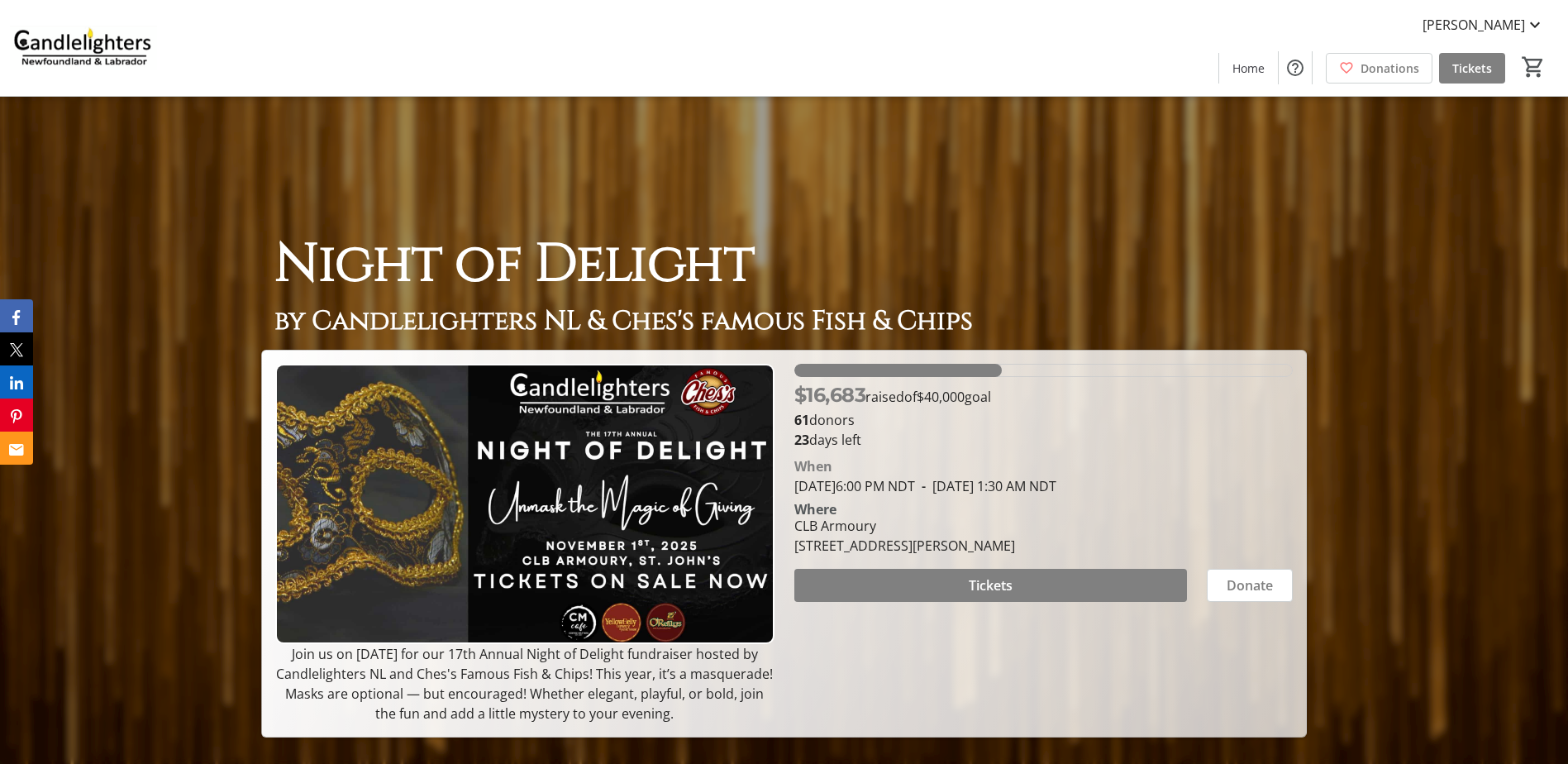
click at [528, 462] on img at bounding box center [524, 503] width 498 height 280
click at [481, 443] on img at bounding box center [524, 503] width 498 height 280
click at [472, 450] on img at bounding box center [524, 503] width 498 height 280
click at [476, 446] on img at bounding box center [524, 503] width 498 height 280
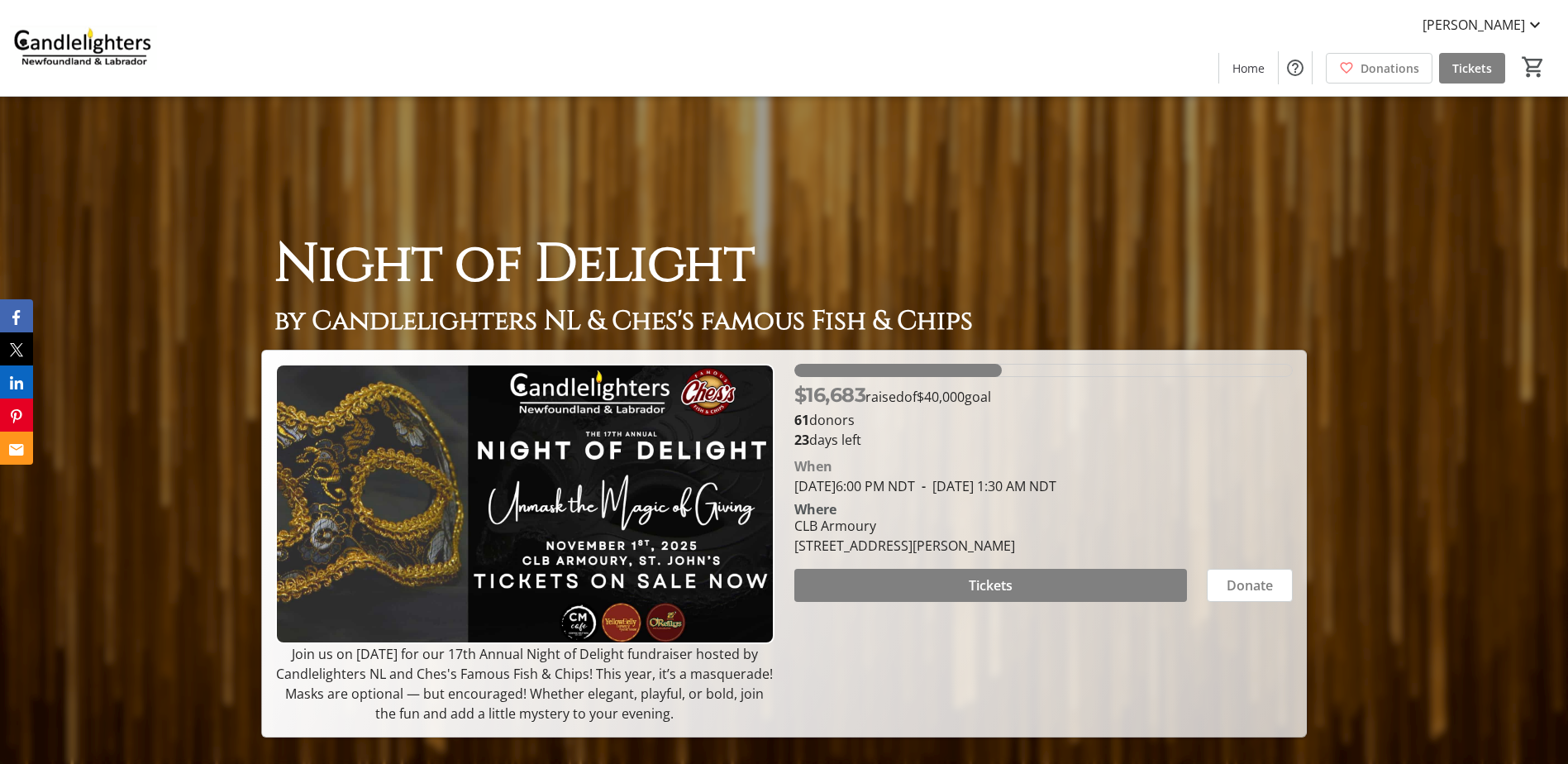
click at [476, 446] on img at bounding box center [524, 503] width 498 height 280
click at [482, 446] on img at bounding box center [524, 503] width 498 height 280
click at [483, 446] on img at bounding box center [524, 503] width 498 height 280
click at [493, 449] on img at bounding box center [524, 503] width 498 height 280
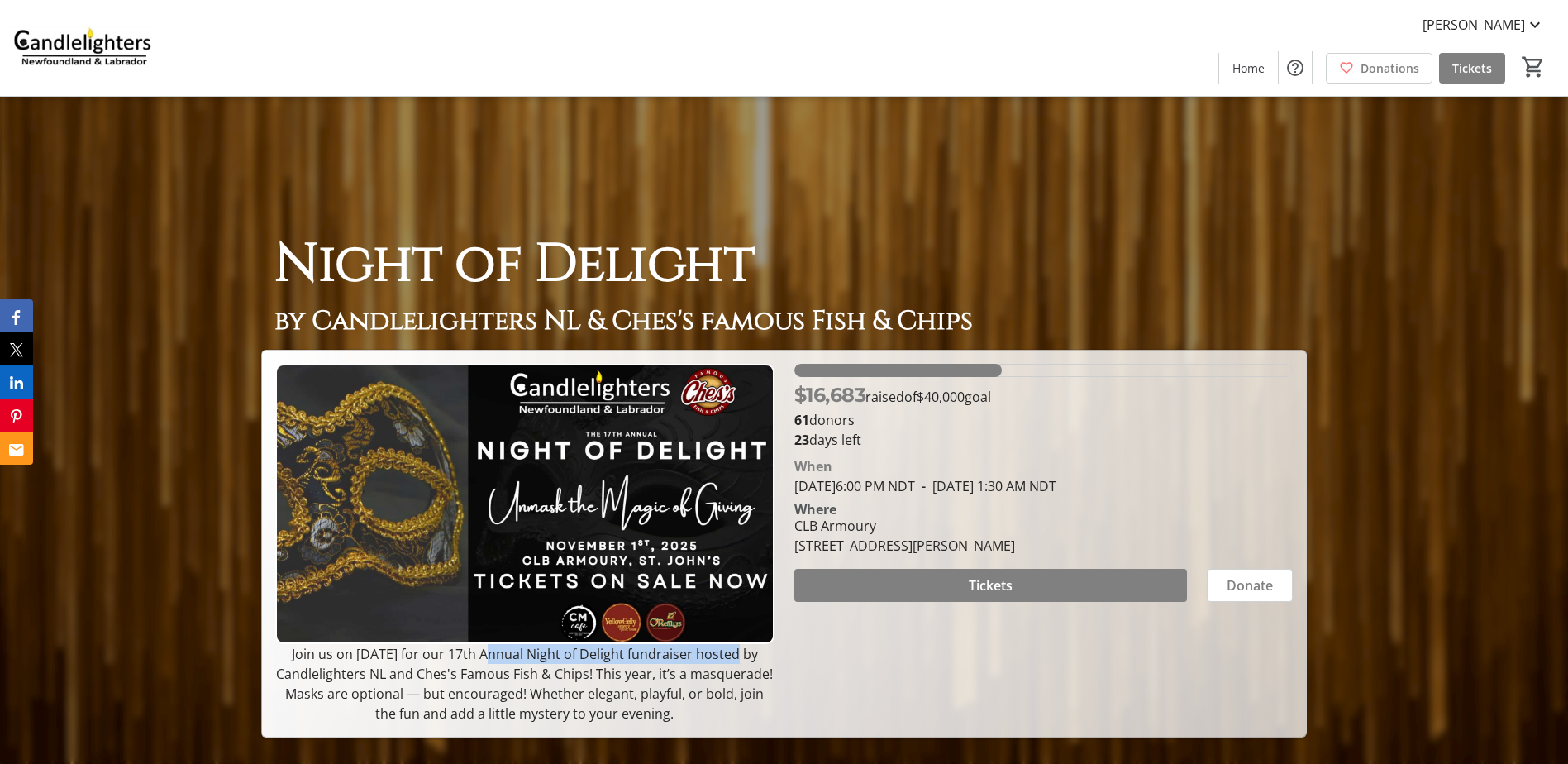
drag, startPoint x: 483, startPoint y: 653, endPoint x: 726, endPoint y: 654, distance: 243.0
click at [726, 654] on p "Join us on [DATE] for our 17th Annual Night of Delight fundraiser hosted by Can…" at bounding box center [524, 683] width 498 height 79
click at [734, 673] on p "Join us on [DATE] for our 17th Annual Night of Delight fundraiser hosted by Can…" at bounding box center [524, 683] width 498 height 79
drag, startPoint x: 480, startPoint y: 653, endPoint x: 644, endPoint y: 675, distance: 165.5
click at [644, 675] on p "Join us on [DATE] for our 17th Annual Night of Delight fundraiser hosted by Can…" at bounding box center [524, 683] width 498 height 79
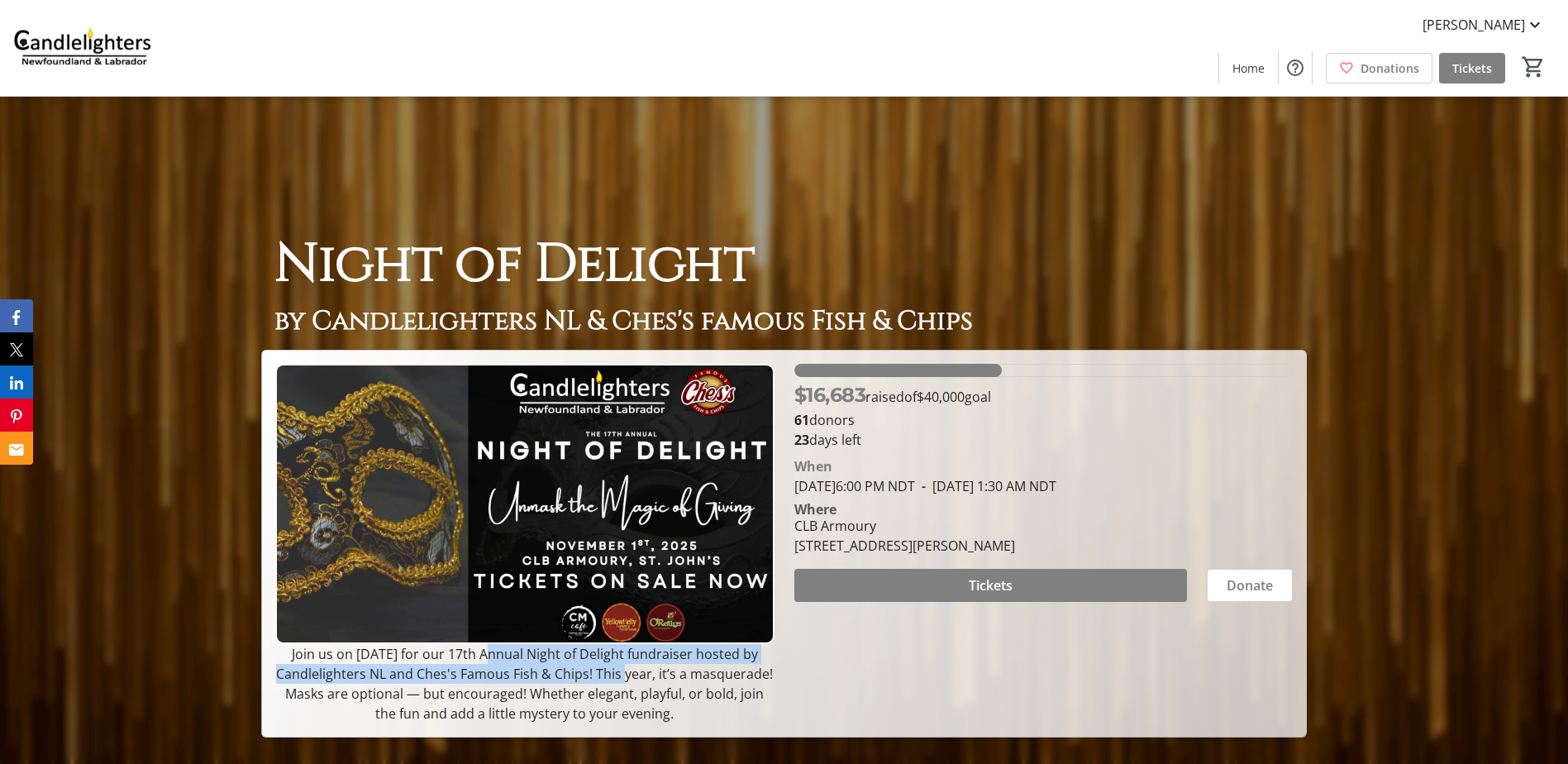
drag, startPoint x: 644, startPoint y: 675, endPoint x: 562, endPoint y: 666, distance: 82.5
copy p "17th Annual Night of Delight fundraiser hosted by Candlelighters NL and Ches's …"
